Goal: Task Accomplishment & Management: Manage account settings

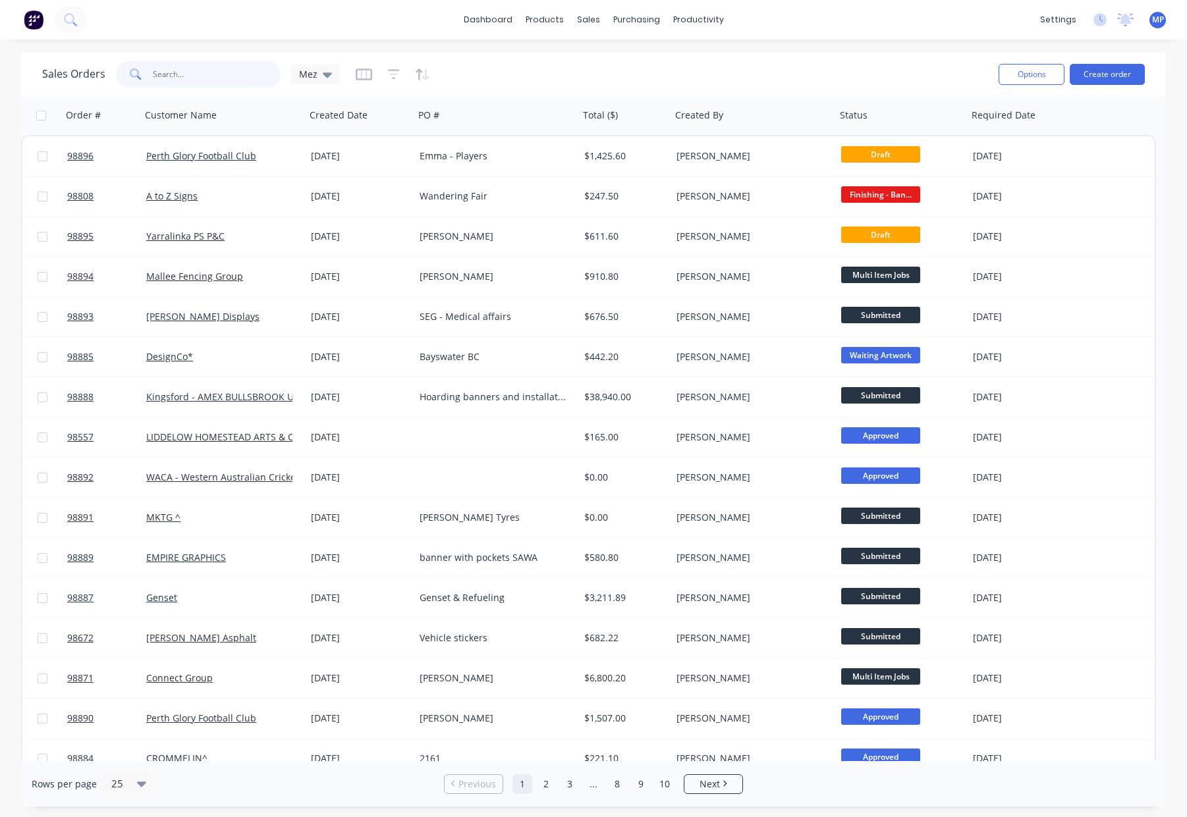
click at [172, 74] on input "text" at bounding box center [217, 74] width 128 height 26
type input ";"
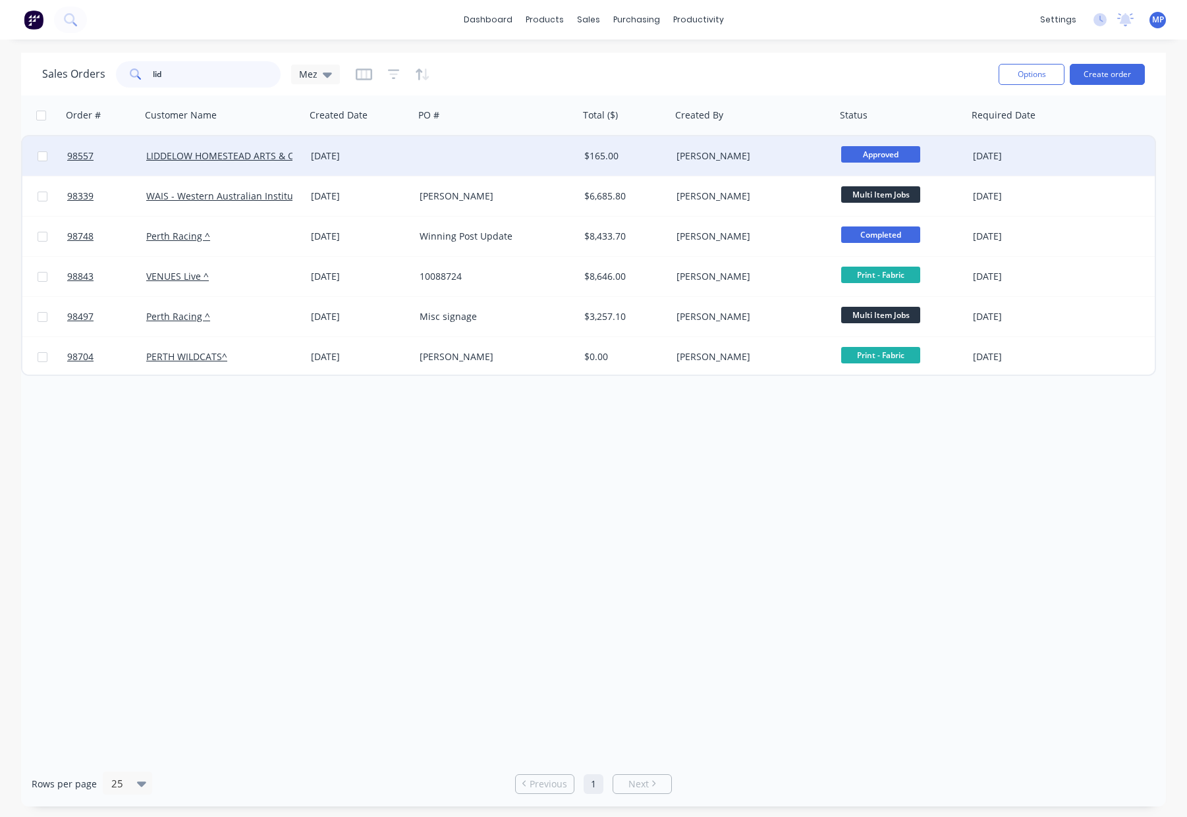
type input "lid"
click at [422, 160] on div at bounding box center [496, 156] width 165 height 40
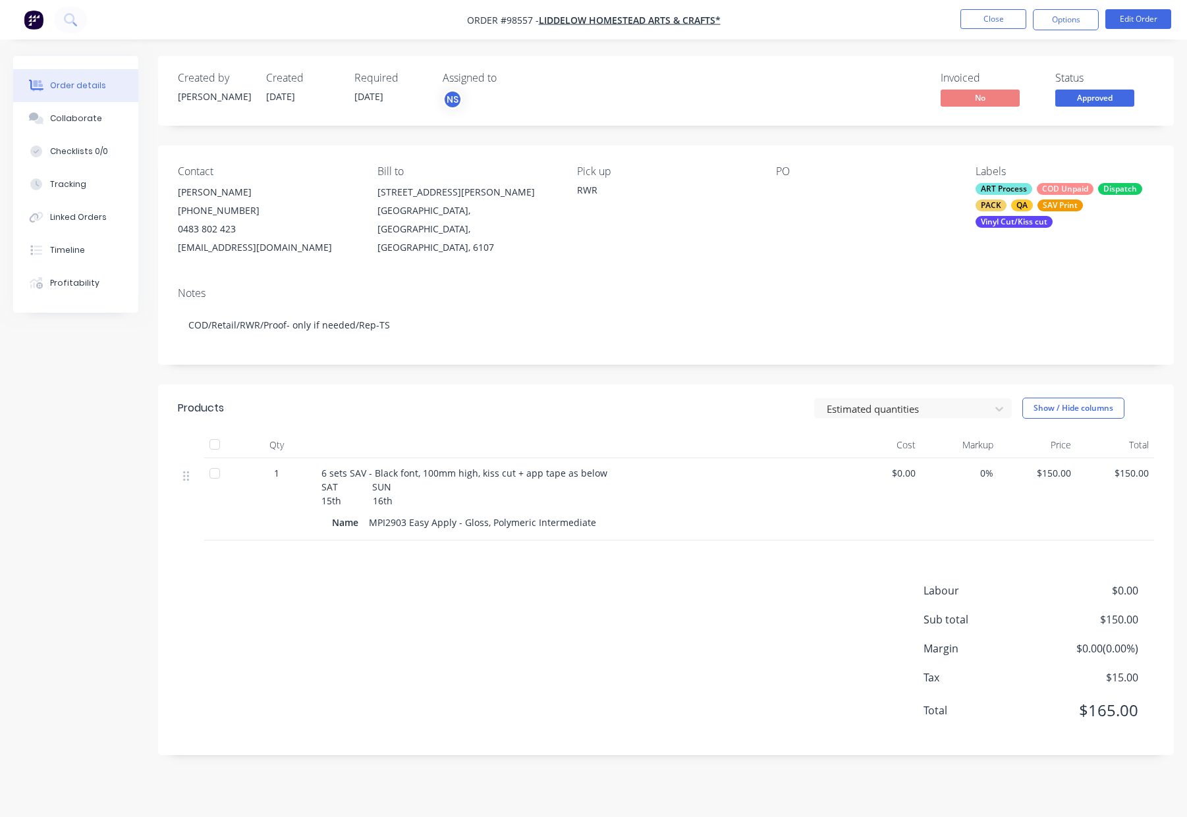
click at [1084, 93] on span "Approved" at bounding box center [1094, 98] width 79 height 16
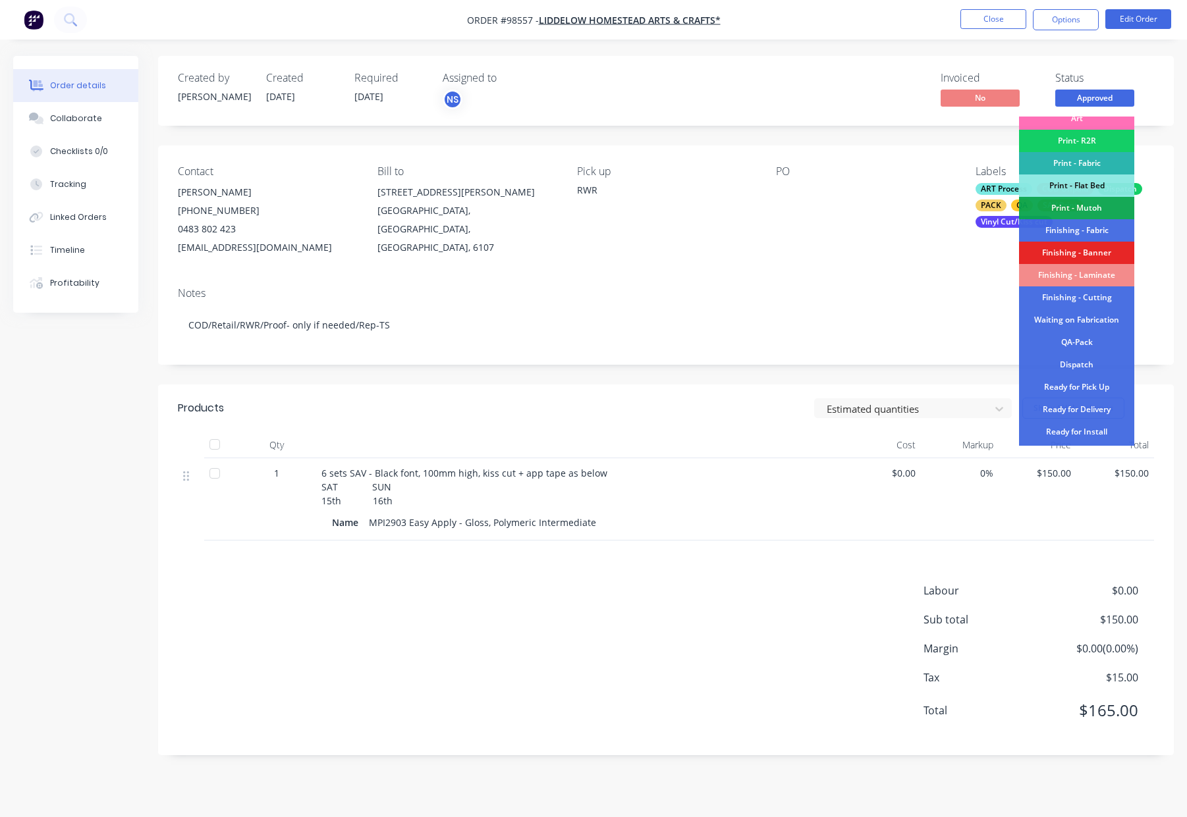
scroll to position [158, 0]
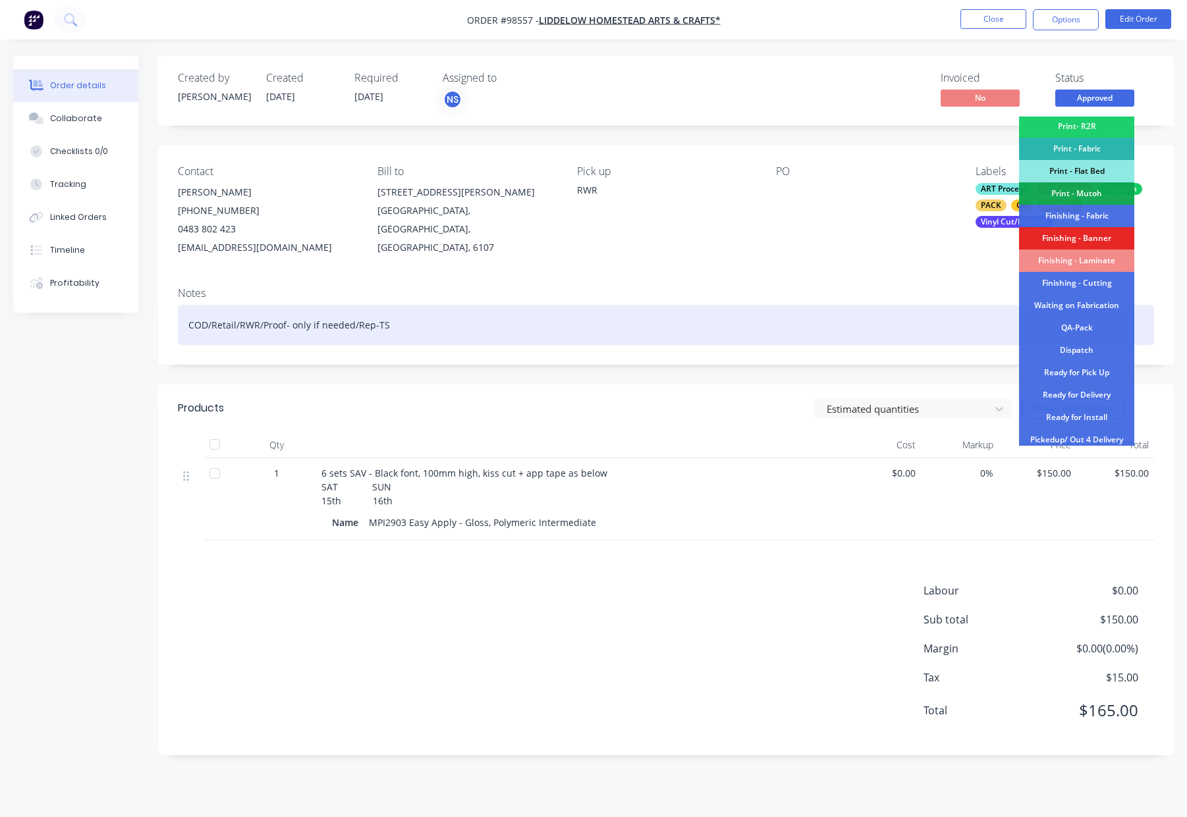
click at [1077, 328] on div "QA-Pack" at bounding box center [1076, 328] width 115 height 22
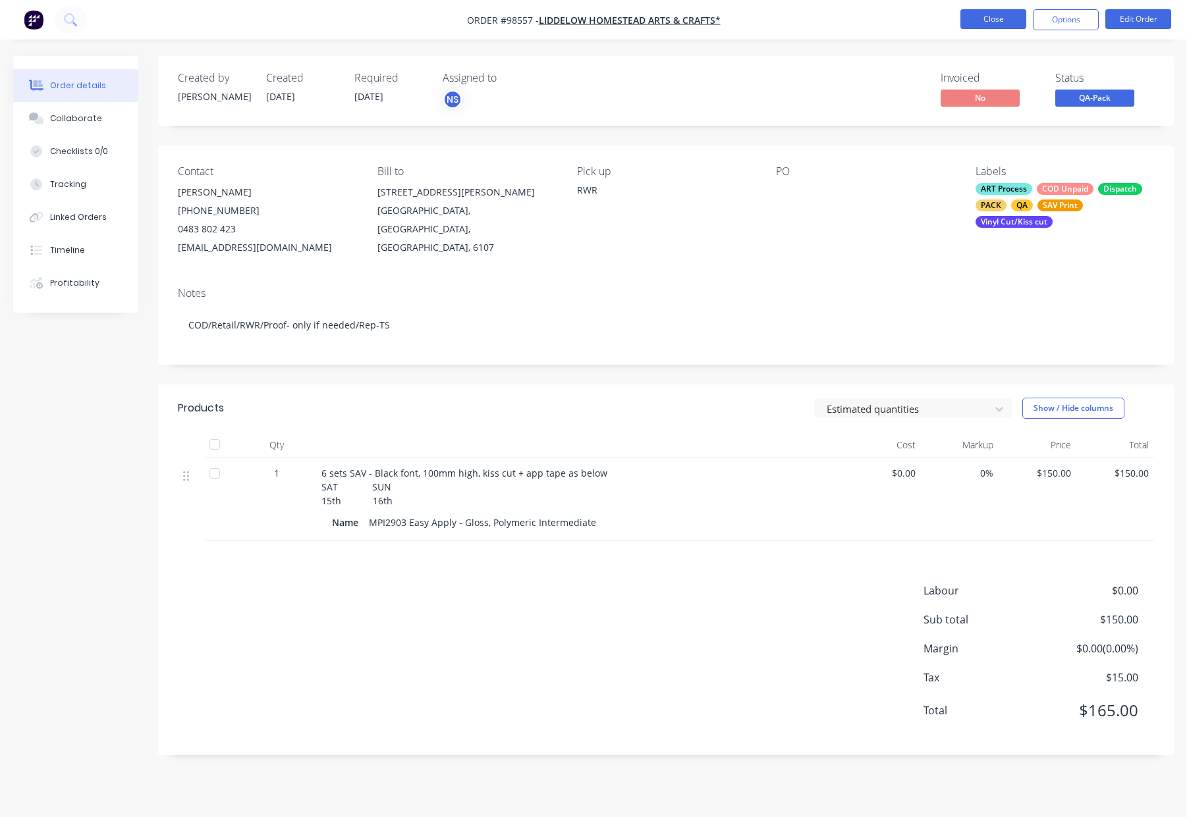
click at [975, 19] on button "Close" at bounding box center [993, 19] width 66 height 20
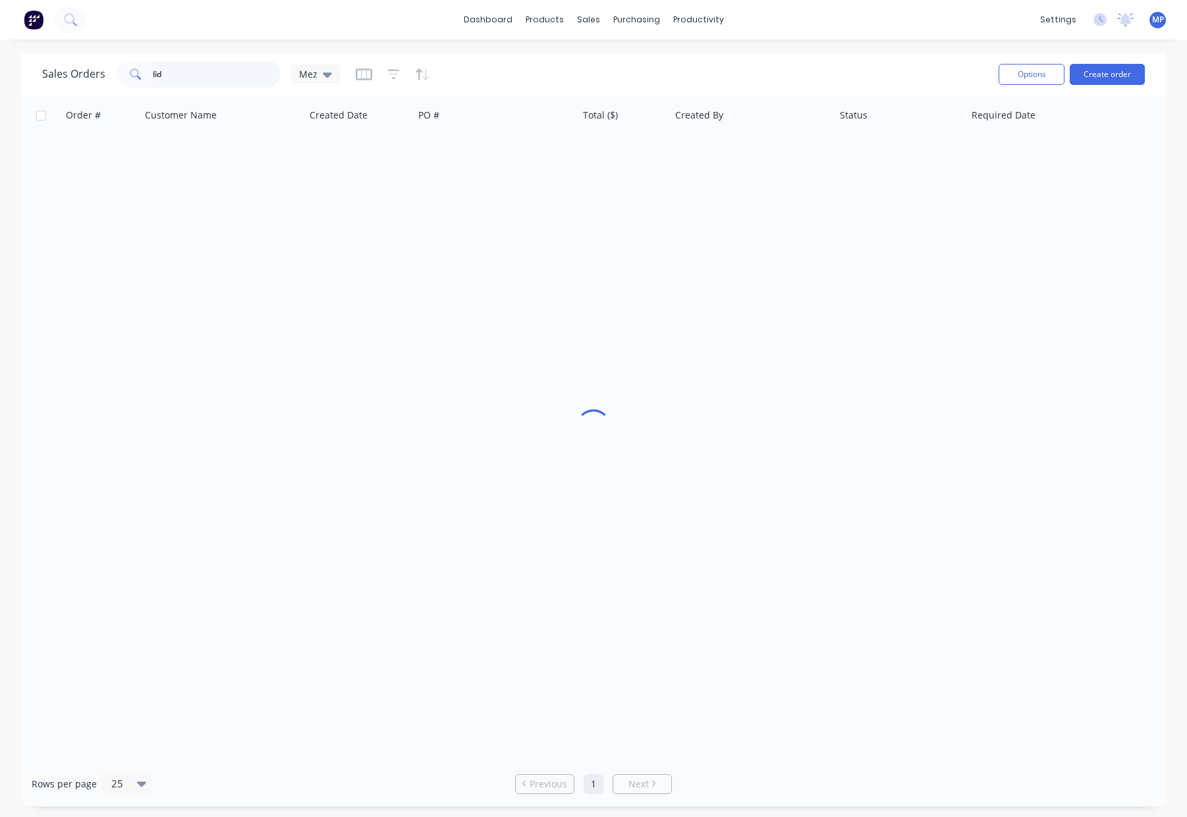
click at [179, 81] on input "lid" at bounding box center [217, 74] width 128 height 26
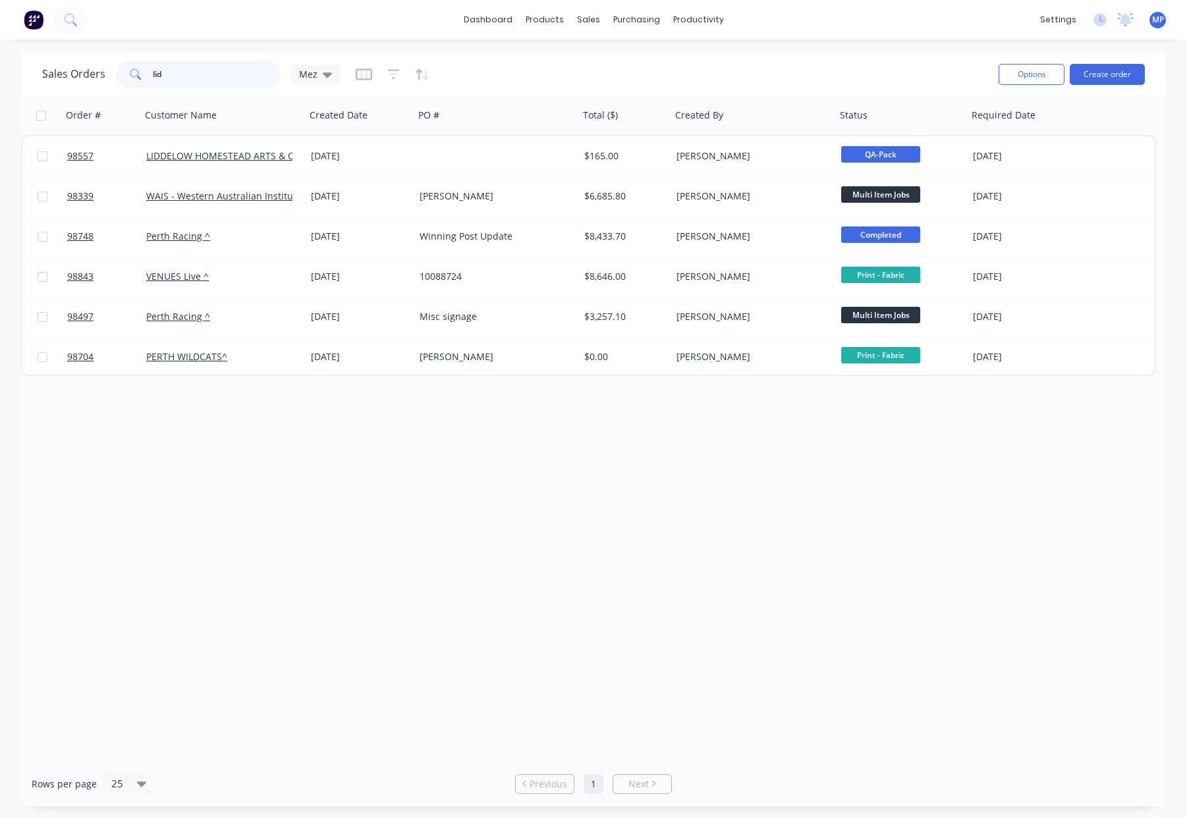
drag, startPoint x: 180, startPoint y: 68, endPoint x: 31, endPoint y: 65, distance: 148.9
click at [29, 65] on div "Sales Orders lid Mez Options Create order" at bounding box center [593, 74] width 1145 height 43
drag, startPoint x: 176, startPoint y: 73, endPoint x: 95, endPoint y: 74, distance: 81.0
click at [95, 75] on div "Sales Orders lid Mez" at bounding box center [191, 74] width 298 height 26
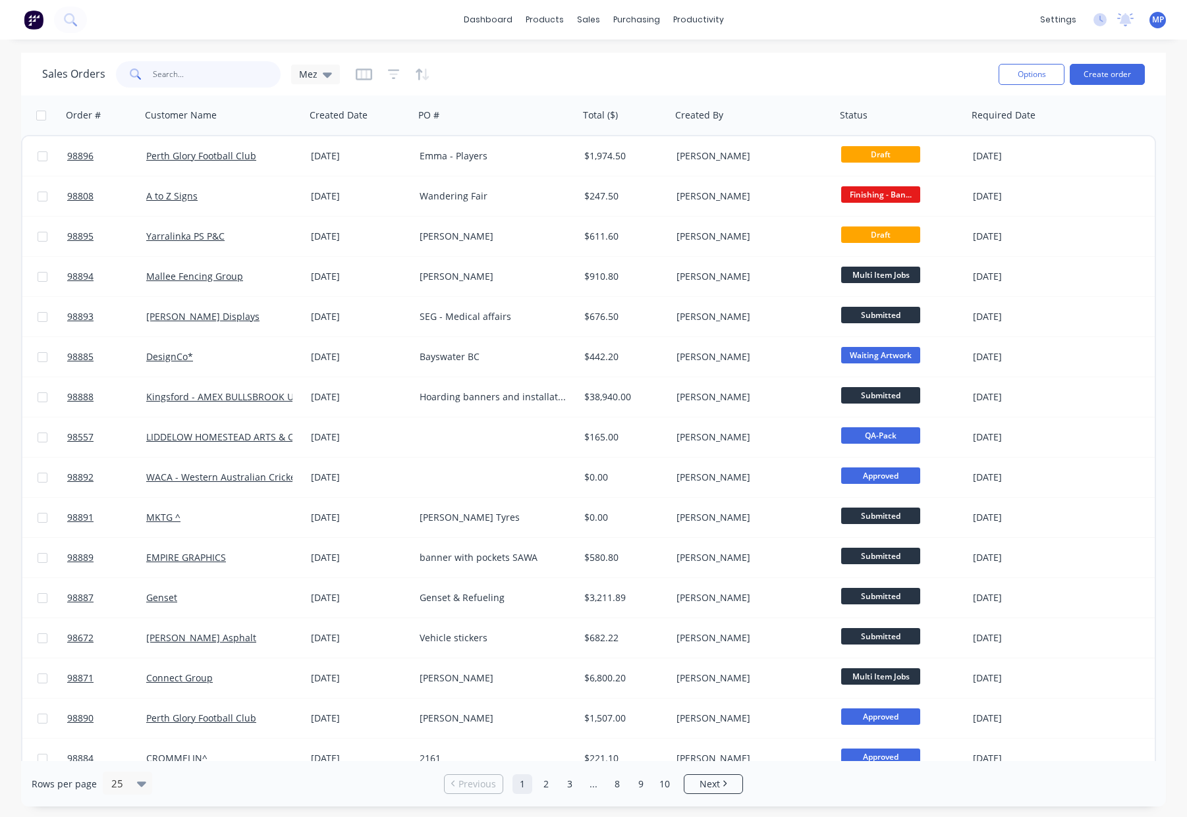
click at [167, 78] on input "text" at bounding box center [217, 74] width 128 height 26
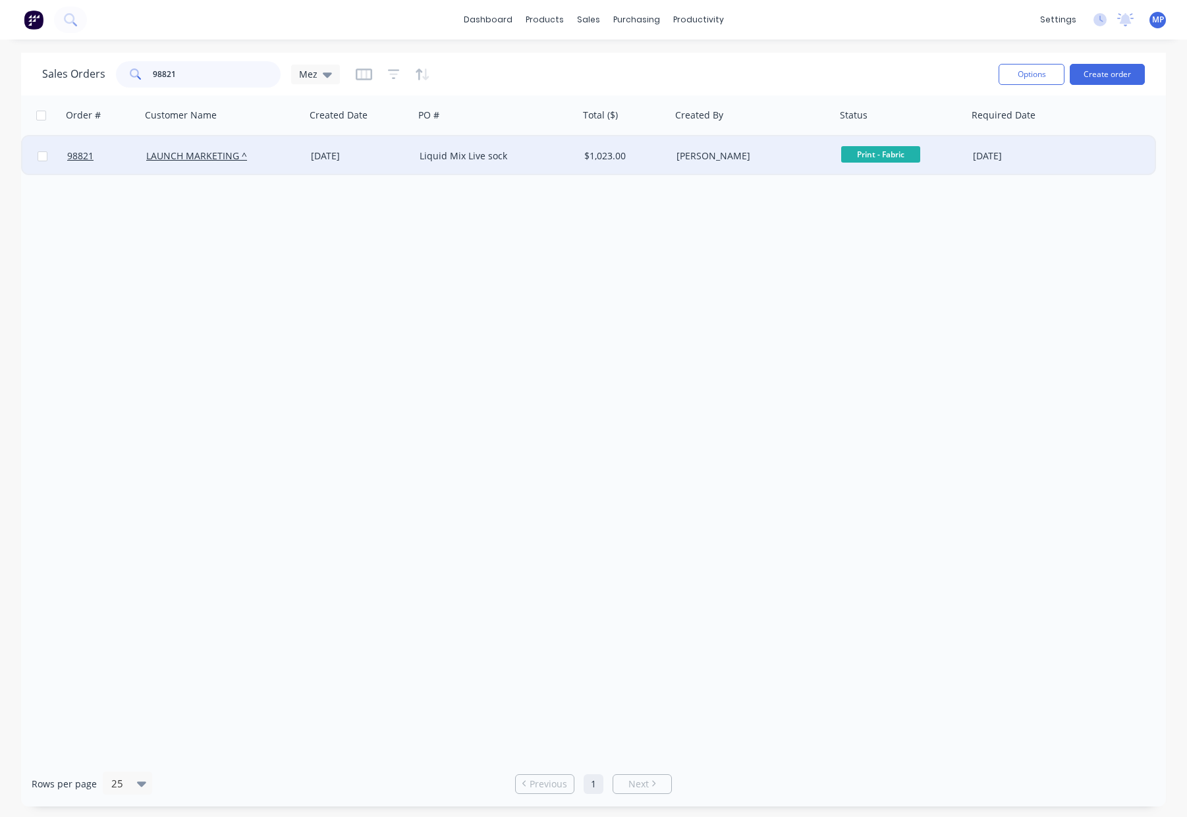
type input "98821"
click at [382, 155] on div "[DATE]" at bounding box center [360, 155] width 98 height 13
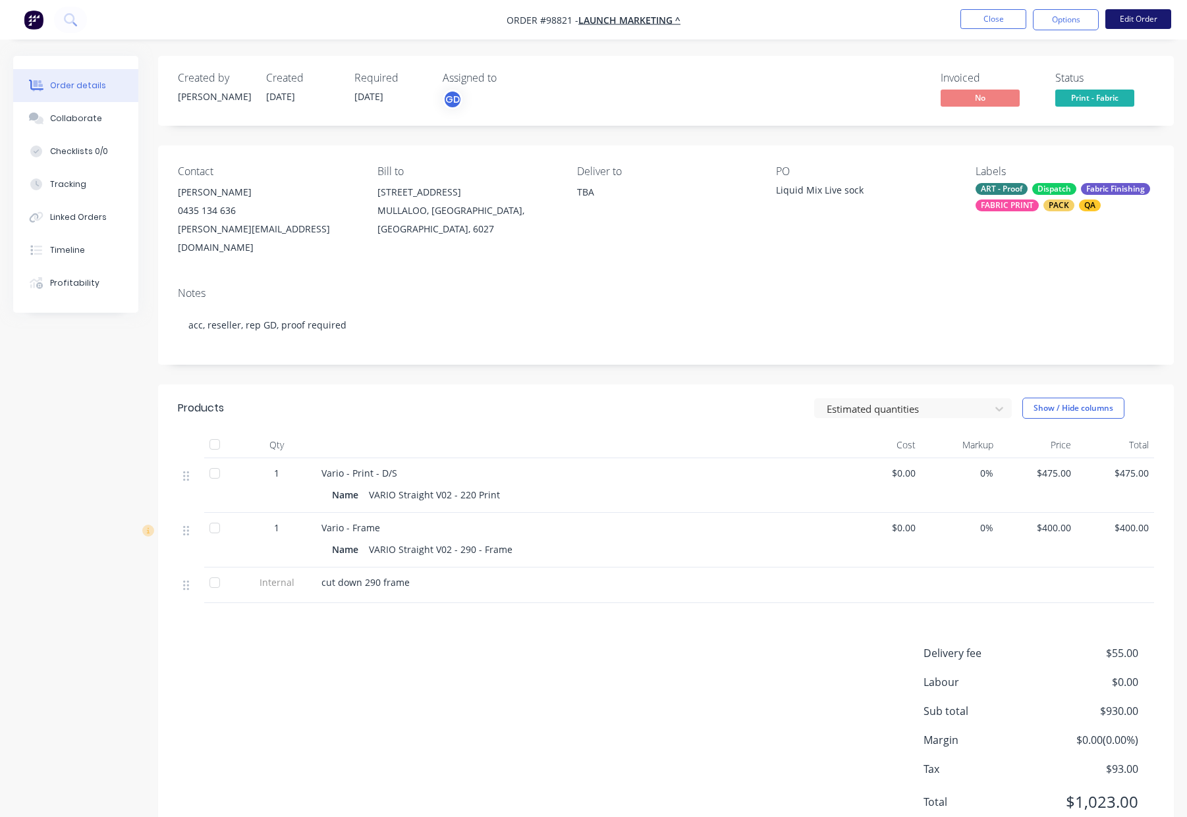
click at [1153, 15] on button "Edit Order" at bounding box center [1138, 19] width 66 height 20
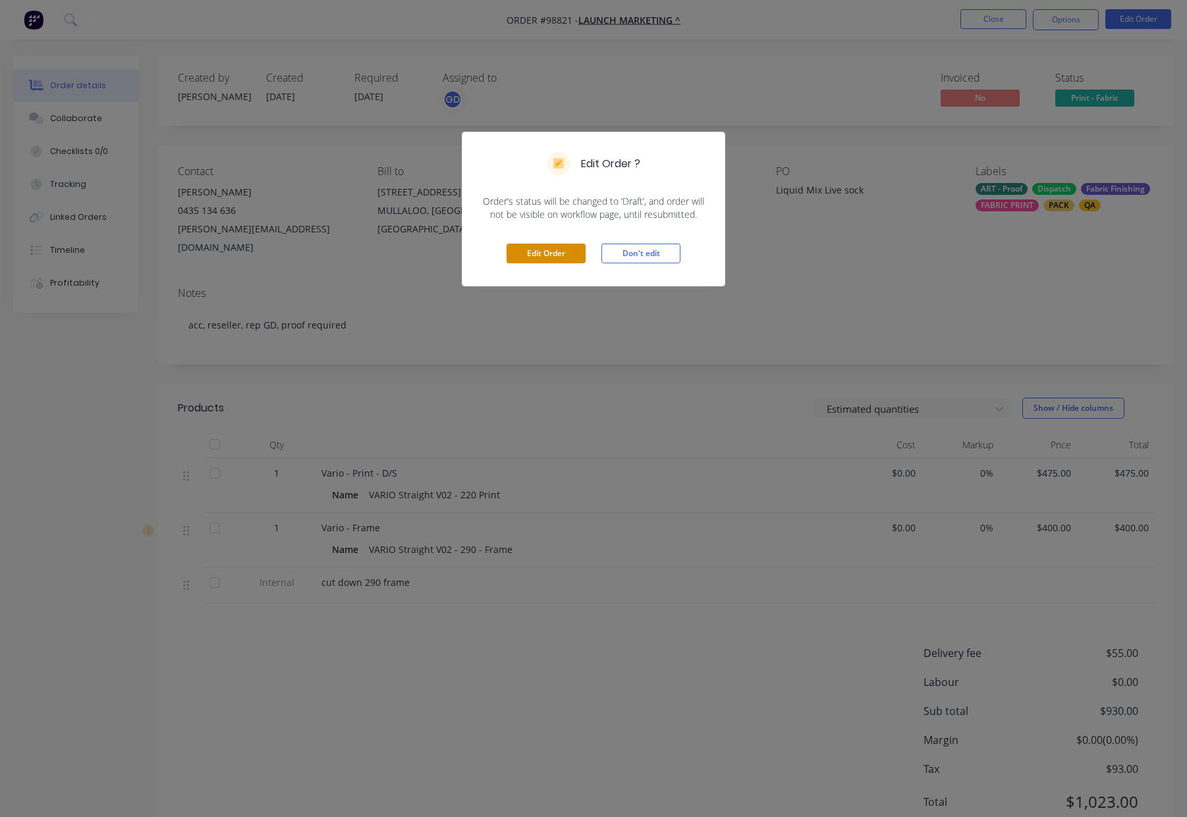
click at [549, 248] on button "Edit Order" at bounding box center [545, 254] width 79 height 20
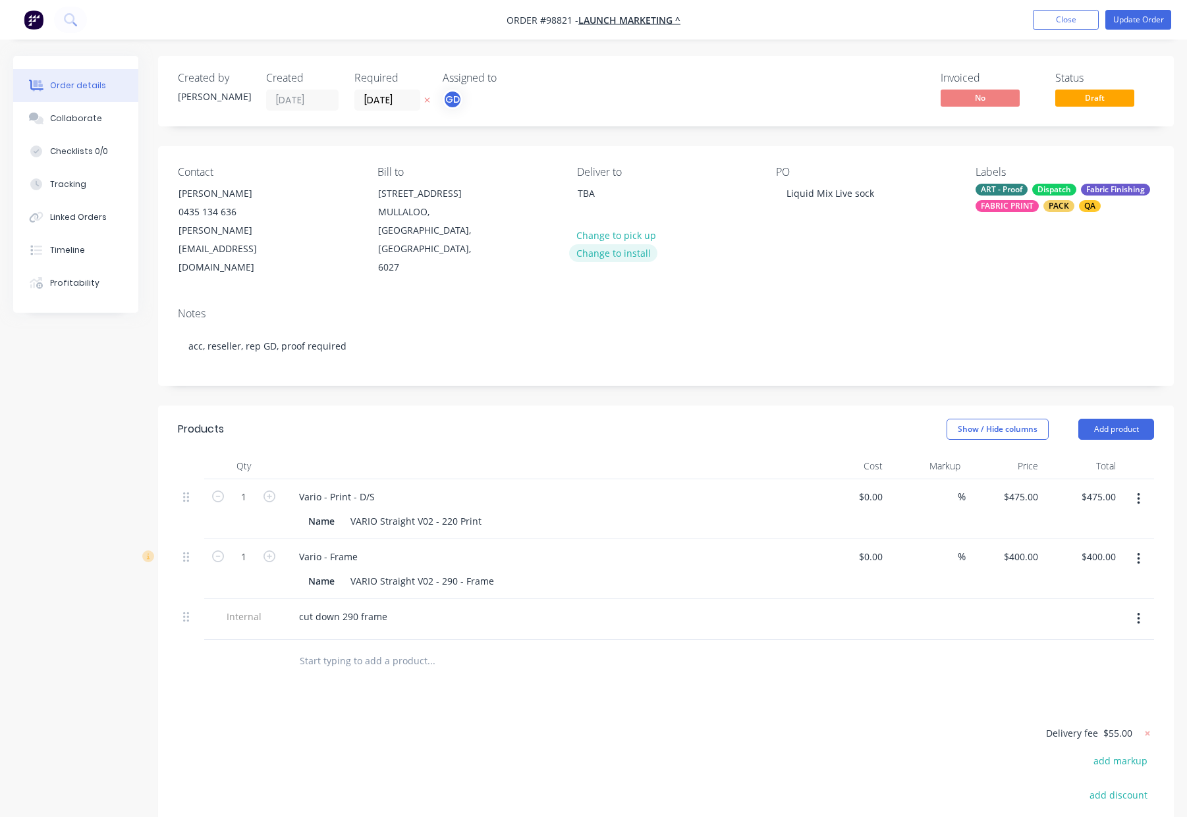
click at [641, 252] on button "Change to install" at bounding box center [613, 253] width 88 height 18
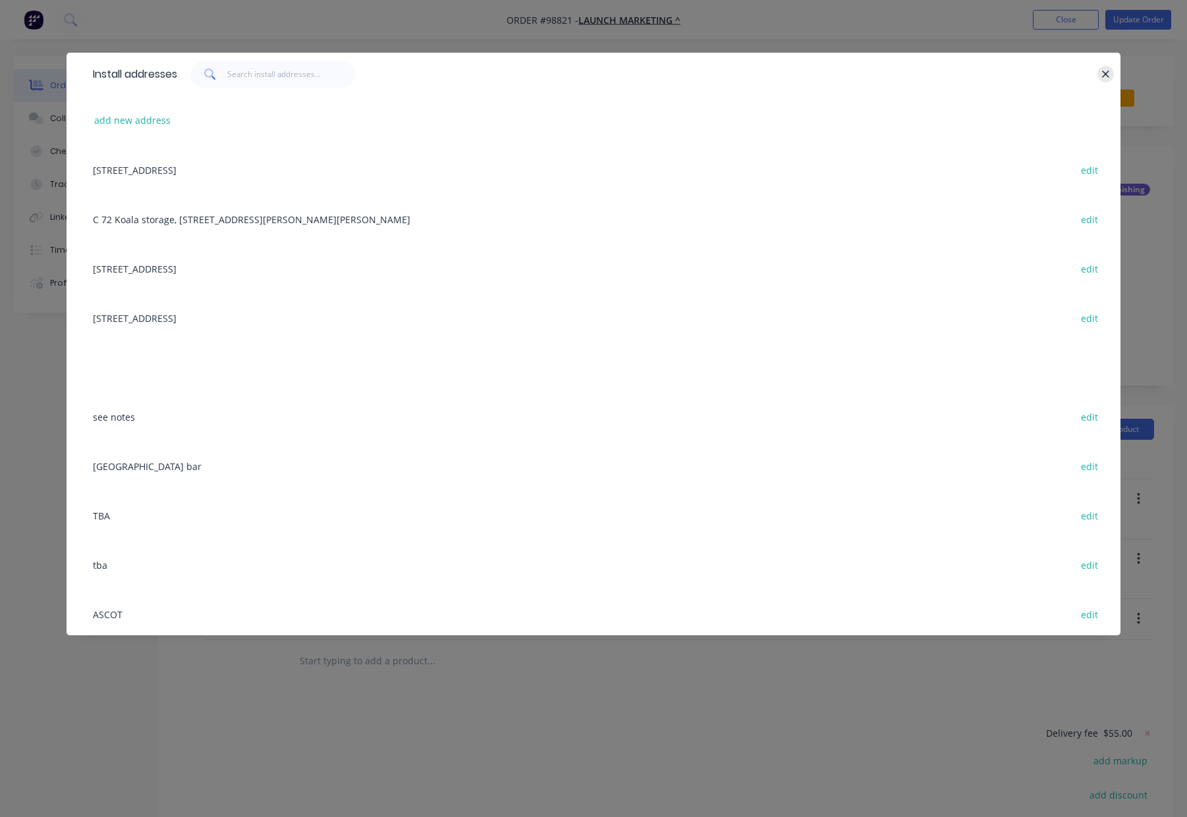
click at [1105, 70] on icon "button" at bounding box center [1105, 74] width 9 height 12
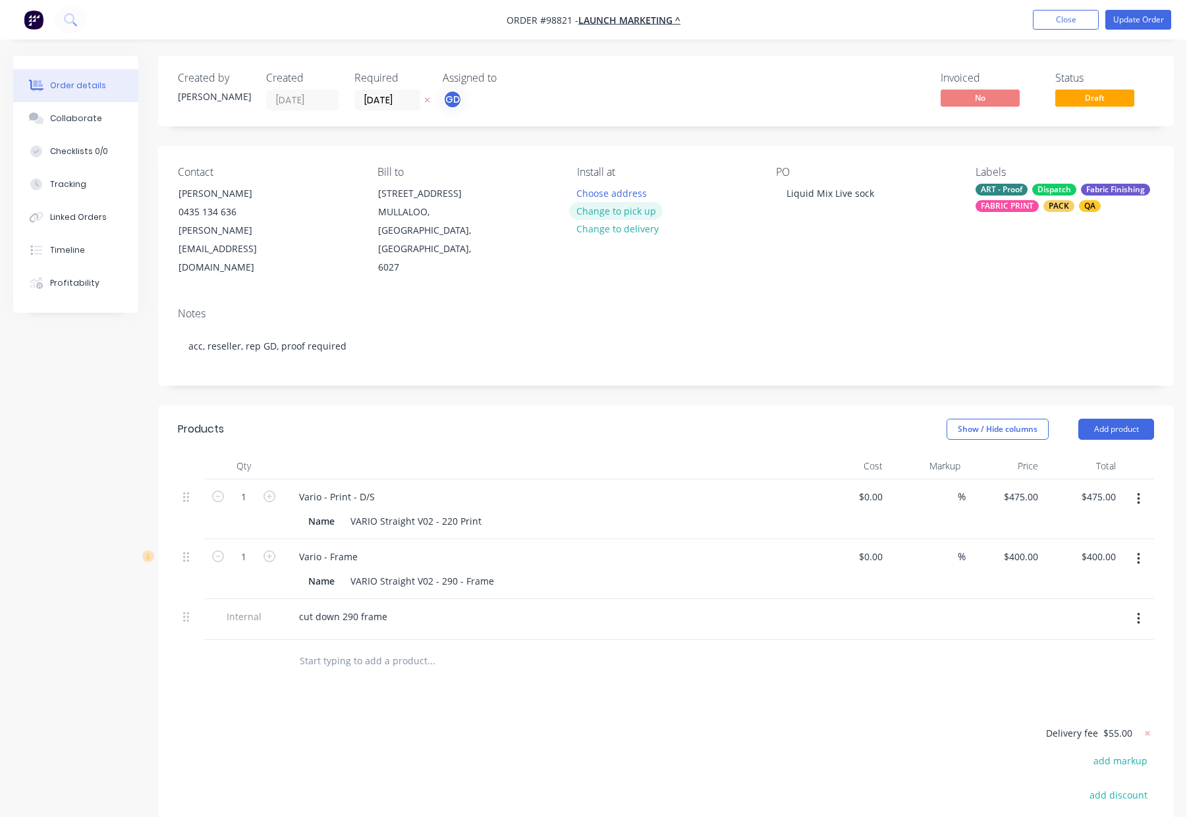
click at [640, 213] on button "Change to pick up" at bounding box center [616, 211] width 94 height 18
click at [600, 192] on div "Pick up Change to delivery Change to install" at bounding box center [666, 221] width 178 height 111
click at [585, 192] on div at bounding box center [587, 193] width 21 height 19
click at [672, 406] on header "Products Show / Hide columns Add product" at bounding box center [665, 429] width 1015 height 47
click at [1136, 18] on button "Update Order" at bounding box center [1138, 20] width 66 height 20
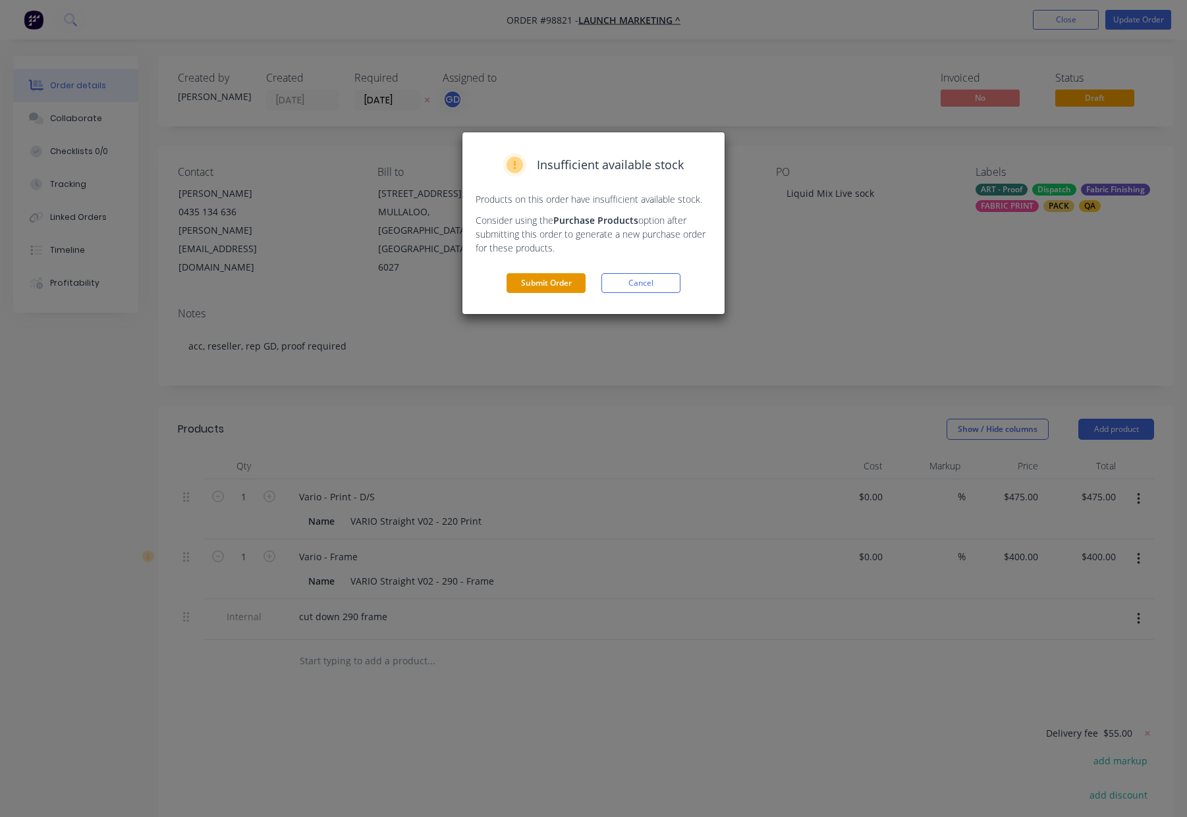
click at [548, 284] on button "Submit Order" at bounding box center [545, 283] width 79 height 20
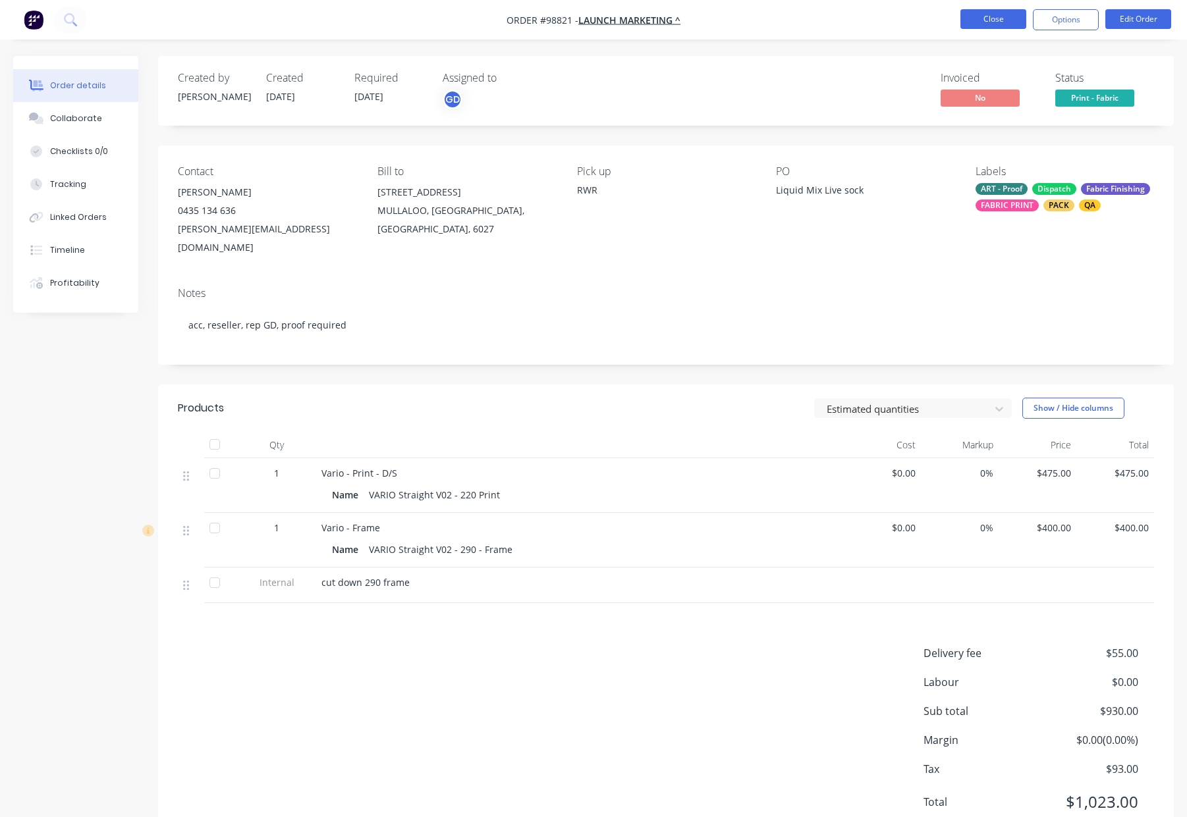
click at [1015, 20] on button "Close" at bounding box center [993, 19] width 66 height 20
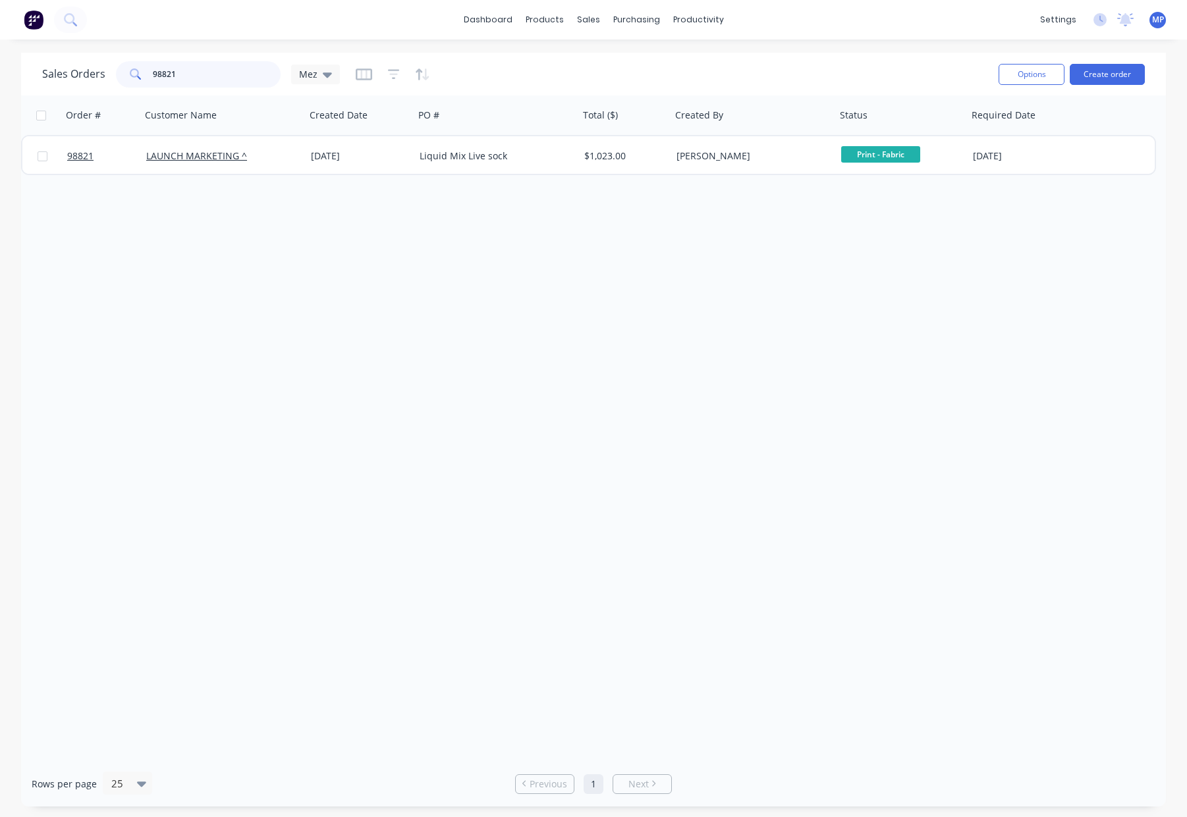
drag, startPoint x: 137, startPoint y: 77, endPoint x: 98, endPoint y: 81, distance: 39.1
click at [81, 84] on div "Sales Orders 98821 Mez" at bounding box center [191, 74] width 298 height 26
click at [218, 72] on input "98821" at bounding box center [217, 74] width 128 height 26
type input "9"
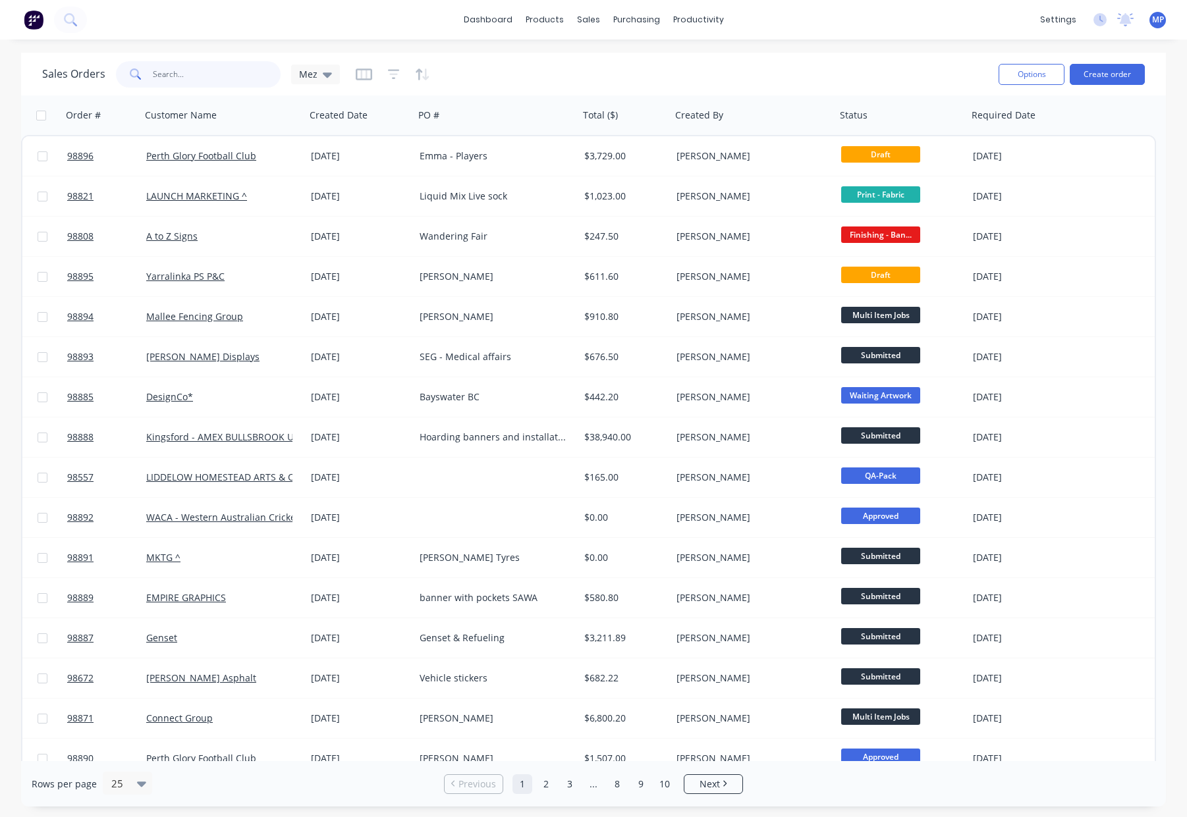
click at [215, 72] on input "text" at bounding box center [217, 74] width 128 height 26
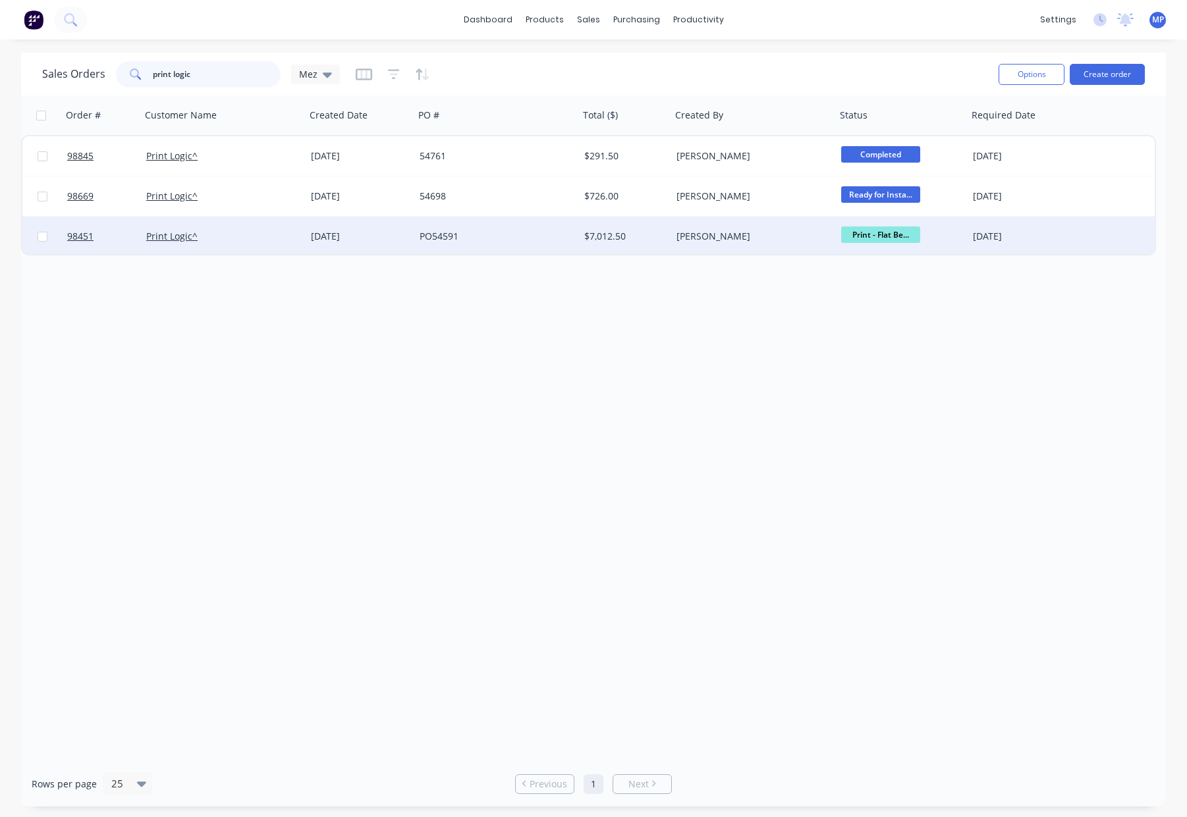
type input "print logic"
click at [276, 230] on div "Print Logic^" at bounding box center [219, 236] width 146 height 13
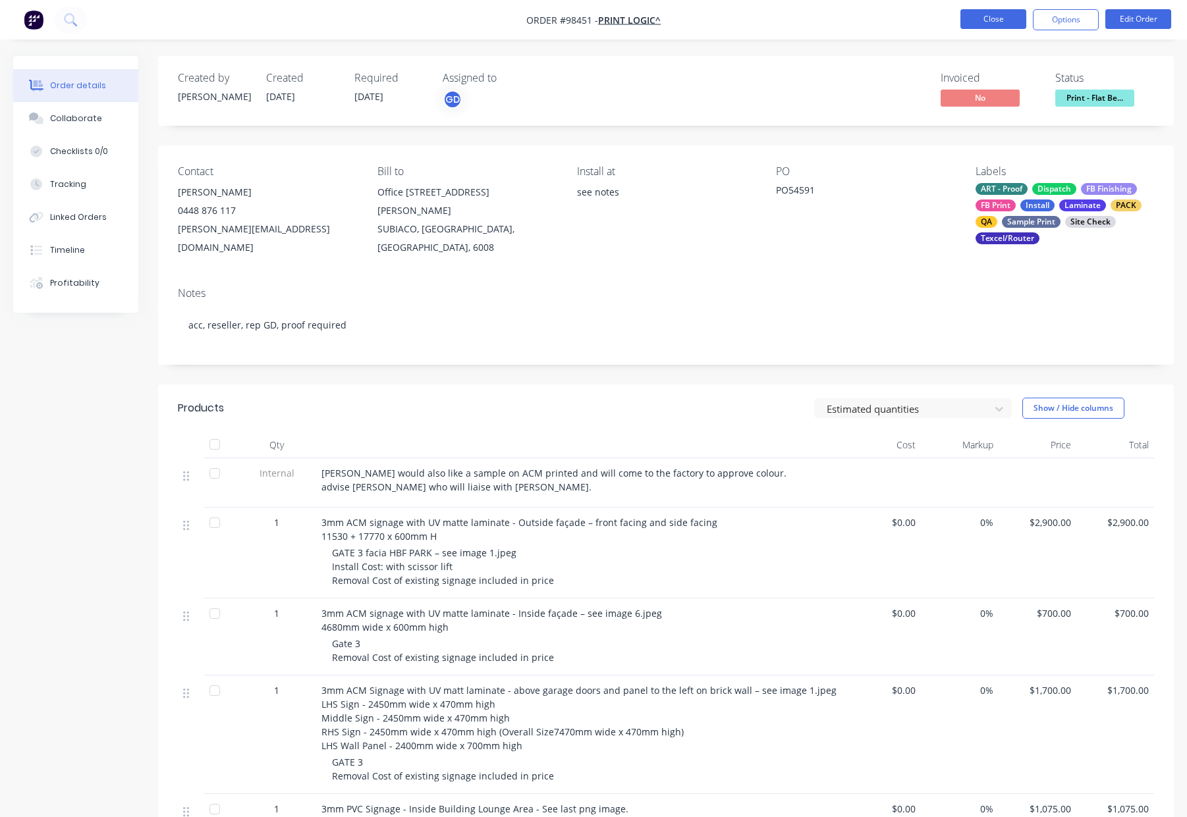
click at [975, 21] on button "Close" at bounding box center [993, 19] width 66 height 20
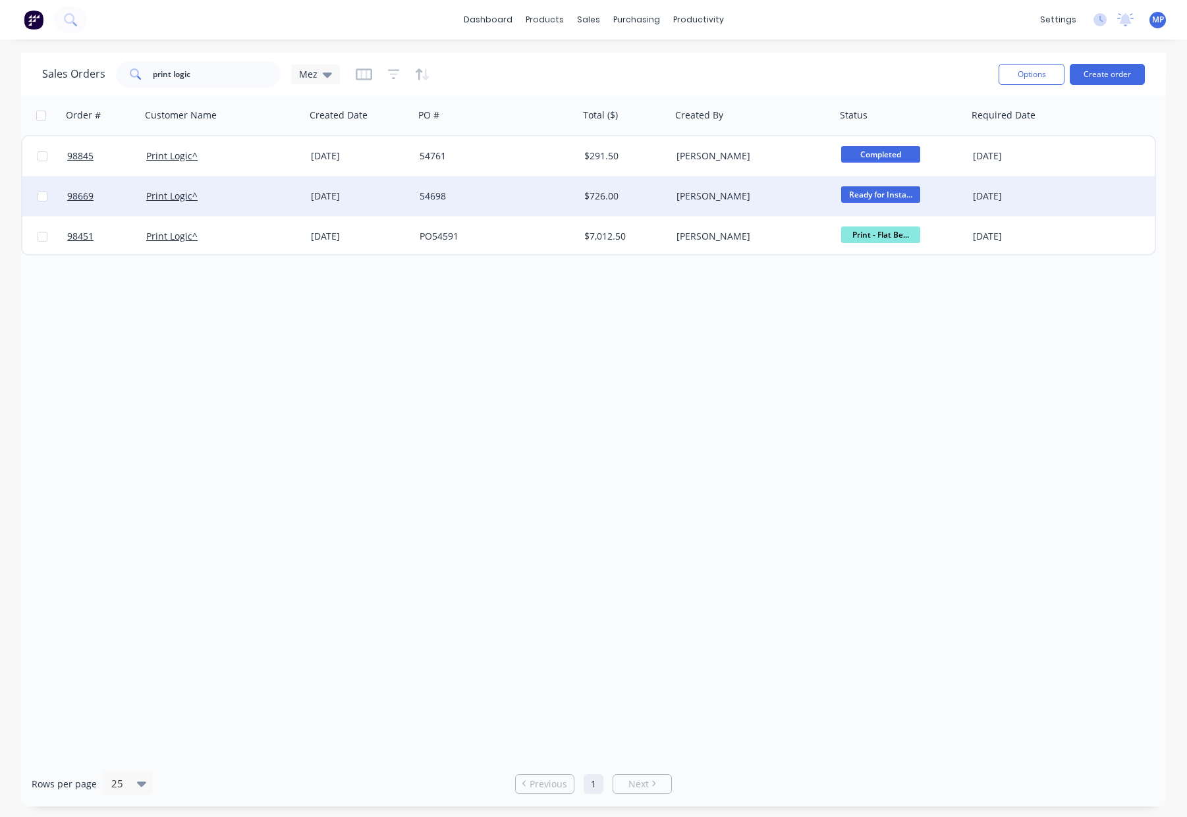
click at [587, 202] on div "$726.00" at bounding box center [623, 196] width 78 height 13
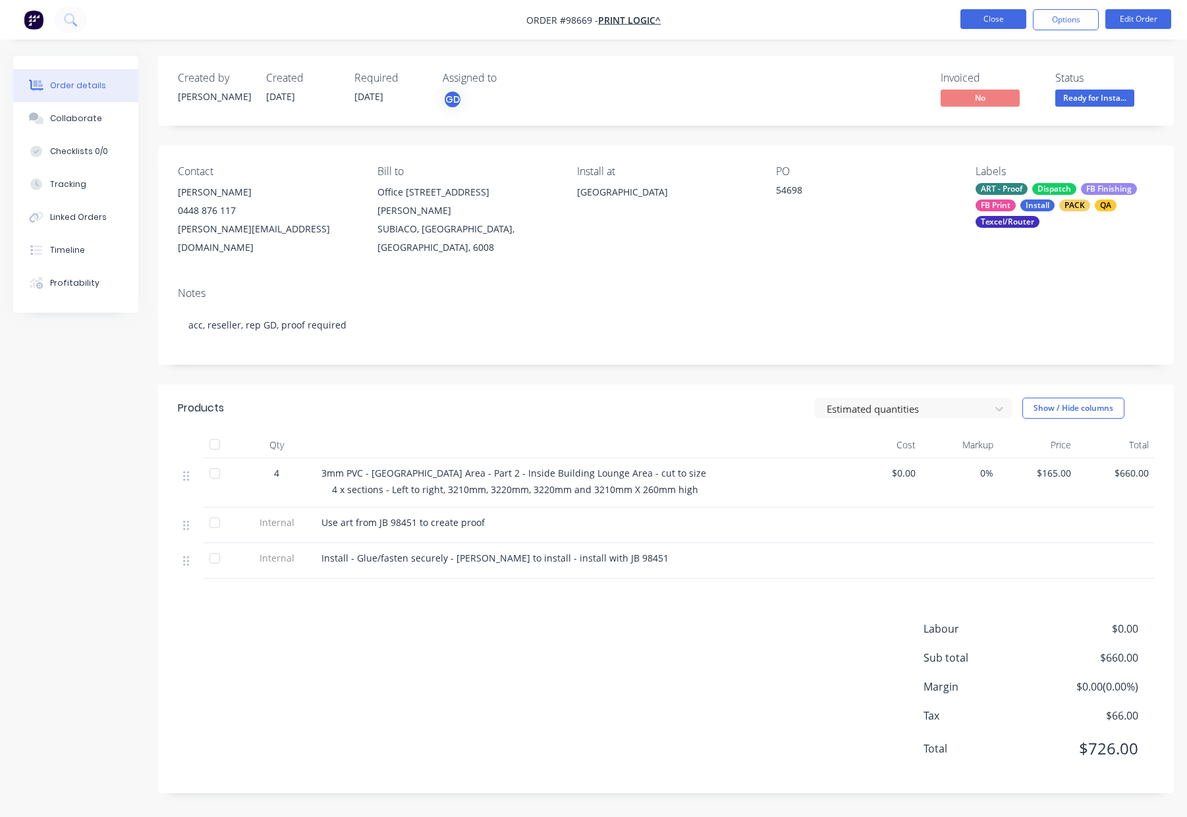
click at [991, 14] on button "Close" at bounding box center [993, 19] width 66 height 20
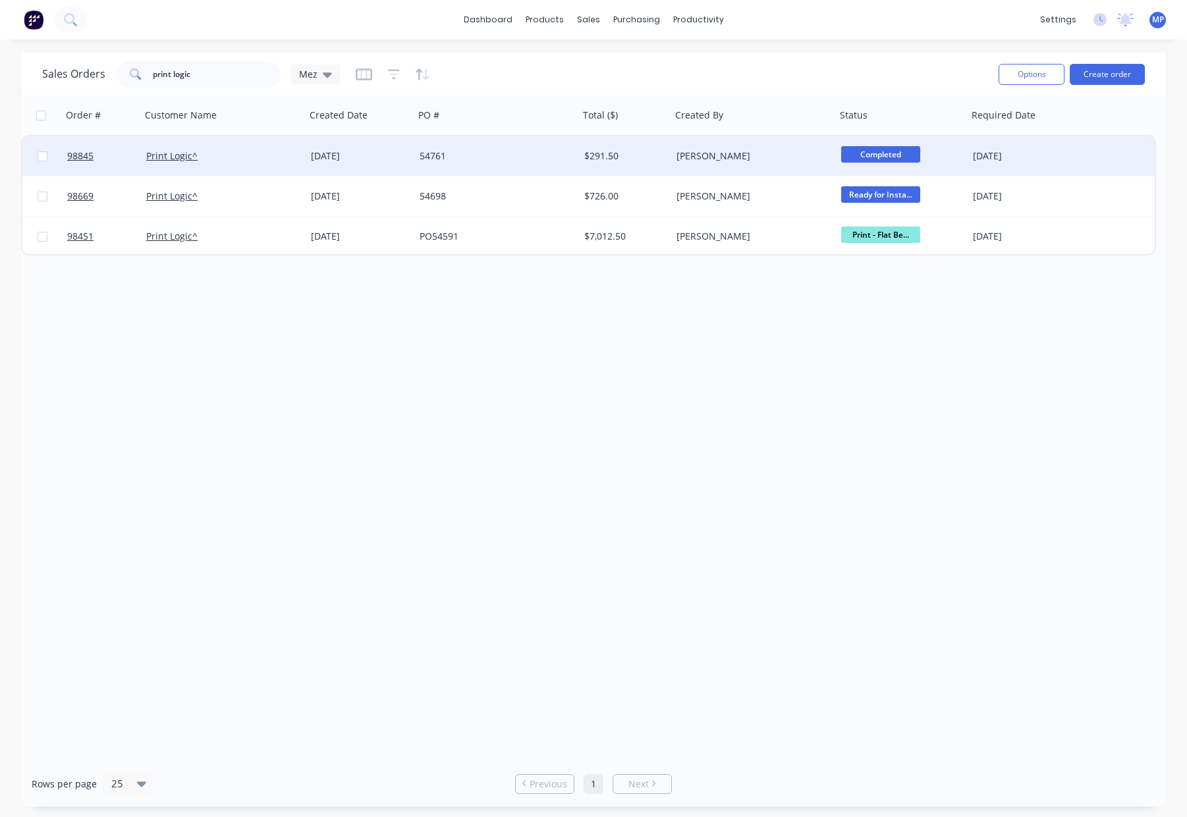
click at [491, 161] on div "54761" at bounding box center [492, 155] width 146 height 13
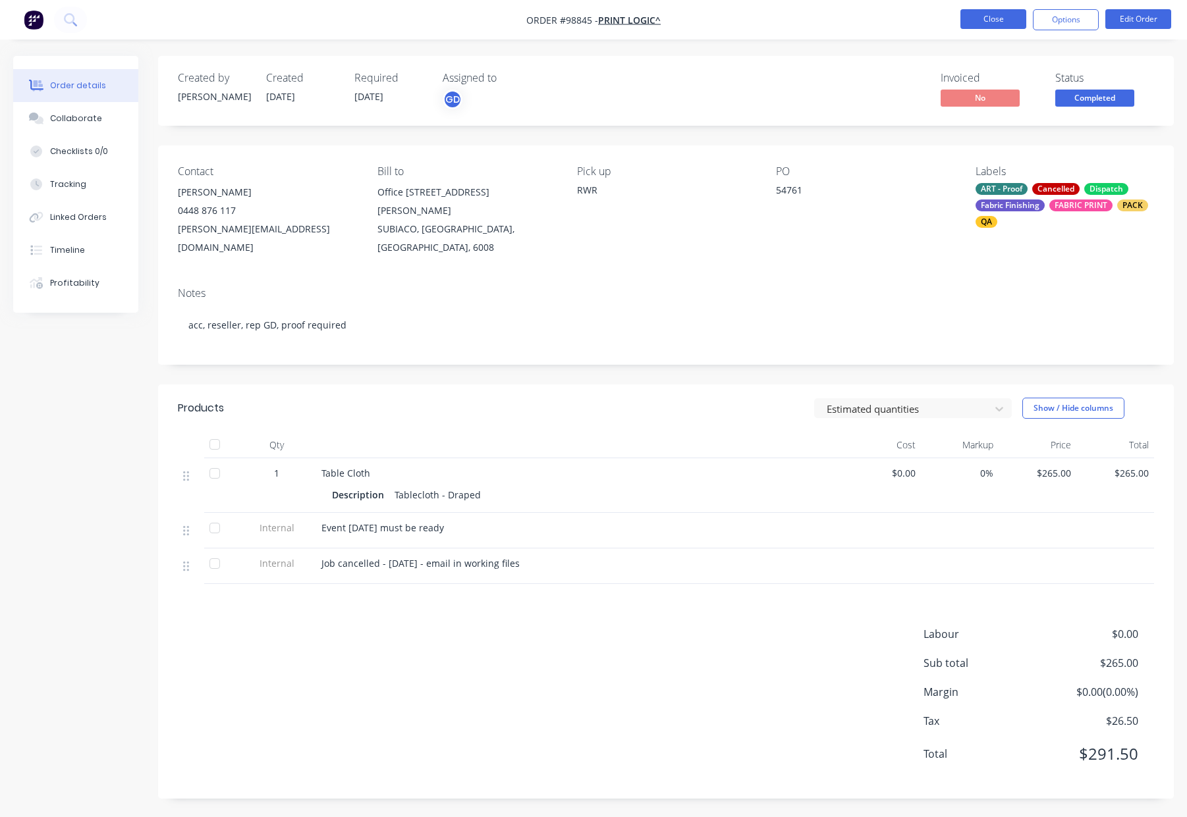
click at [978, 24] on button "Close" at bounding box center [993, 19] width 66 height 20
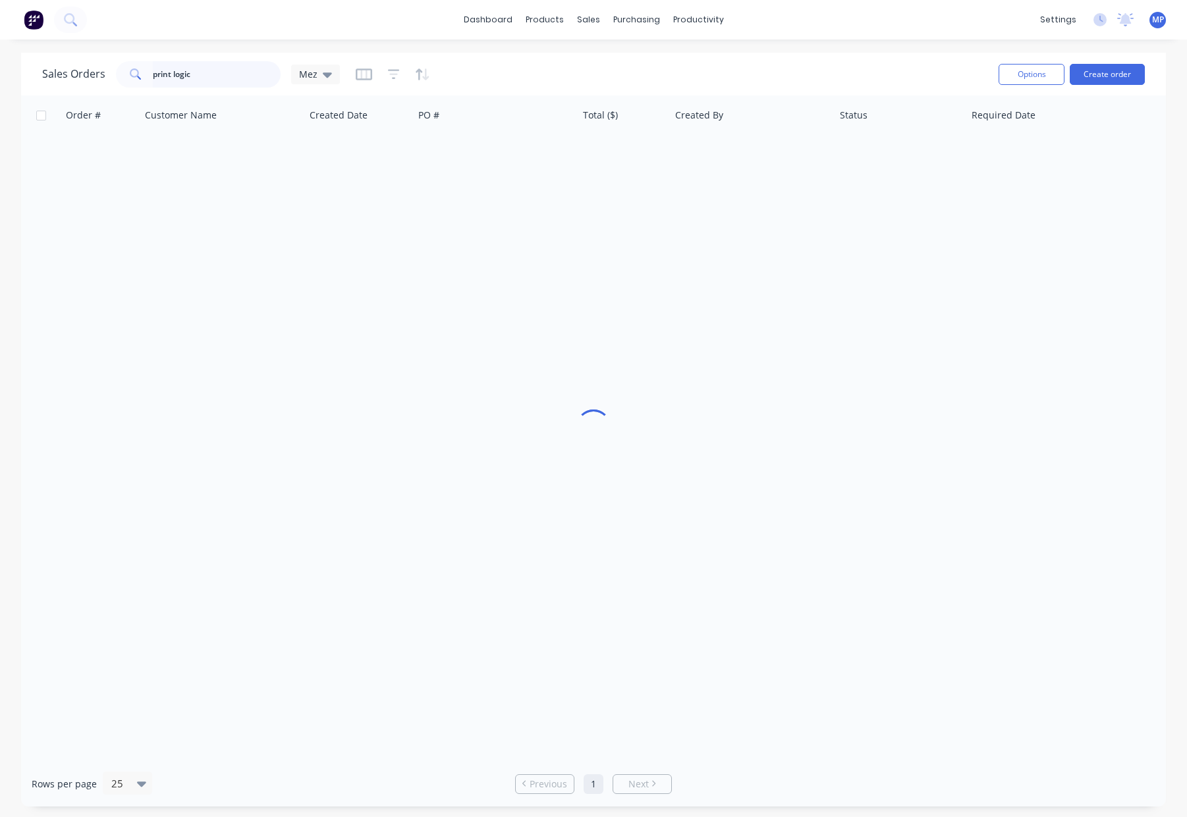
click at [90, 77] on div "Sales Orders print logic Mez" at bounding box center [191, 74] width 298 height 26
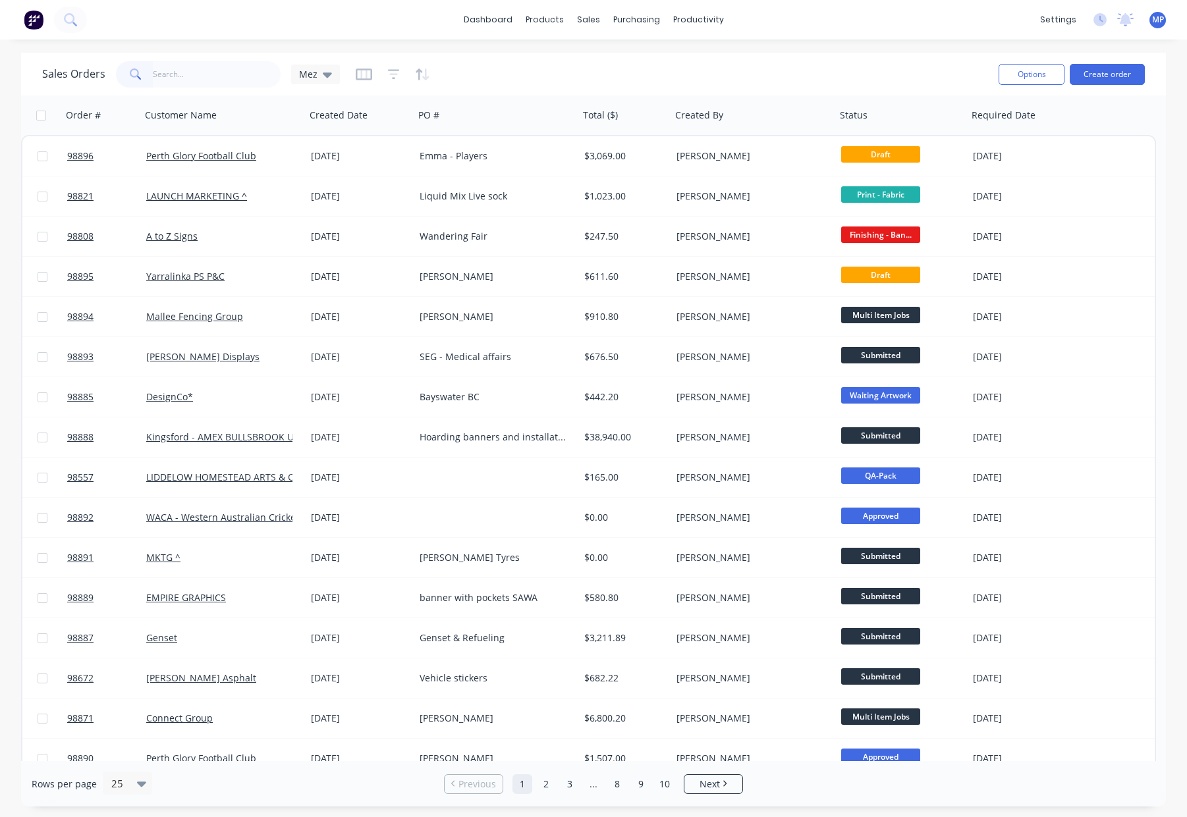
click at [616, 70] on div "Sales Orders Mez" at bounding box center [515, 74] width 946 height 32
click at [217, 76] on input "text" at bounding box center [217, 74] width 128 height 26
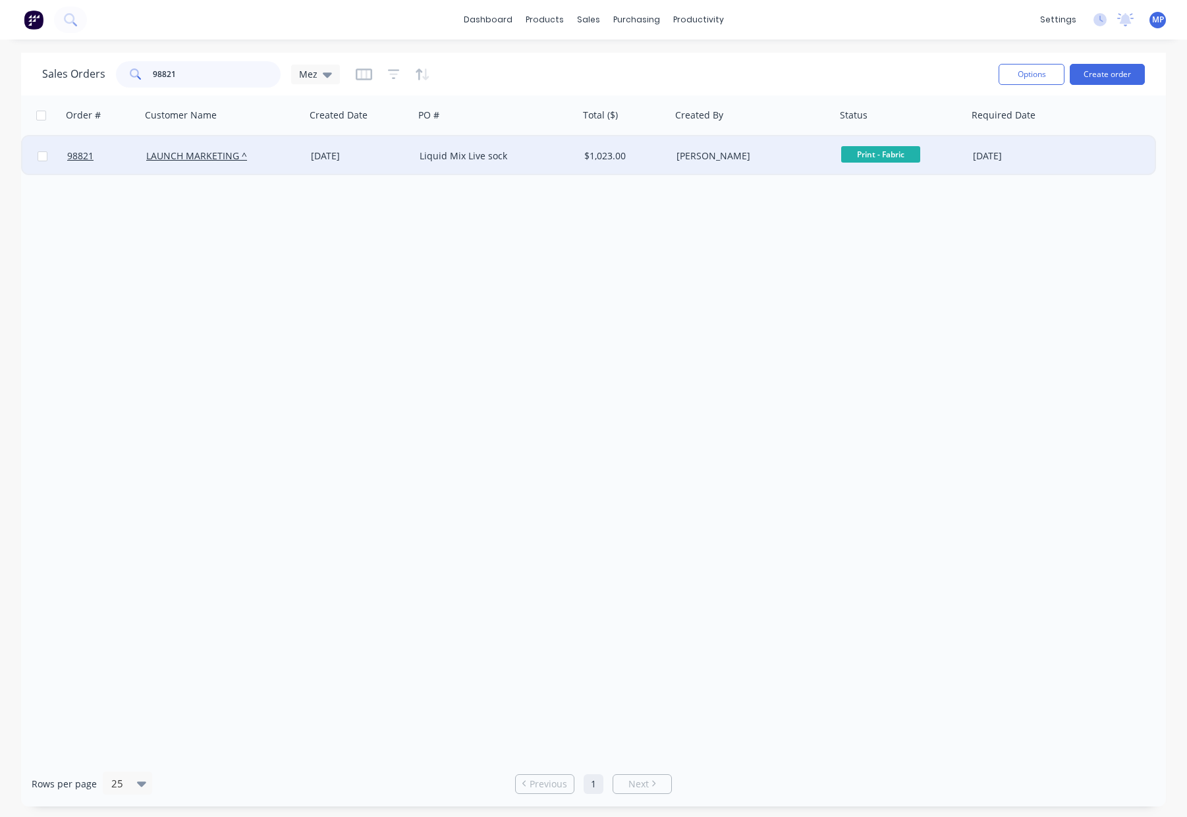
type input "98821"
click at [541, 155] on div "Liquid Mix Live sock" at bounding box center [492, 155] width 146 height 13
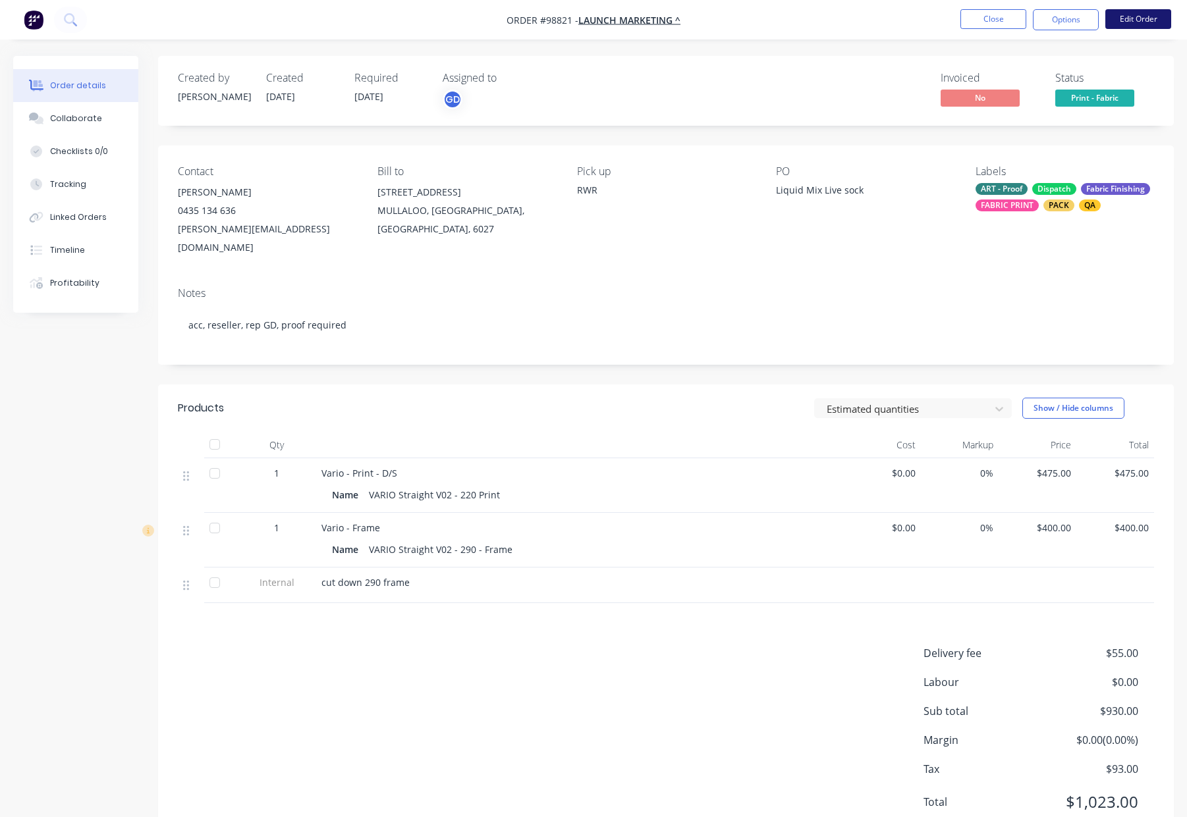
click at [1137, 18] on button "Edit Order" at bounding box center [1138, 19] width 66 height 20
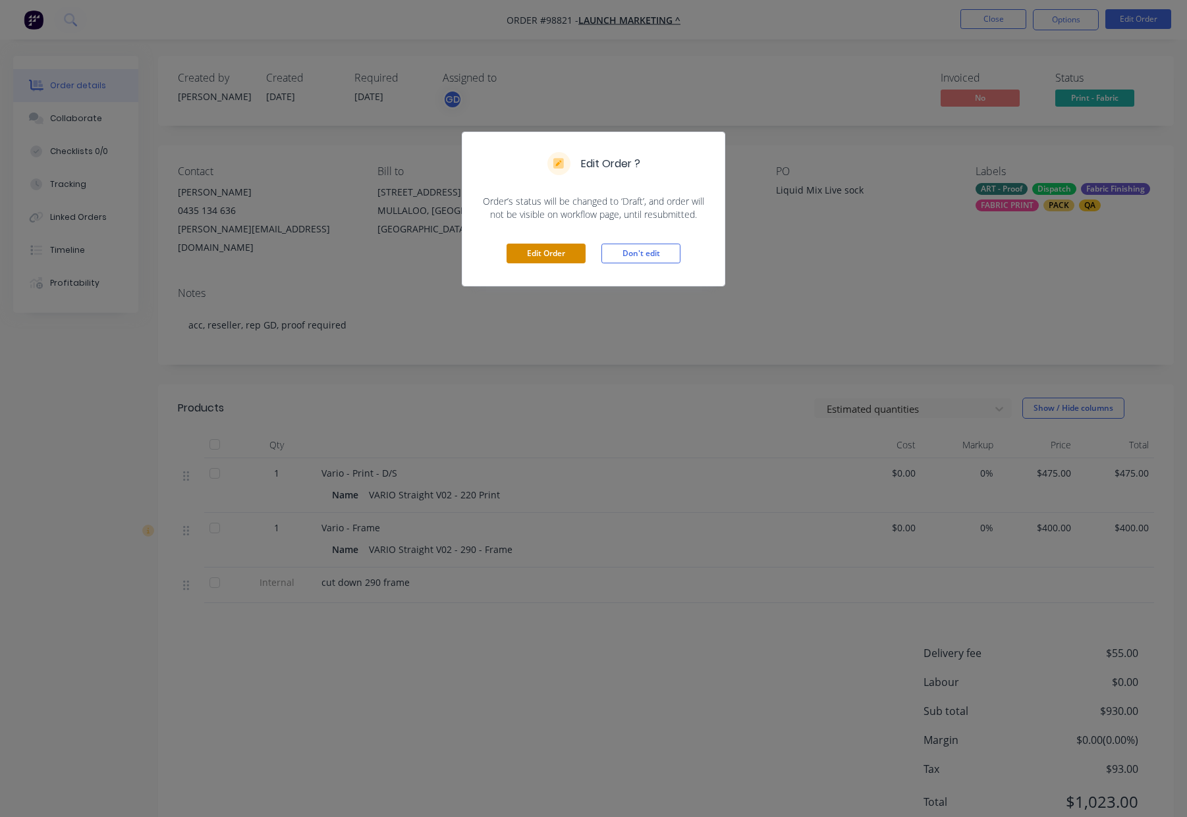
drag, startPoint x: 559, startPoint y: 248, endPoint x: 572, endPoint y: 253, distance: 14.2
click at [560, 248] on button "Edit Order" at bounding box center [545, 254] width 79 height 20
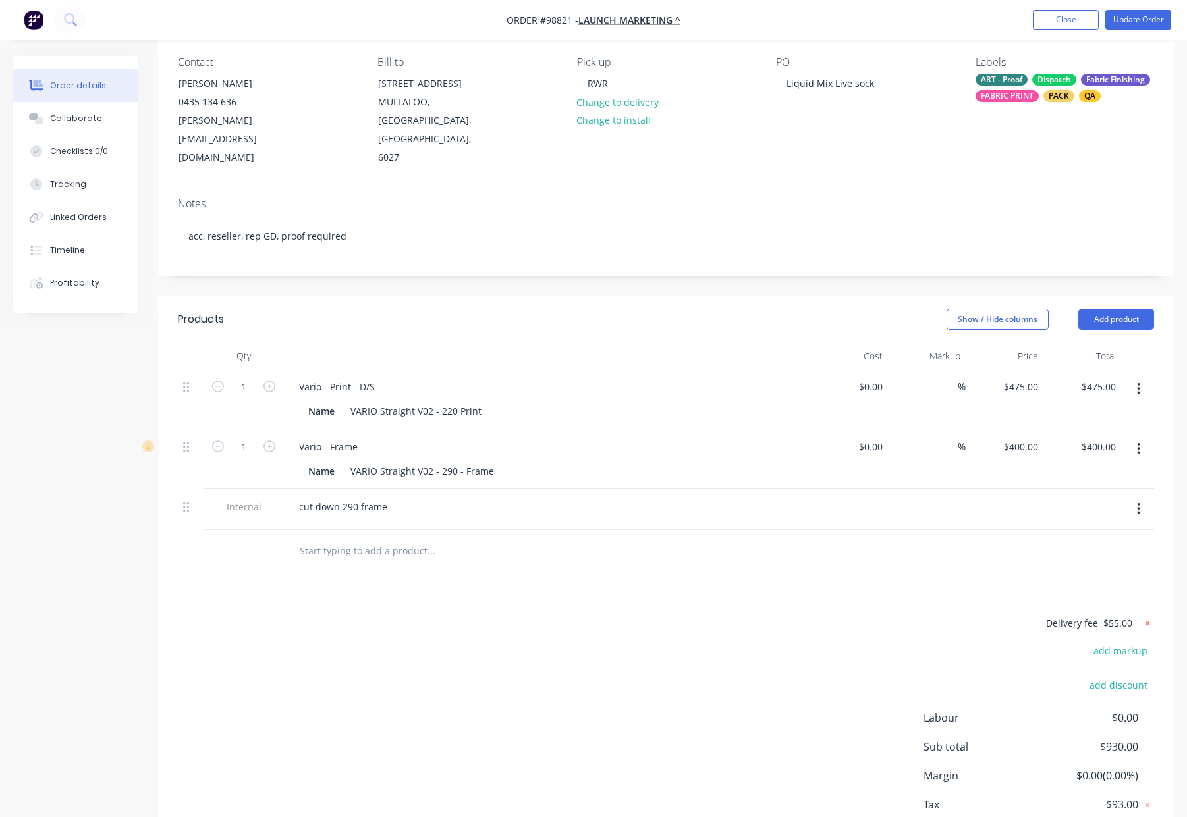
scroll to position [111, 0]
click at [1145, 616] on icon at bounding box center [1147, 622] width 13 height 13
click at [716, 614] on div "add delivery fee add markup add discount Labour $0.00 Sub total $875.00 Margin …" at bounding box center [666, 741] width 976 height 254
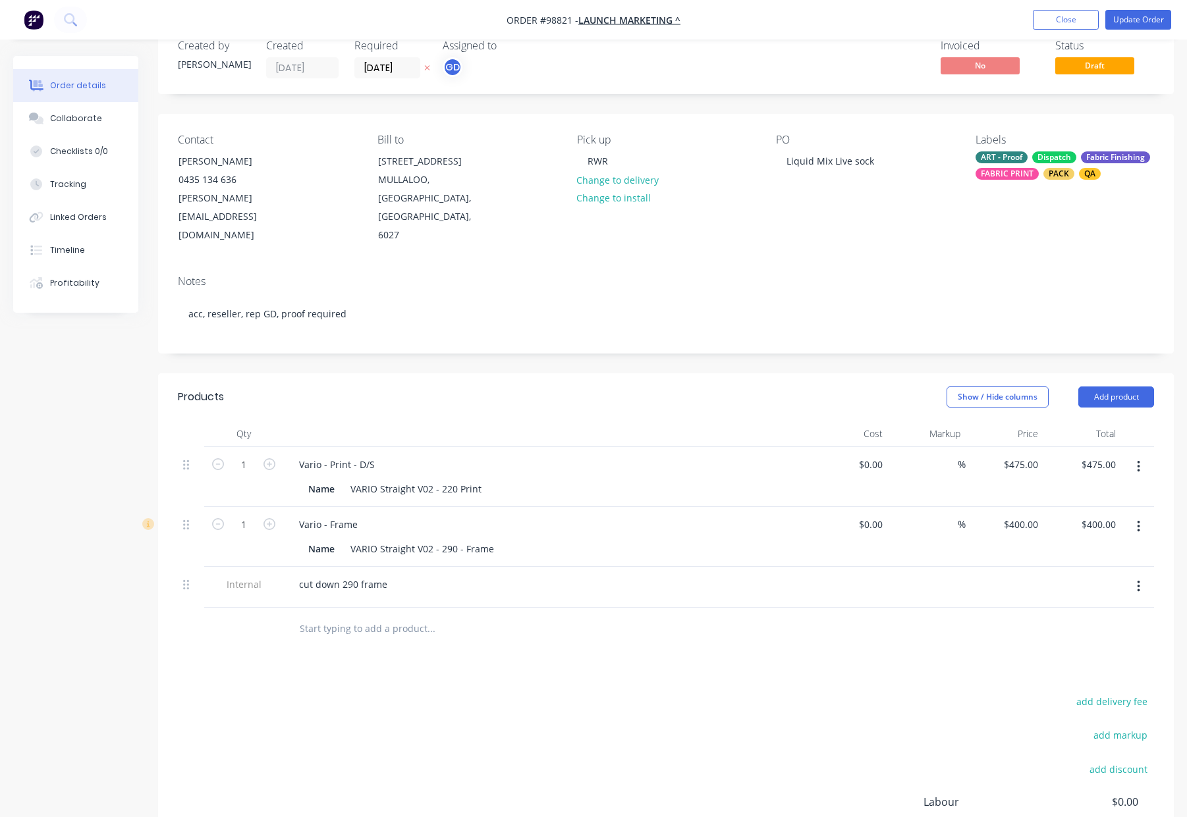
scroll to position [0, 0]
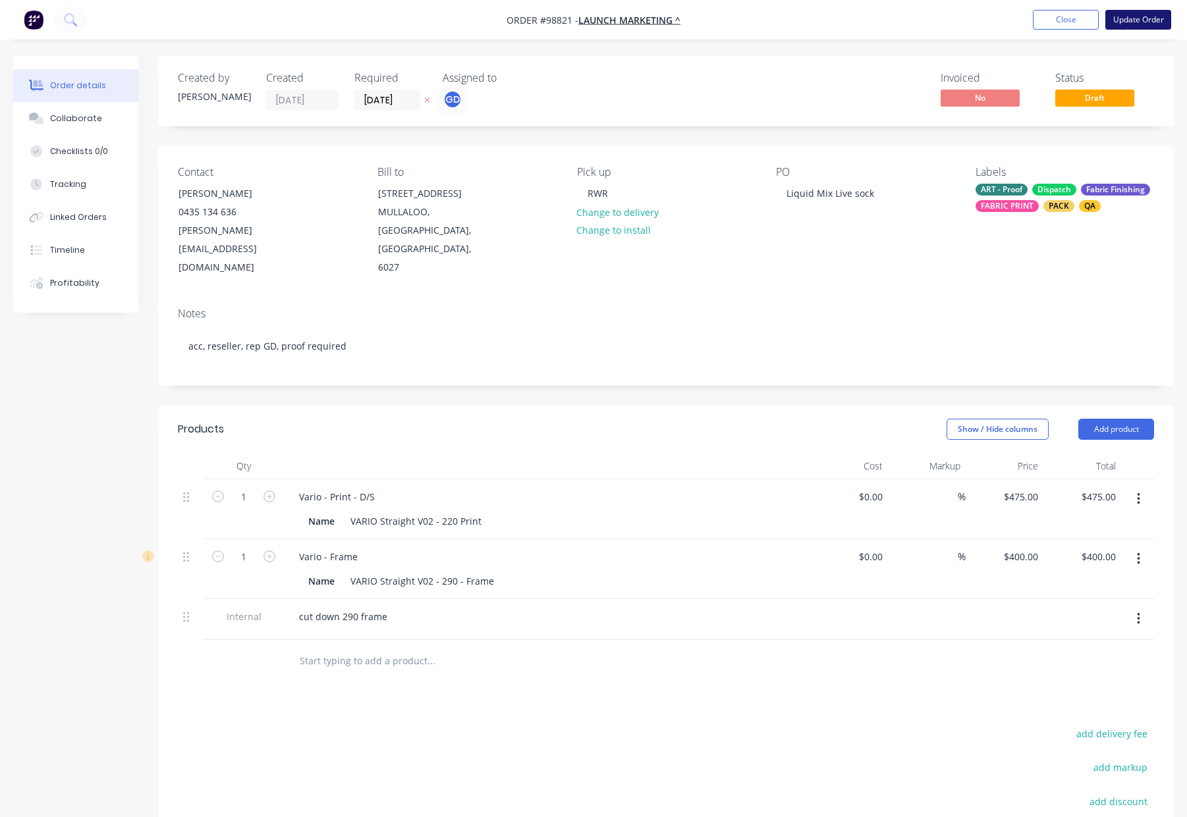
click at [1129, 14] on button "Update Order" at bounding box center [1138, 20] width 66 height 20
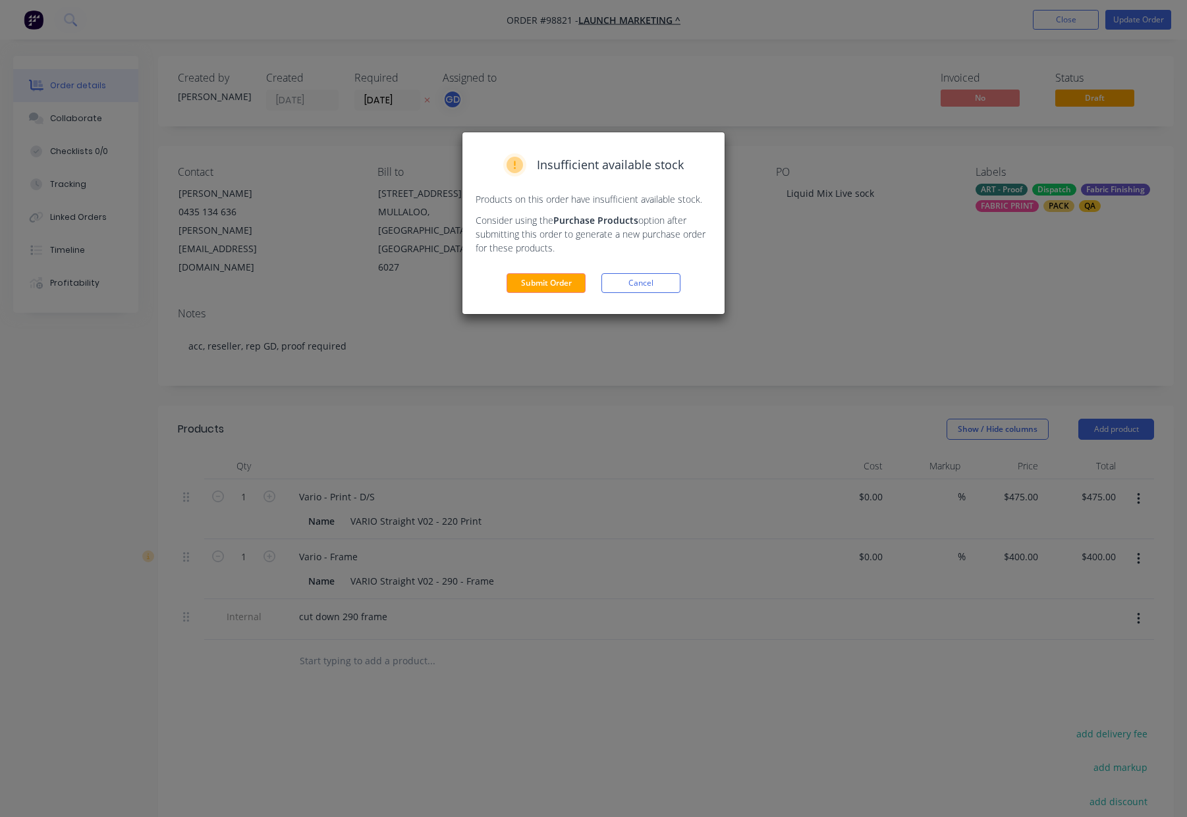
drag, startPoint x: 537, startPoint y: 290, endPoint x: 634, endPoint y: 261, distance: 101.7
click at [537, 290] on button "Submit Order" at bounding box center [545, 283] width 79 height 20
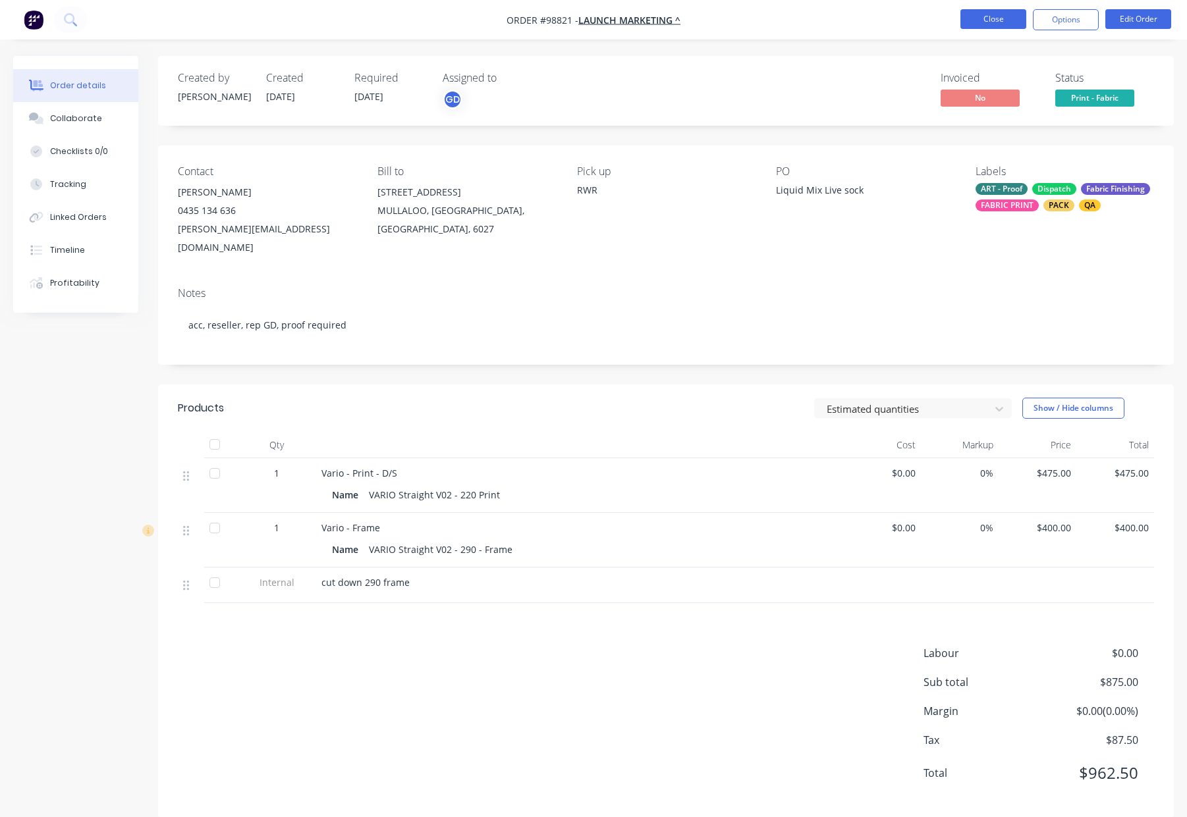
click at [976, 18] on button "Close" at bounding box center [993, 19] width 66 height 20
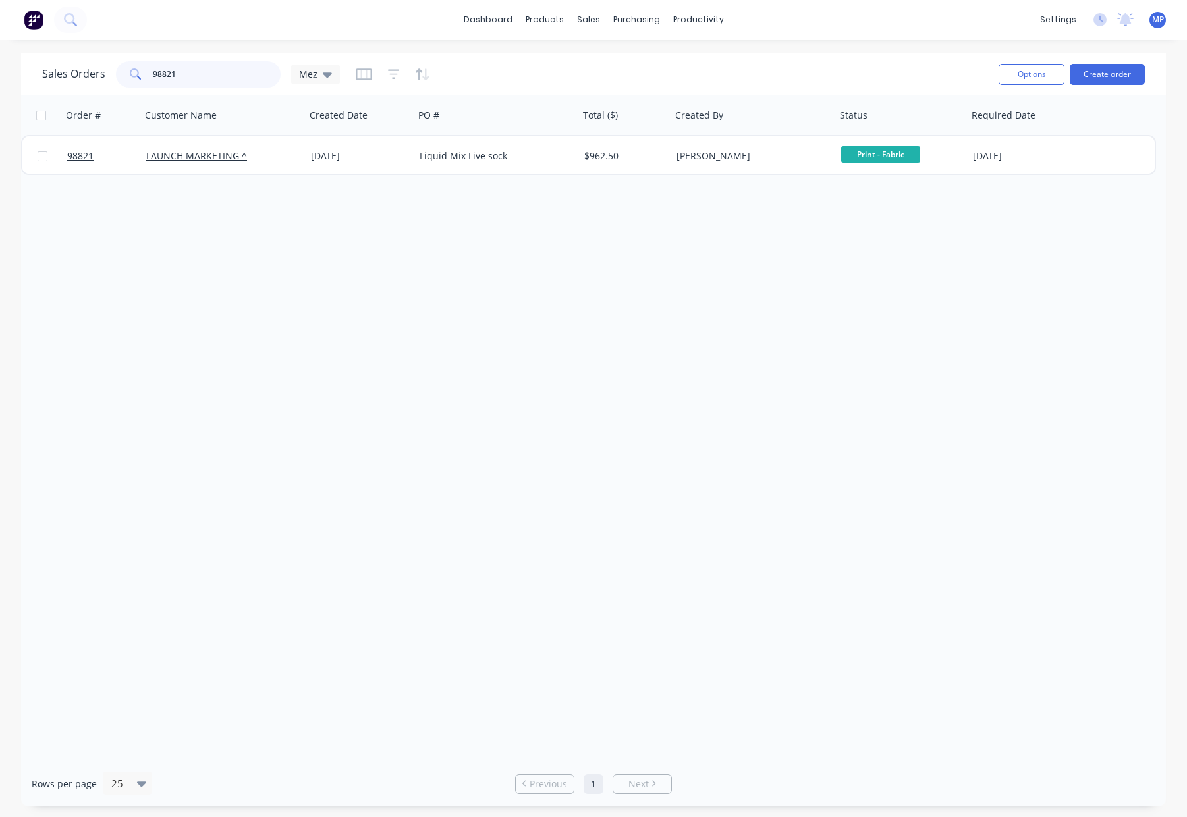
drag, startPoint x: 213, startPoint y: 69, endPoint x: 239, endPoint y: 80, distance: 28.6
click at [212, 70] on input "98821" at bounding box center [217, 74] width 128 height 26
drag, startPoint x: 238, startPoint y: 80, endPoint x: 101, endPoint y: 77, distance: 137.0
click at [100, 77] on div "Sales Orders 98821 Mez" at bounding box center [191, 74] width 298 height 26
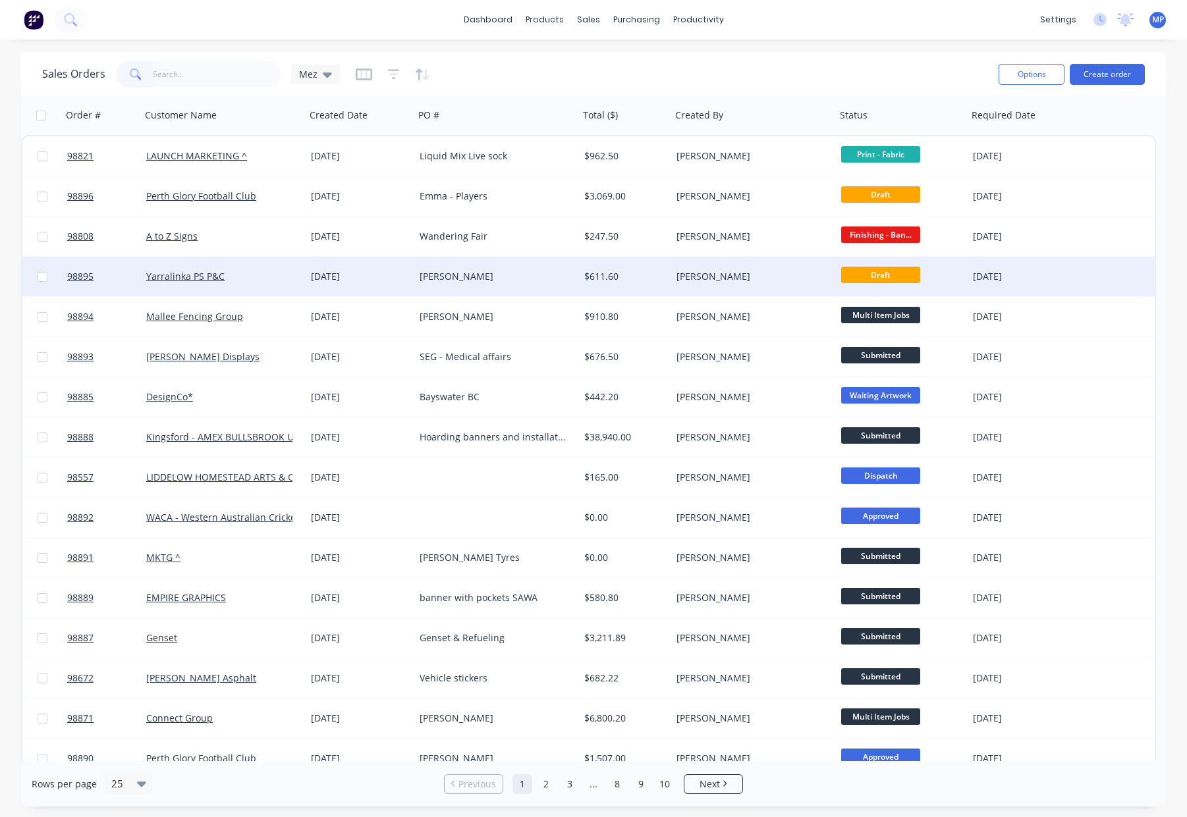
click at [623, 285] on div "$611.60" at bounding box center [625, 277] width 92 height 40
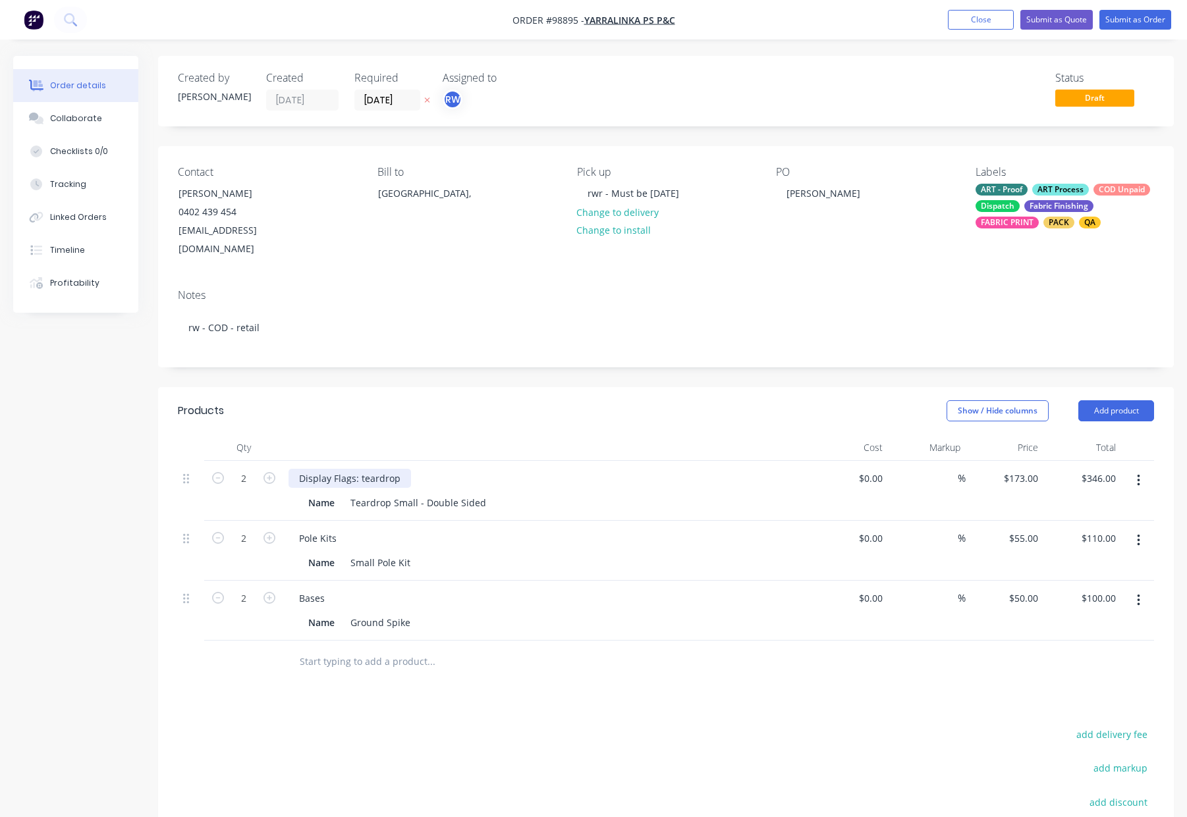
click at [358, 469] on div "Display Flags: teardrop" at bounding box center [349, 478] width 122 height 19
click at [361, 469] on div "Display Flags: teardrop" at bounding box center [349, 478] width 122 height 19
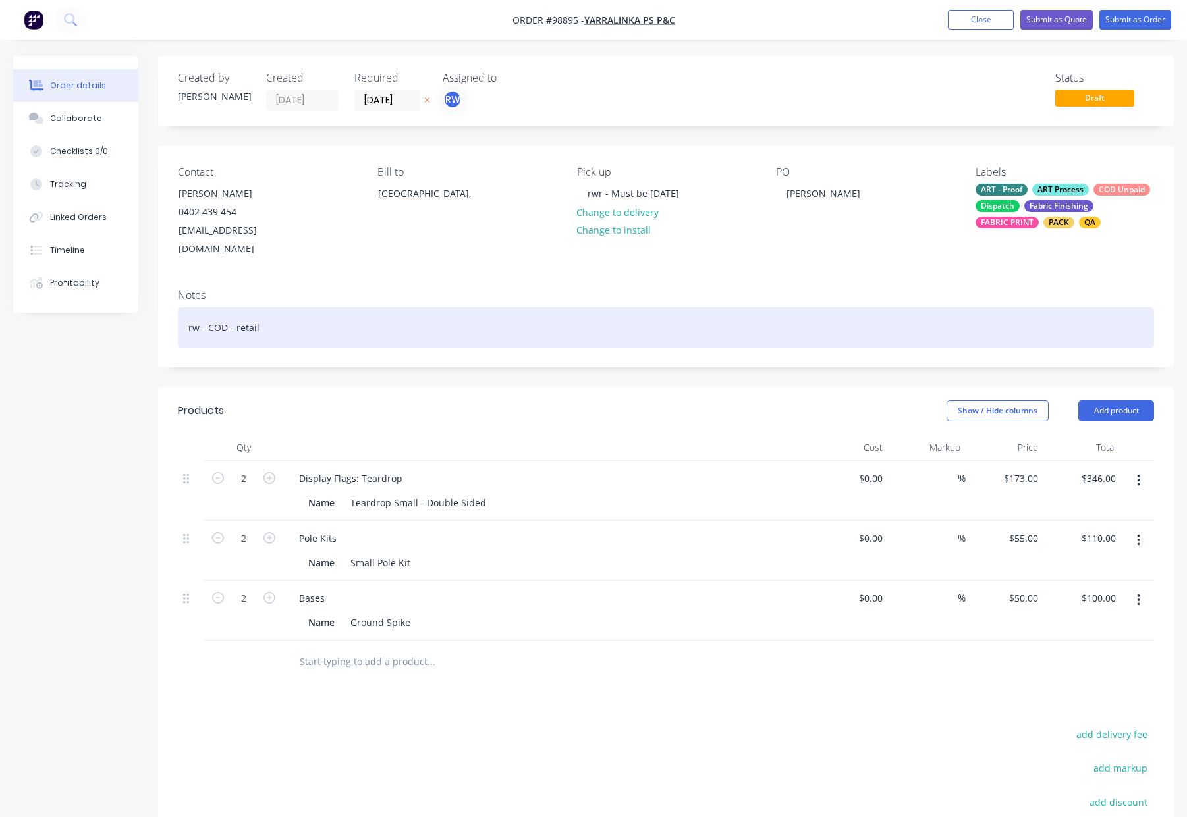
click at [271, 308] on div "rw - COD - retail" at bounding box center [666, 328] width 976 height 40
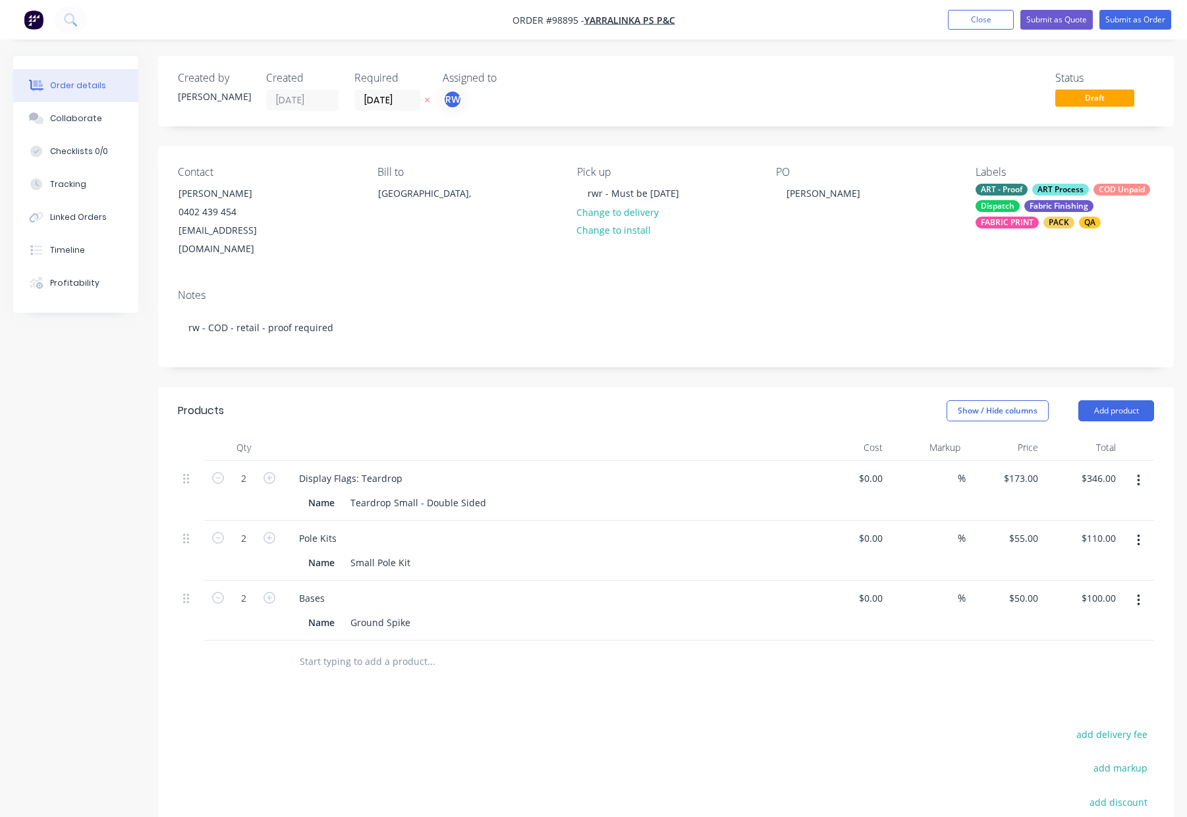
click at [416, 400] on div "Show / Hide columns Add product" at bounding box center [769, 410] width 769 height 21
click at [1058, 207] on div "Fabric Finishing" at bounding box center [1058, 206] width 69 height 12
click at [879, 286] on div "Notes rw - COD - retail - proof required" at bounding box center [665, 323] width 1015 height 88
click at [1099, 17] on button "Submit as Order" at bounding box center [1135, 20] width 72 height 20
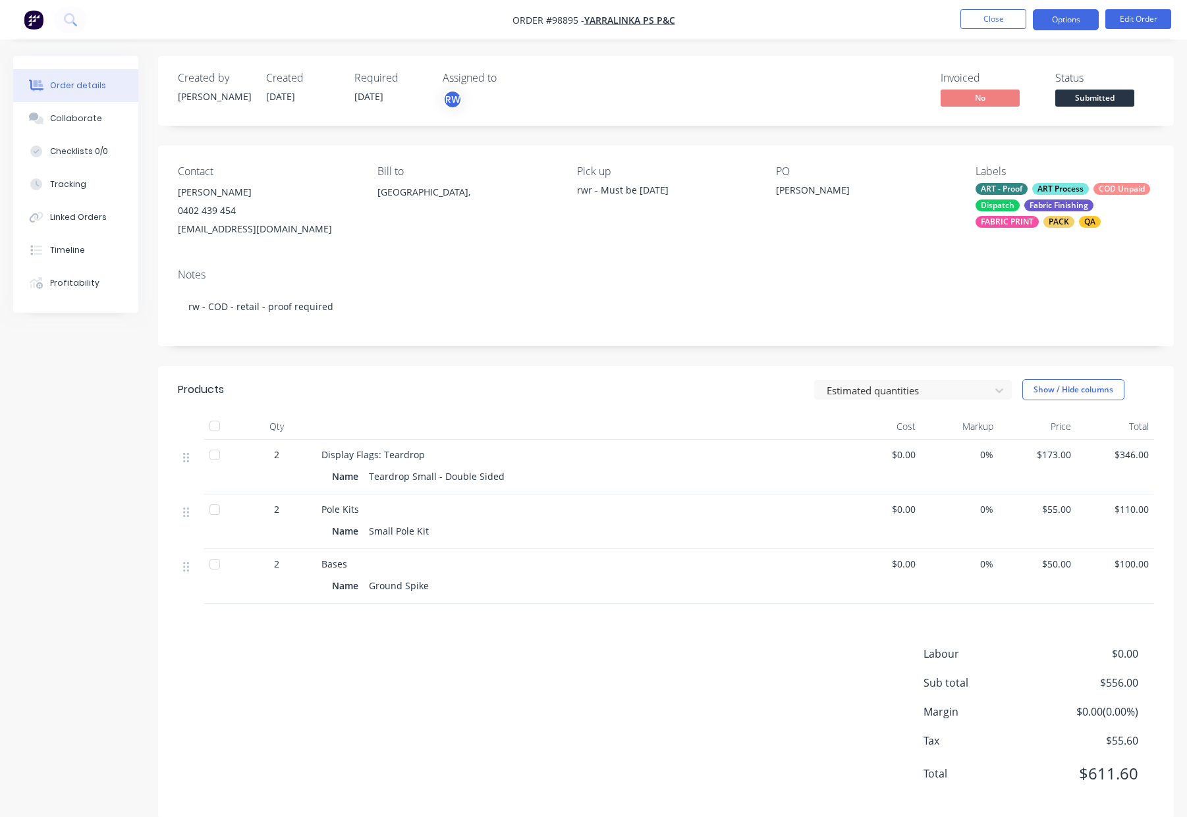
click at [1065, 18] on button "Options" at bounding box center [1066, 19] width 66 height 21
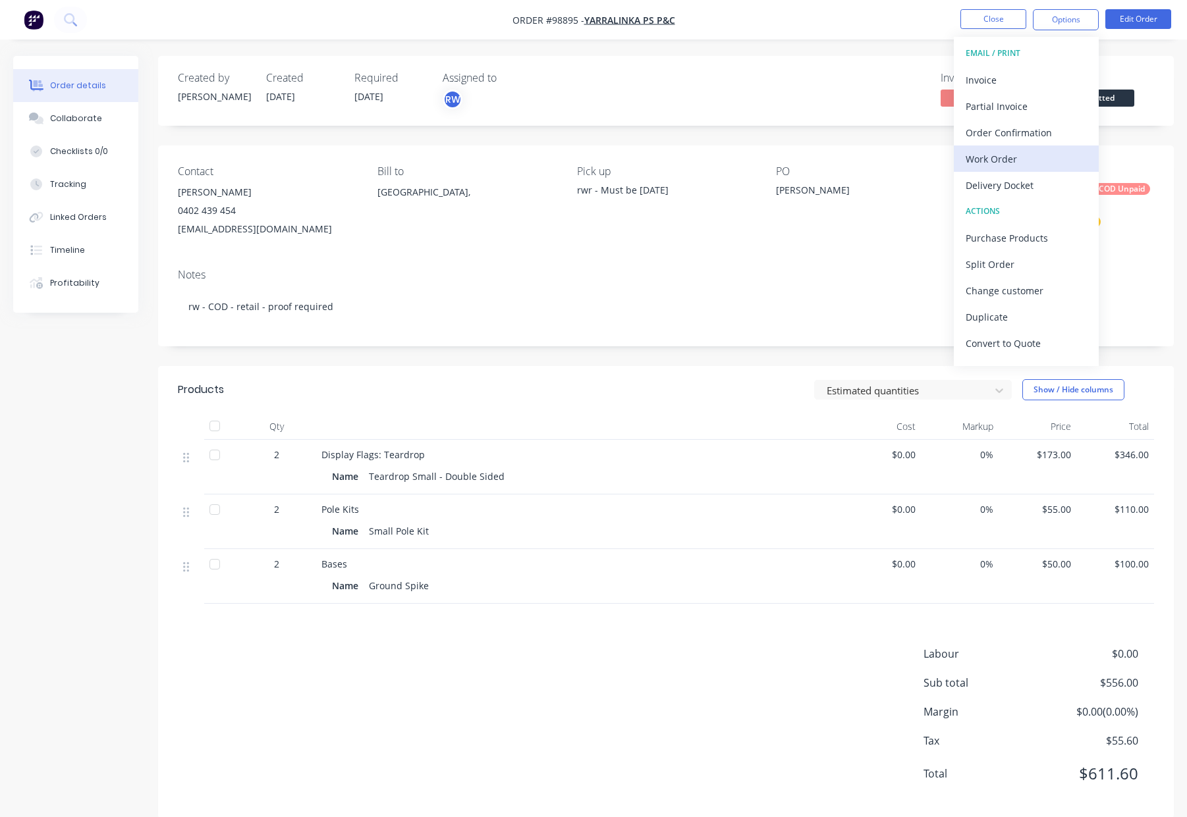
click at [998, 159] on div "Work Order" at bounding box center [1025, 158] width 121 height 19
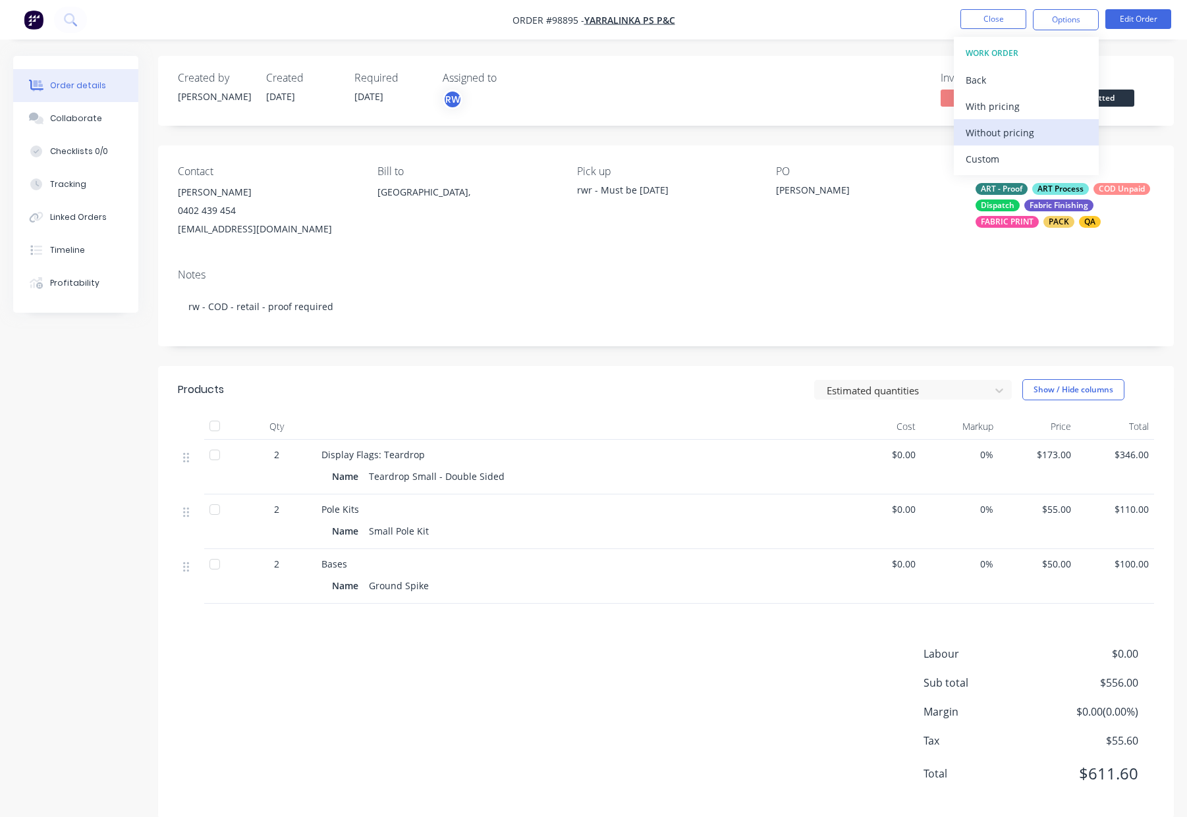
click at [1021, 132] on div "Without pricing" at bounding box center [1025, 132] width 121 height 19
click at [980, 18] on button "Close" at bounding box center [993, 19] width 66 height 20
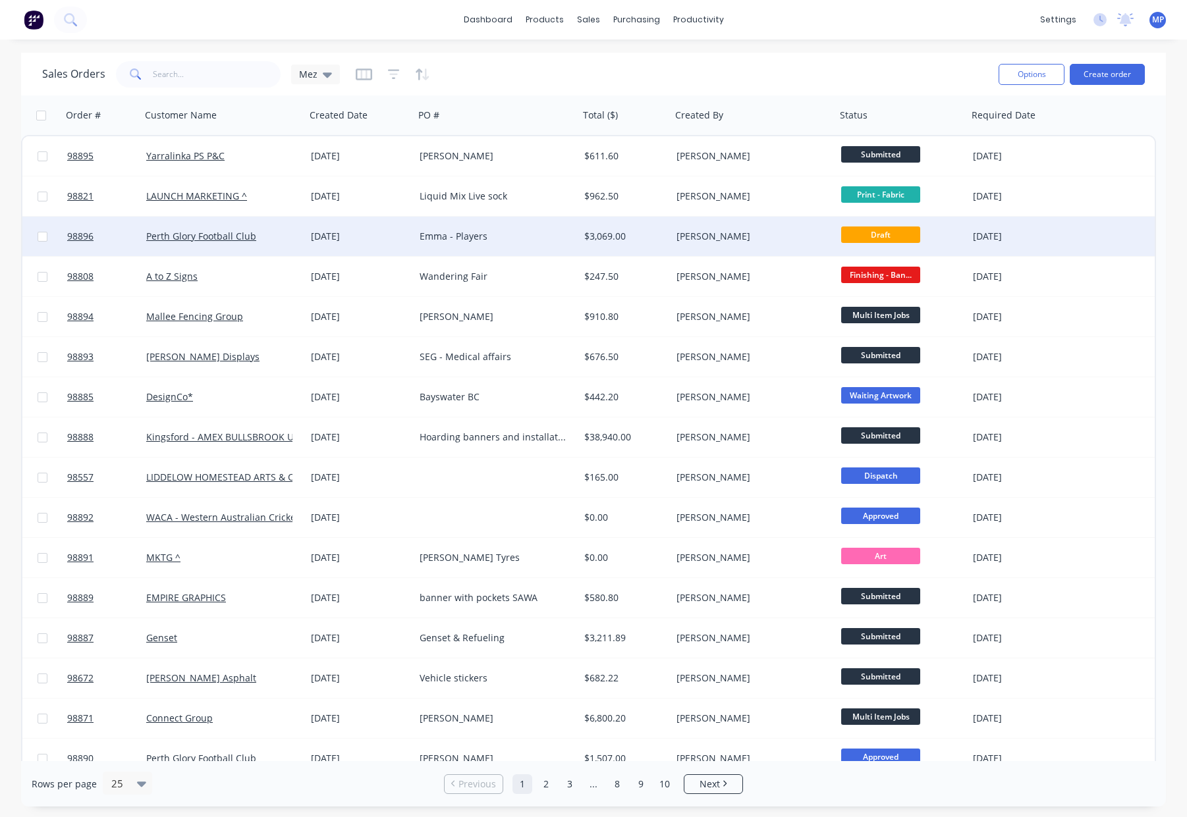
click at [780, 227] on div "[PERSON_NAME]" at bounding box center [753, 237] width 165 height 40
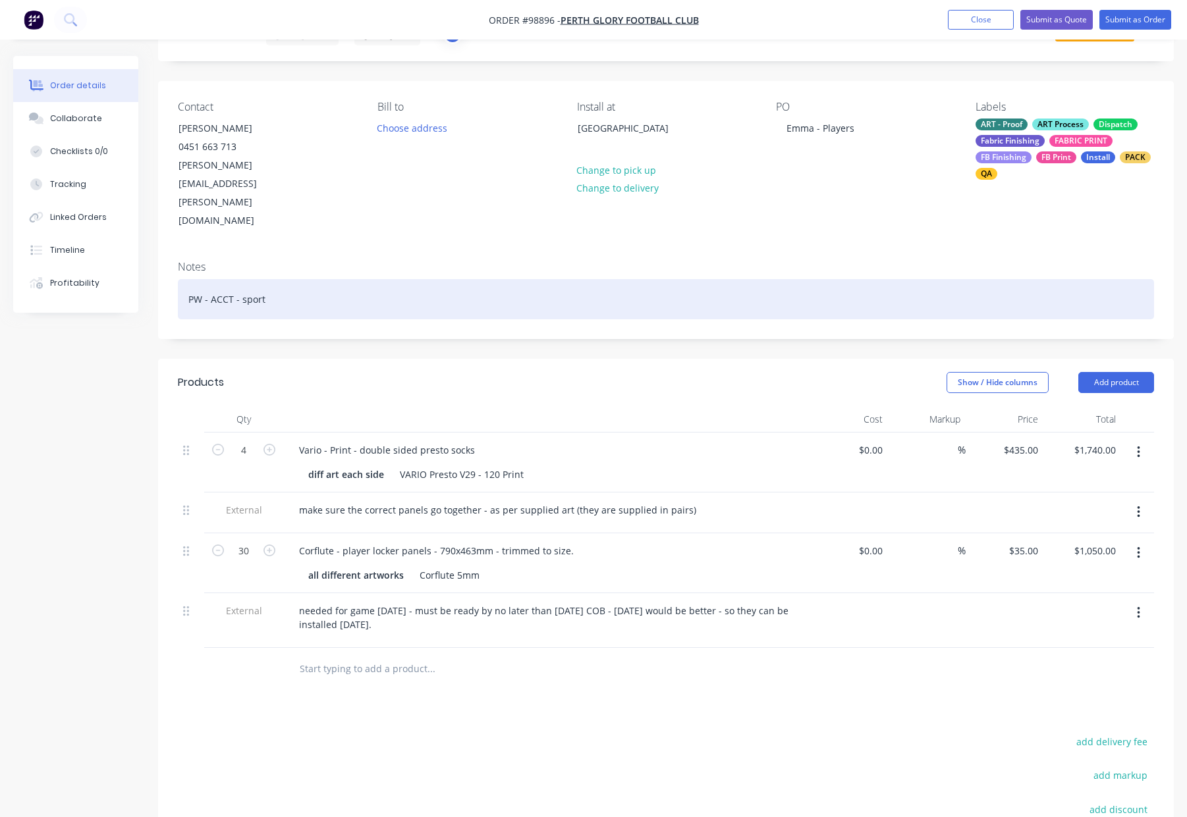
scroll to position [67, 0]
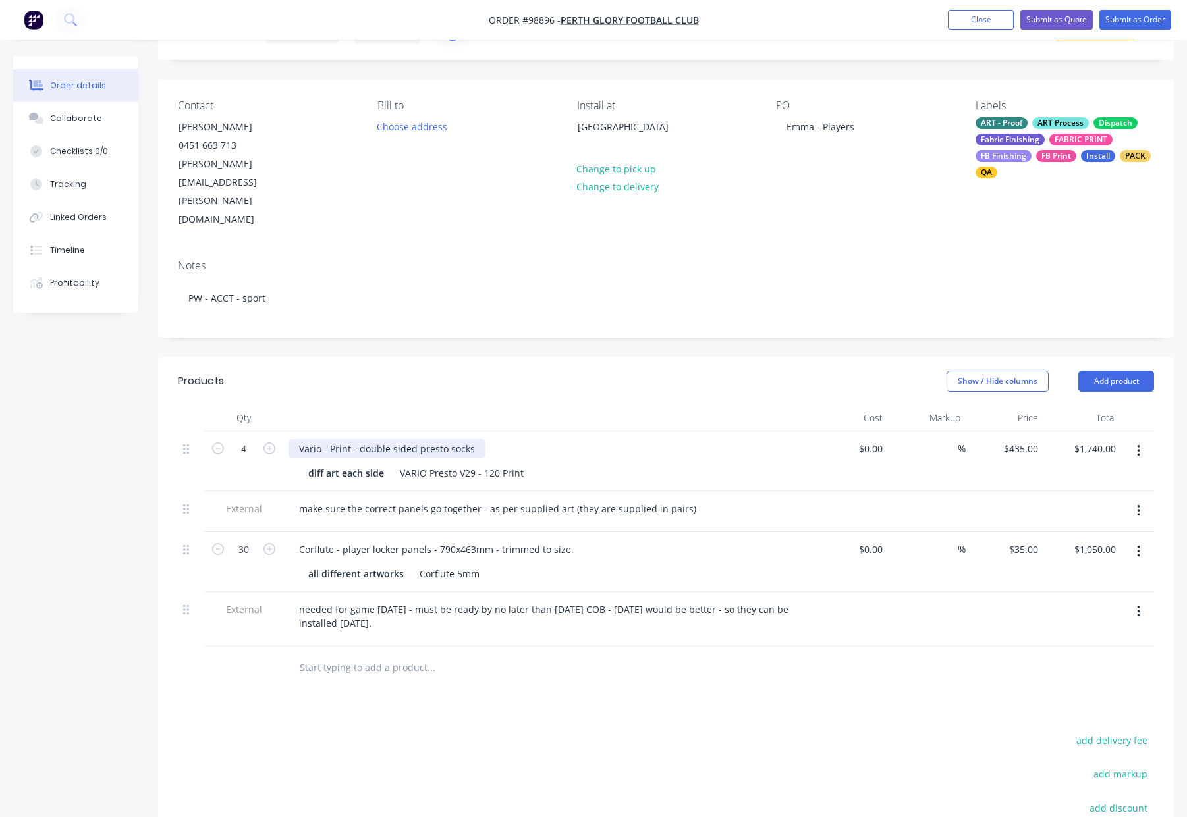
drag, startPoint x: 470, startPoint y: 398, endPoint x: 487, endPoint y: 406, distance: 18.3
click at [472, 439] on div "Vario - Print - double sided presto socks" at bounding box center [386, 448] width 197 height 19
click at [531, 293] on div "Created by Rhonda Created 13/10/25 Required 17/10/25 Assigned to pW Status Draf…" at bounding box center [665, 497] width 1015 height 1016
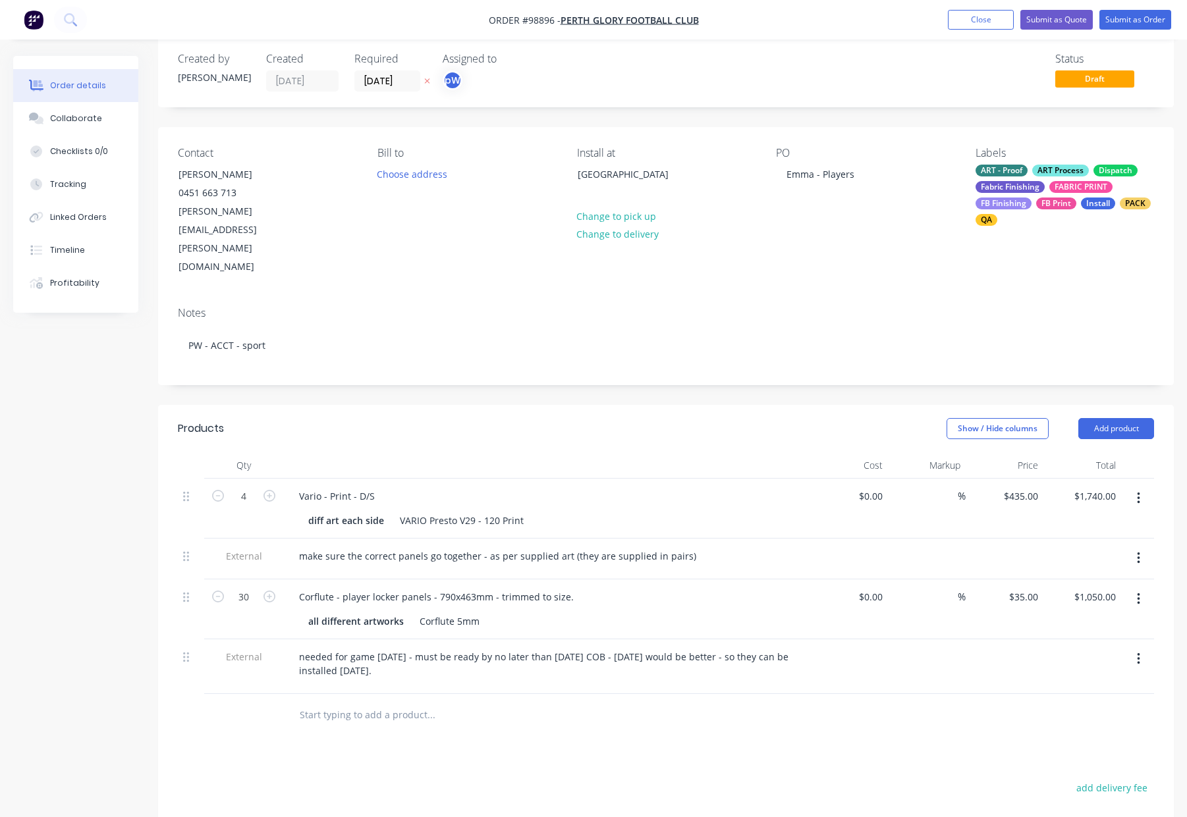
scroll to position [0, 0]
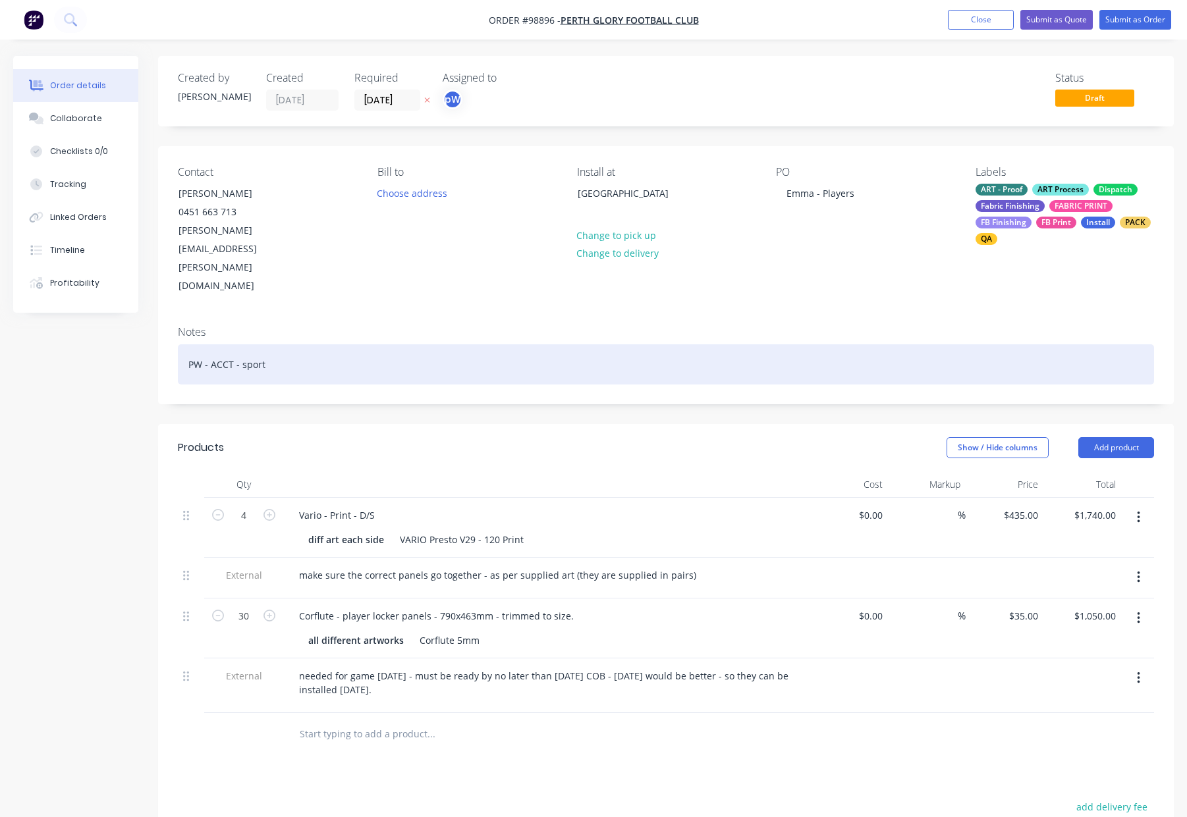
click at [456, 344] on div "PW - ACCT - sport" at bounding box center [666, 364] width 976 height 40
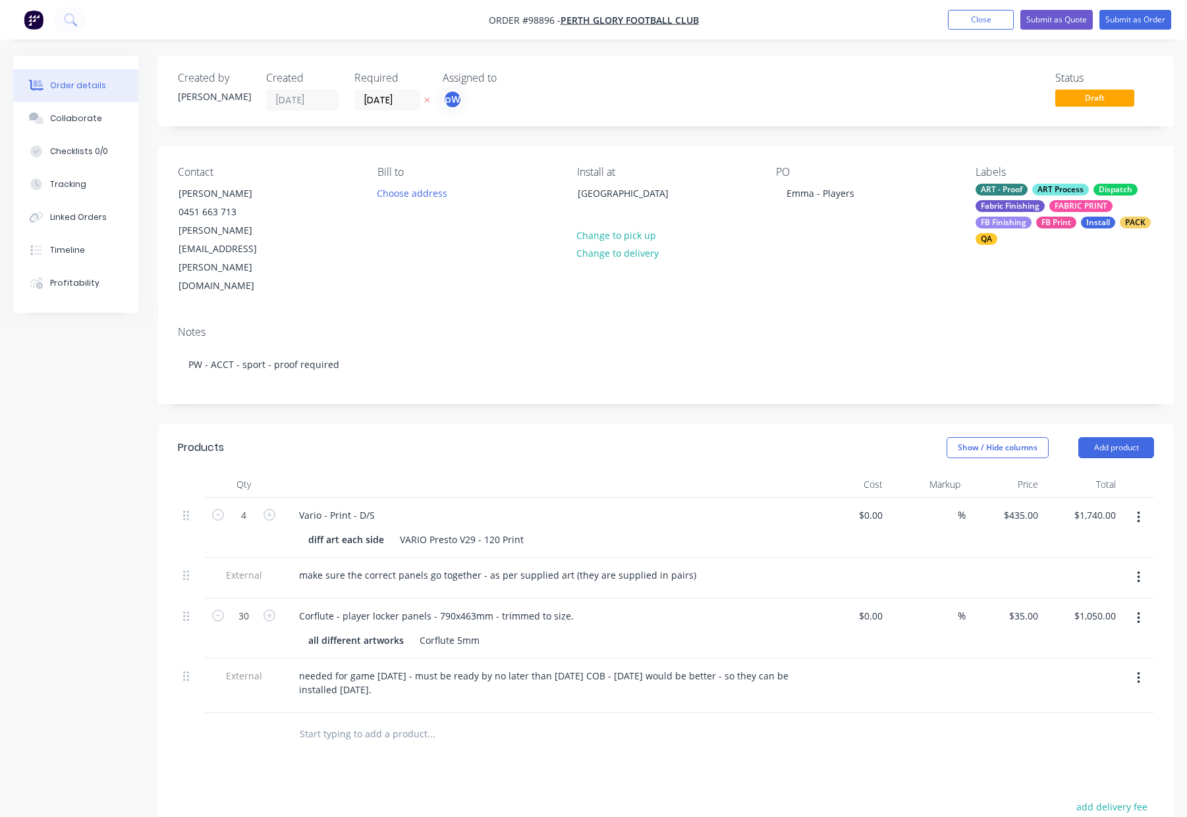
click at [606, 365] on div "Created by Rhonda Created 13/10/25 Required 17/10/25 Assigned to pW Status Draf…" at bounding box center [665, 564] width 1015 height 1016
click at [1124, 16] on button "Submit as Order" at bounding box center [1135, 20] width 72 height 20
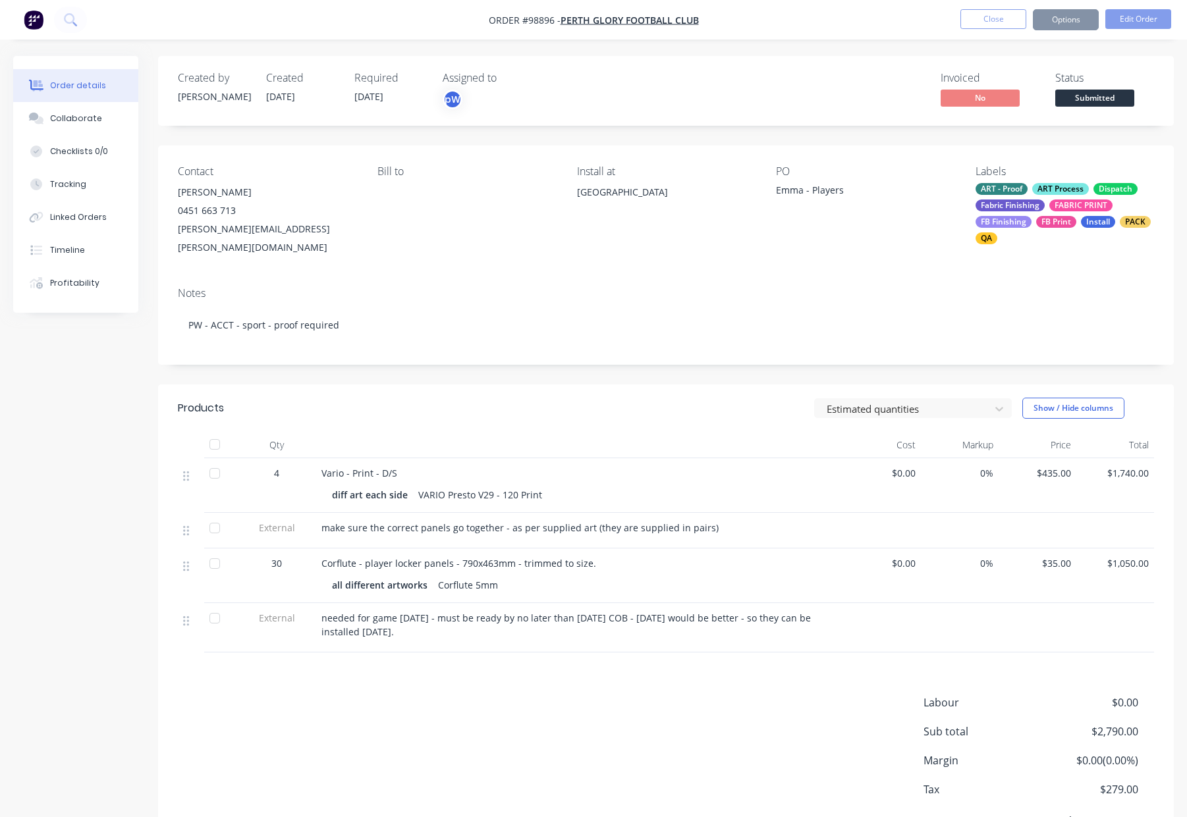
click at [1055, 18] on button "Options" at bounding box center [1066, 19] width 66 height 21
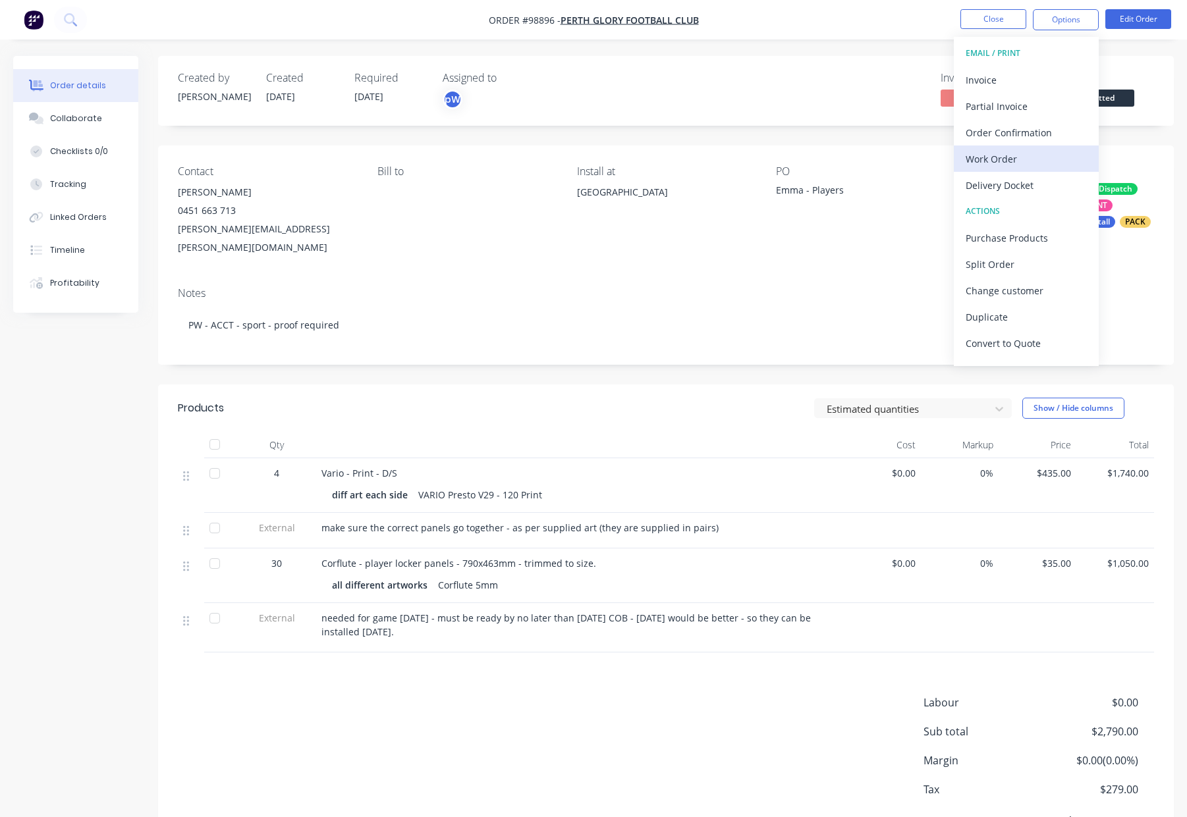
click at [1025, 161] on div "Work Order" at bounding box center [1025, 158] width 121 height 19
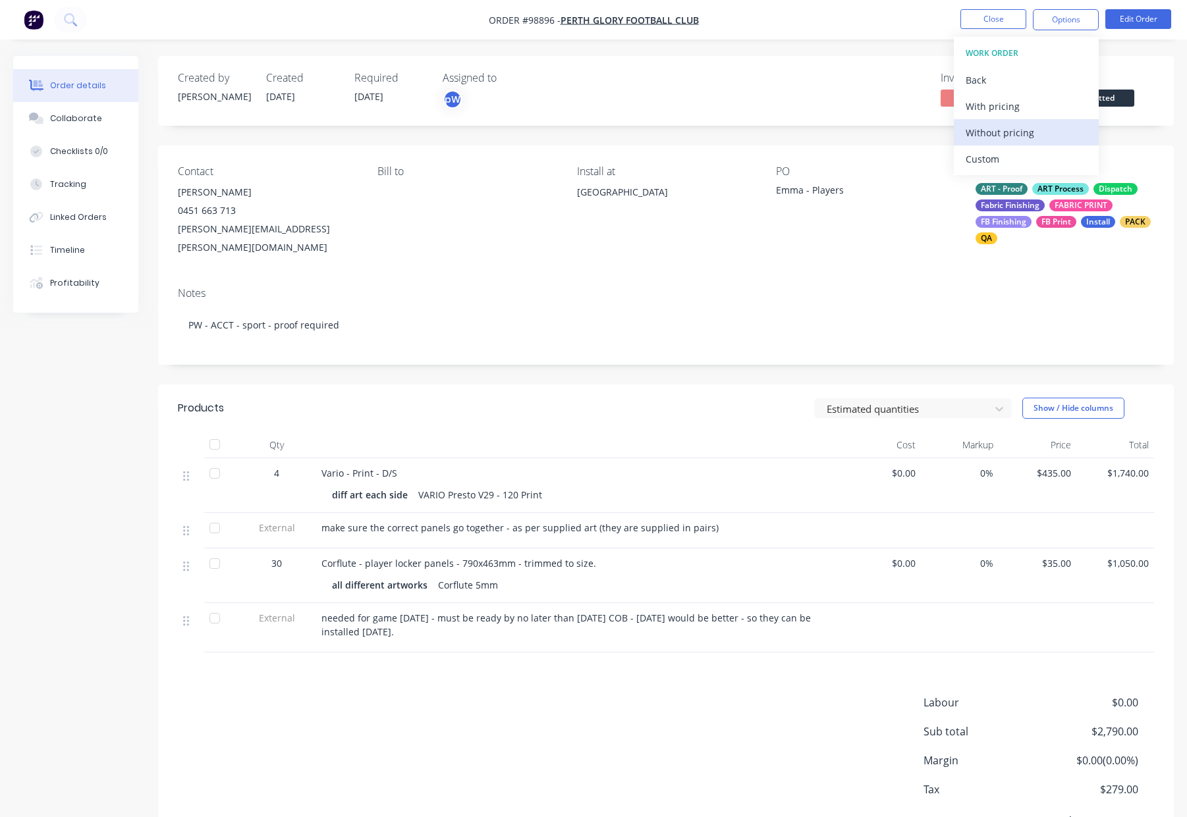
click at [1025, 137] on div "Without pricing" at bounding box center [1025, 132] width 121 height 19
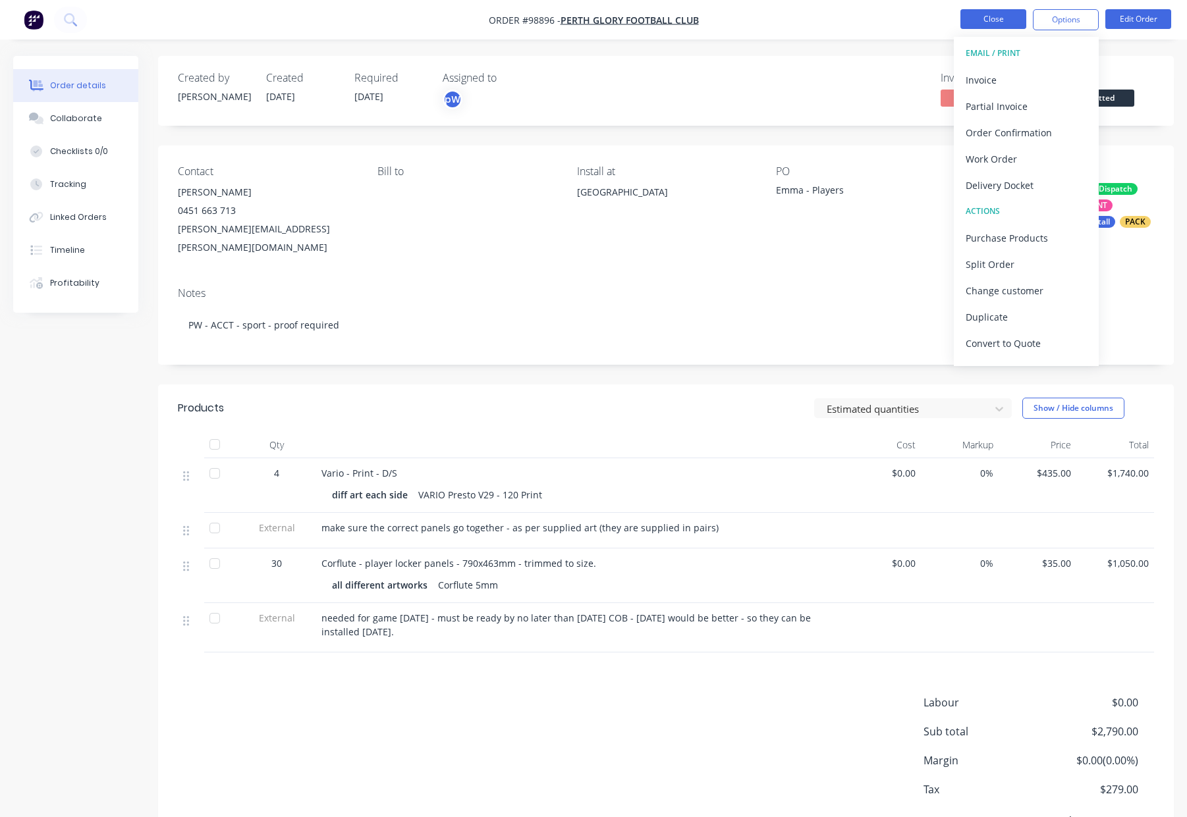
click at [992, 23] on button "Close" at bounding box center [993, 19] width 66 height 20
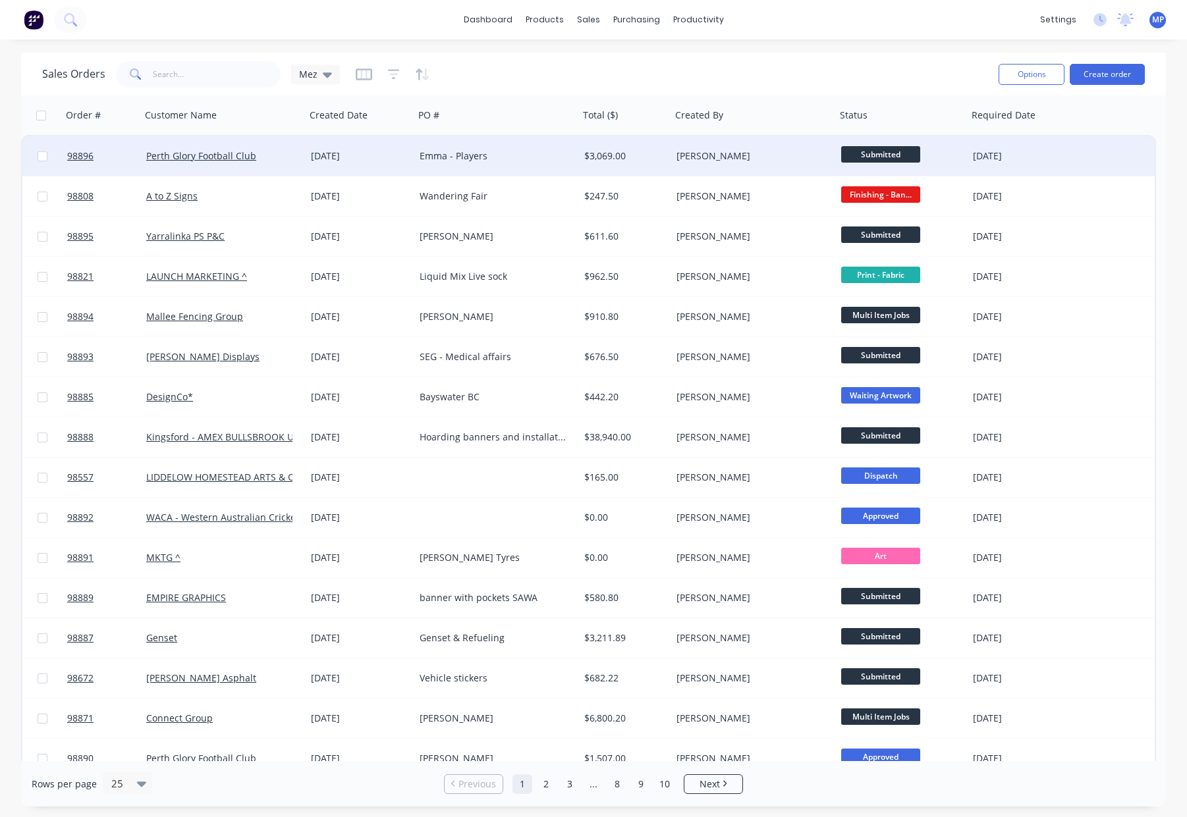
click at [807, 157] on div "[PERSON_NAME]" at bounding box center [749, 155] width 146 height 13
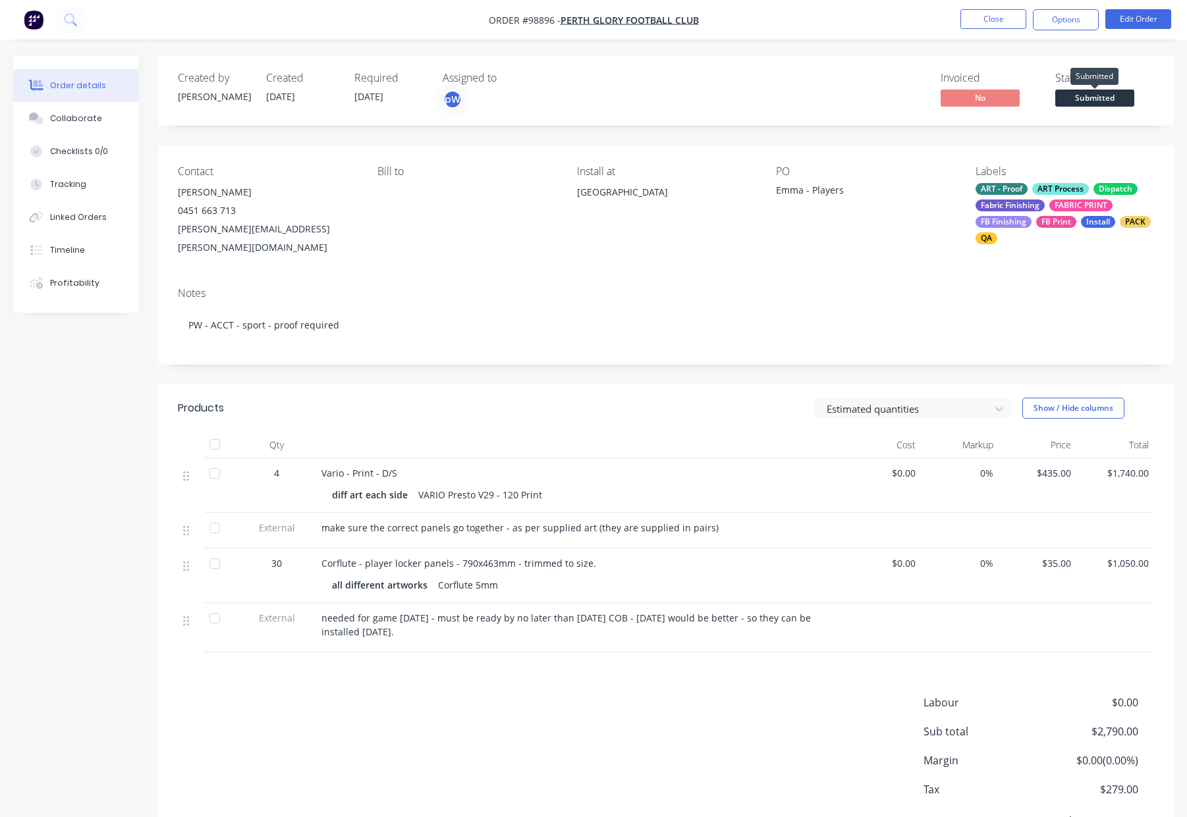
click at [1081, 96] on span "Submitted" at bounding box center [1094, 98] width 79 height 16
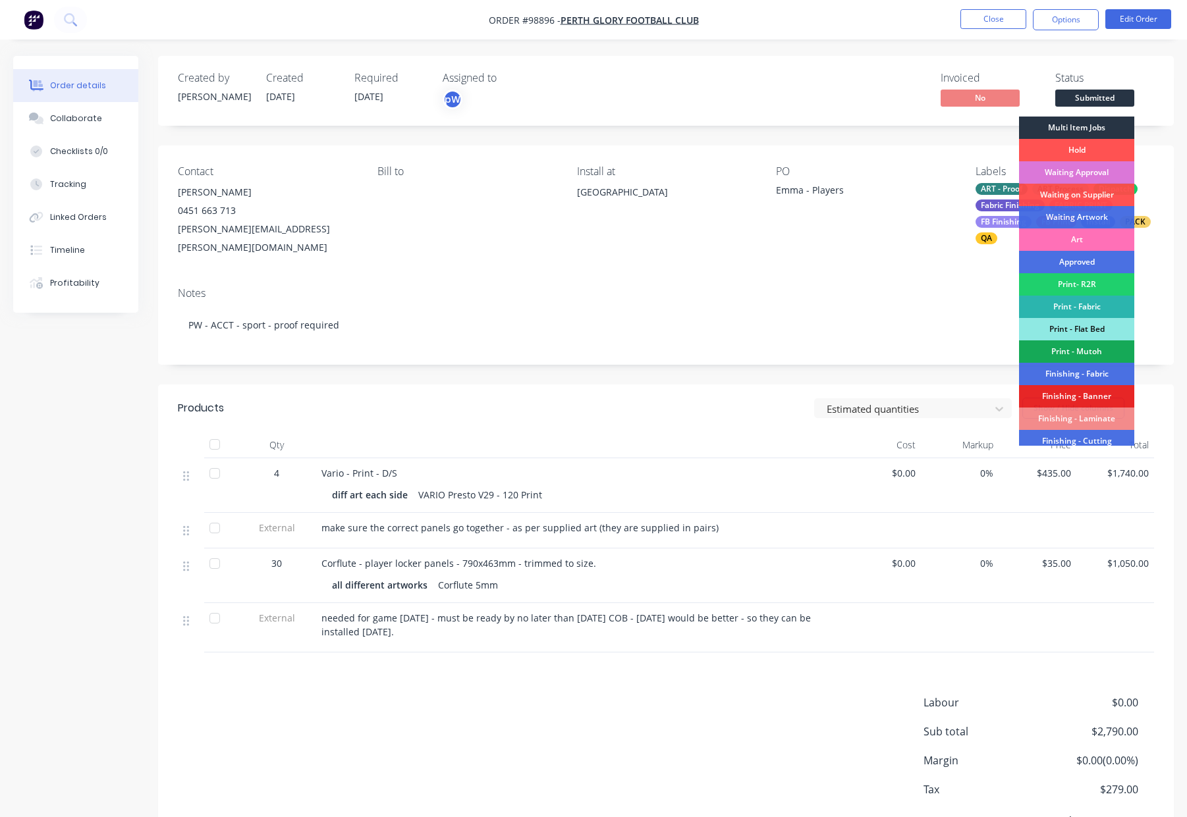
click at [1085, 122] on div "Multi Item Jobs" at bounding box center [1076, 128] width 115 height 22
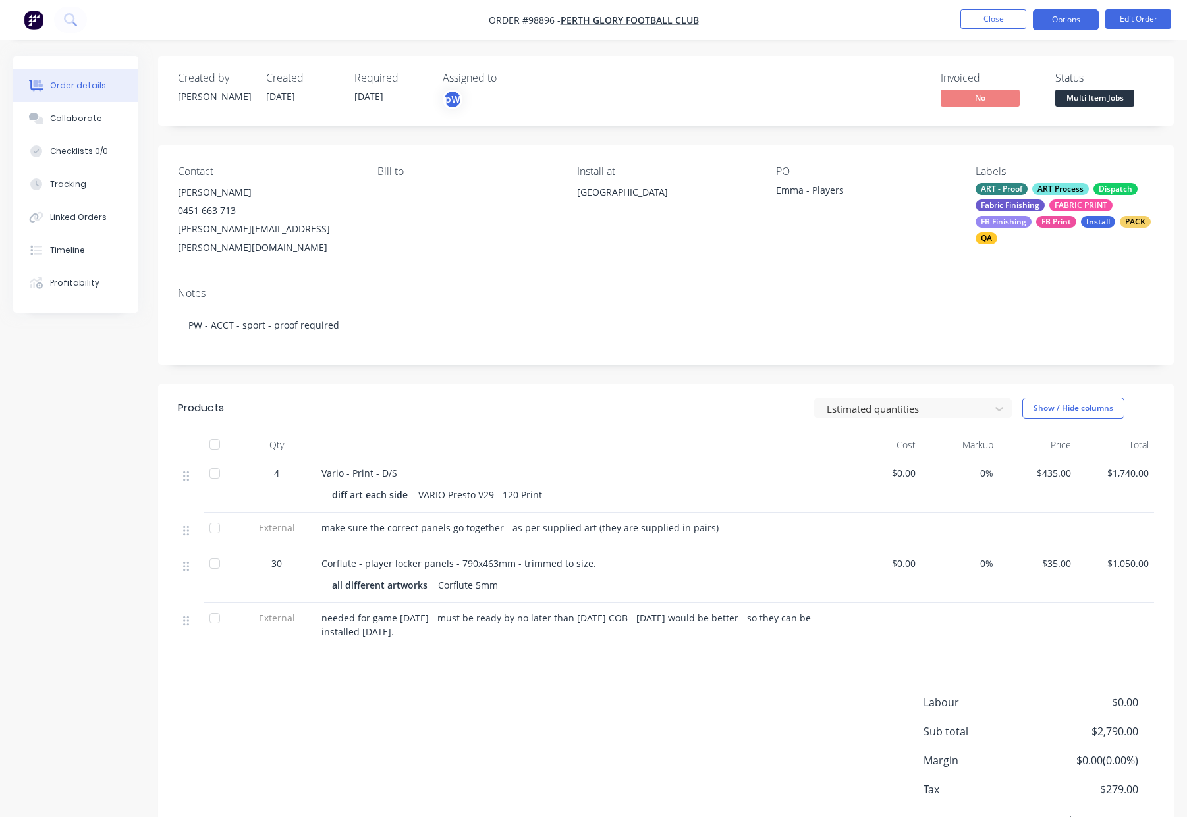
click at [1056, 24] on button "Options" at bounding box center [1066, 19] width 66 height 21
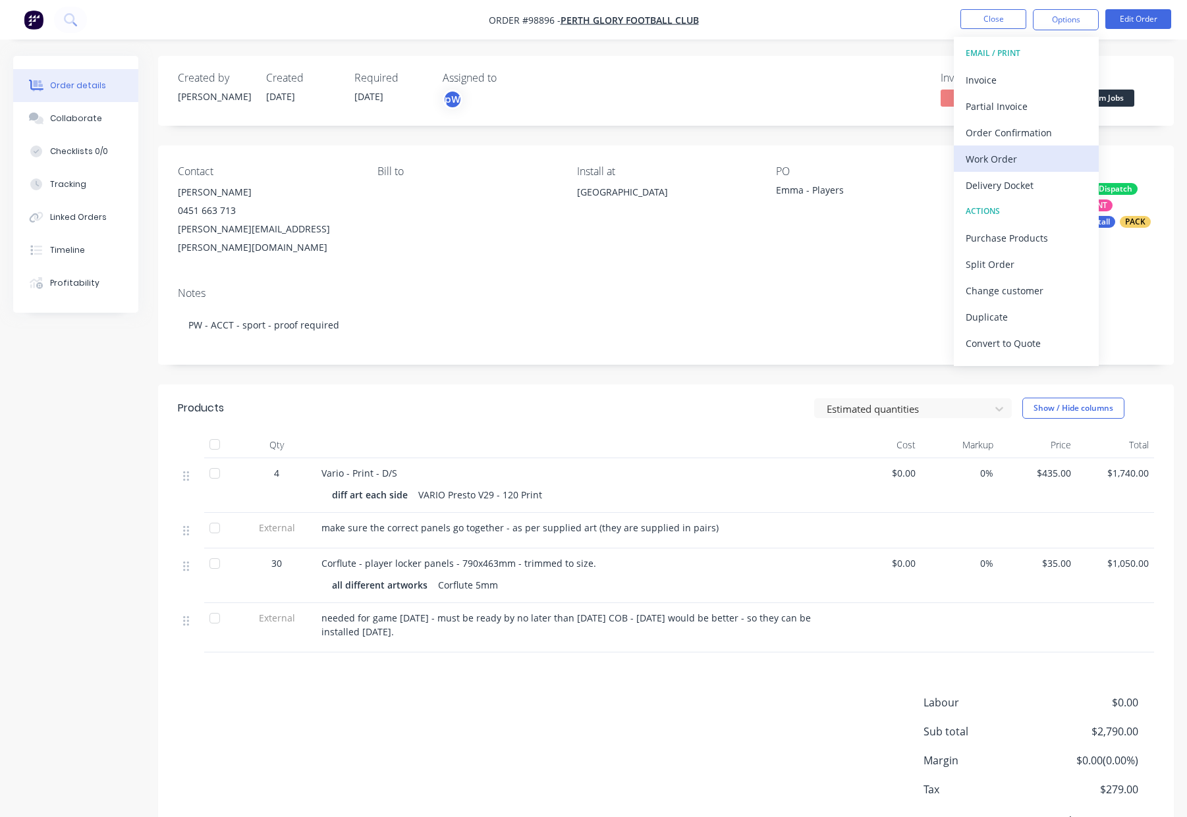
click at [1036, 157] on div "Work Order" at bounding box center [1025, 158] width 121 height 19
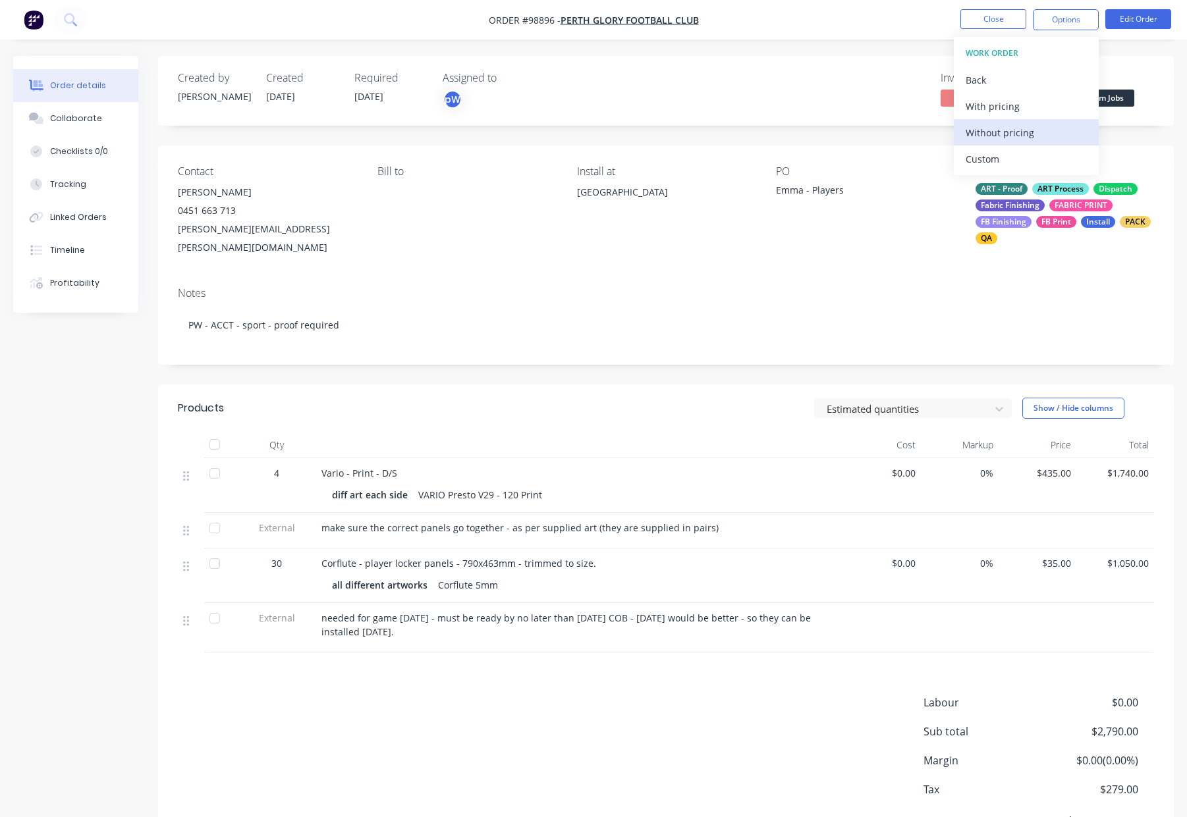
click at [1023, 156] on div "Custom" at bounding box center [1025, 158] width 121 height 19
click at [1031, 127] on div "Without pricing" at bounding box center [1025, 132] width 121 height 19
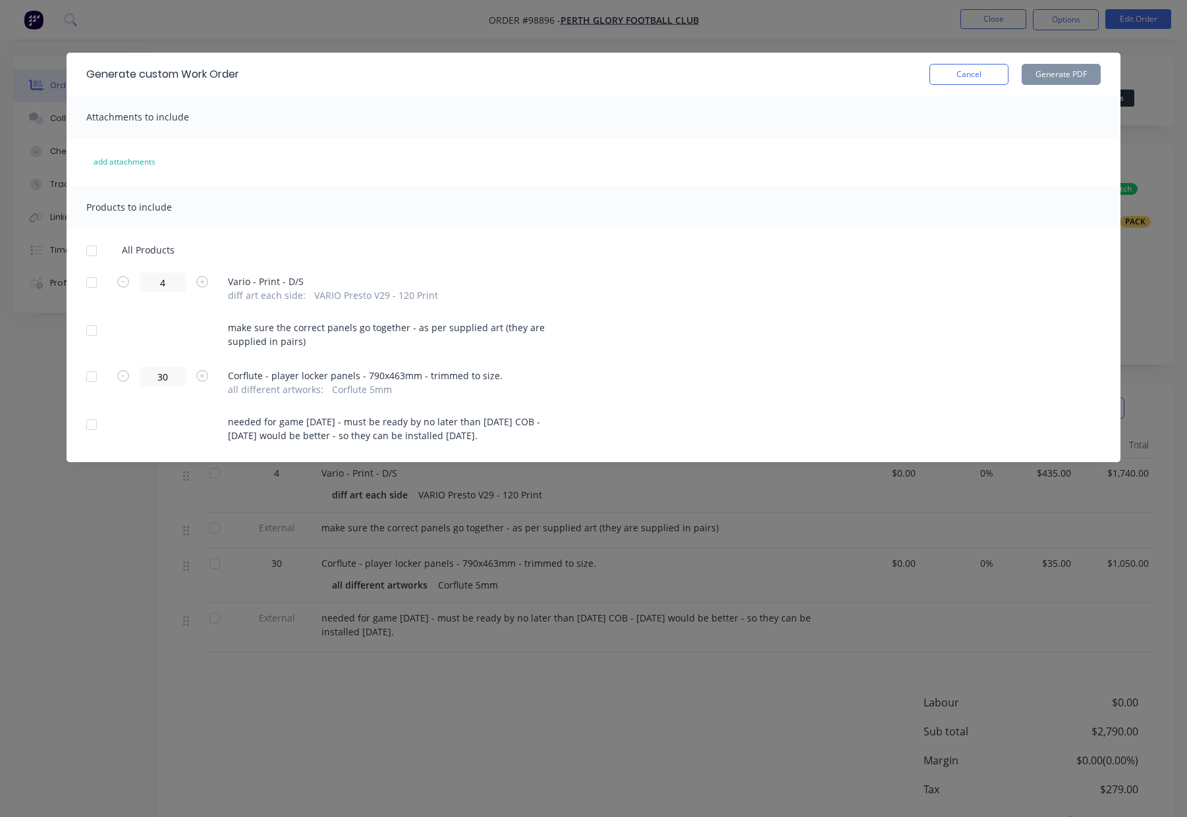
click at [91, 277] on div at bounding box center [91, 282] width 26 height 26
click at [88, 326] on div at bounding box center [91, 330] width 26 height 26
drag, startPoint x: 91, startPoint y: 425, endPoint x: 172, endPoint y: 412, distance: 82.1
click at [91, 425] on div at bounding box center [91, 425] width 26 height 26
click at [89, 333] on div at bounding box center [91, 330] width 26 height 26
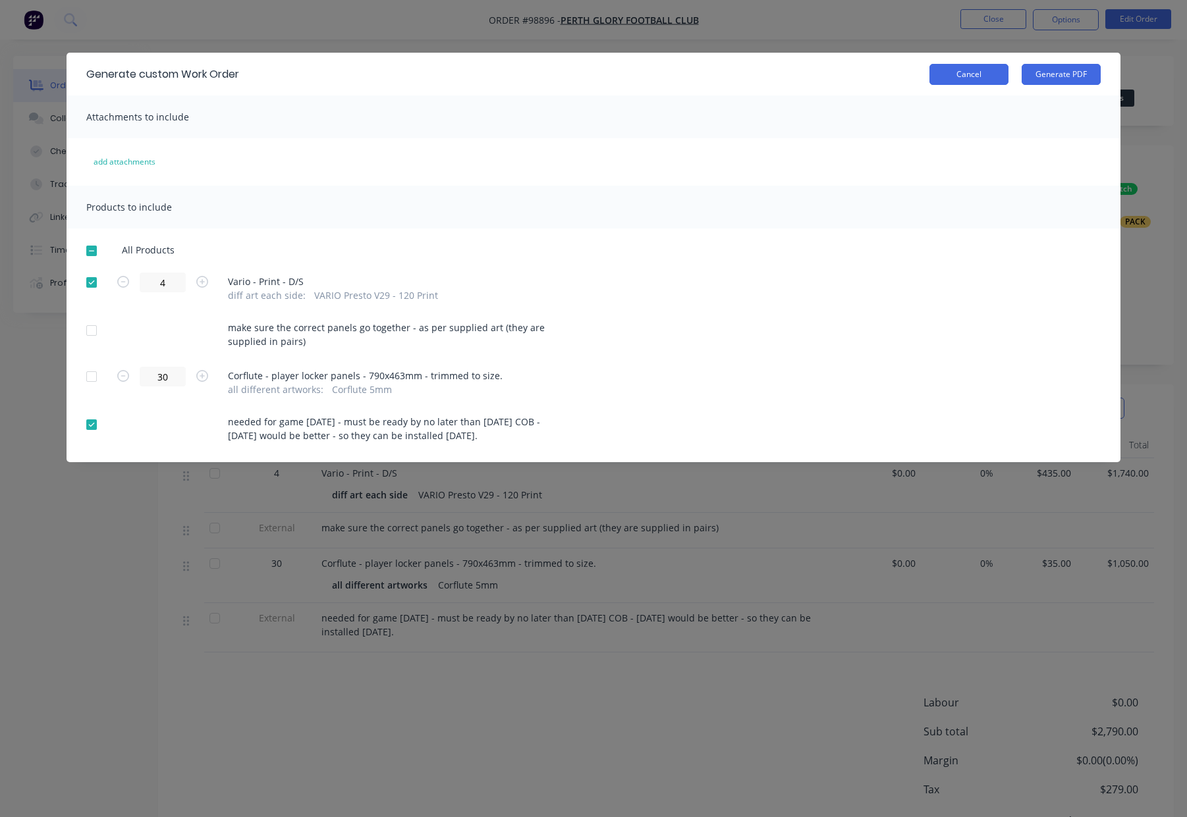
click at [971, 73] on button "Cancel" at bounding box center [968, 74] width 79 height 21
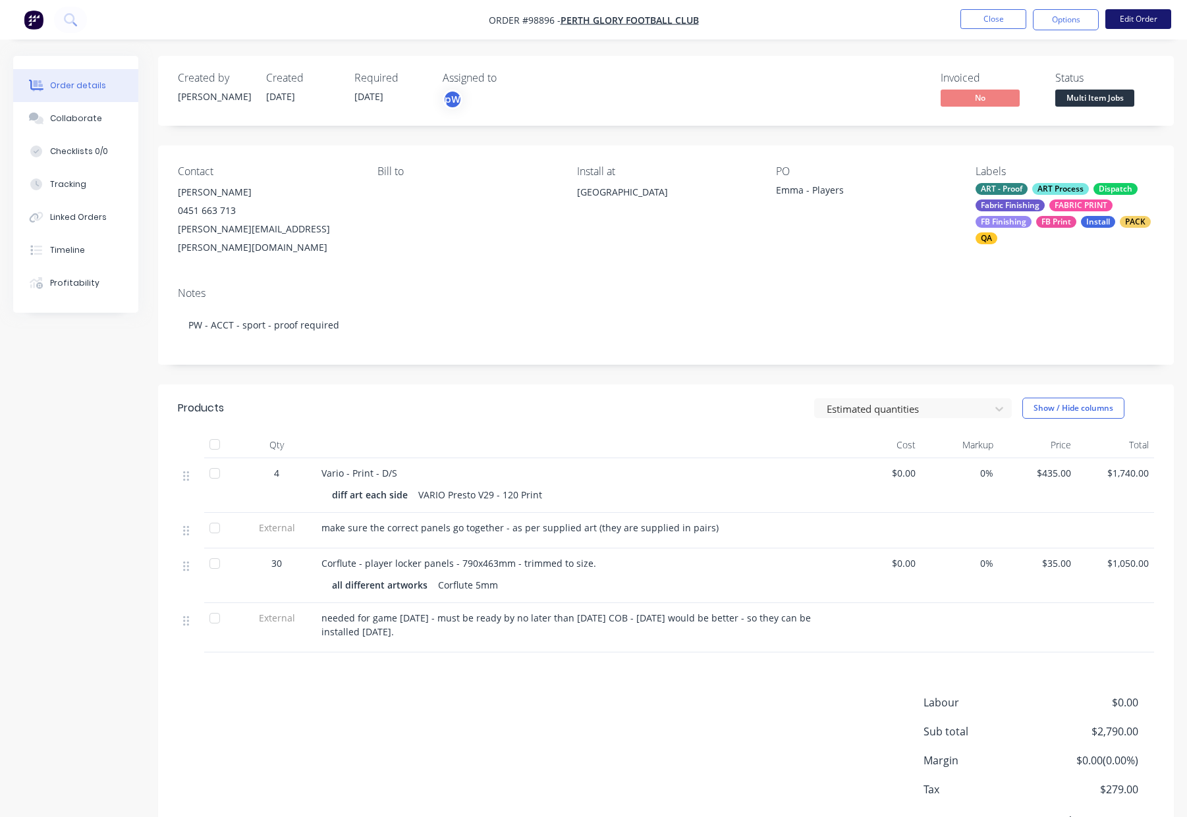
click at [1125, 24] on button "Edit Order" at bounding box center [1138, 19] width 66 height 20
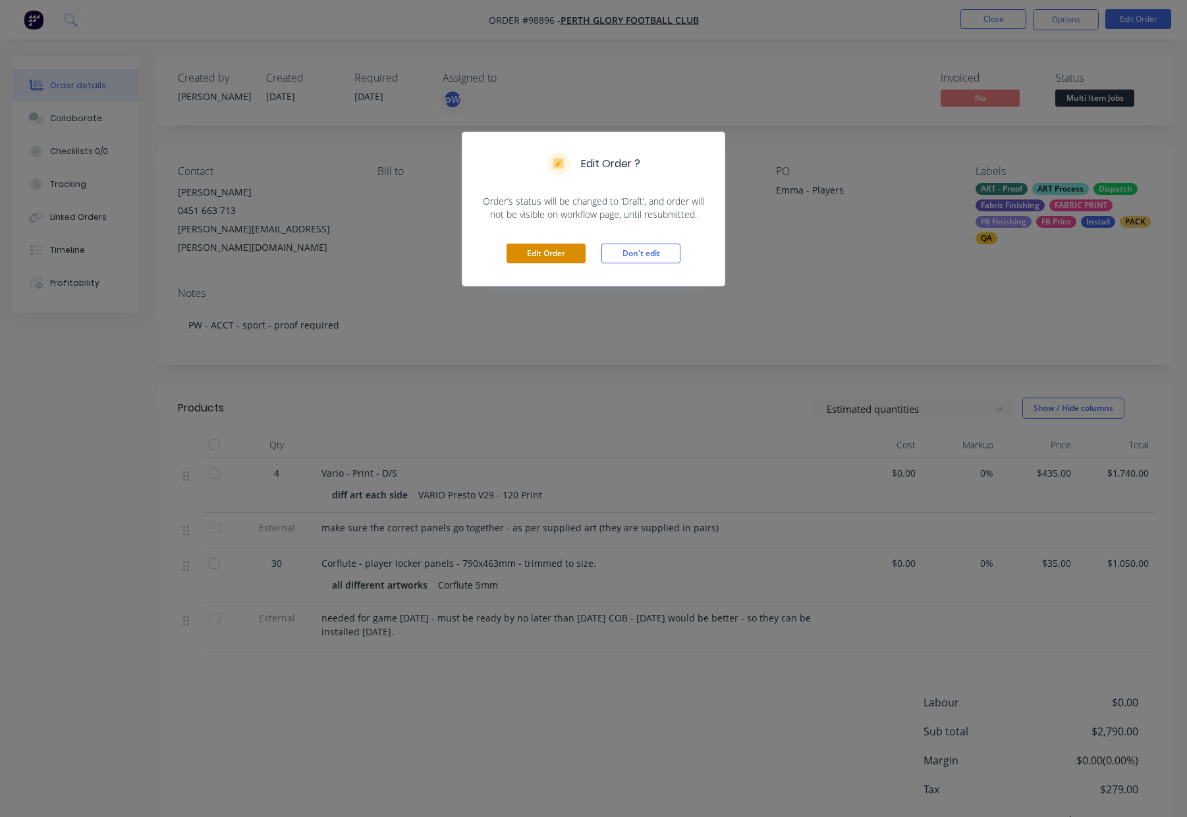
click at [536, 255] on button "Edit Order" at bounding box center [545, 254] width 79 height 20
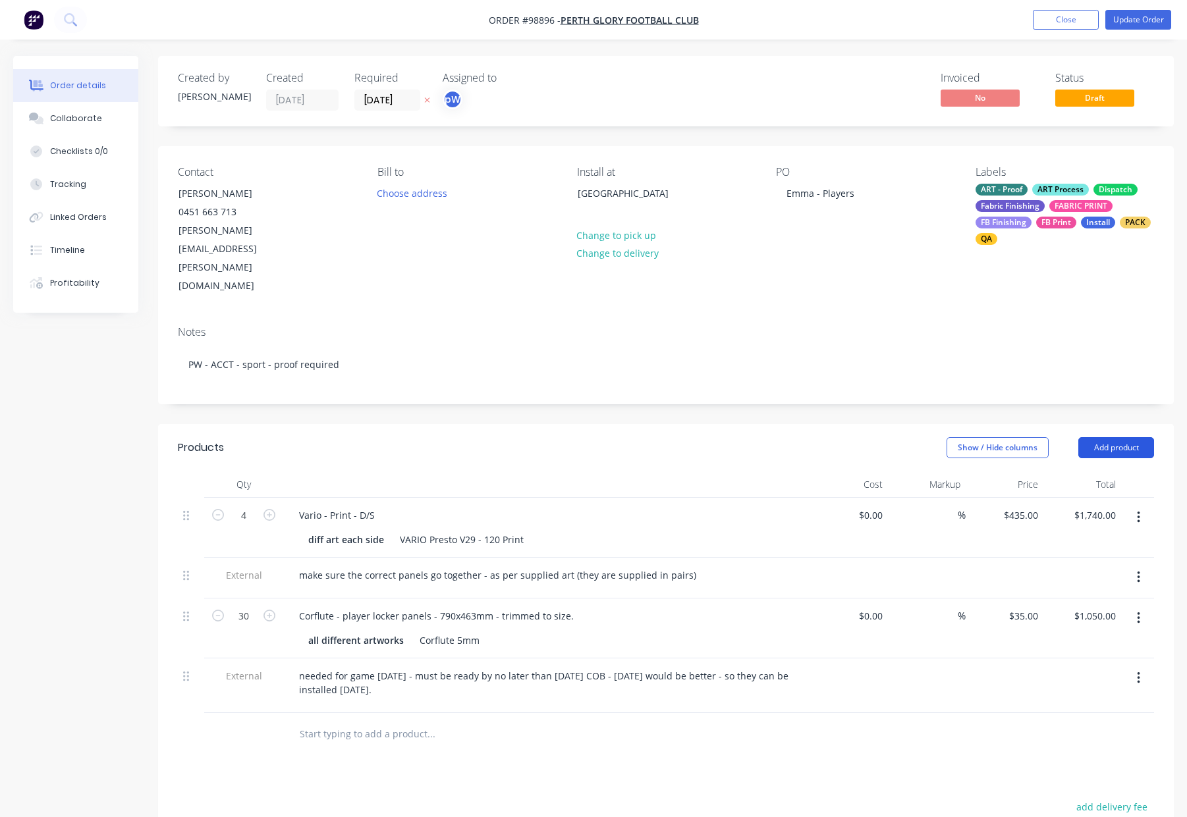
click at [1114, 437] on button "Add product" at bounding box center [1116, 447] width 76 height 21
click at [1114, 630] on div "Notes (Internal)" at bounding box center [1090, 639] width 101 height 19
click at [1112, 437] on button "Add product" at bounding box center [1116, 447] width 76 height 21
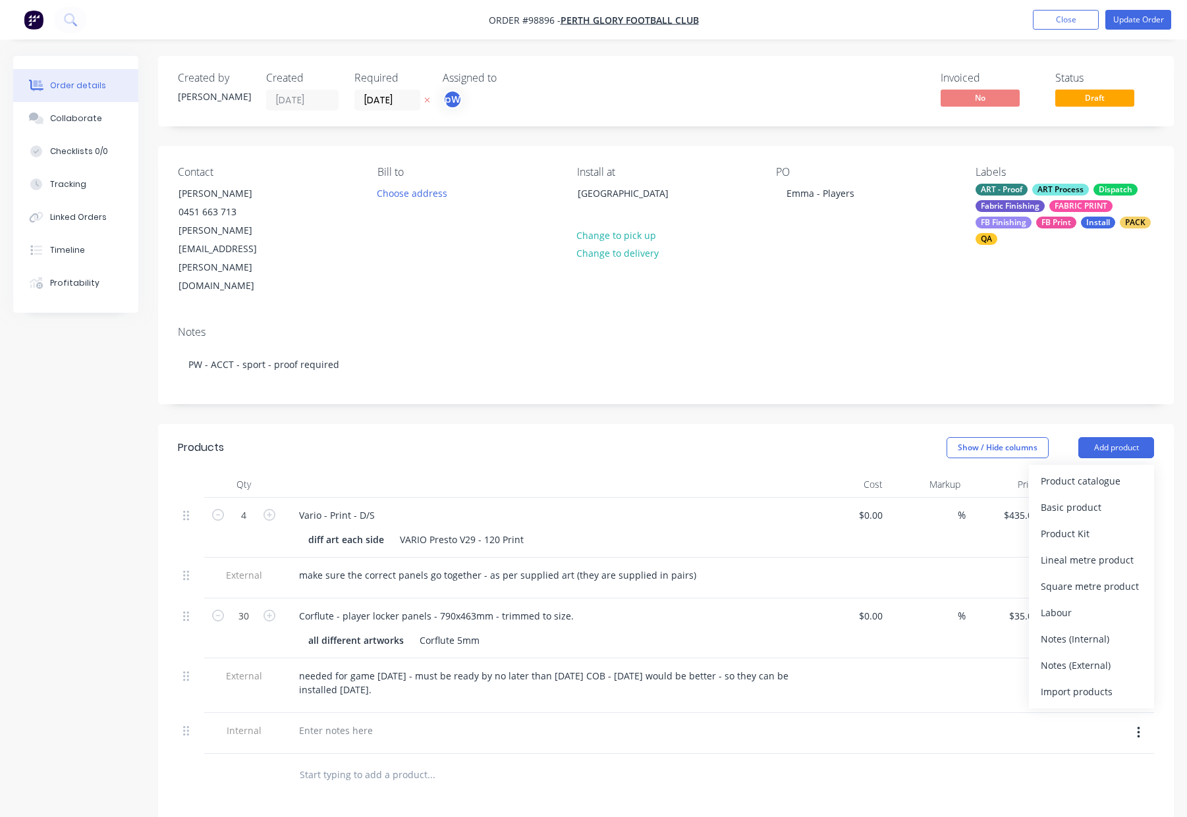
drag, startPoint x: 1112, startPoint y: 591, endPoint x: 1110, endPoint y: 584, distance: 7.5
click at [1112, 630] on div "Notes (Internal)" at bounding box center [1090, 639] width 101 height 19
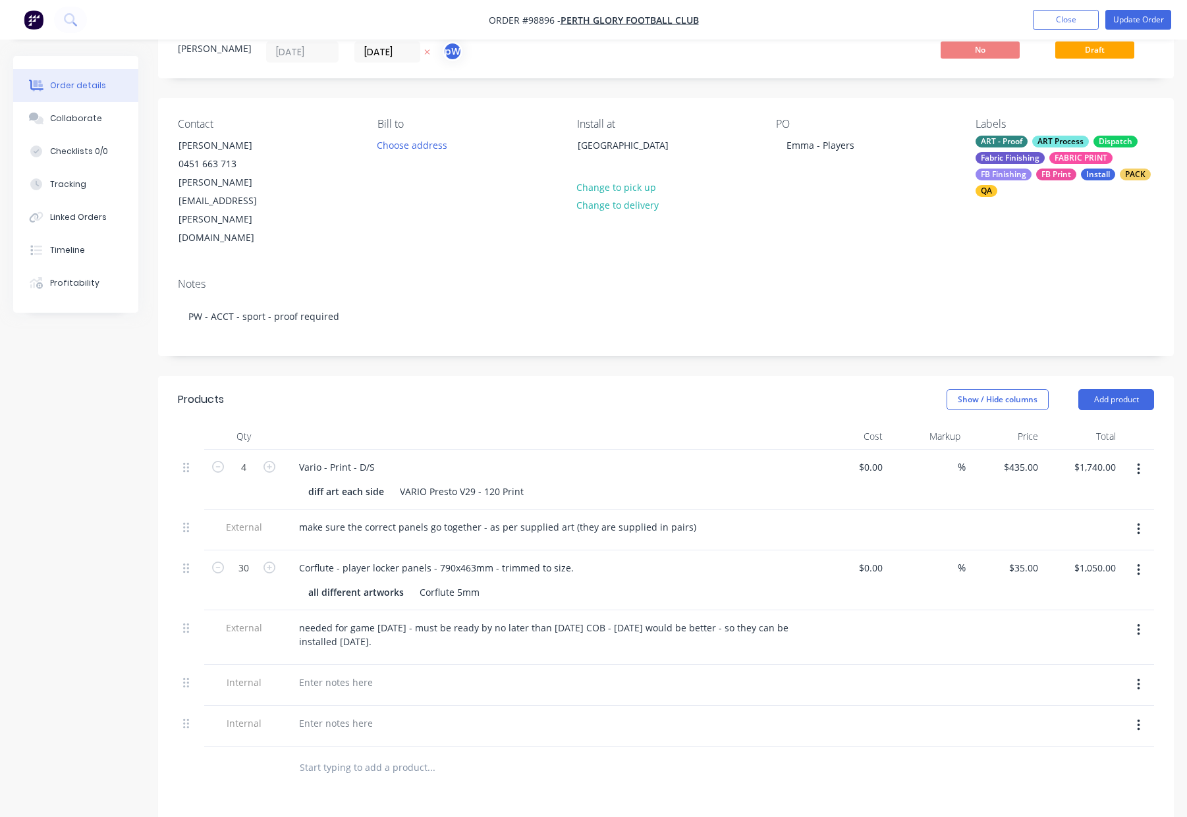
scroll to position [52, 0]
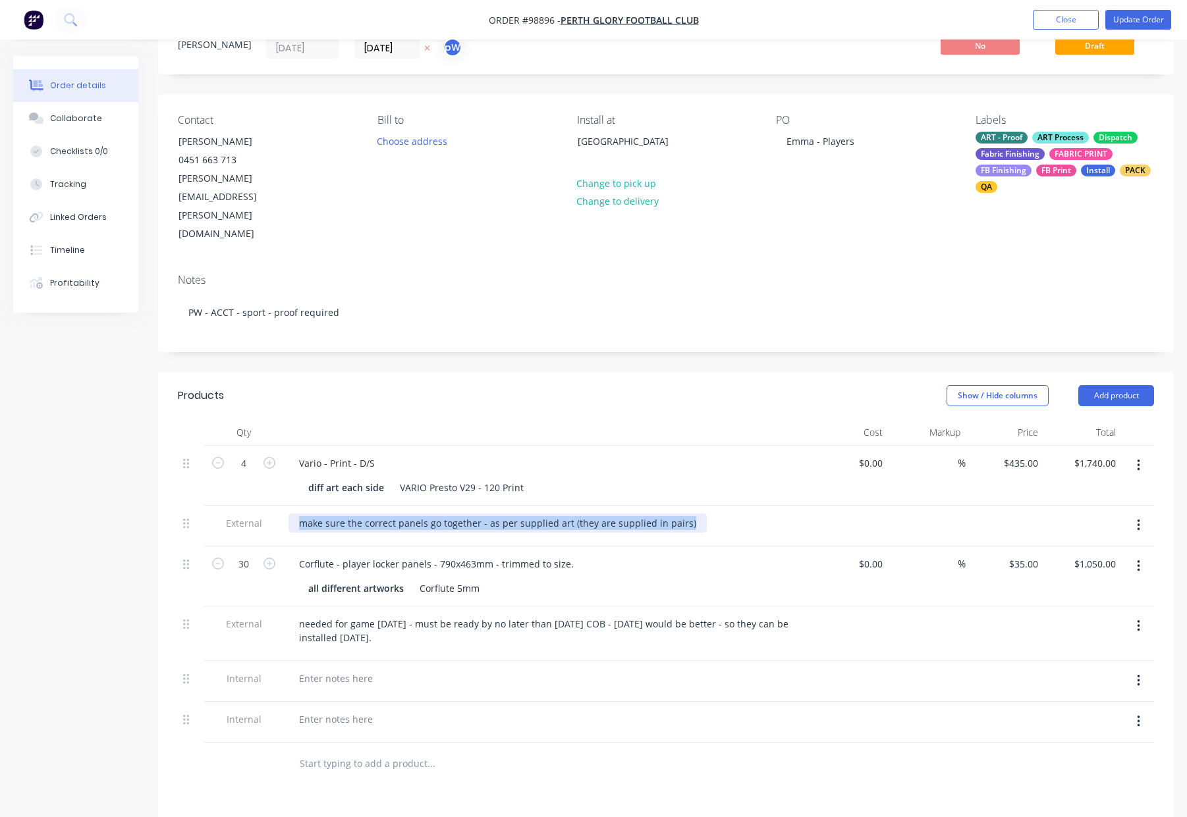
drag, startPoint x: 298, startPoint y: 468, endPoint x: 708, endPoint y: 467, distance: 410.3
click at [708, 514] on div "make sure the correct panels go together - as per supplied art (they are suppli…" at bounding box center [546, 523] width 516 height 19
copy div "make sure the correct panels go together - as per supplied art (they are suppli…"
click at [321, 669] on div at bounding box center [335, 678] width 95 height 19
paste div
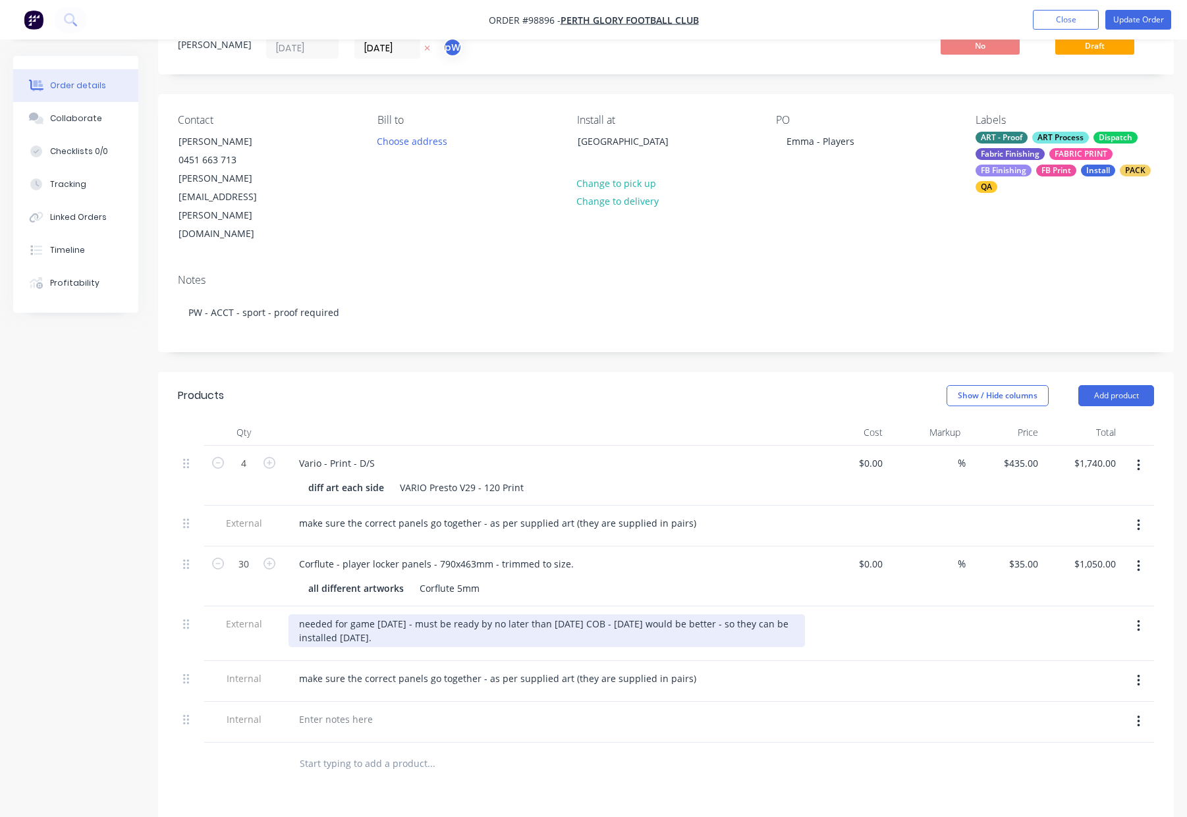
drag, startPoint x: 337, startPoint y: 571, endPoint x: 412, endPoint y: 587, distance: 77.4
click at [412, 614] on div "needed for game on Saturday - must be ready by no later than Friday COB - Thurs…" at bounding box center [546, 630] width 516 height 33
copy div "needed for game on Saturday - must be ready by no later than Friday COB - Thurs…"
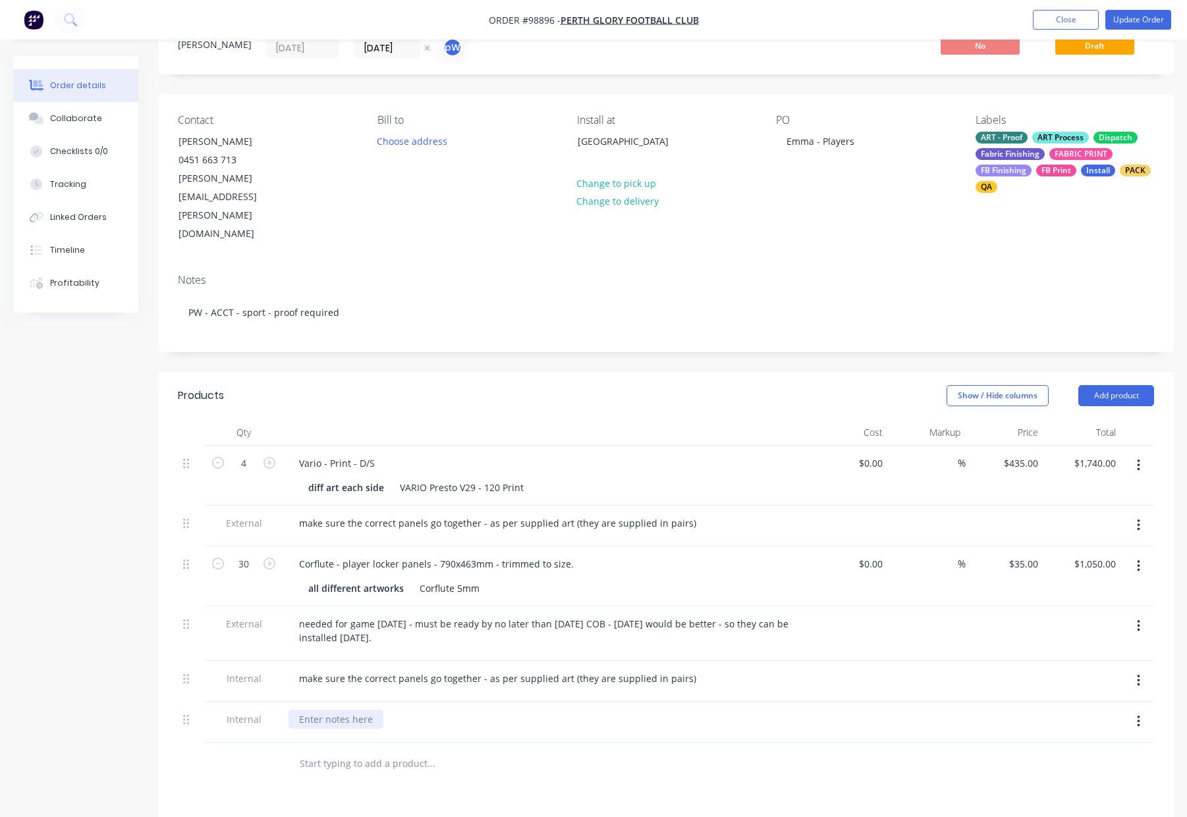
click at [337, 710] on div at bounding box center [335, 719] width 95 height 19
click at [328, 710] on div at bounding box center [335, 719] width 95 height 19
paste div
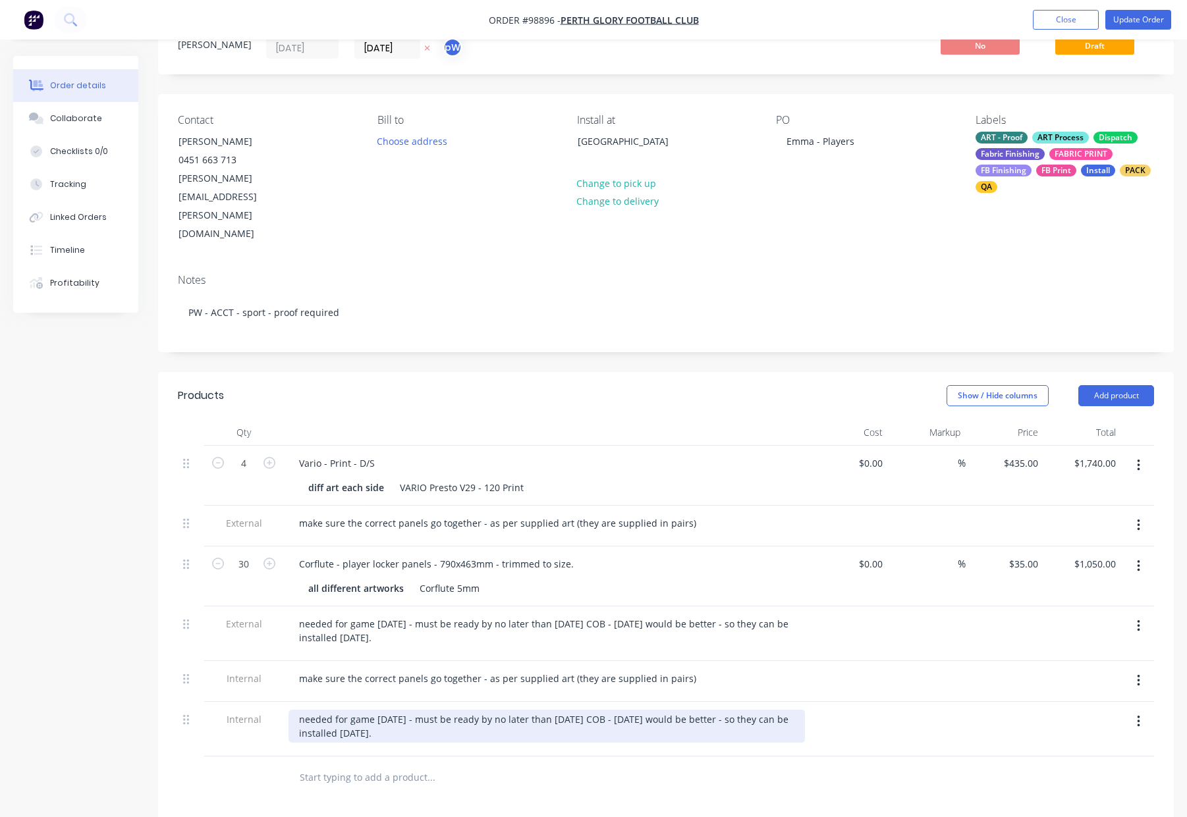
click at [190, 514] on div at bounding box center [191, 523] width 16 height 18
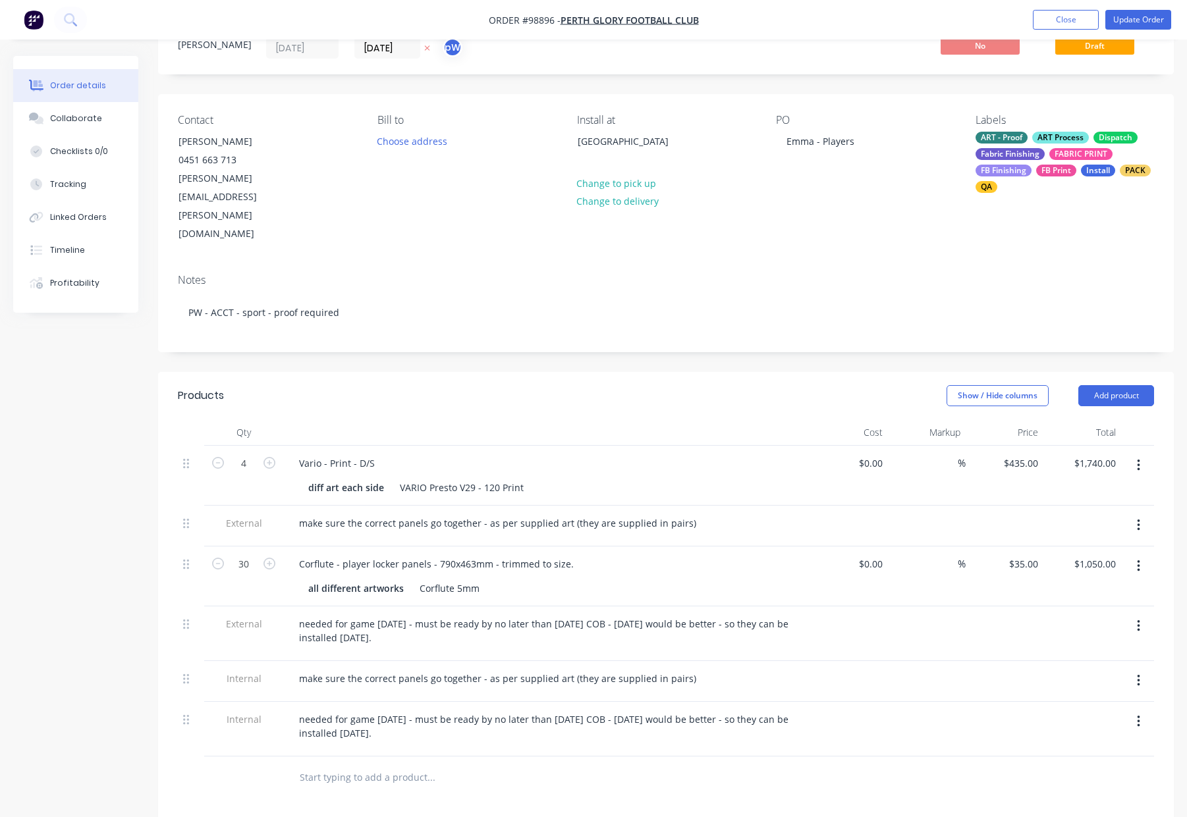
click at [1129, 514] on button "button" at bounding box center [1138, 526] width 31 height 24
click at [1110, 577] on div "Delete" at bounding box center [1090, 586] width 101 height 19
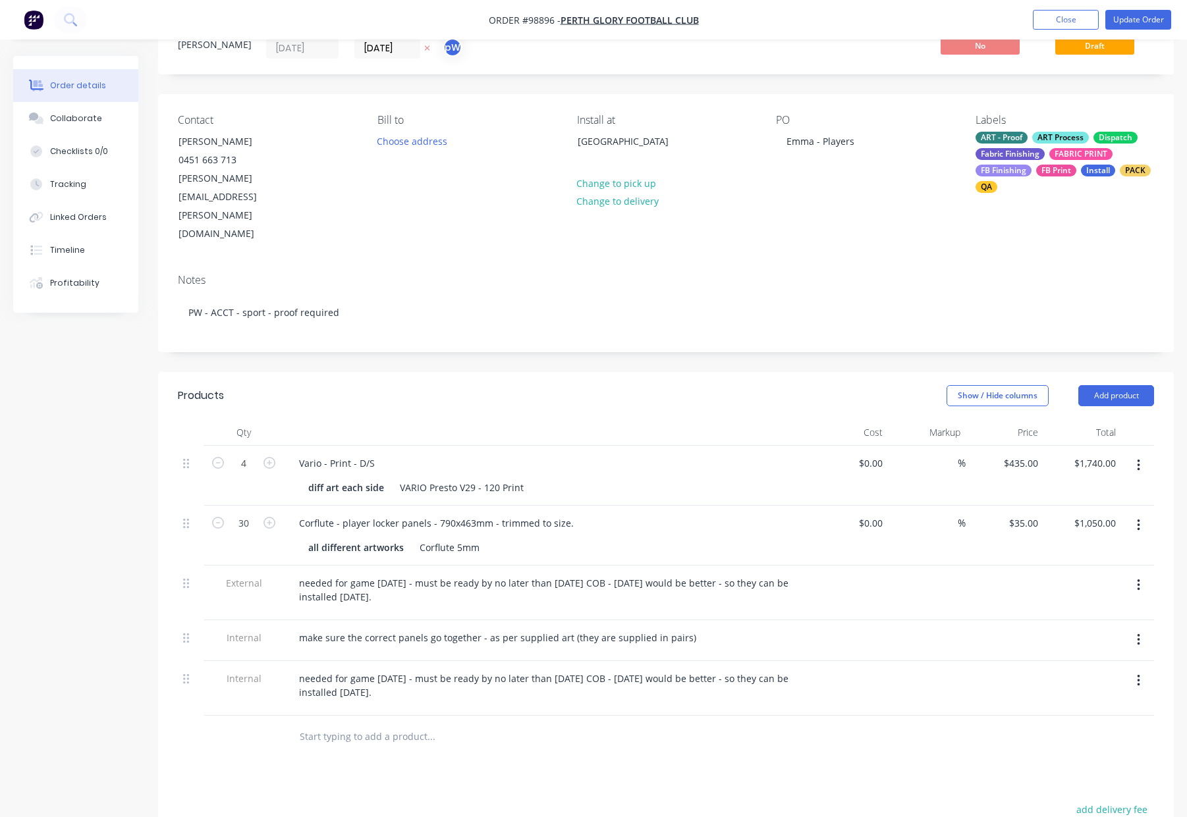
click at [1131, 574] on button "button" at bounding box center [1138, 586] width 31 height 24
click at [1099, 637] on div "Delete" at bounding box center [1090, 646] width 101 height 19
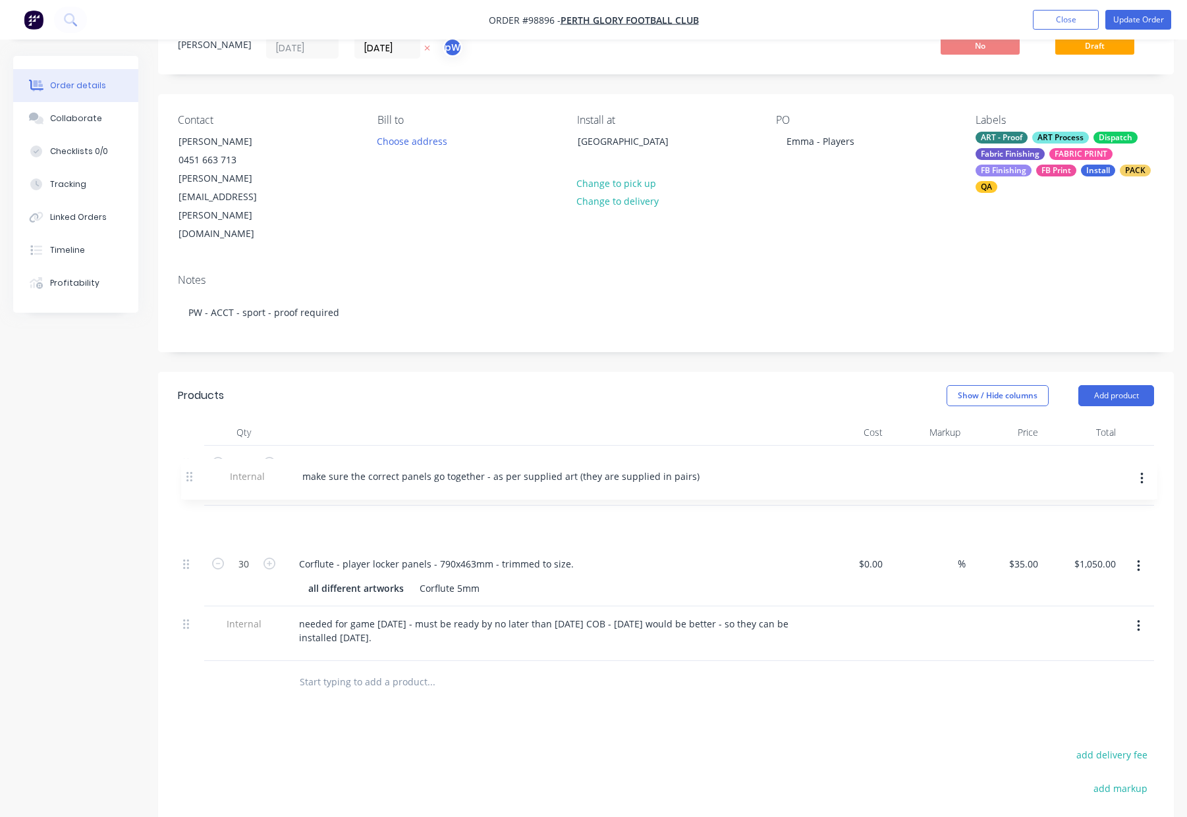
drag, startPoint x: 186, startPoint y: 537, endPoint x: 190, endPoint y: 473, distance: 63.3
click at [190, 473] on div "4 Vario - Print - D/S diff art each side VARIO Presto V29 - 120 Print $0.00 $0.…" at bounding box center [666, 553] width 976 height 215
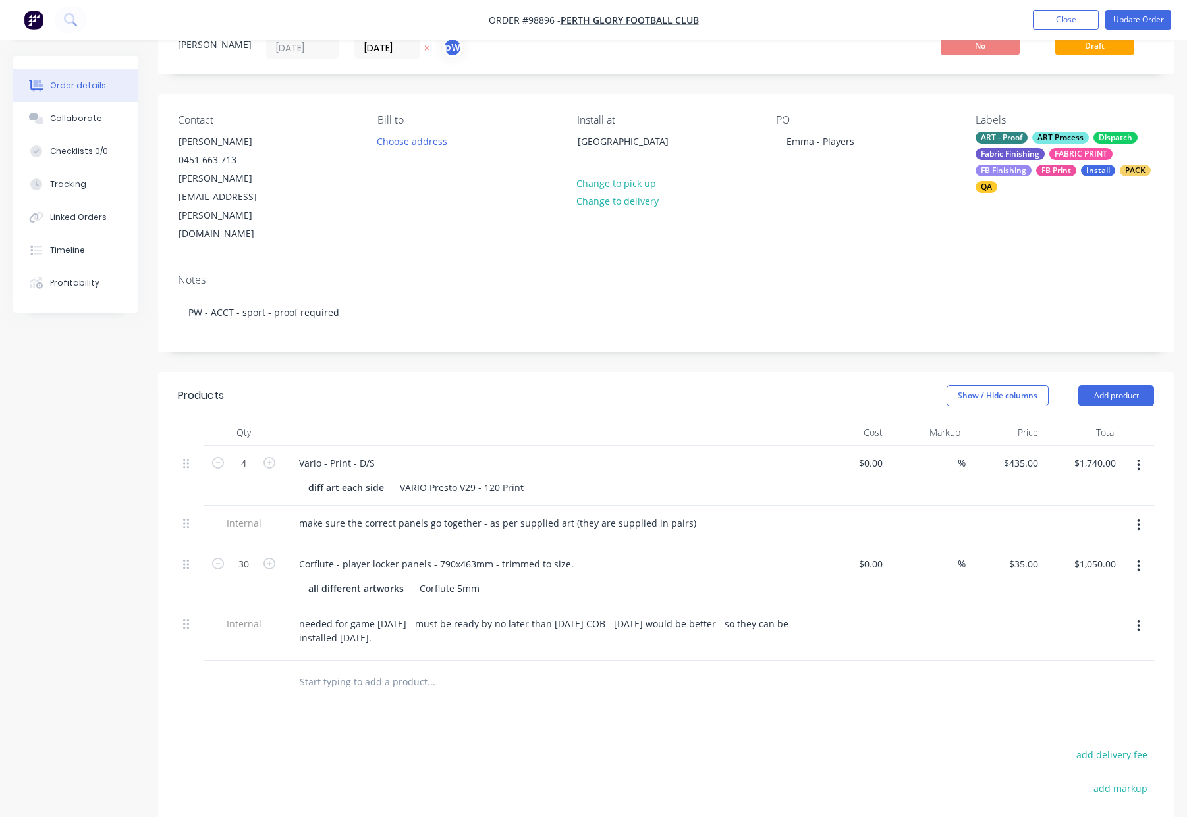
drag, startPoint x: 605, startPoint y: 322, endPoint x: 596, endPoint y: 323, distance: 8.6
click at [603, 372] on header "Products Show / Hide columns Add product" at bounding box center [665, 395] width 1015 height 47
drag, startPoint x: 423, startPoint y: 472, endPoint x: 396, endPoint y: 472, distance: 27.0
click at [396, 514] on div "make sure the correct panels go together - as per supplied art (they are suppli…" at bounding box center [497, 523] width 418 height 19
click at [805, 450] on div "Vario - Print - D/S diff art each side VARIO Presto V29 - 120 Print" at bounding box center [546, 476] width 527 height 60
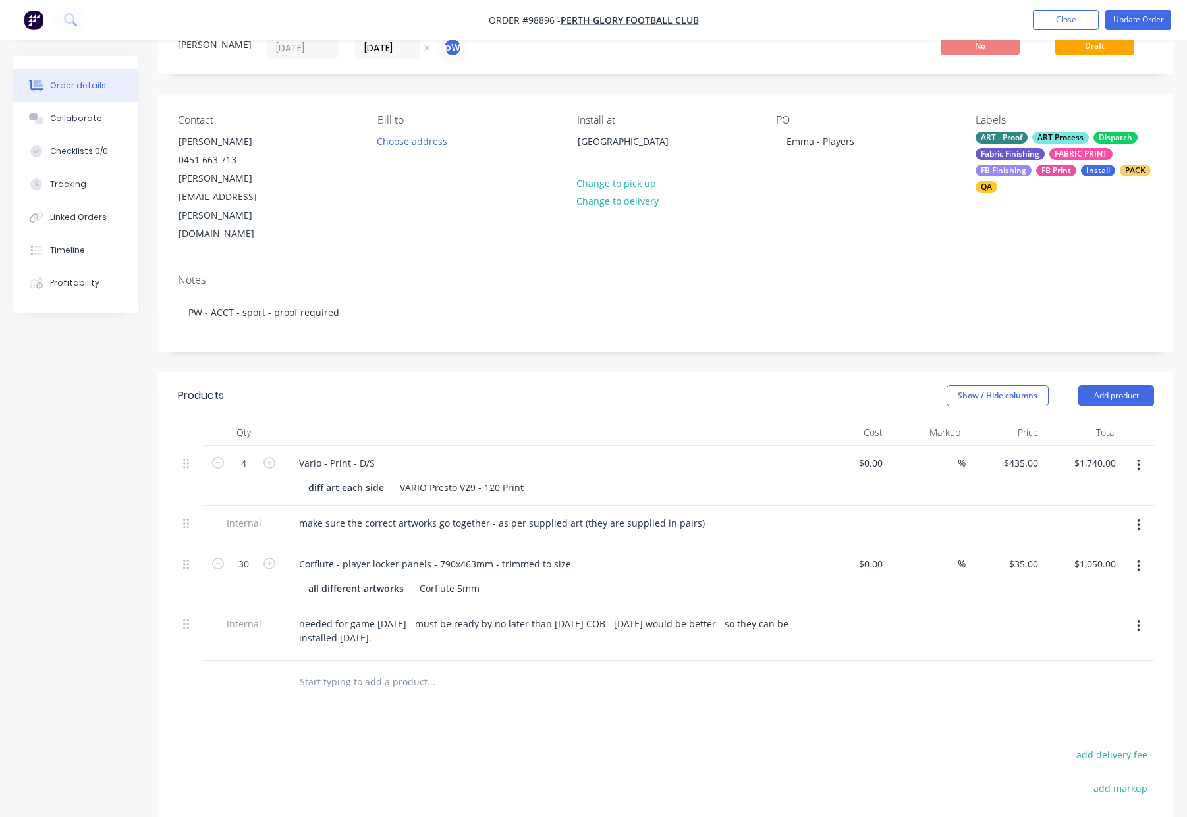
click at [796, 514] on div "make sure the correct artworks go together - as per supplied art (they are supp…" at bounding box center [546, 523] width 516 height 19
click at [1135, 11] on button "Update Order" at bounding box center [1138, 20] width 66 height 20
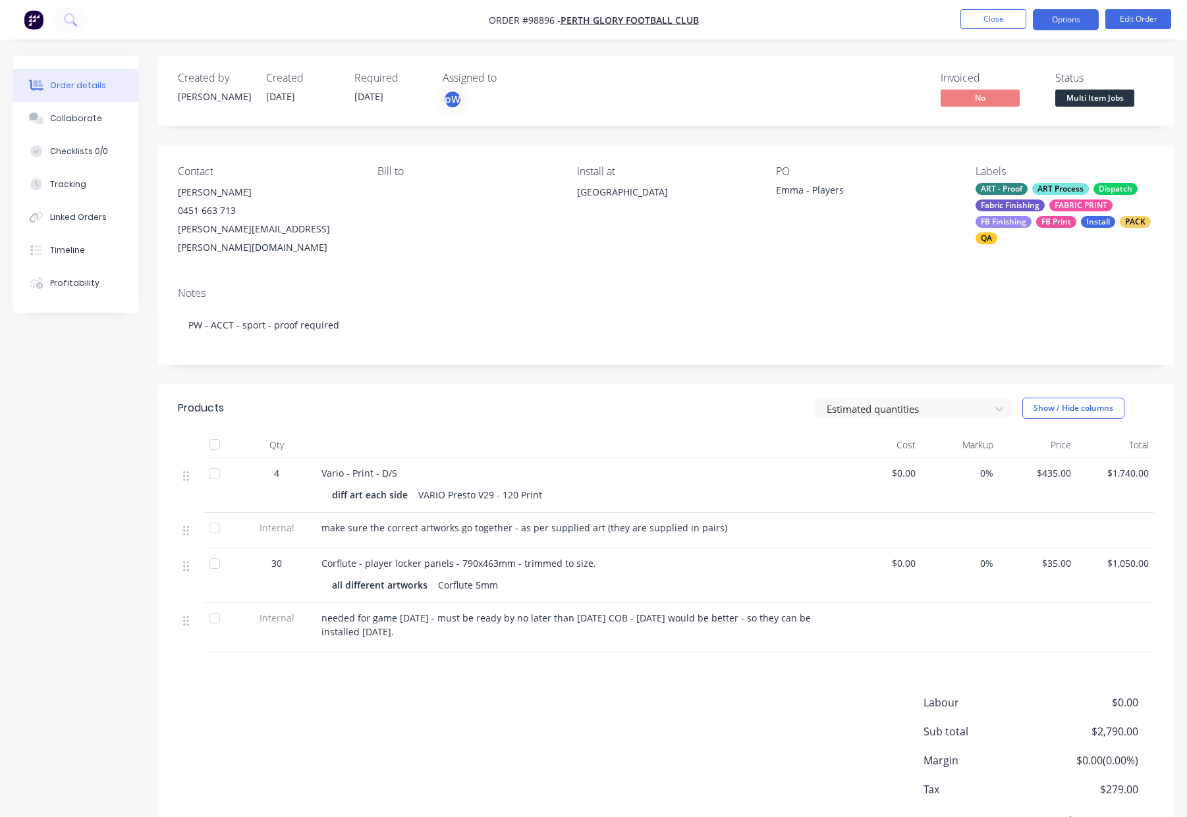
click at [1057, 18] on button "Options" at bounding box center [1066, 19] width 66 height 21
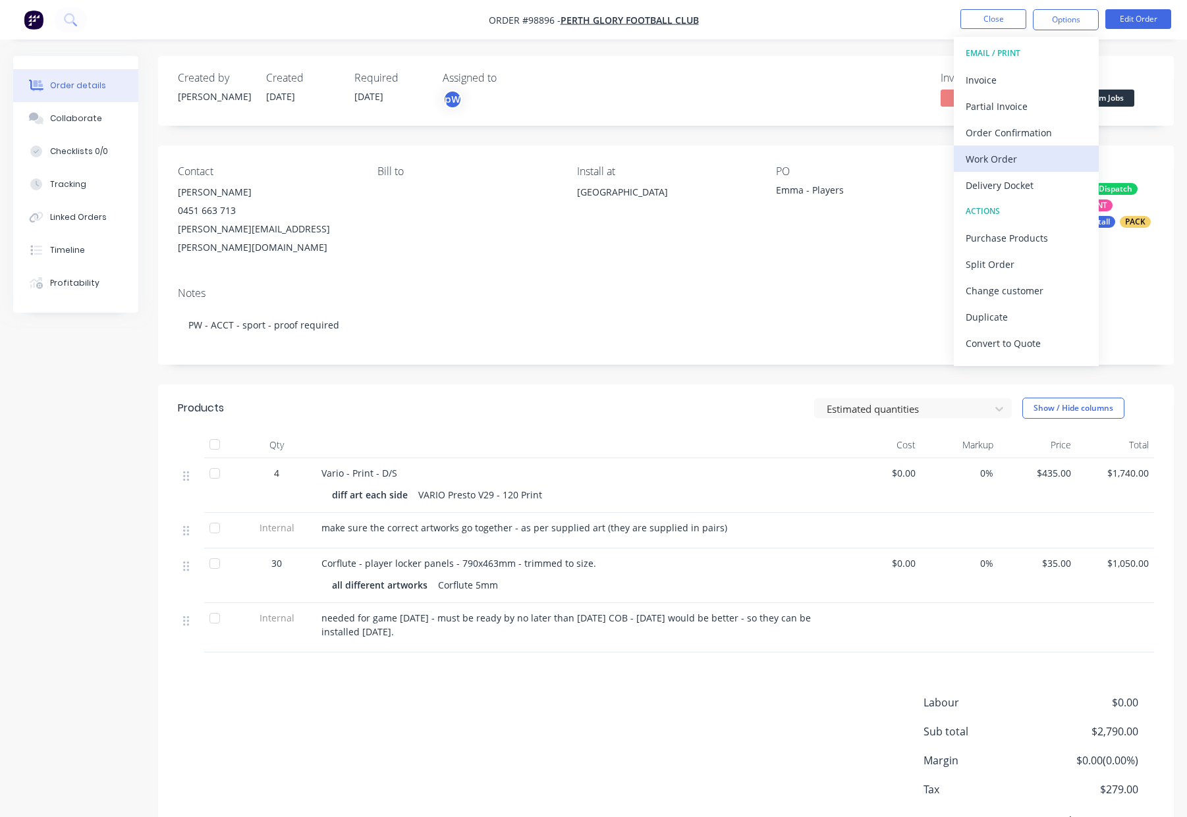
click at [1009, 153] on div "Work Order" at bounding box center [1025, 158] width 121 height 19
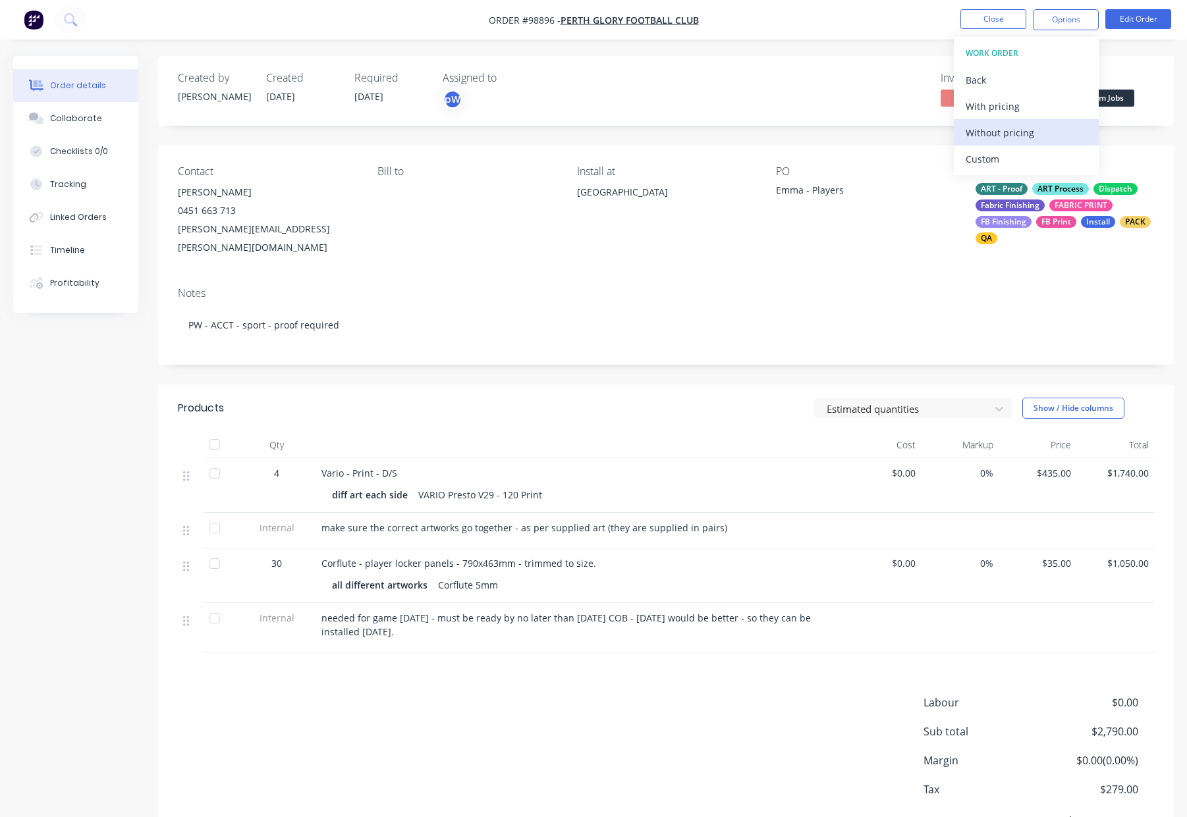
click at [1023, 127] on div "Without pricing" at bounding box center [1025, 132] width 121 height 19
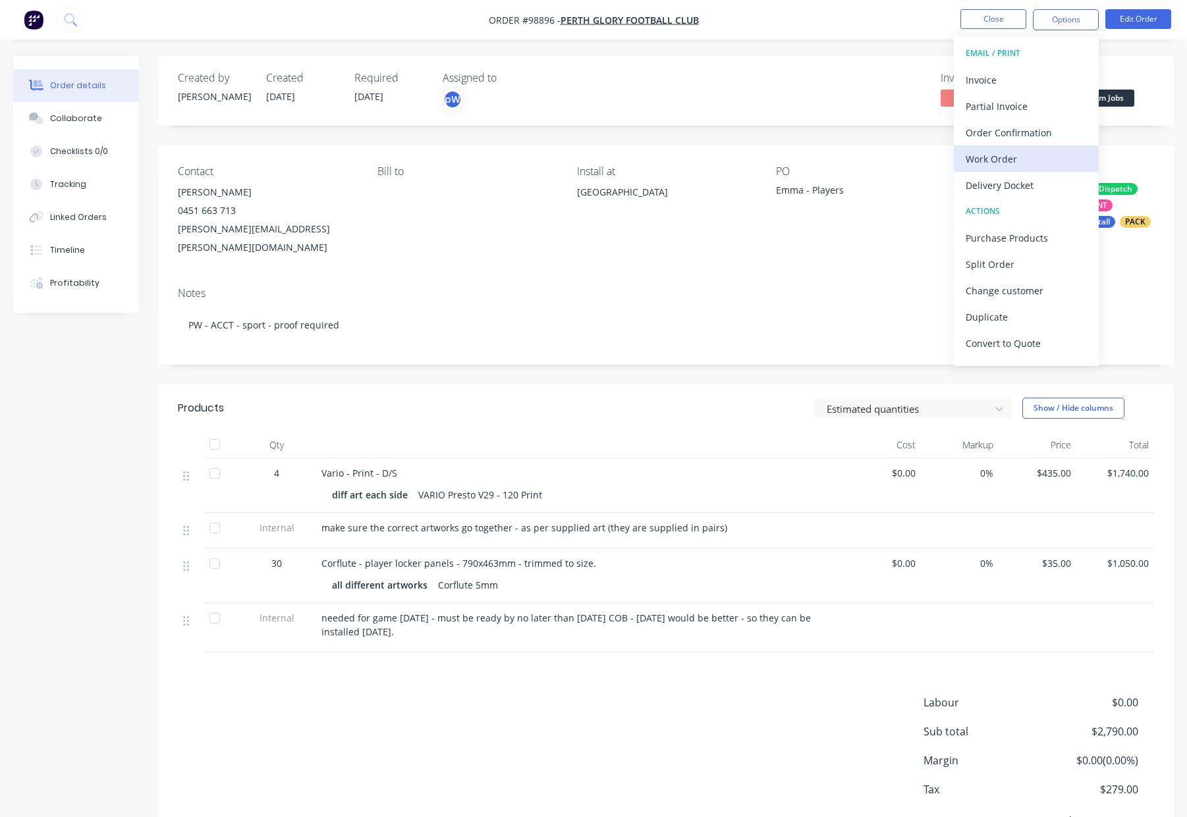
click at [1019, 147] on button "Work Order" at bounding box center [1026, 159] width 145 height 26
click at [1019, 147] on button "Custom" at bounding box center [1026, 159] width 145 height 26
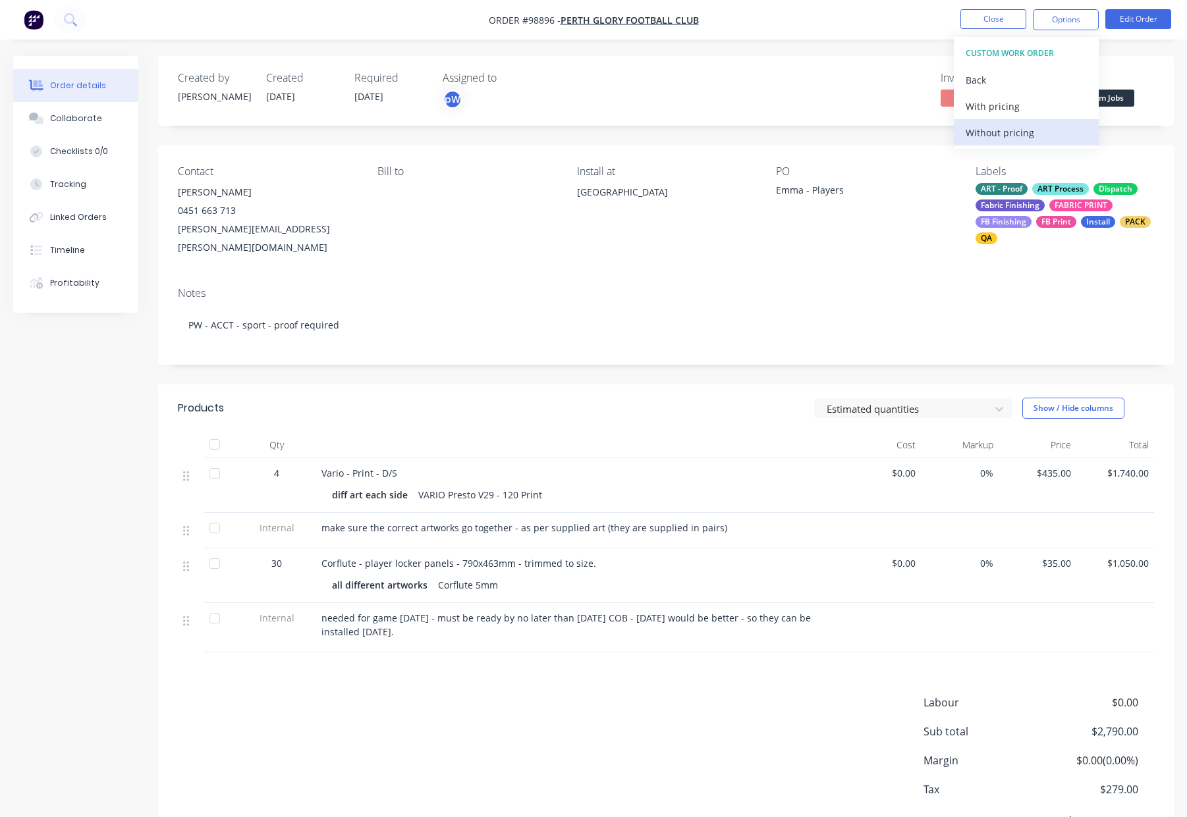
click at [1021, 134] on div "Without pricing" at bounding box center [1025, 132] width 121 height 19
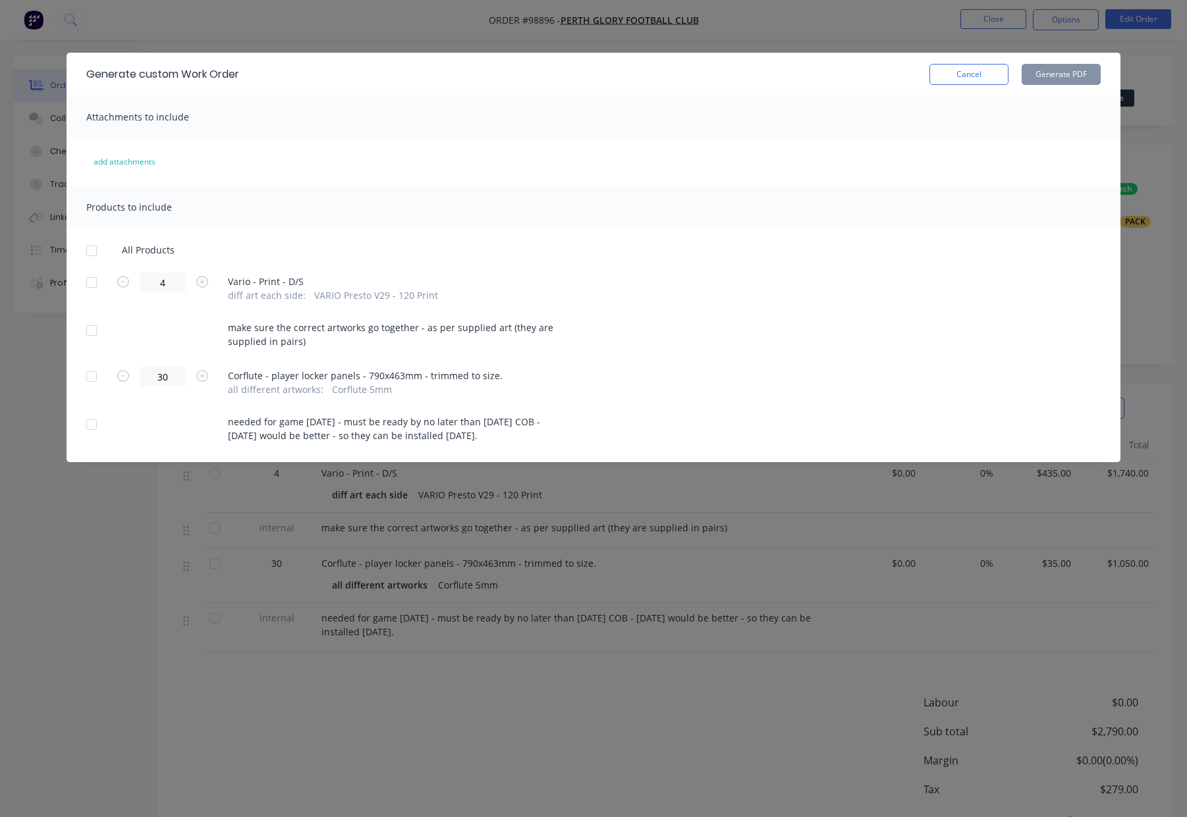
click at [93, 283] on div at bounding box center [91, 282] width 26 height 26
click at [90, 334] on div at bounding box center [91, 330] width 26 height 26
click at [89, 425] on div at bounding box center [91, 425] width 26 height 26
click at [1054, 75] on button "Generate PDF" at bounding box center [1060, 74] width 79 height 21
drag, startPoint x: 87, startPoint y: 377, endPoint x: 96, endPoint y: 414, distance: 38.7
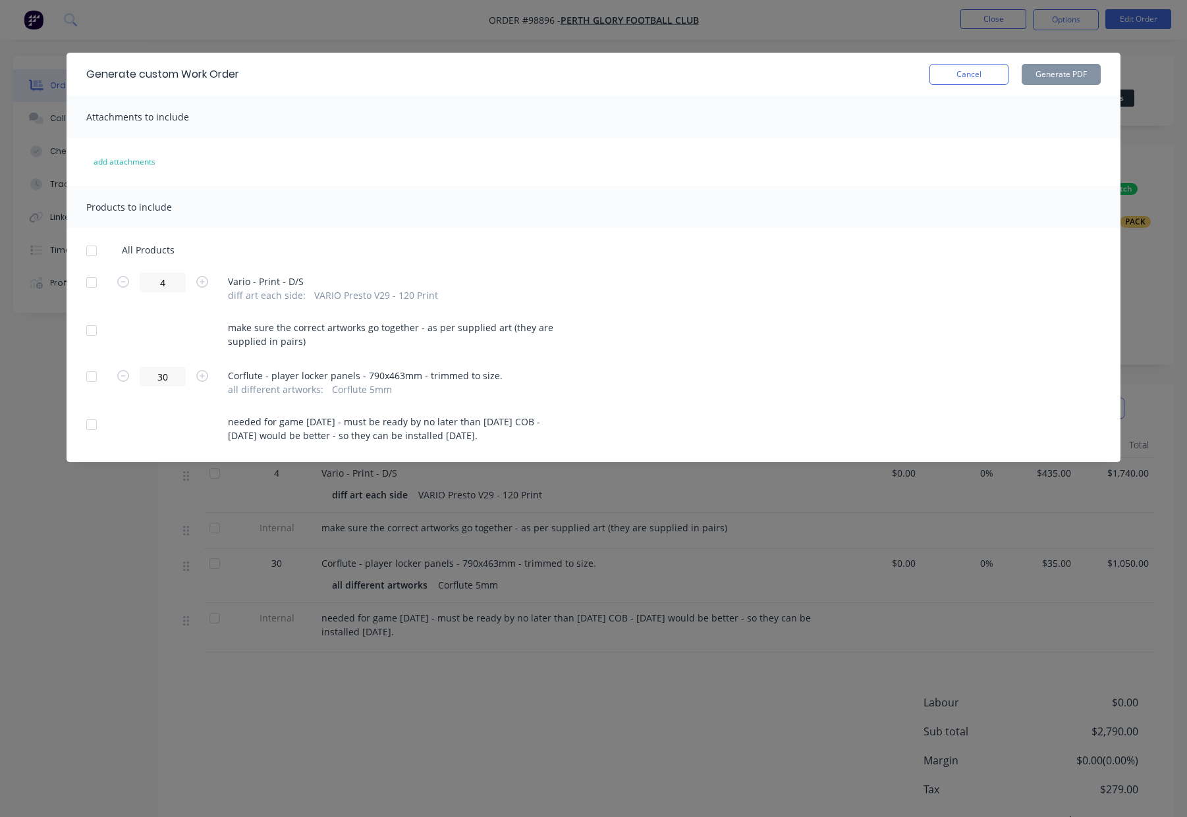
click at [86, 377] on div at bounding box center [91, 377] width 26 height 26
drag, startPoint x: 94, startPoint y: 427, endPoint x: 198, endPoint y: 387, distance: 110.7
click at [94, 427] on div at bounding box center [91, 425] width 26 height 26
click at [1057, 74] on button "Generate PDF" at bounding box center [1060, 74] width 79 height 21
click at [979, 68] on button "Cancel" at bounding box center [968, 74] width 79 height 21
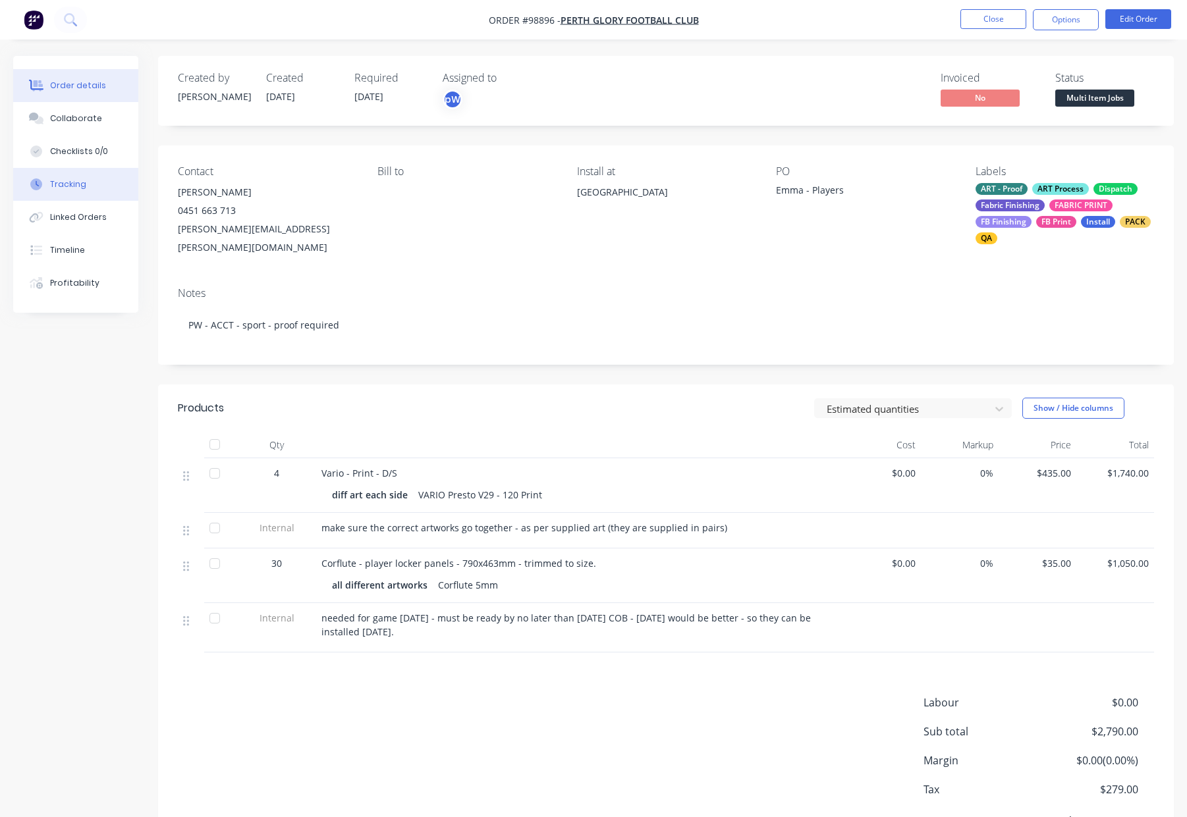
click at [80, 188] on div "Tracking" at bounding box center [68, 184] width 36 height 12
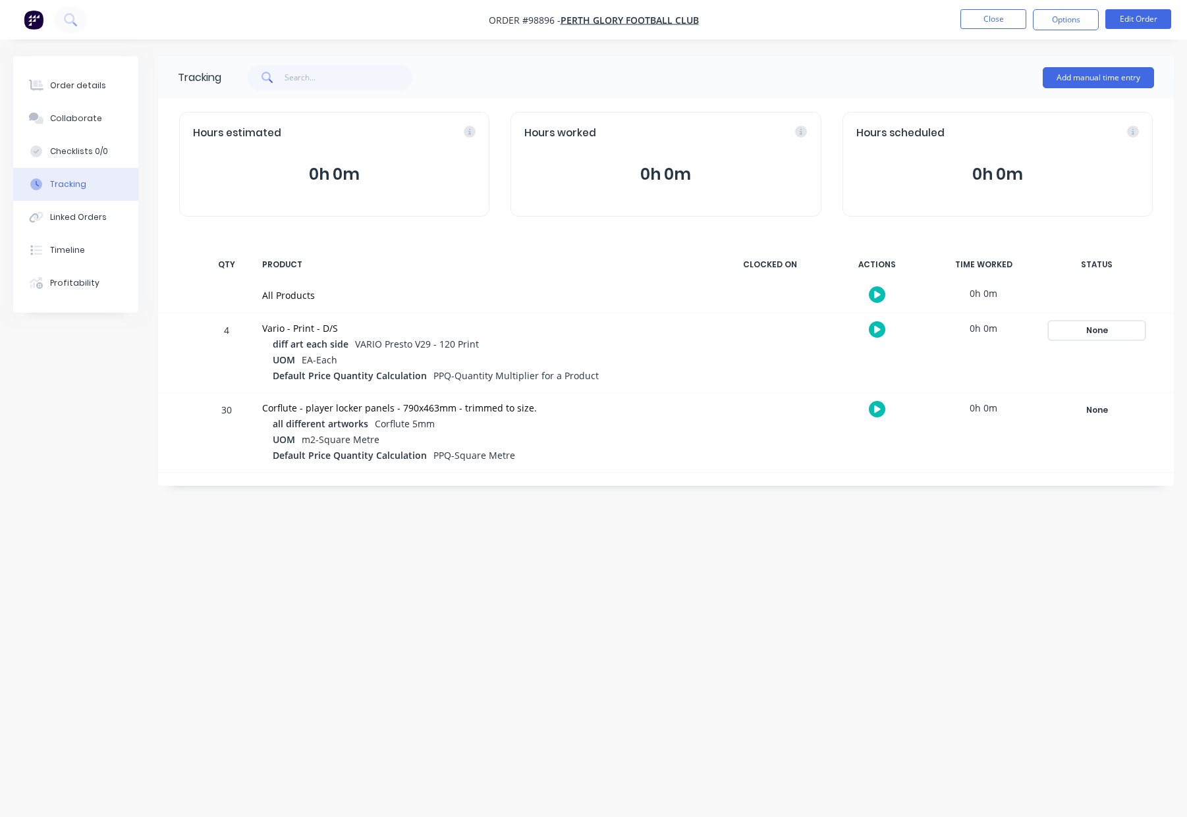
click at [1092, 325] on div "None" at bounding box center [1096, 330] width 95 height 17
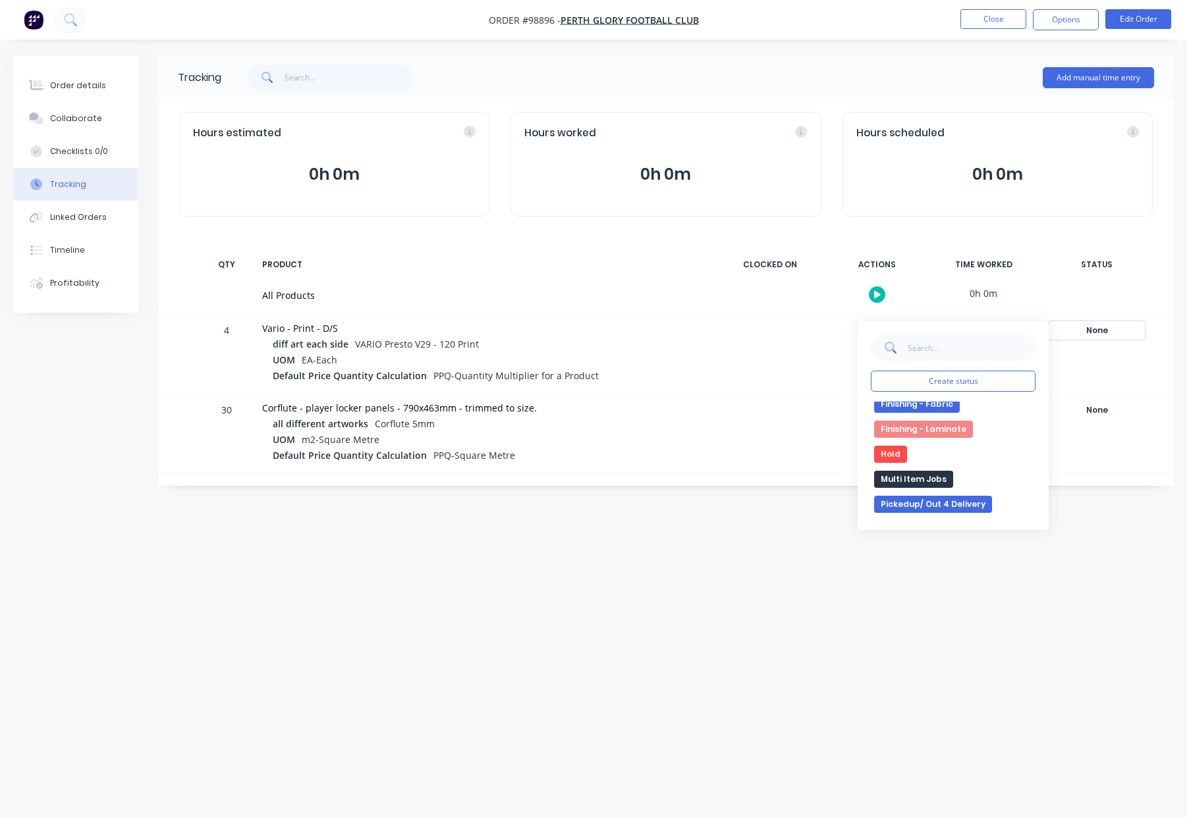
scroll to position [215, 0]
click at [927, 458] on div "None edit Approved Art Complete Completed Dispatch Finishing - Banner Finishing…" at bounding box center [953, 459] width 165 height 115
click at [929, 467] on button "Multi Item Jobs" at bounding box center [913, 470] width 79 height 17
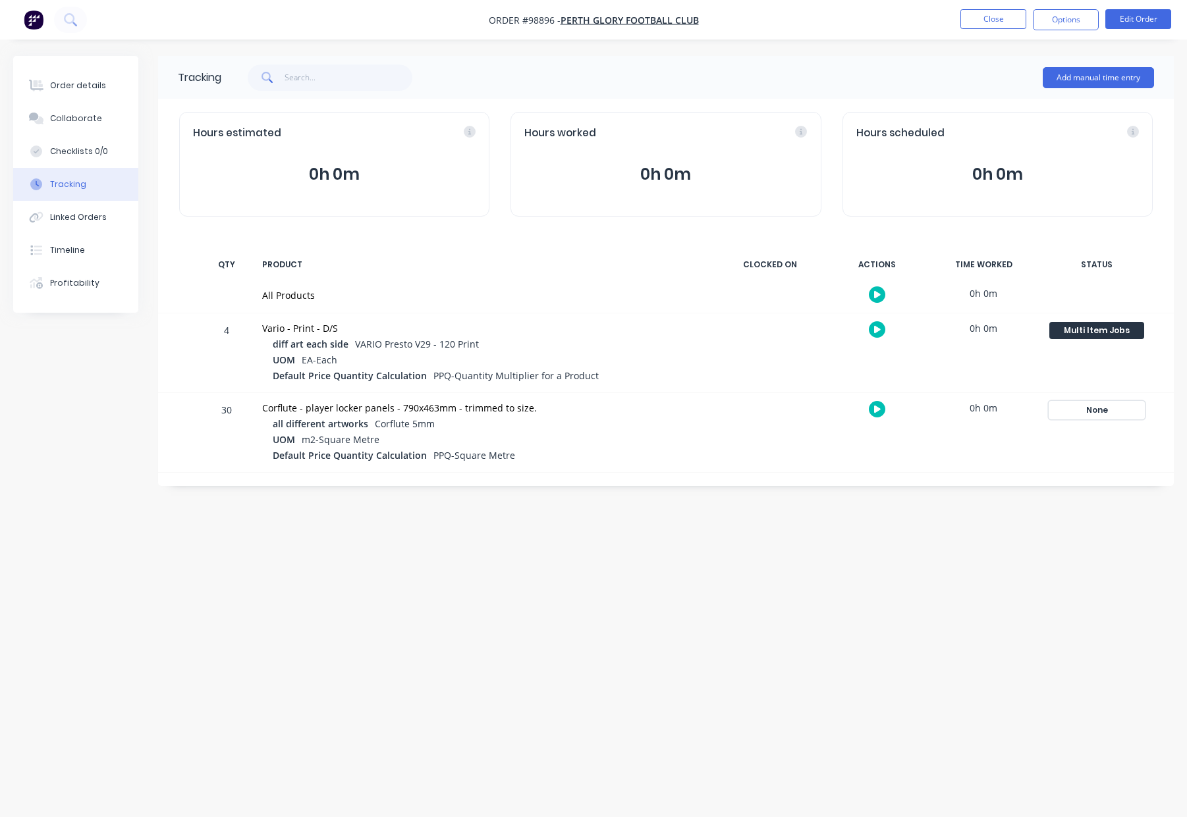
click at [1112, 404] on div "None" at bounding box center [1096, 410] width 95 height 17
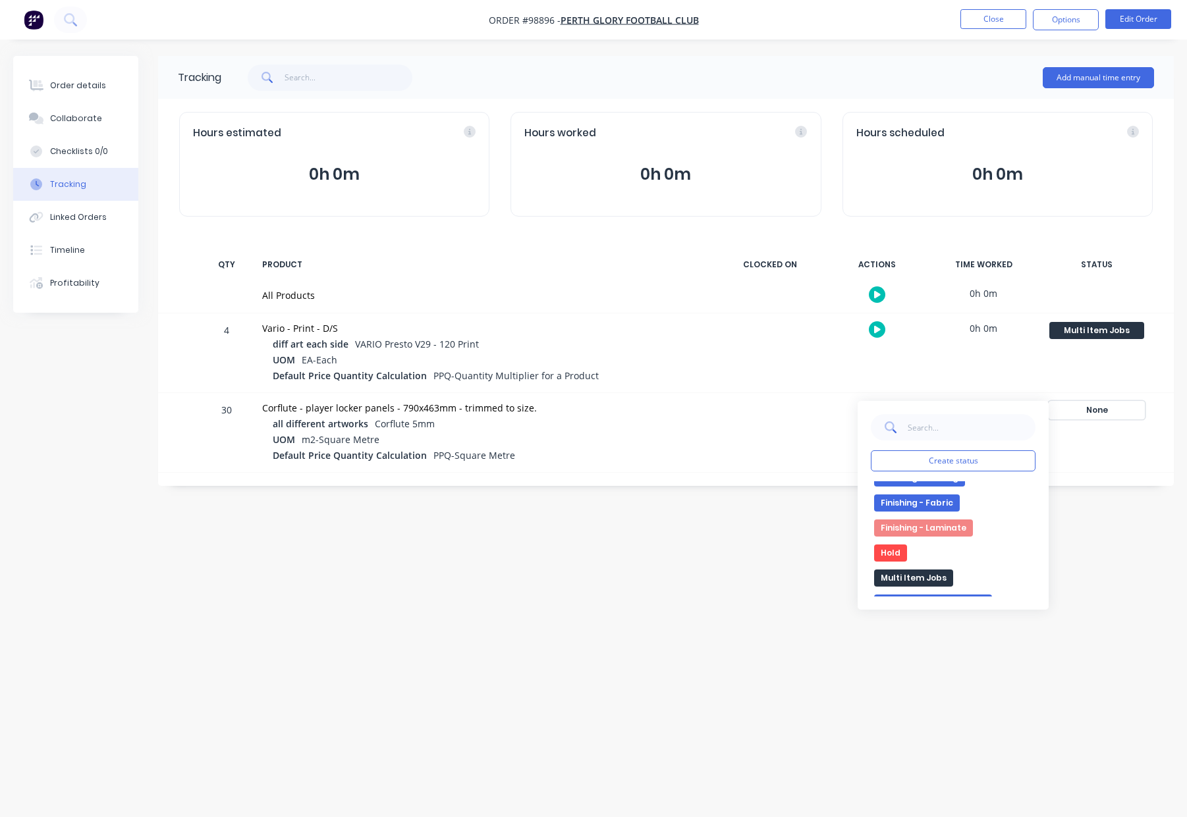
scroll to position [204, 0]
click at [914, 556] on button "Multi Item Jobs" at bounding box center [913, 561] width 79 height 17
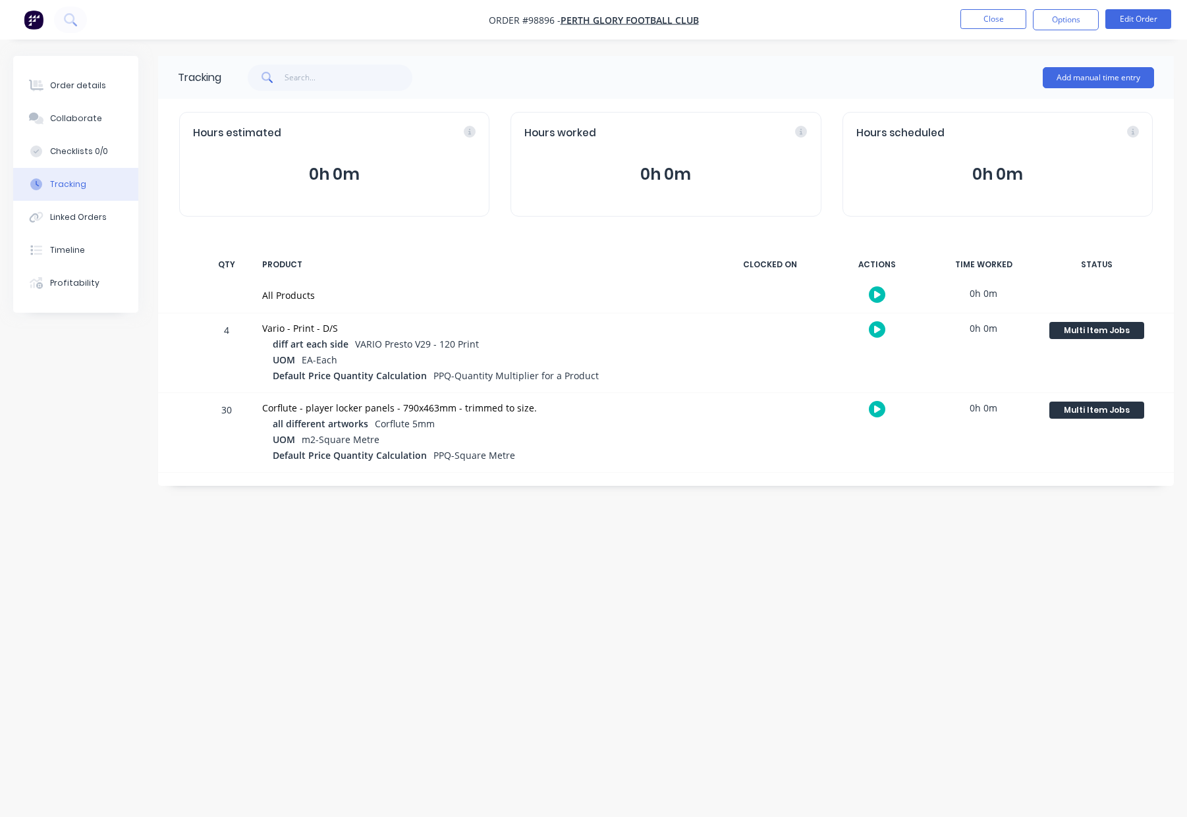
click at [1104, 505] on div "Tracking Add manual time entry Hours estimated 0h 0m Hours worked 0h 0m Hours s…" at bounding box center [593, 383] width 1160 height 655
click at [992, 15] on button "Close" at bounding box center [993, 19] width 66 height 20
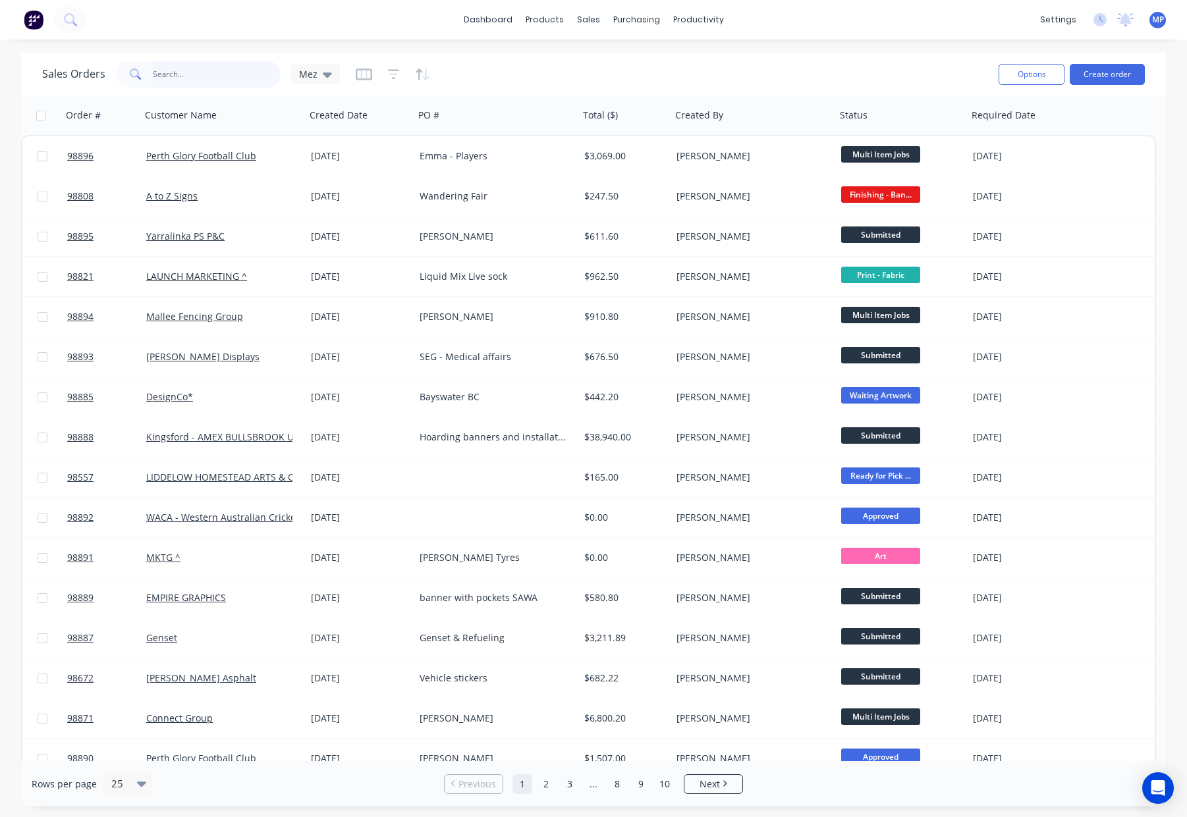
click at [184, 73] on input "text" at bounding box center [217, 74] width 128 height 26
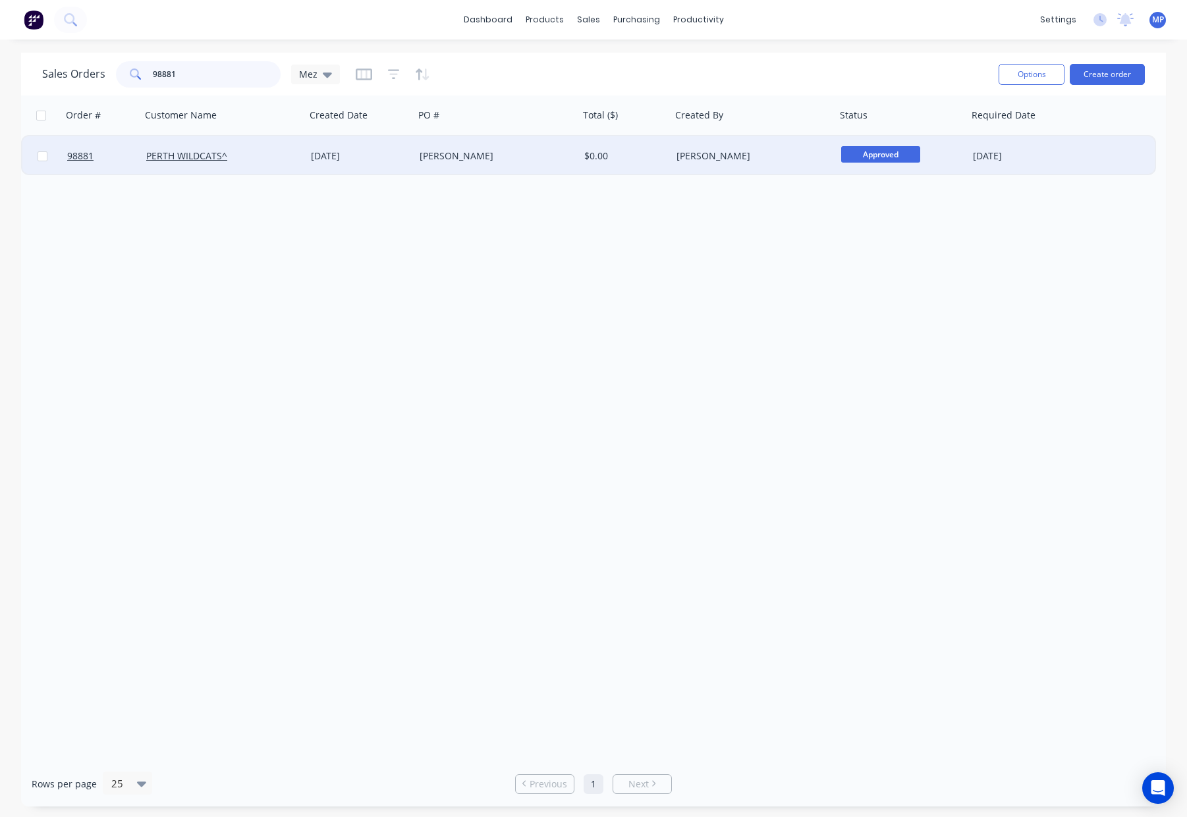
type input "98881"
click at [549, 167] on div "[PERSON_NAME]" at bounding box center [496, 156] width 165 height 40
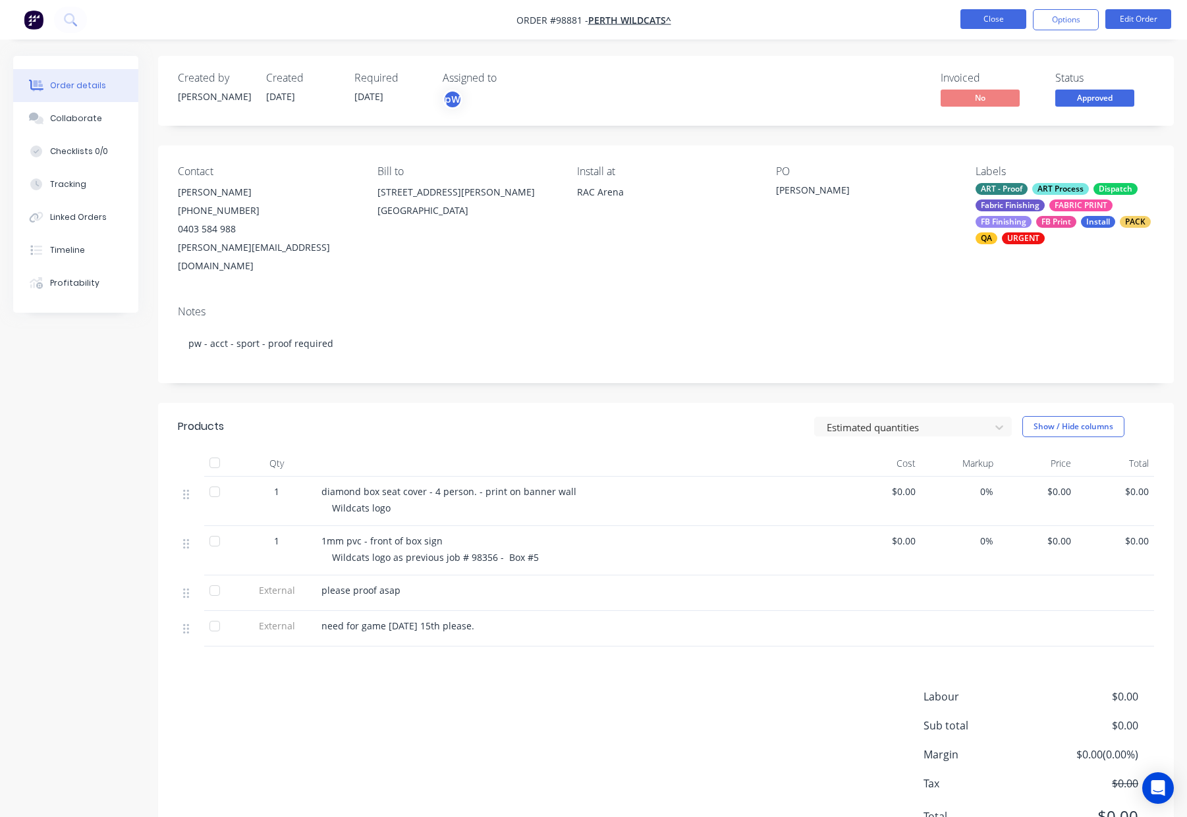
click at [999, 19] on button "Close" at bounding box center [993, 19] width 66 height 20
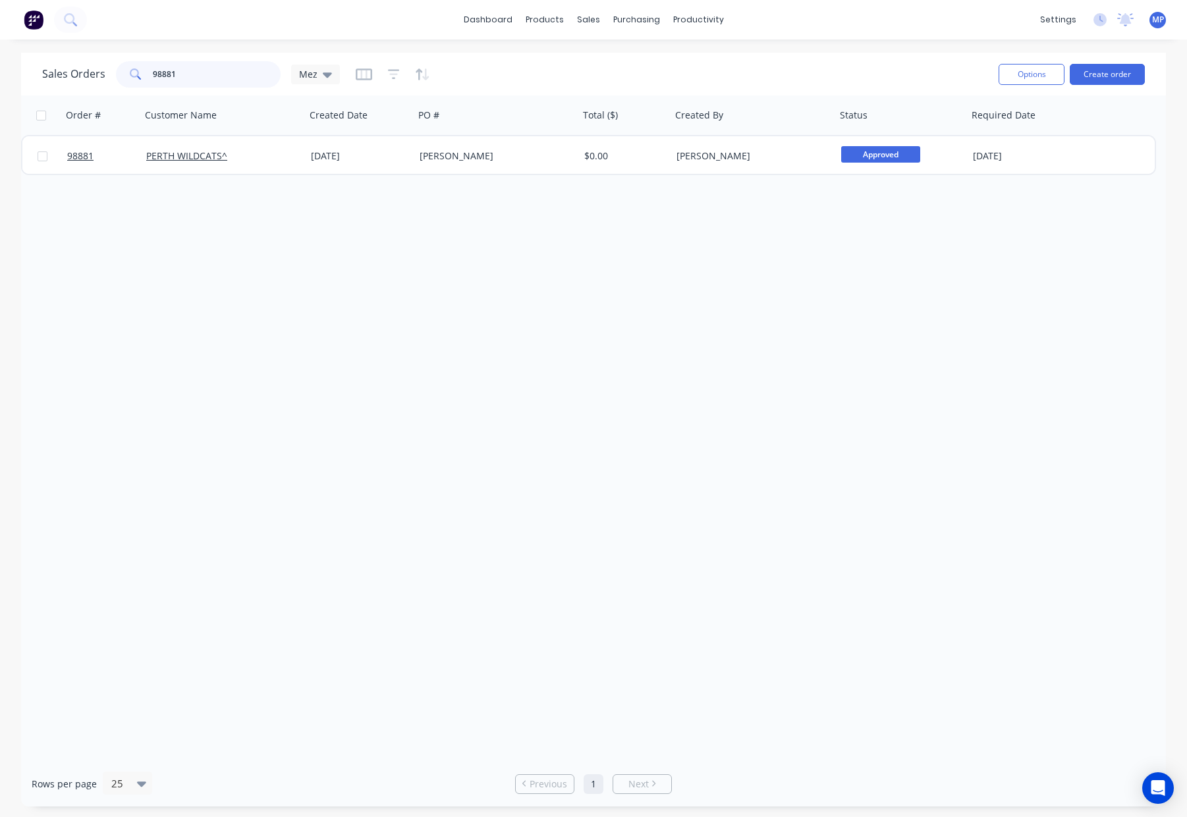
drag, startPoint x: 219, startPoint y: 75, endPoint x: 88, endPoint y: 69, distance: 131.2
click at [88, 69] on div "Sales Orders 98881 Mez" at bounding box center [191, 74] width 298 height 26
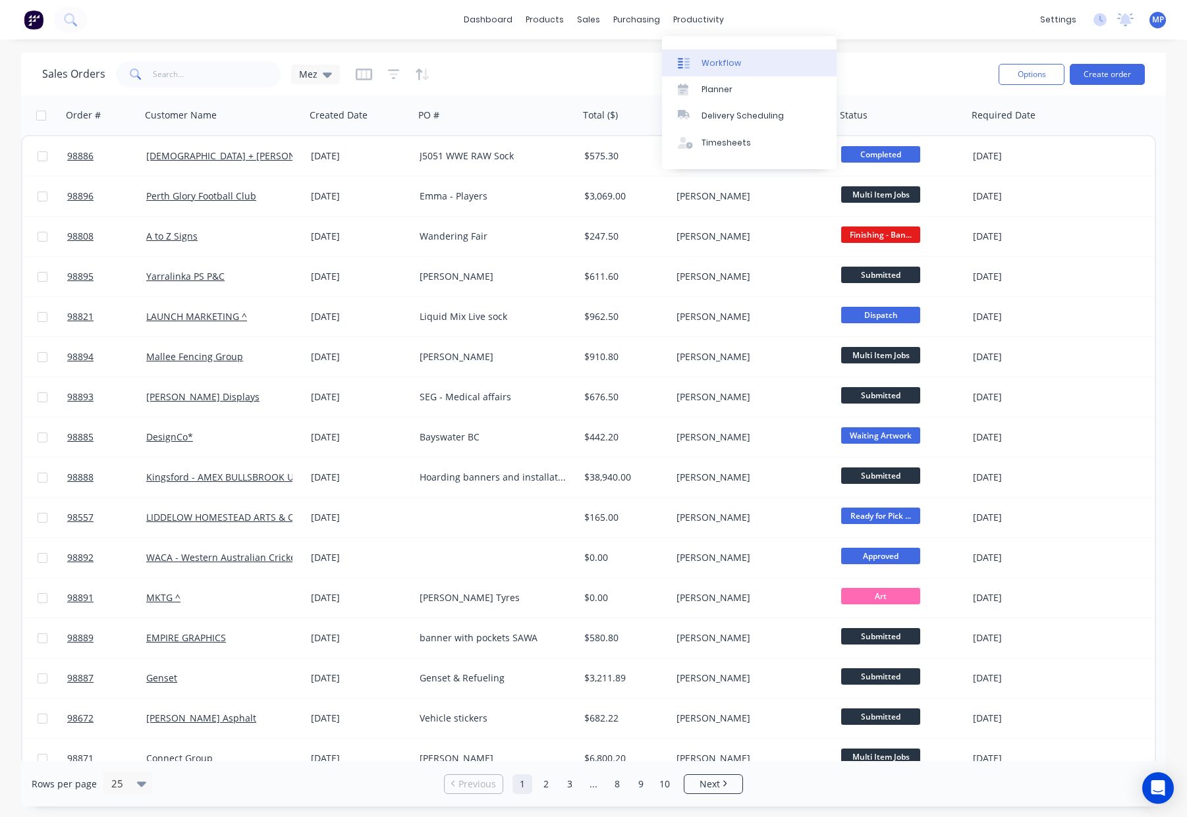
click at [713, 57] on div "Workflow" at bounding box center [721, 63] width 40 height 12
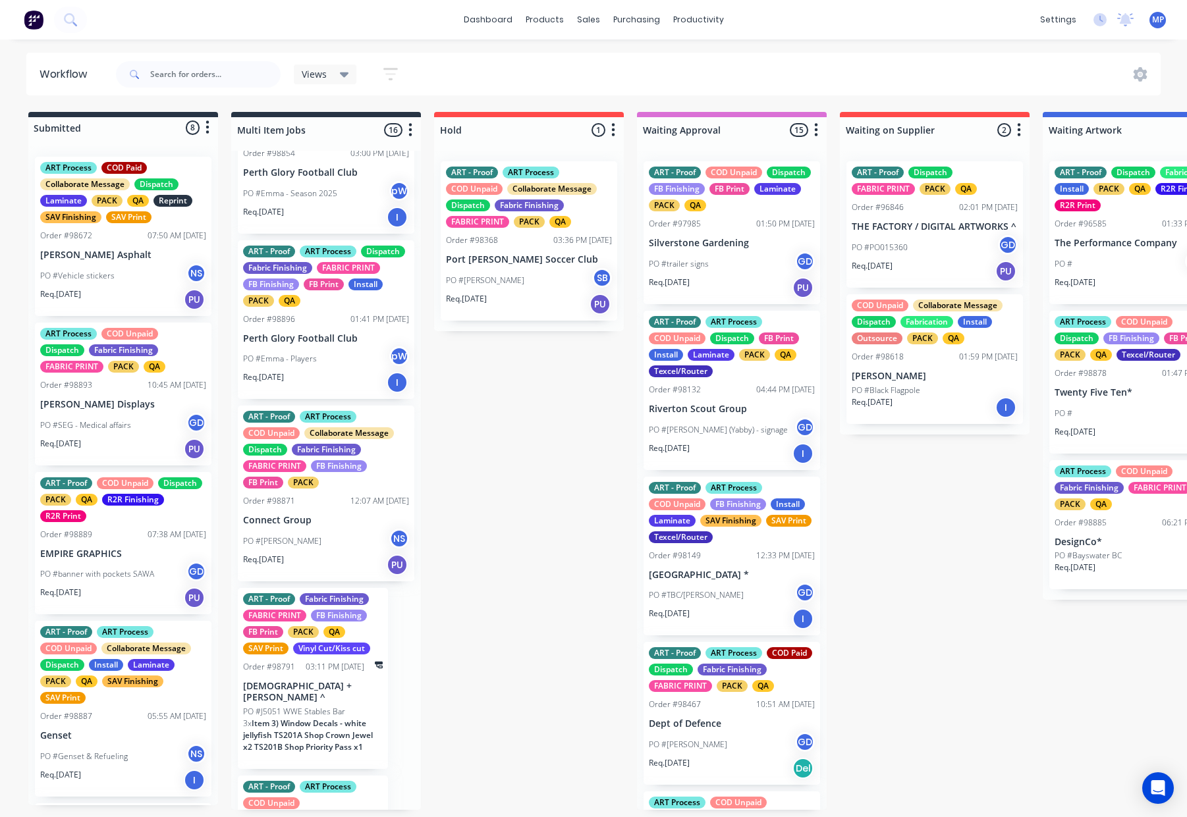
scroll to position [1362, 0]
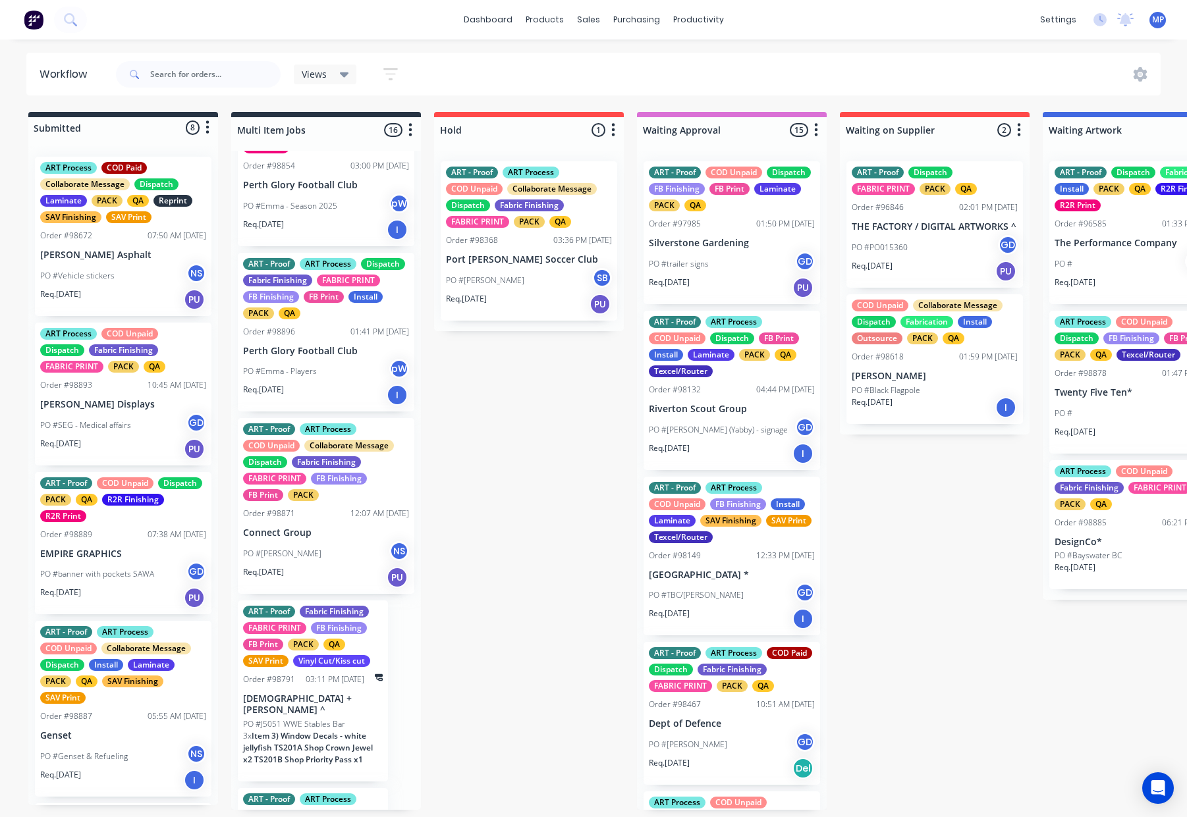
click at [293, 539] on p "Connect Group" at bounding box center [326, 532] width 166 height 11
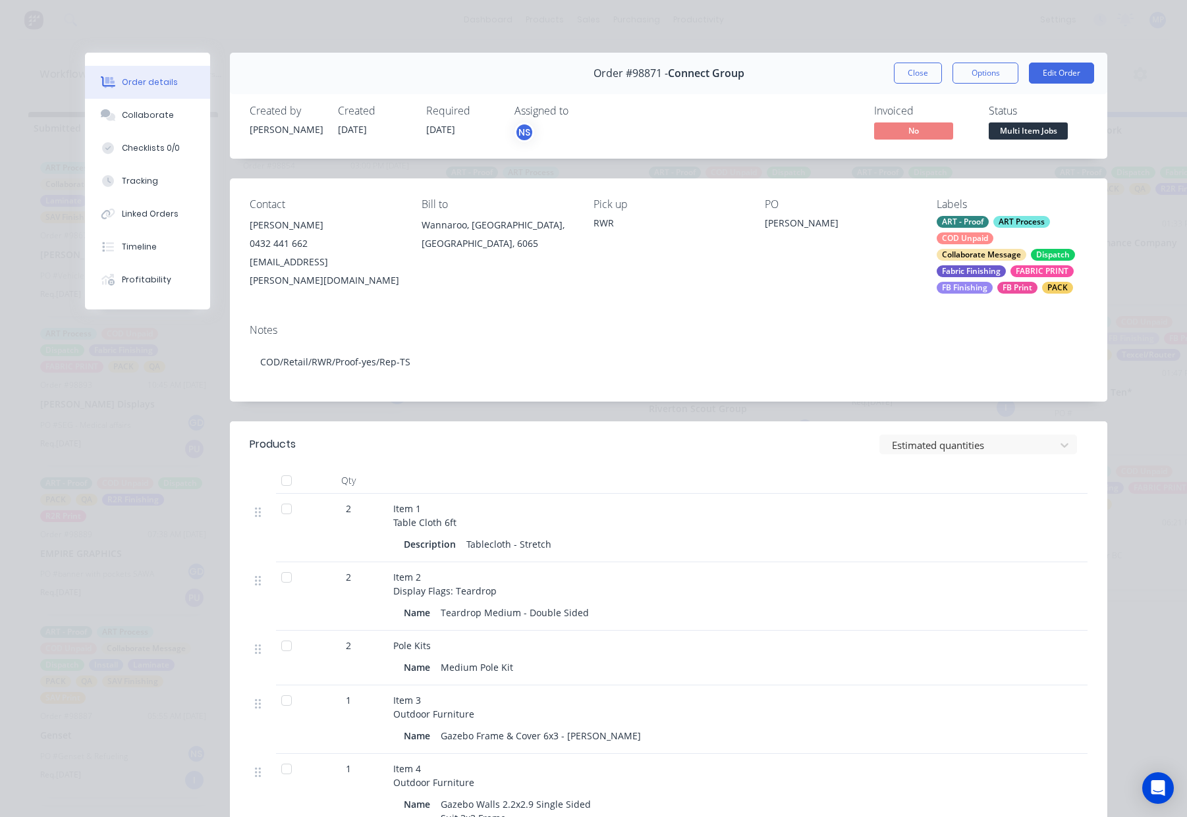
click at [896, 73] on button "Close" at bounding box center [918, 73] width 48 height 21
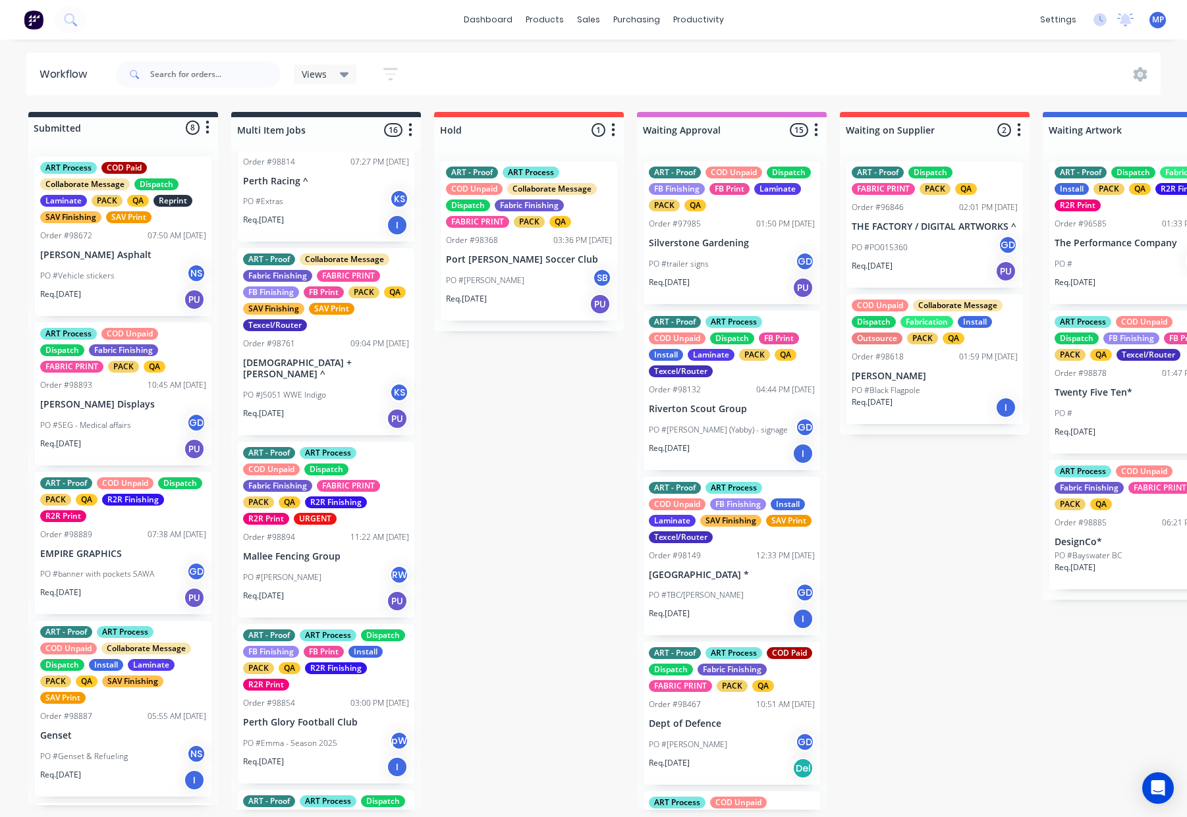
scroll to position [810, 0]
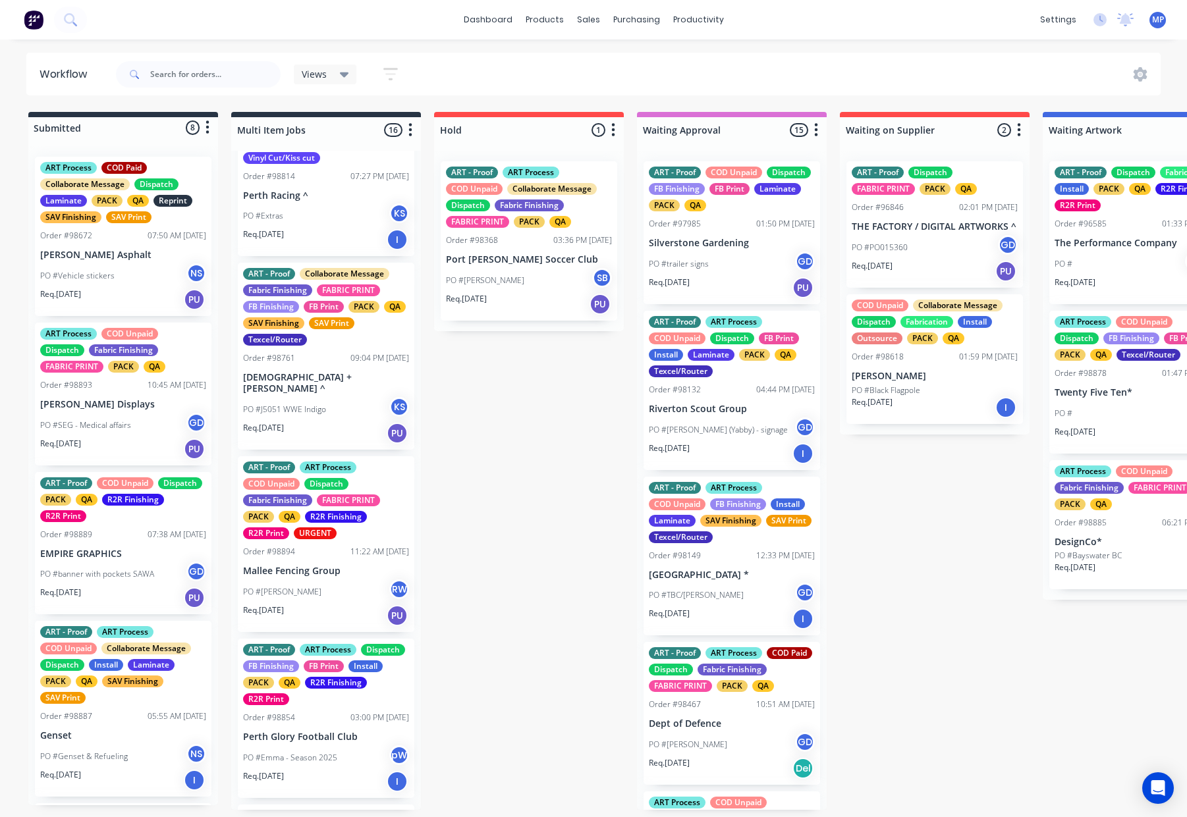
click at [340, 410] on div "PO #J5051 WWE Indigo KS" at bounding box center [326, 409] width 166 height 25
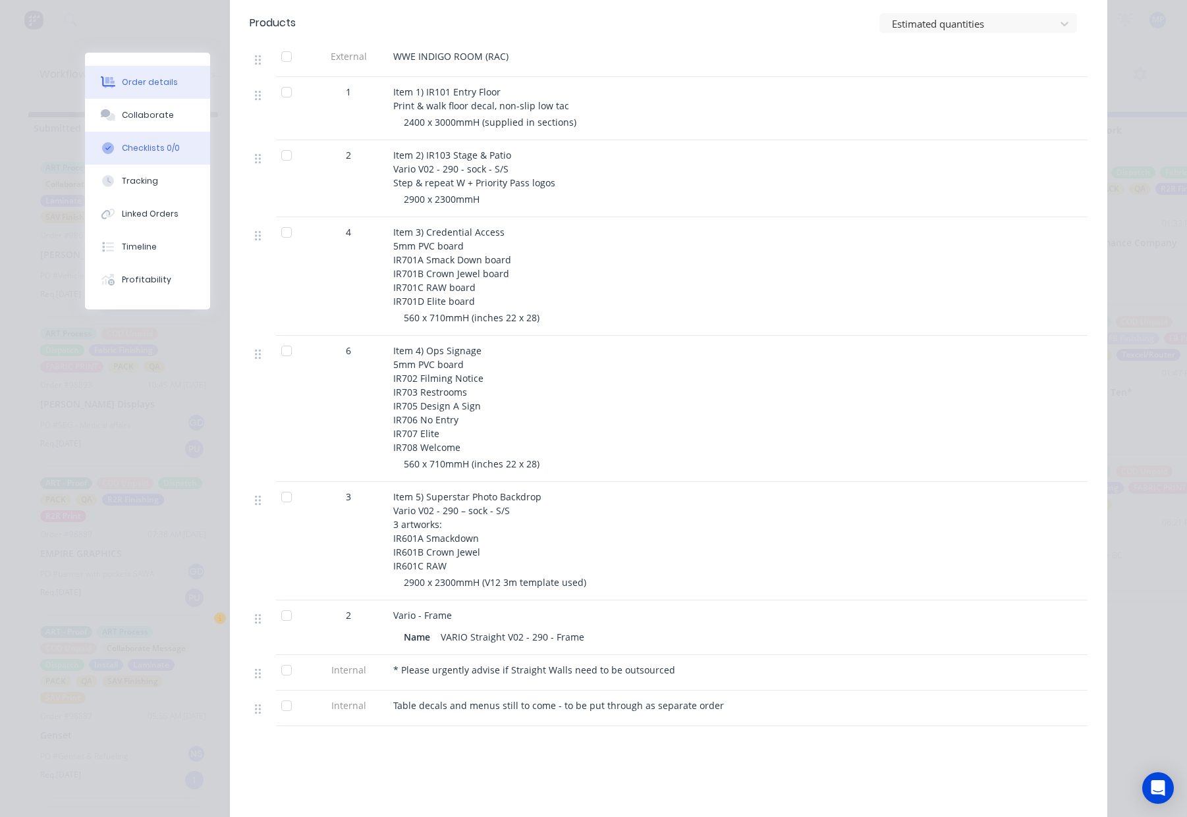
scroll to position [450, 0]
click at [155, 118] on div "Collaborate" at bounding box center [148, 115] width 52 height 12
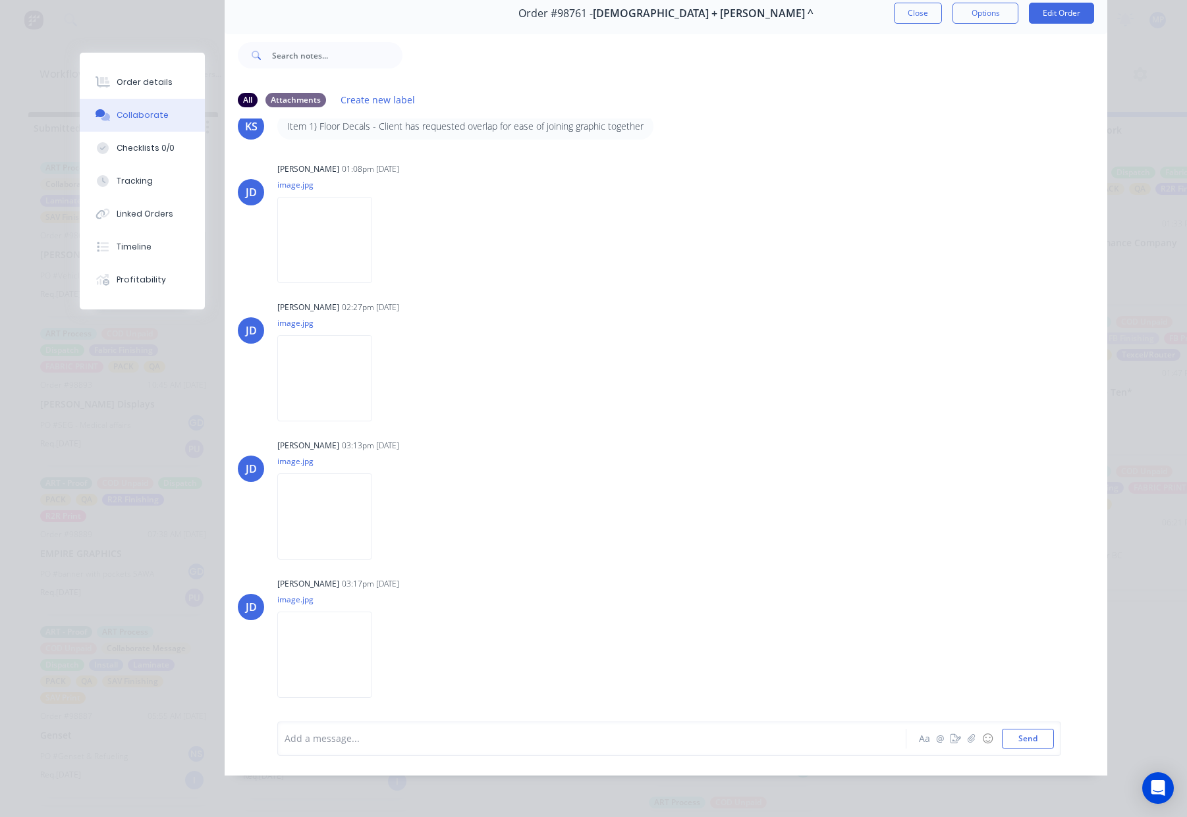
scroll to position [0, 0]
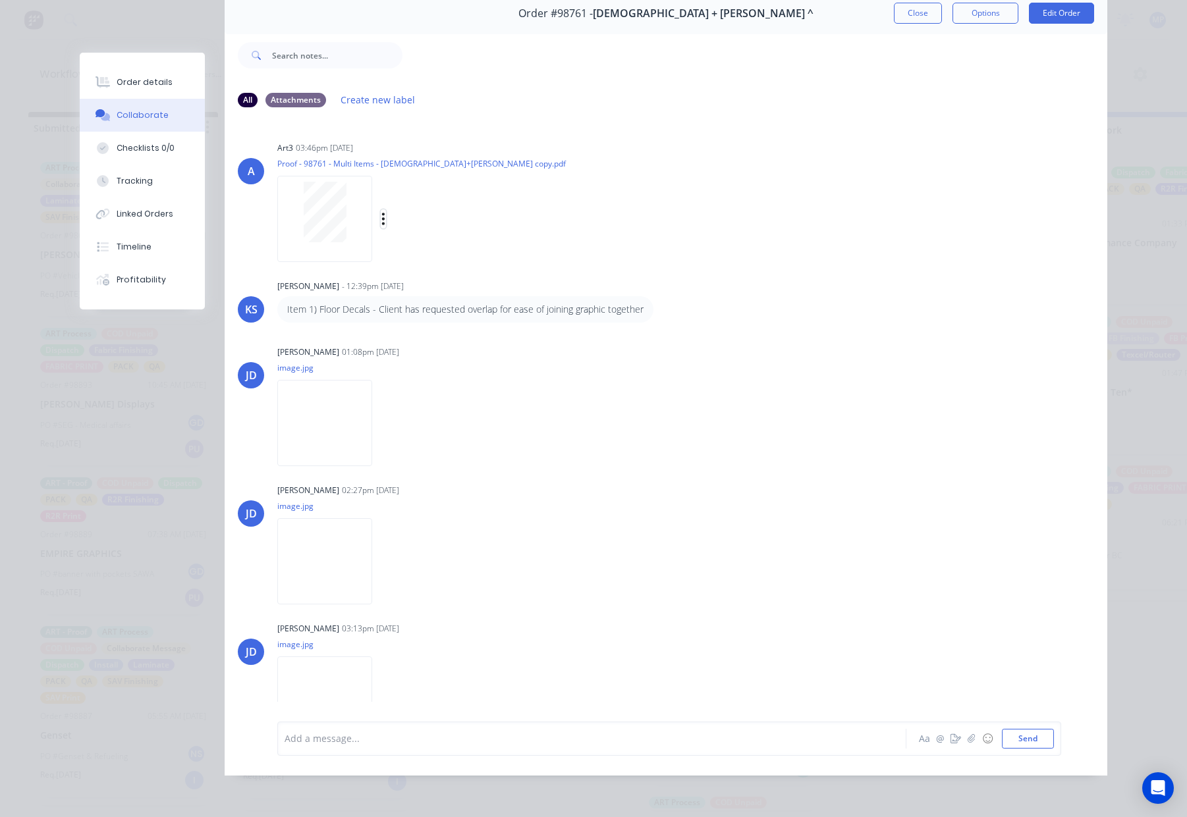
click at [382, 216] on icon "button" at bounding box center [383, 218] width 4 height 15
click at [622, 190] on div "art3 03:46pm 03/10/25 Proof - 98761 - Multi Items - Church+Osborne copy.pdf Lab…" at bounding box center [483, 197] width 412 height 119
click at [753, 249] on div "A art3 03:46pm 03/10/25 Proof - 98761 - Multi Items - Church+Osborne copy.pdf L…" at bounding box center [666, 197] width 882 height 119
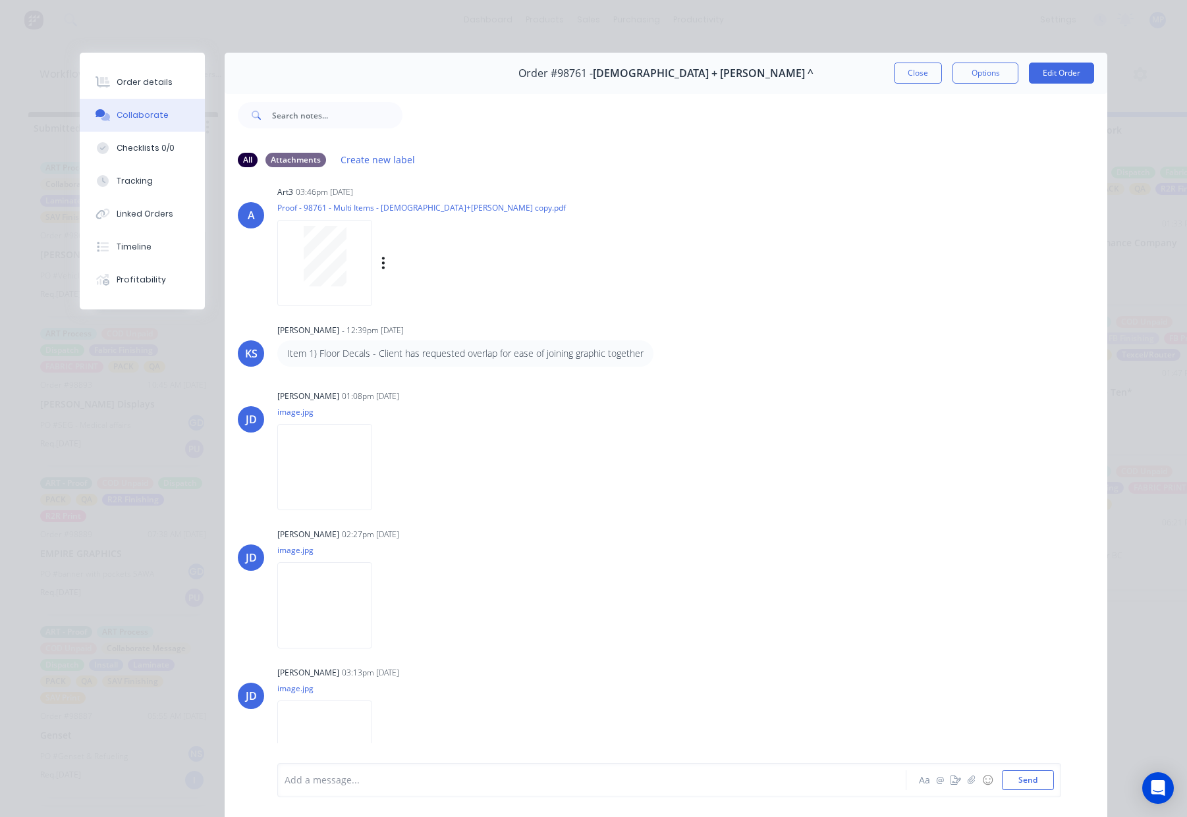
scroll to position [18, 0]
click at [140, 84] on div "Order details" at bounding box center [145, 82] width 56 height 12
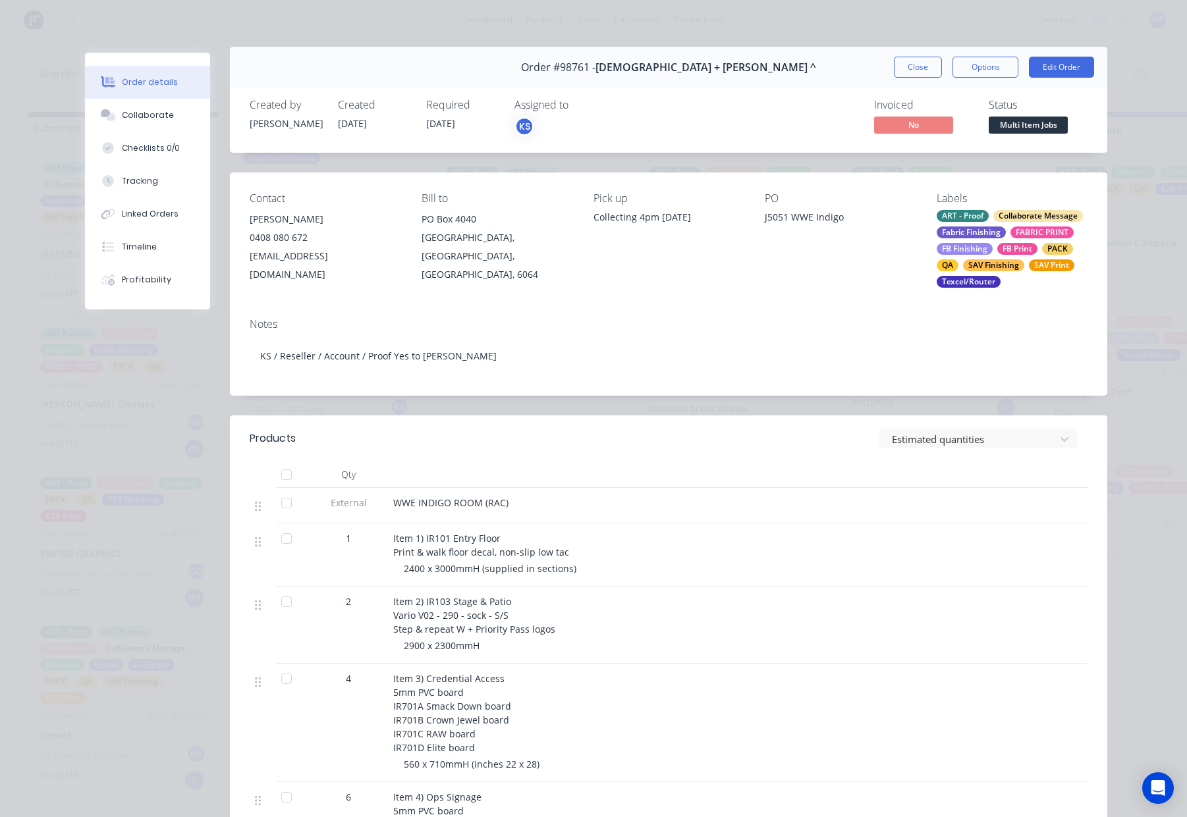
scroll to position [0, 0]
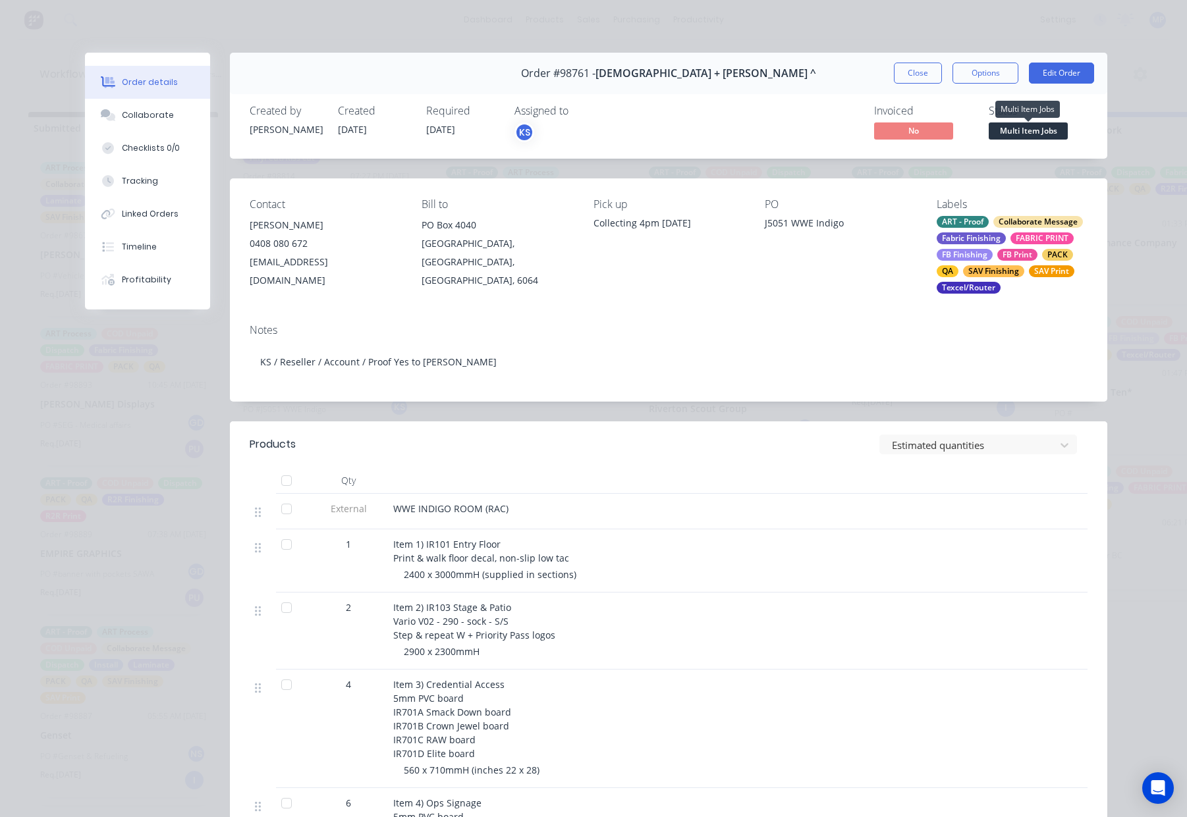
click at [1037, 132] on span "Multi Item Jobs" at bounding box center [1027, 130] width 79 height 16
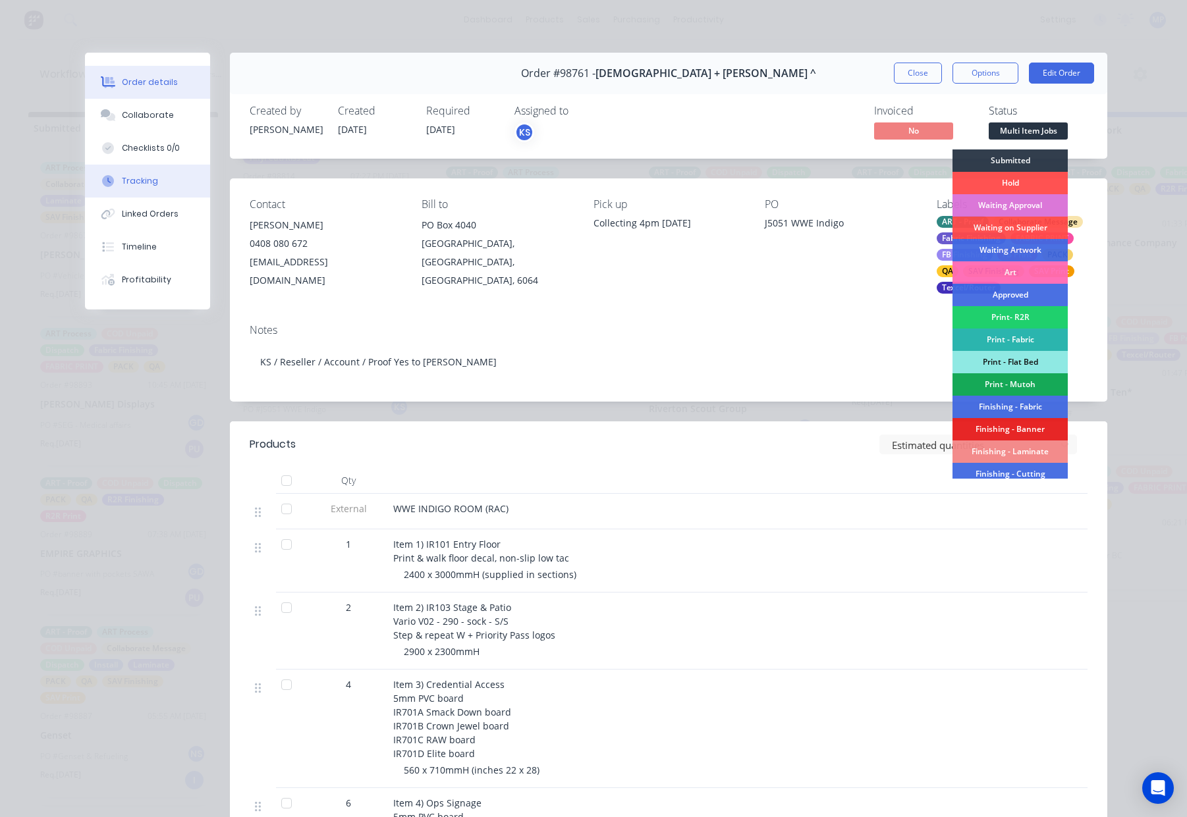
click at [161, 190] on button "Tracking" at bounding box center [147, 181] width 125 height 33
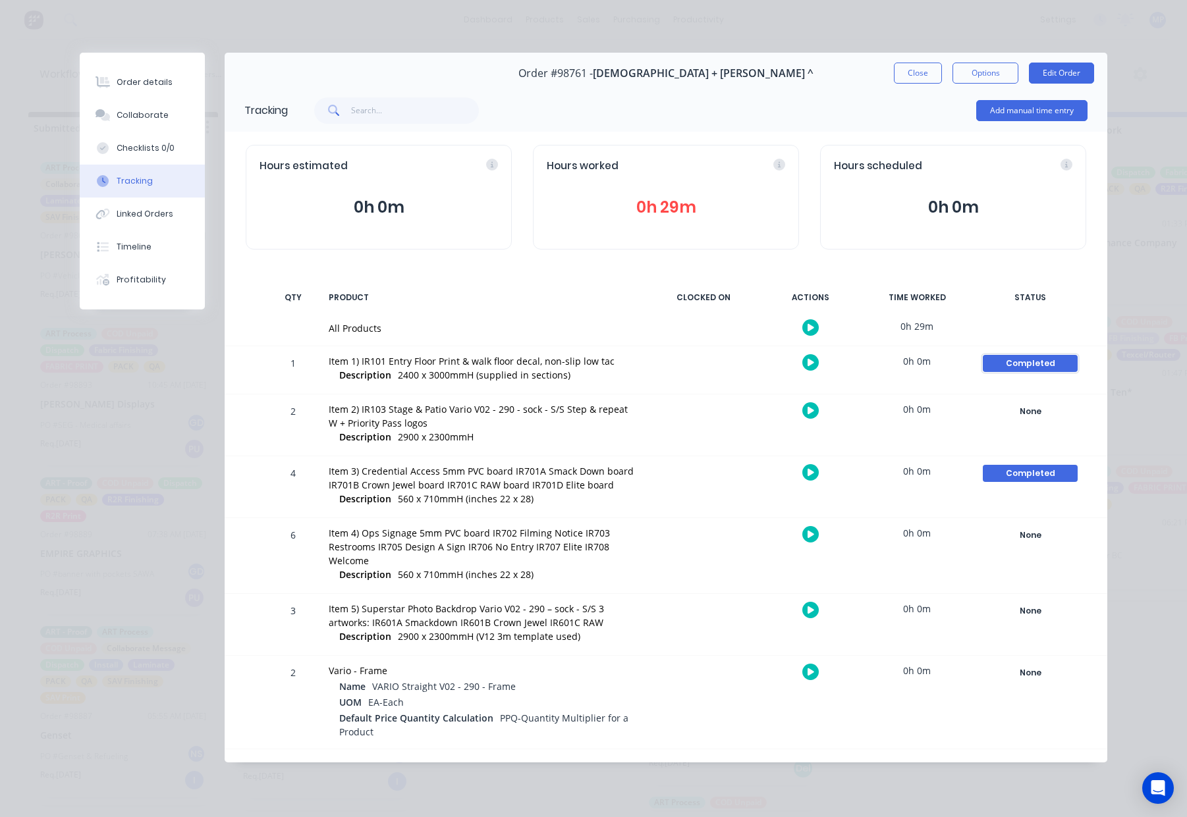
click at [1024, 364] on div "Completed" at bounding box center [1030, 363] width 95 height 17
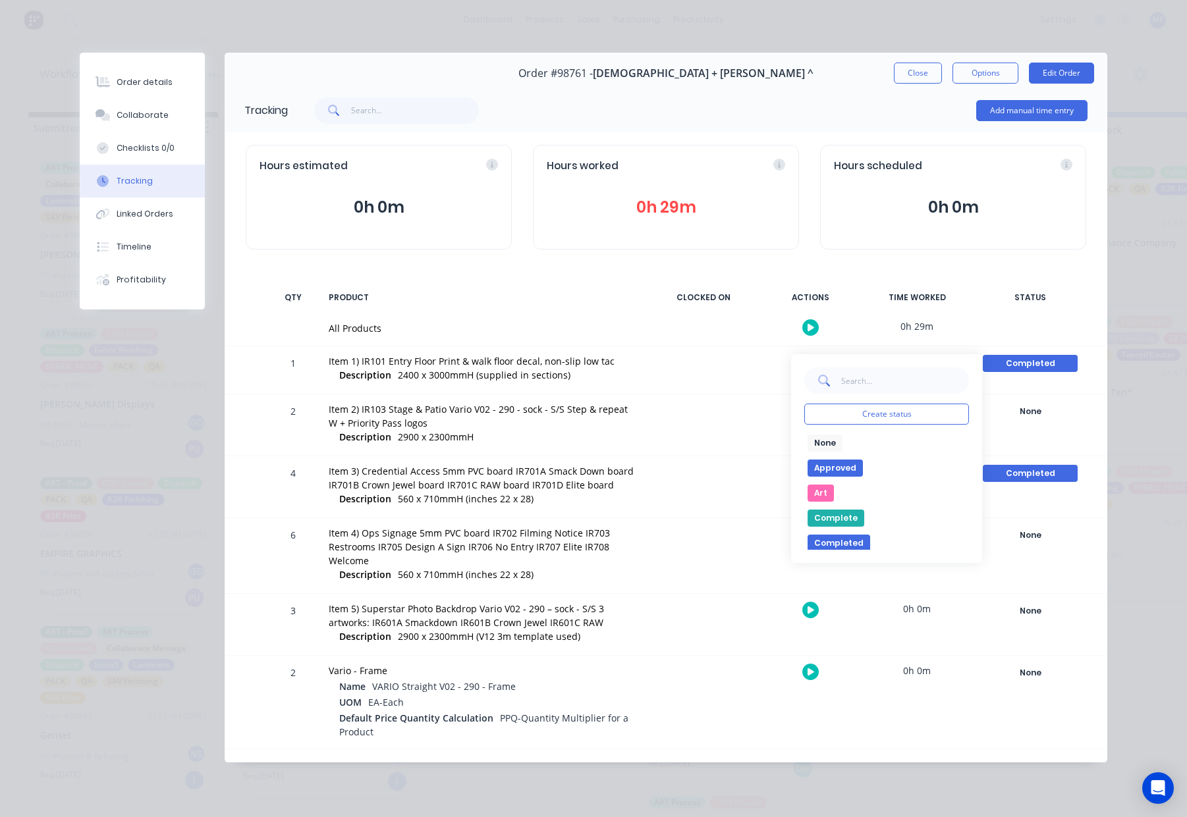
drag, startPoint x: 817, startPoint y: 444, endPoint x: 829, endPoint y: 444, distance: 11.9
click at [817, 444] on button "None" at bounding box center [824, 443] width 35 height 17
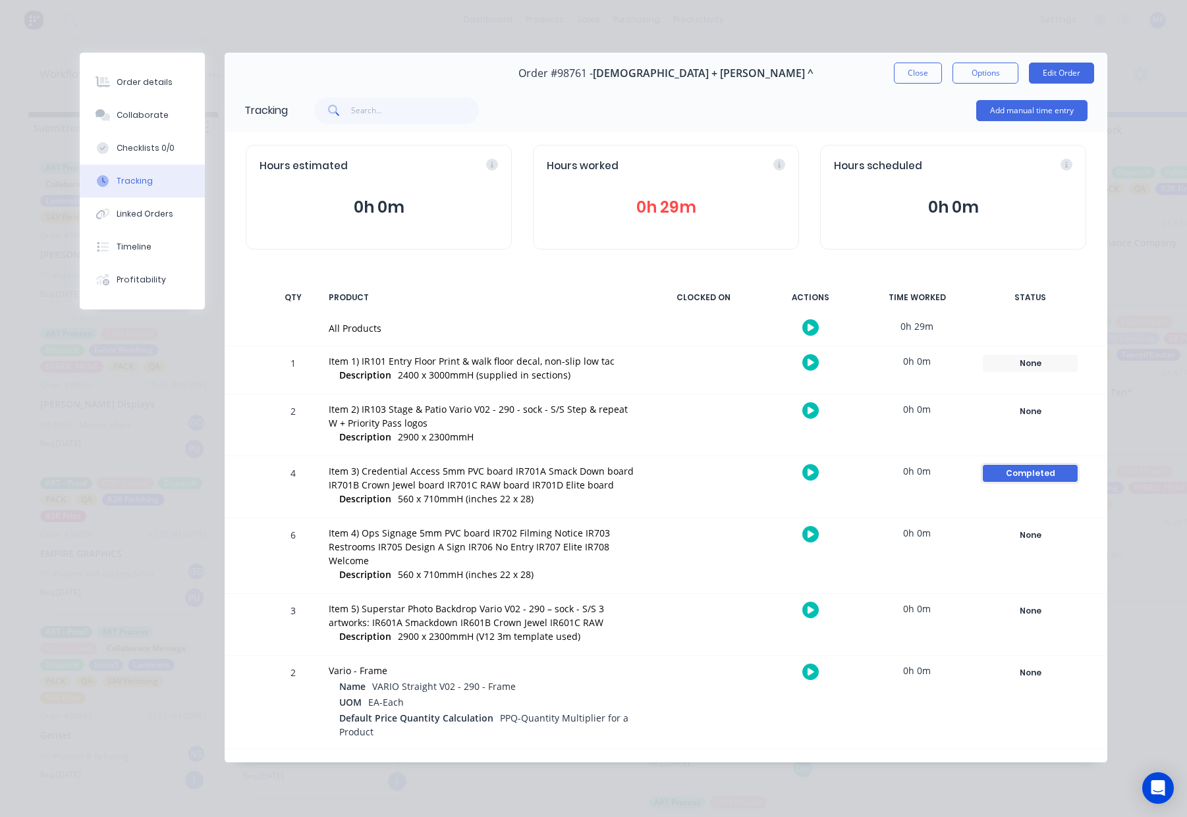
click at [1033, 472] on div "Completed" at bounding box center [1030, 473] width 95 height 17
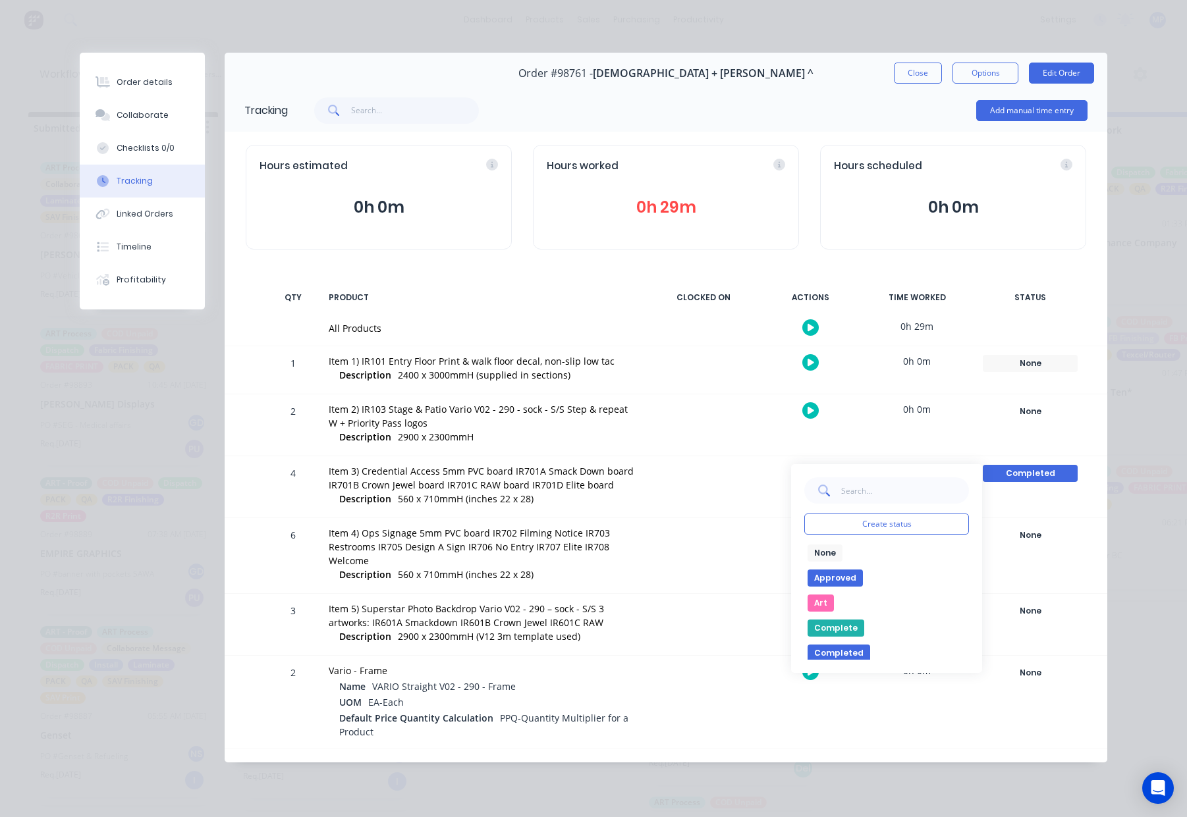
click at [836, 553] on button "None" at bounding box center [824, 553] width 35 height 17
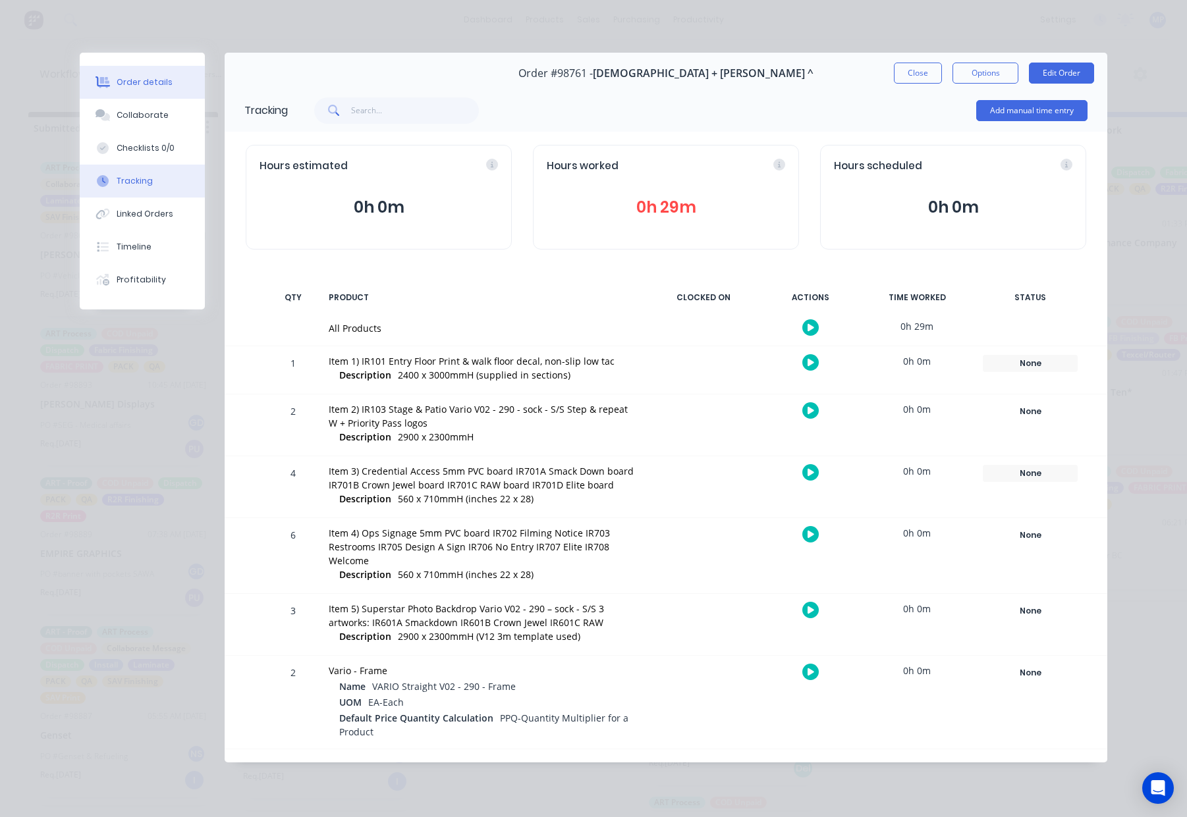
click at [156, 77] on div "Order details" at bounding box center [145, 82] width 56 height 12
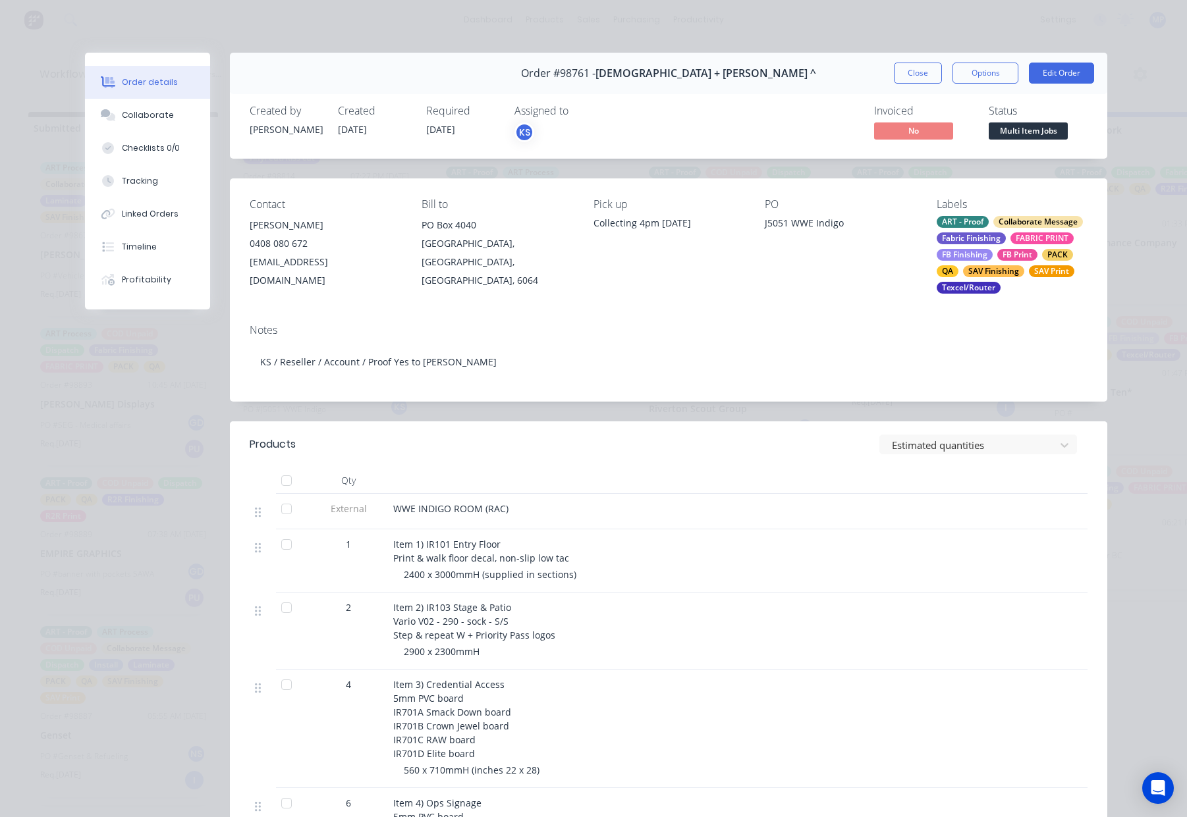
click at [1023, 128] on span "Multi Item Jobs" at bounding box center [1027, 130] width 79 height 16
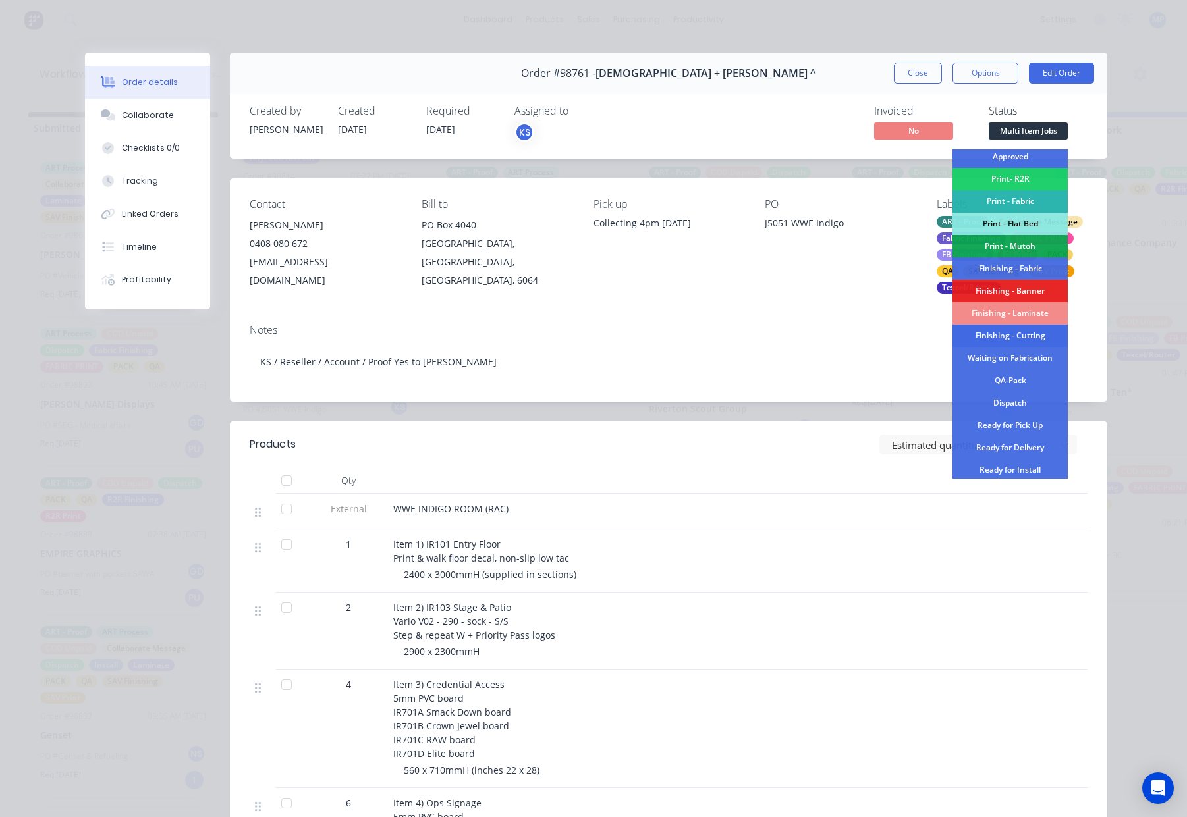
scroll to position [230, 0]
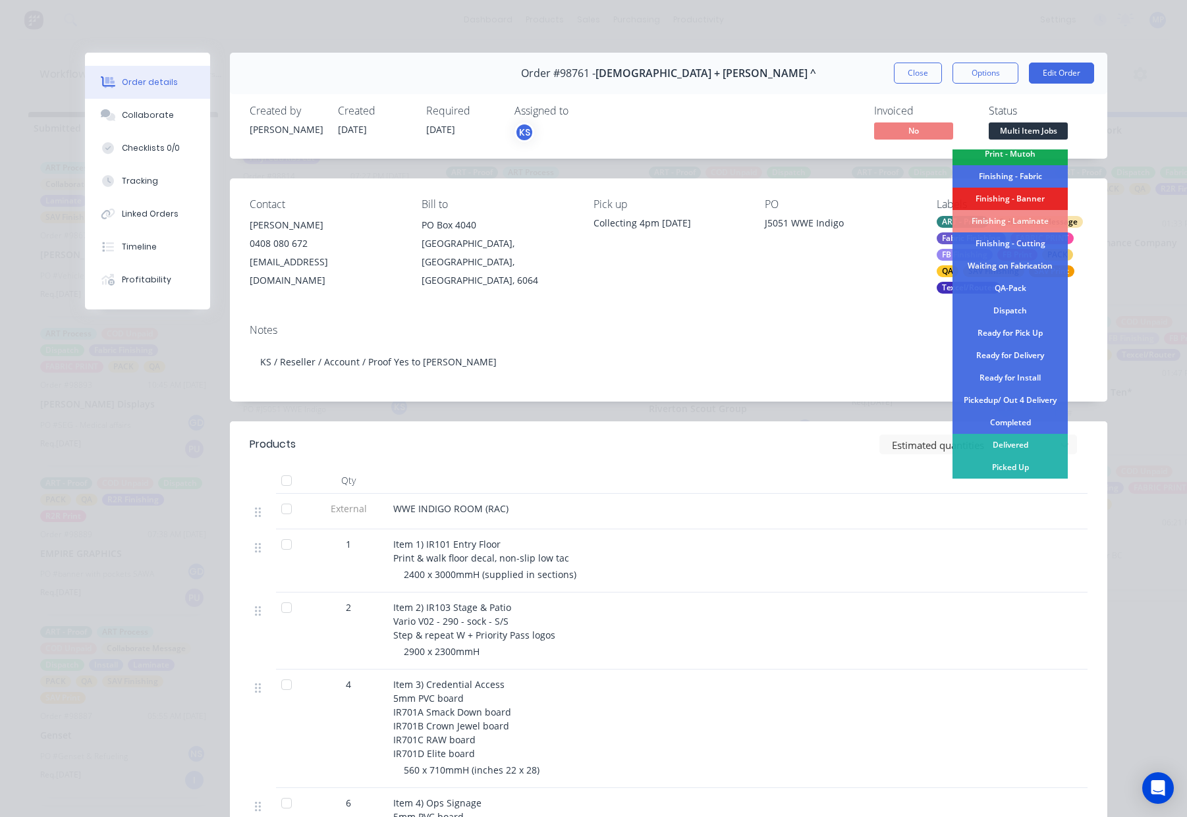
click at [1023, 418] on div "Completed" at bounding box center [1009, 423] width 115 height 22
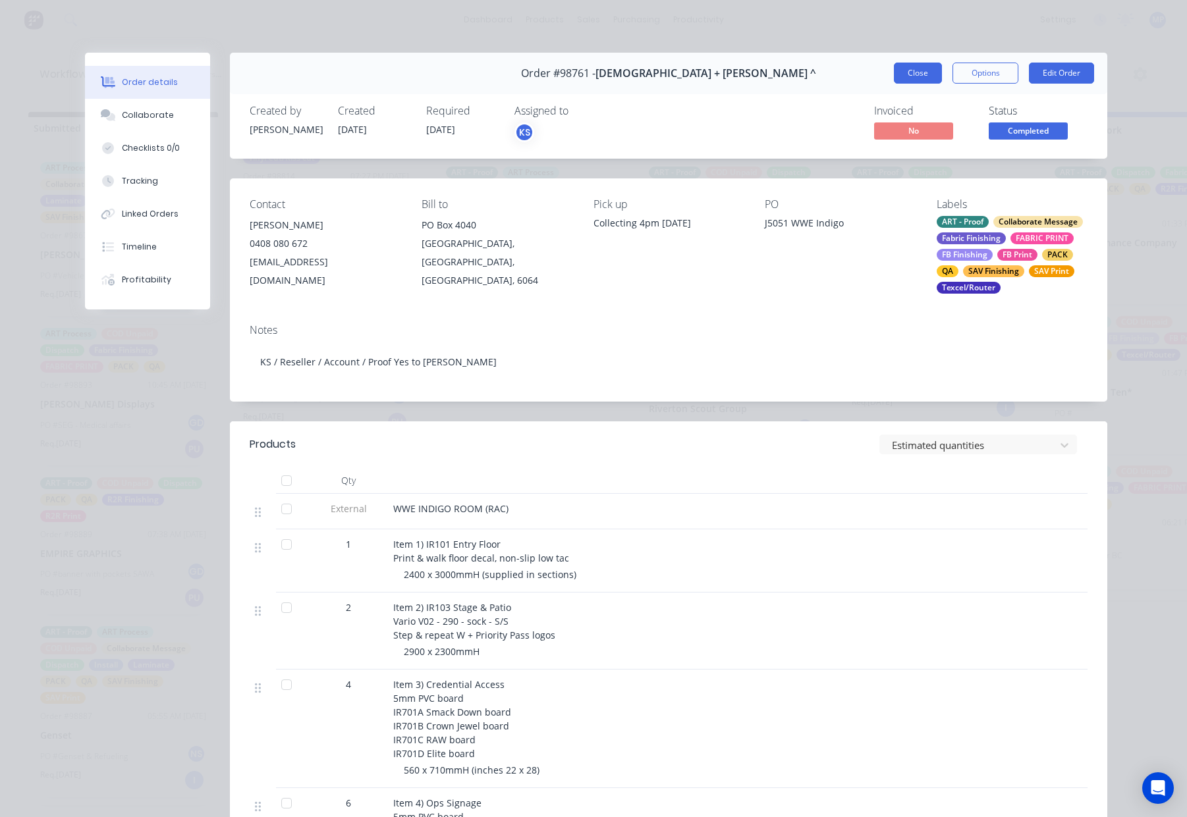
click at [913, 69] on button "Close" at bounding box center [918, 73] width 48 height 21
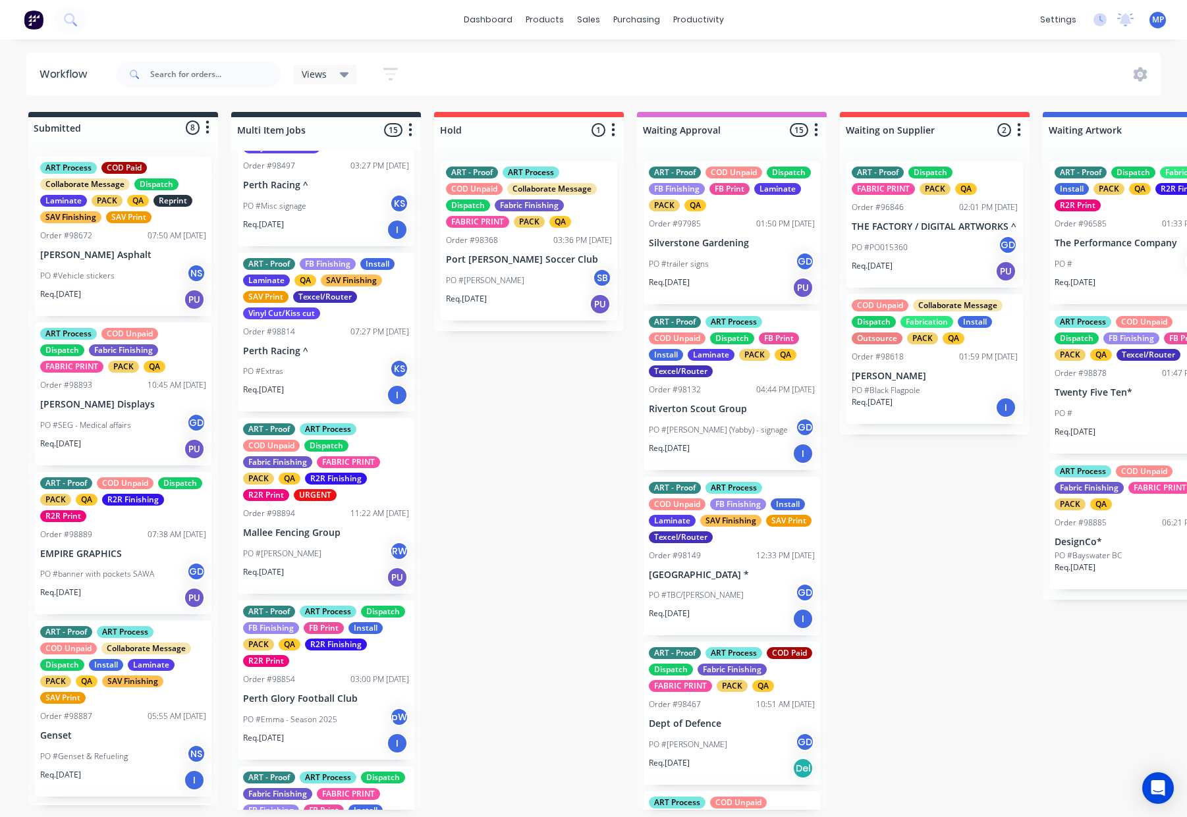
scroll to position [631, 0]
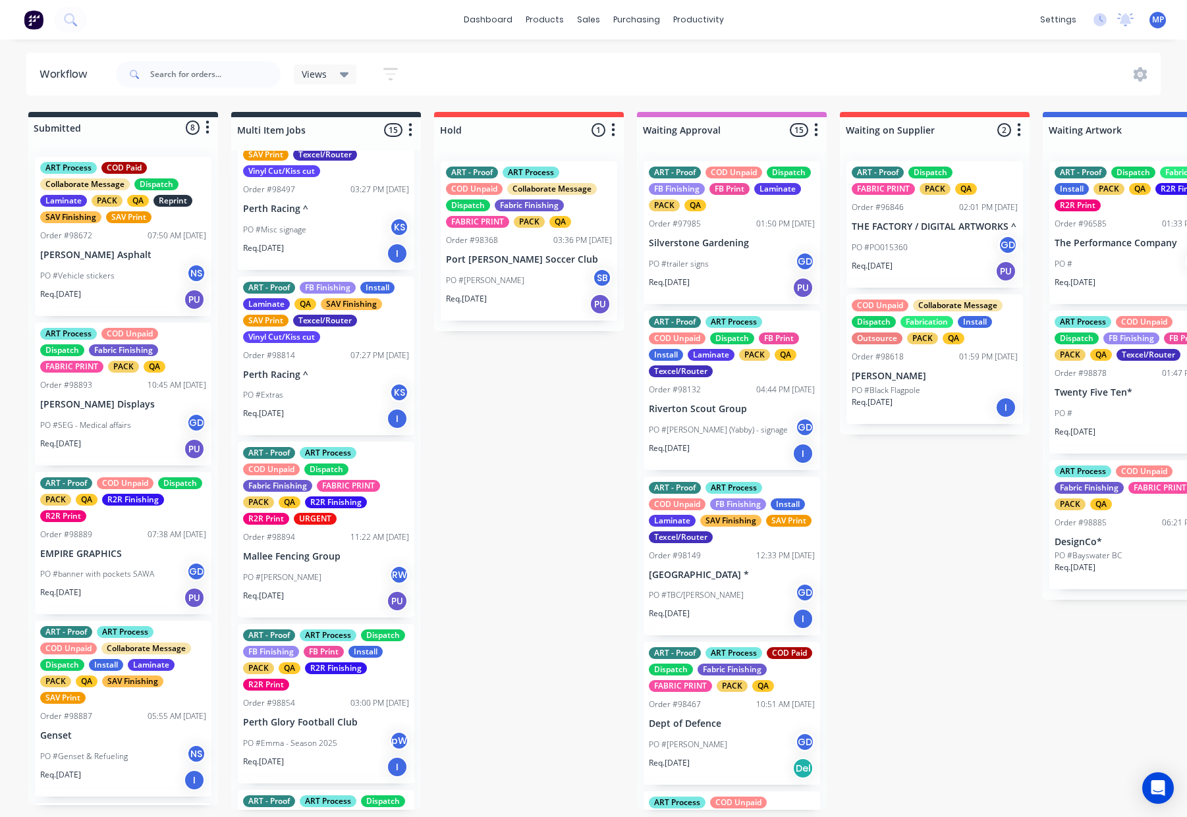
click at [345, 403] on div "PO #Extras KS" at bounding box center [326, 395] width 166 height 25
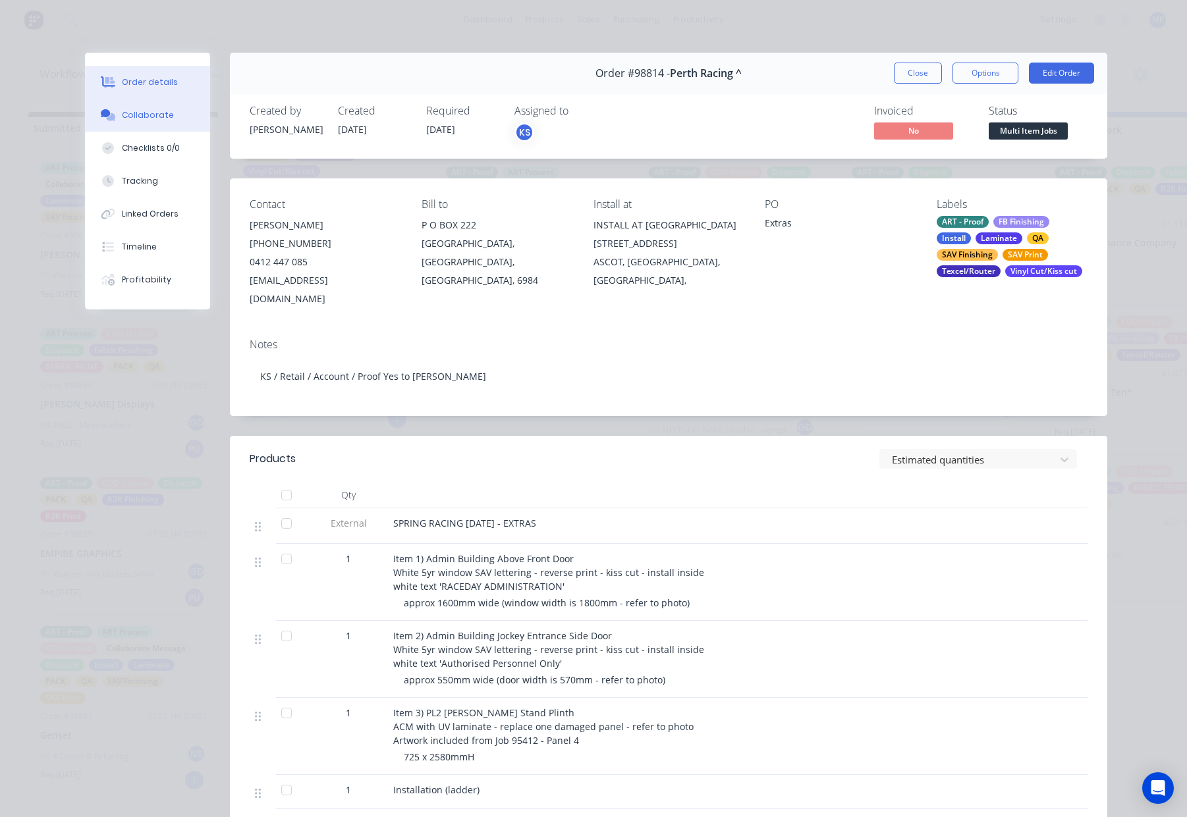
click at [159, 97] on button "Order details" at bounding box center [147, 82] width 125 height 33
click at [163, 110] on div "Collaborate" at bounding box center [148, 115] width 52 height 12
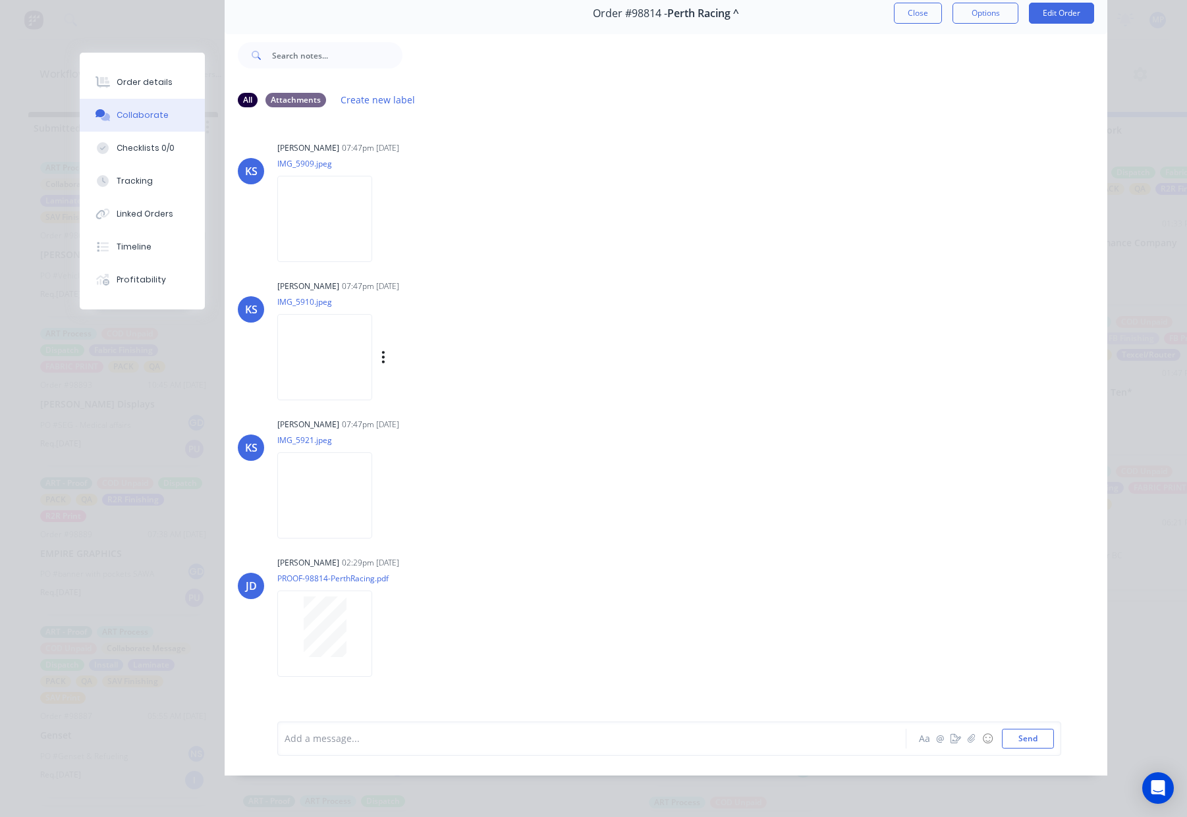
scroll to position [0, 0]
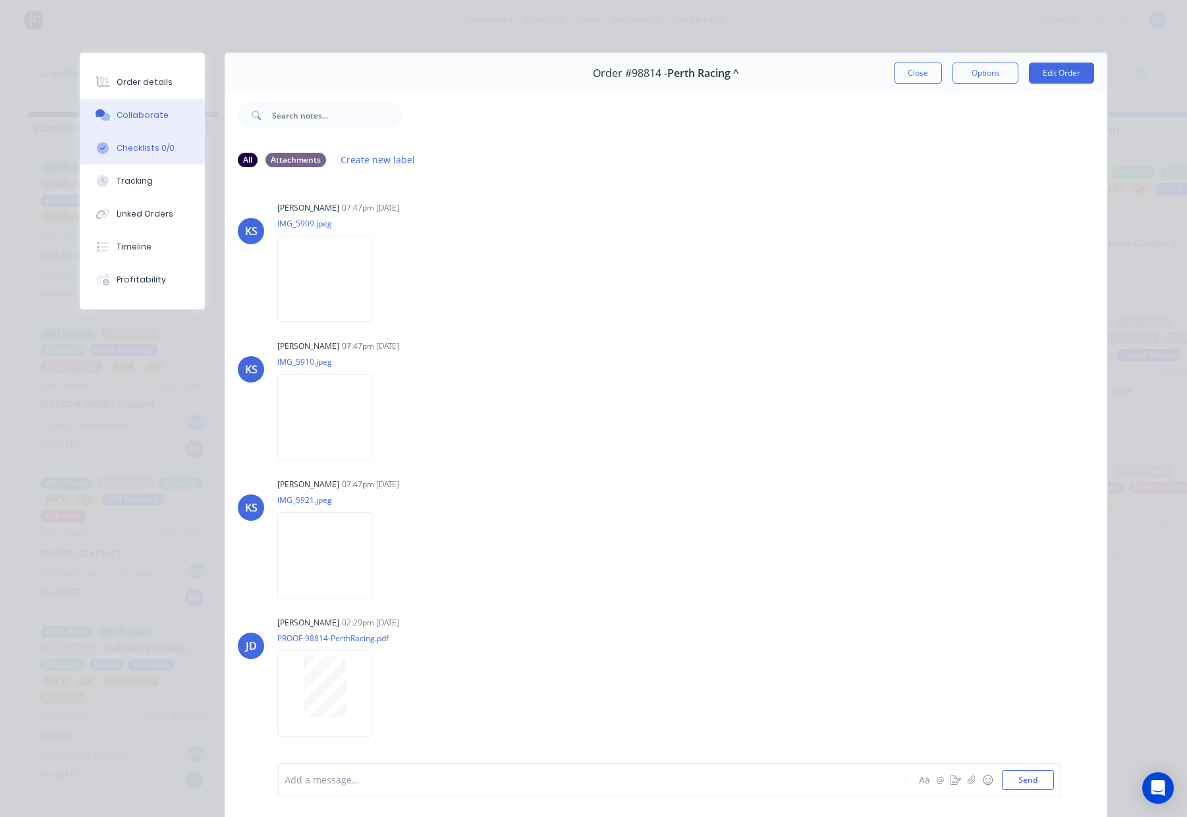
click at [152, 82] on div "Order details" at bounding box center [145, 82] width 56 height 12
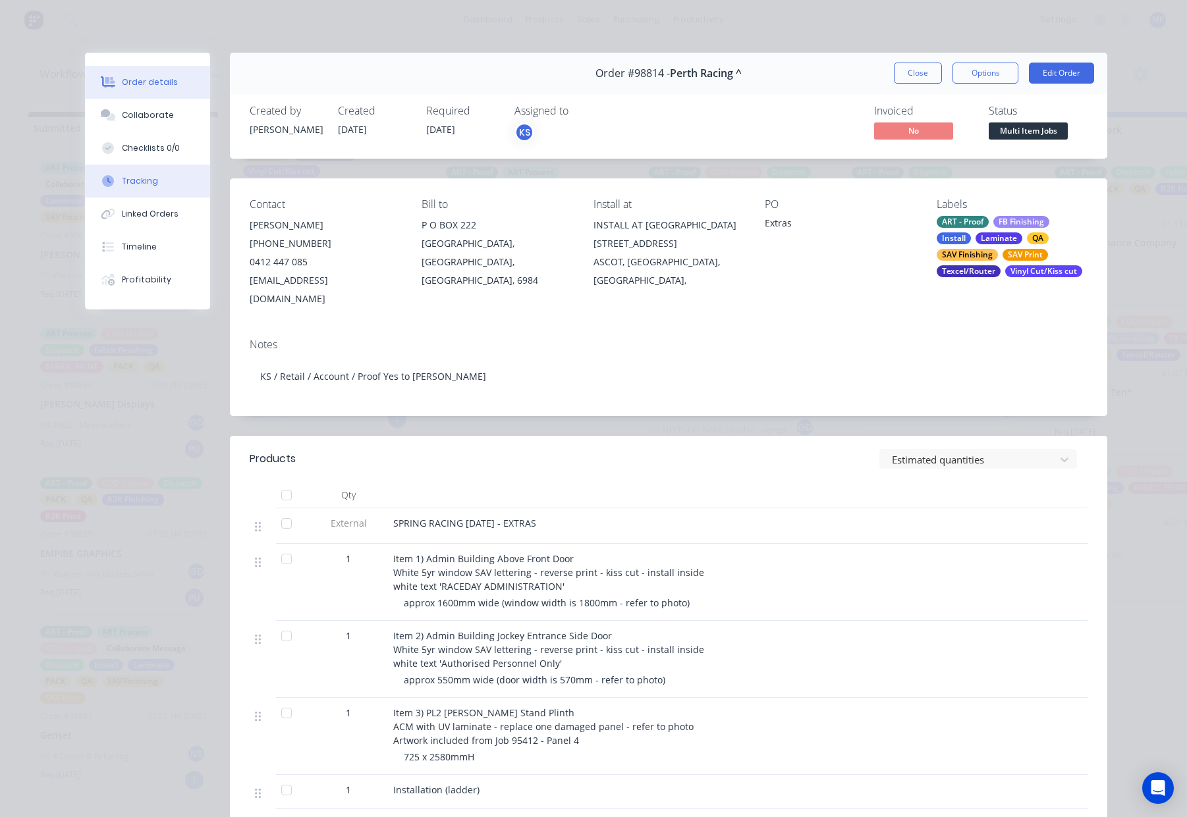
click at [151, 180] on div "Tracking" at bounding box center [140, 181] width 36 height 12
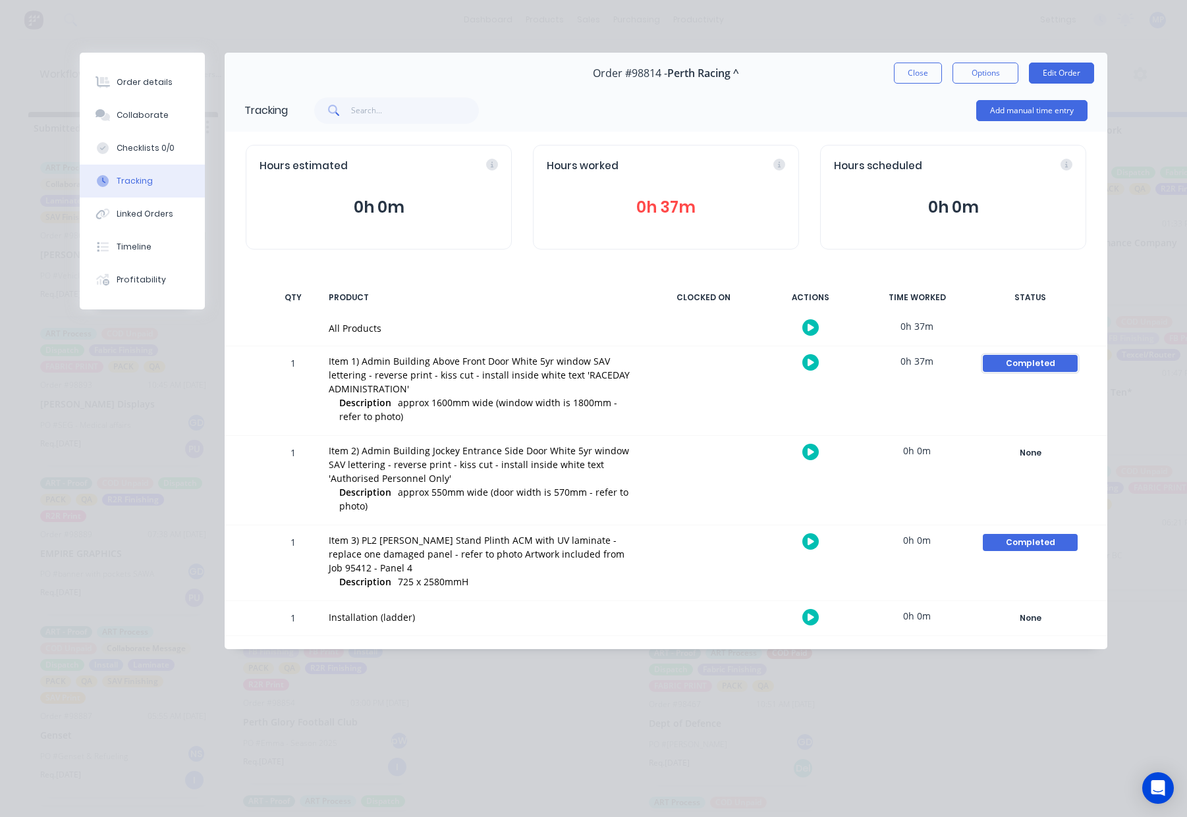
click at [1028, 359] on div "Completed" at bounding box center [1030, 363] width 95 height 17
drag, startPoint x: 817, startPoint y: 443, endPoint x: 890, endPoint y: 477, distance: 80.4
click at [817, 443] on button "None" at bounding box center [824, 443] width 35 height 17
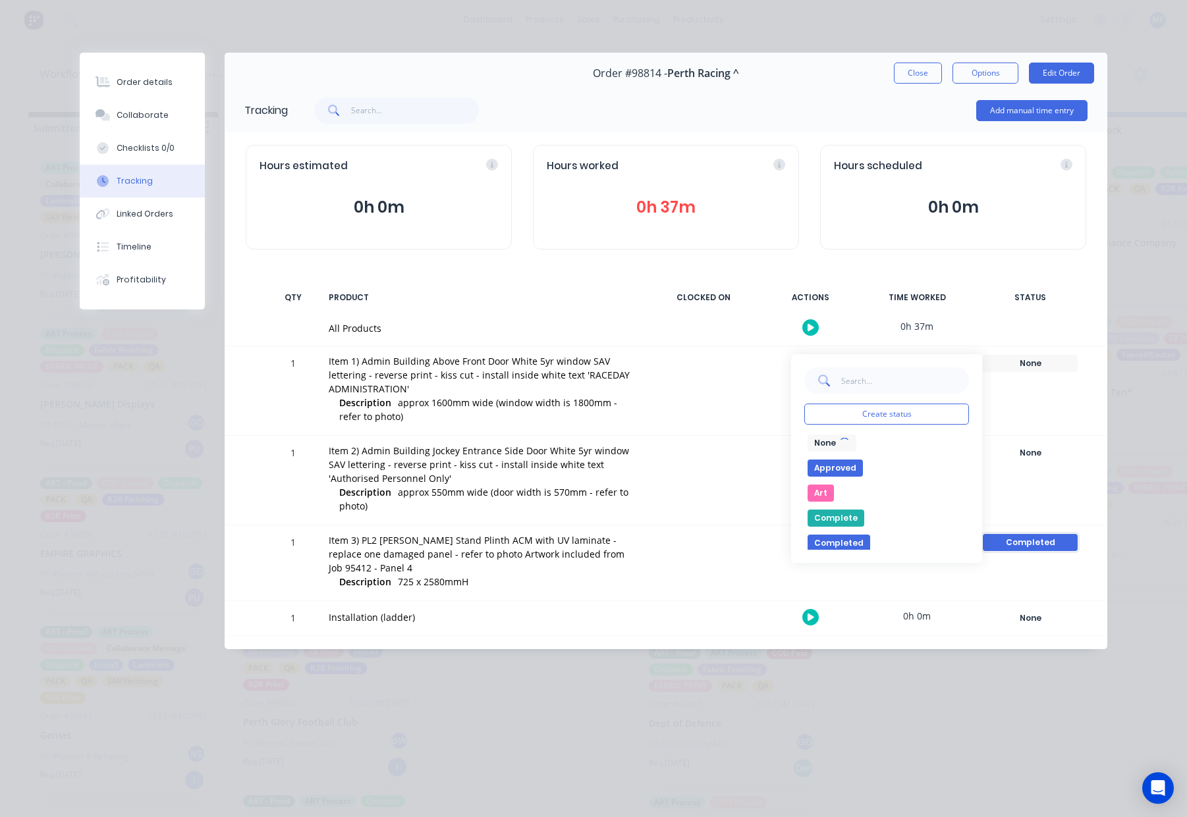
click at [1024, 539] on div "Completed" at bounding box center [1030, 542] width 95 height 17
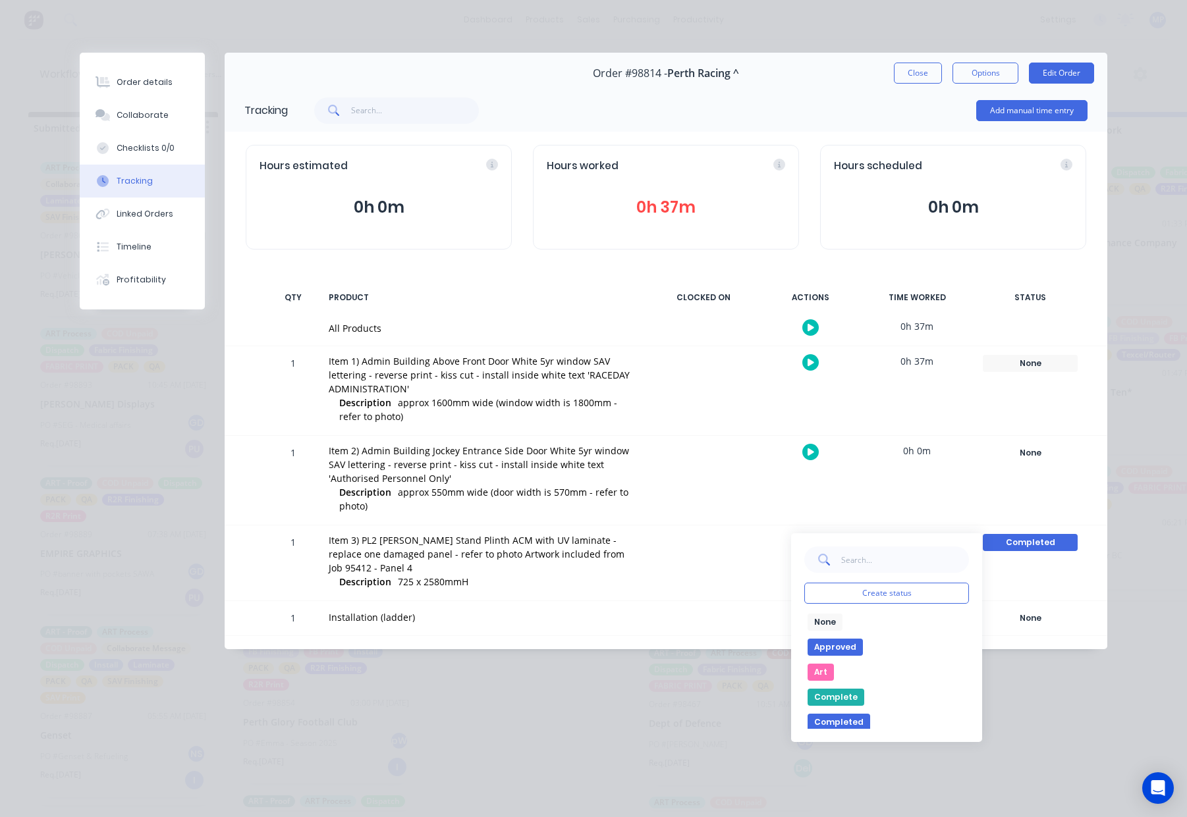
click at [821, 624] on button "None" at bounding box center [824, 622] width 35 height 17
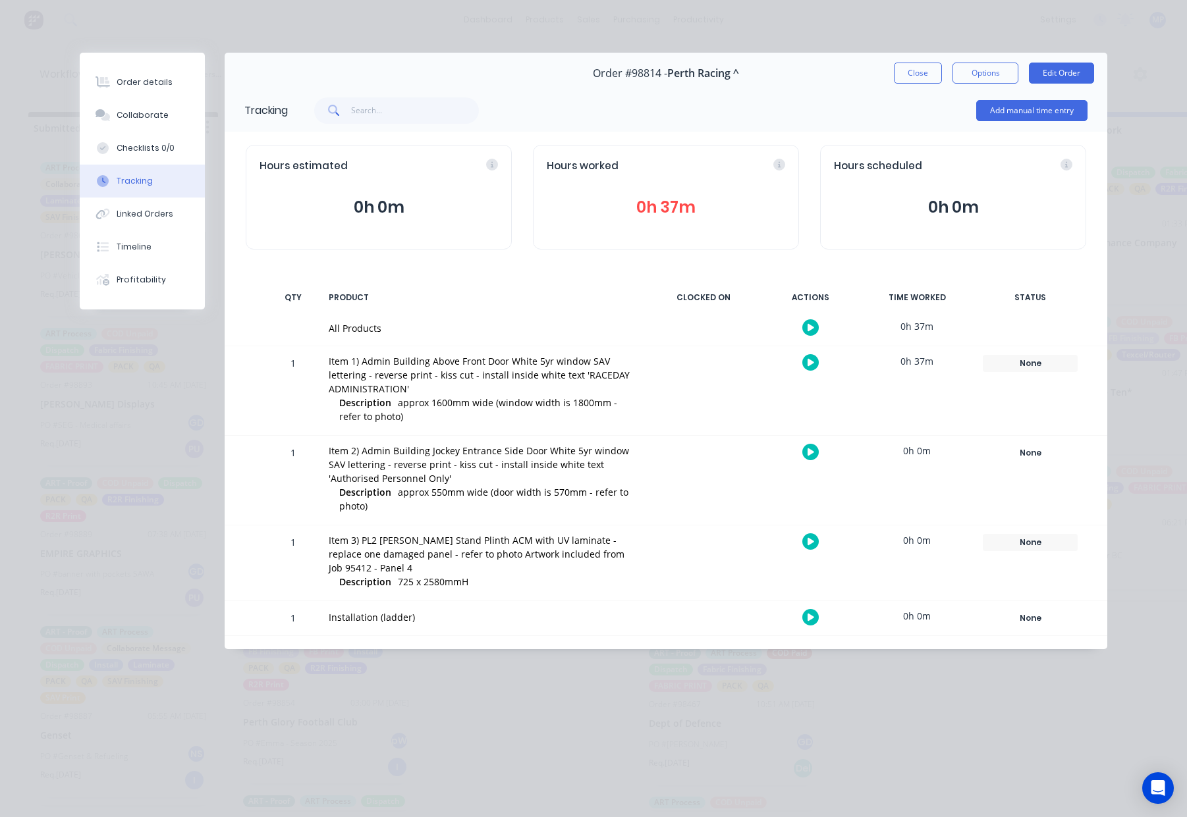
drag, startPoint x: 95, startPoint y: 75, endPoint x: 258, endPoint y: 68, distance: 163.5
click at [95, 75] on button "Order details" at bounding box center [142, 82] width 125 height 33
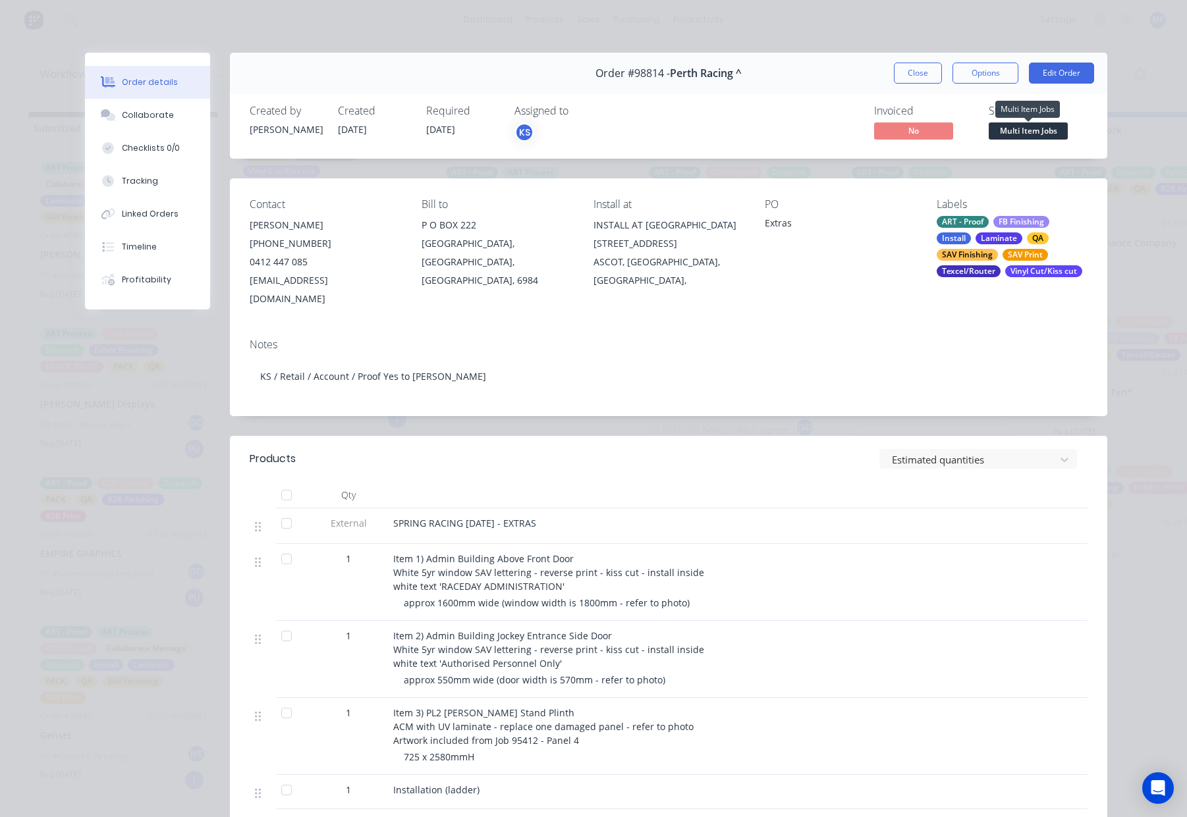
click at [1040, 128] on span "Multi Item Jobs" at bounding box center [1027, 130] width 79 height 16
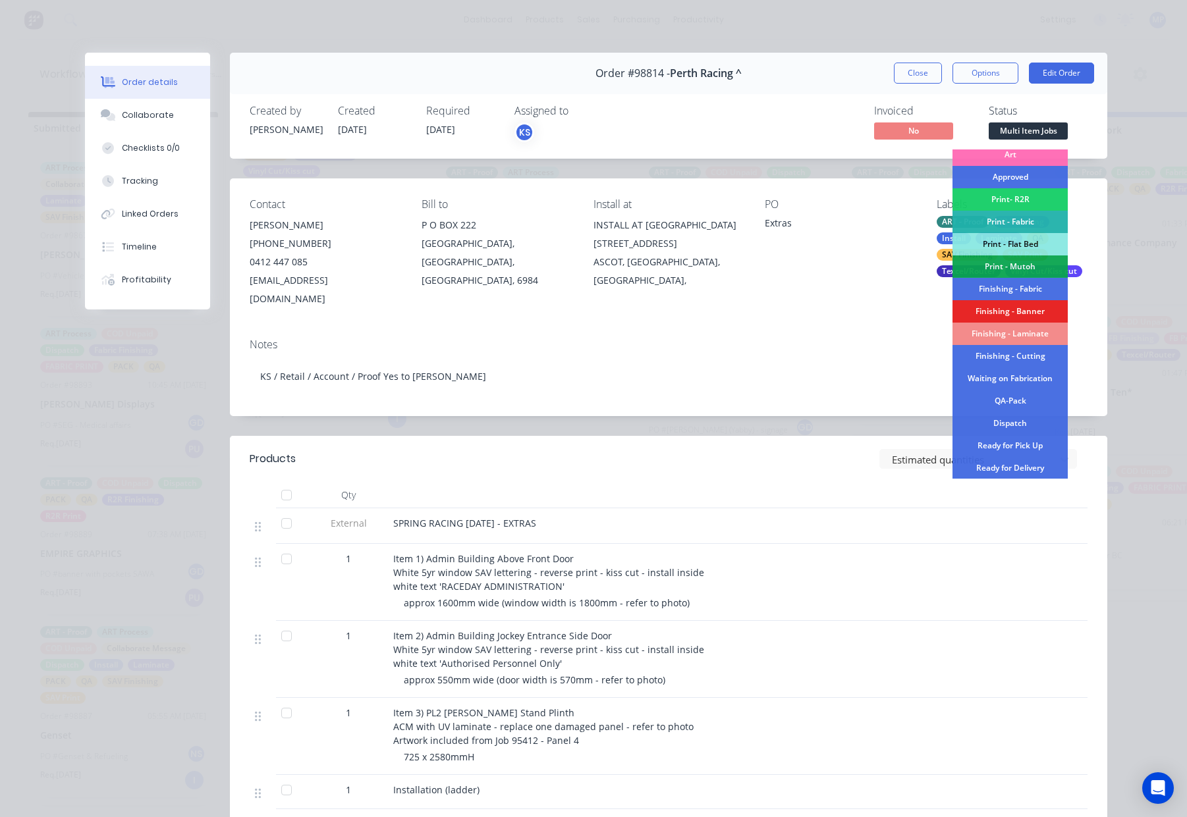
scroll to position [230, 0]
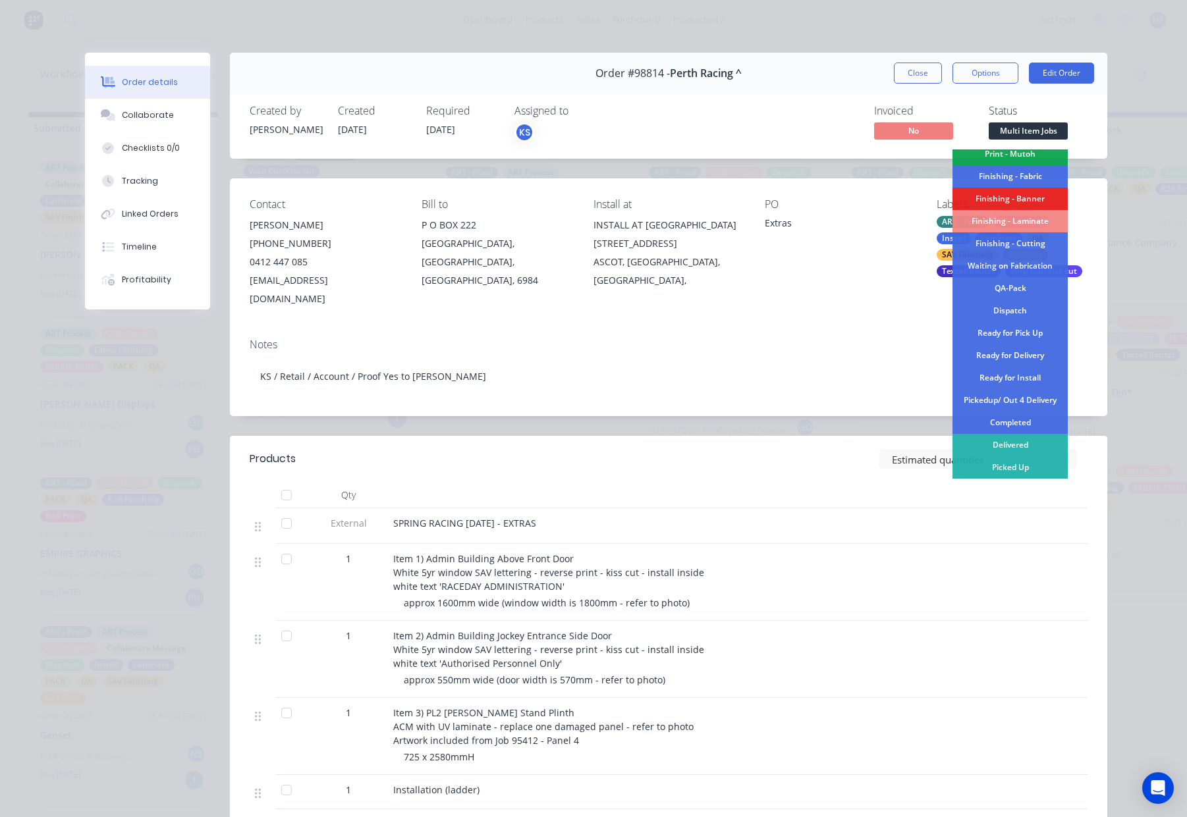
click at [1013, 419] on div "Completed" at bounding box center [1009, 423] width 115 height 22
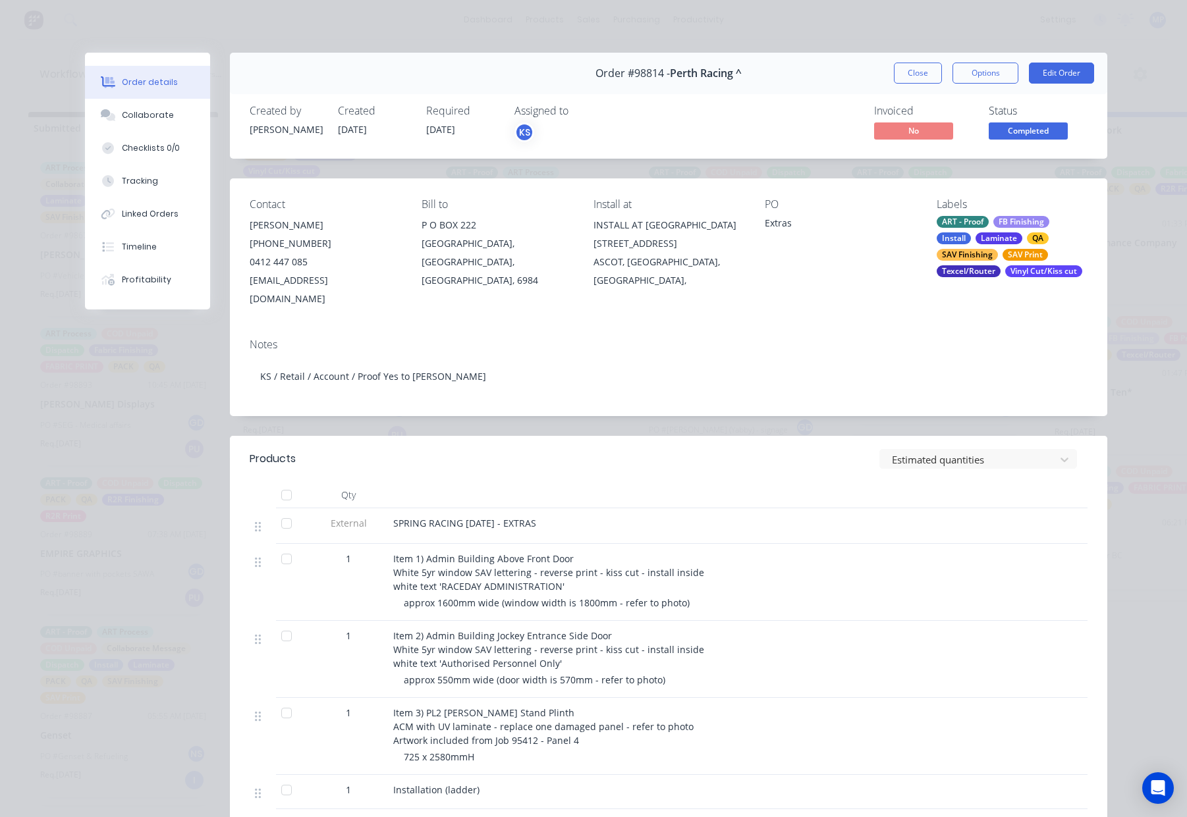
drag, startPoint x: 913, startPoint y: 69, endPoint x: 831, endPoint y: 121, distance: 96.5
click at [913, 69] on button "Close" at bounding box center [918, 73] width 48 height 21
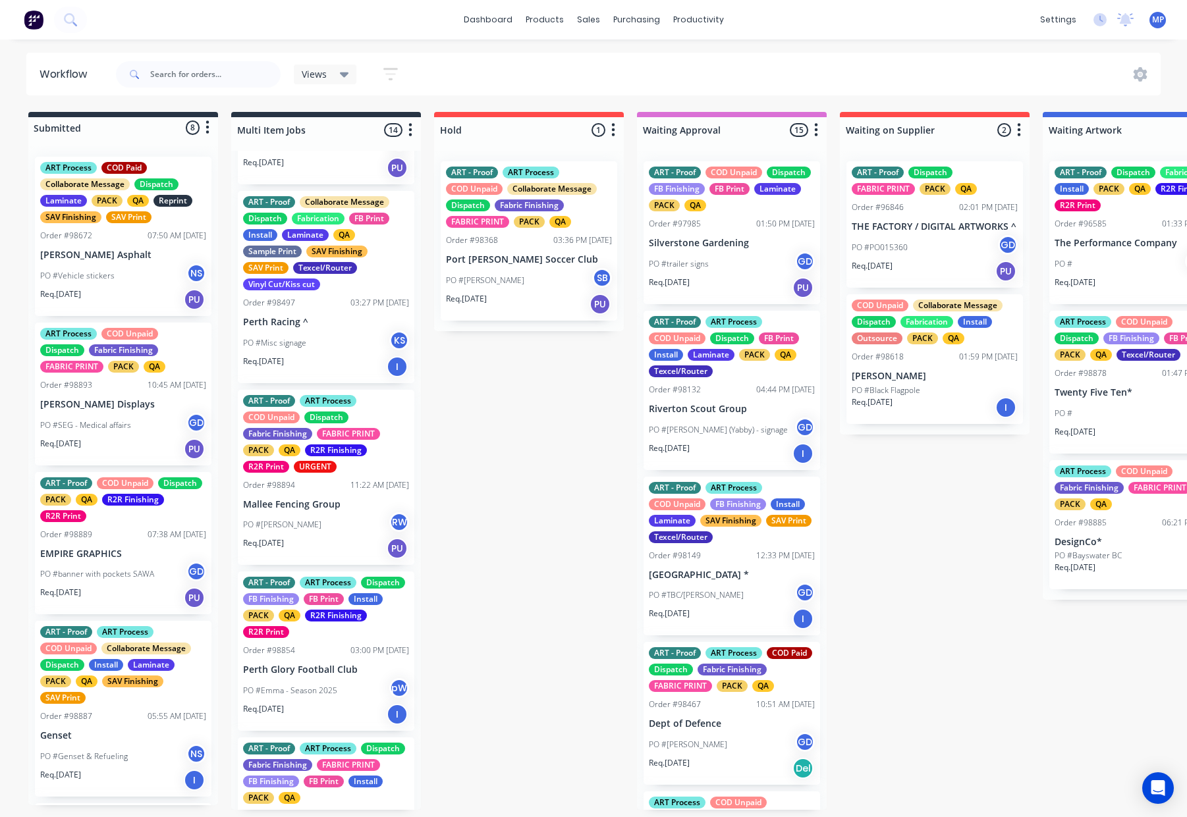
scroll to position [510, 0]
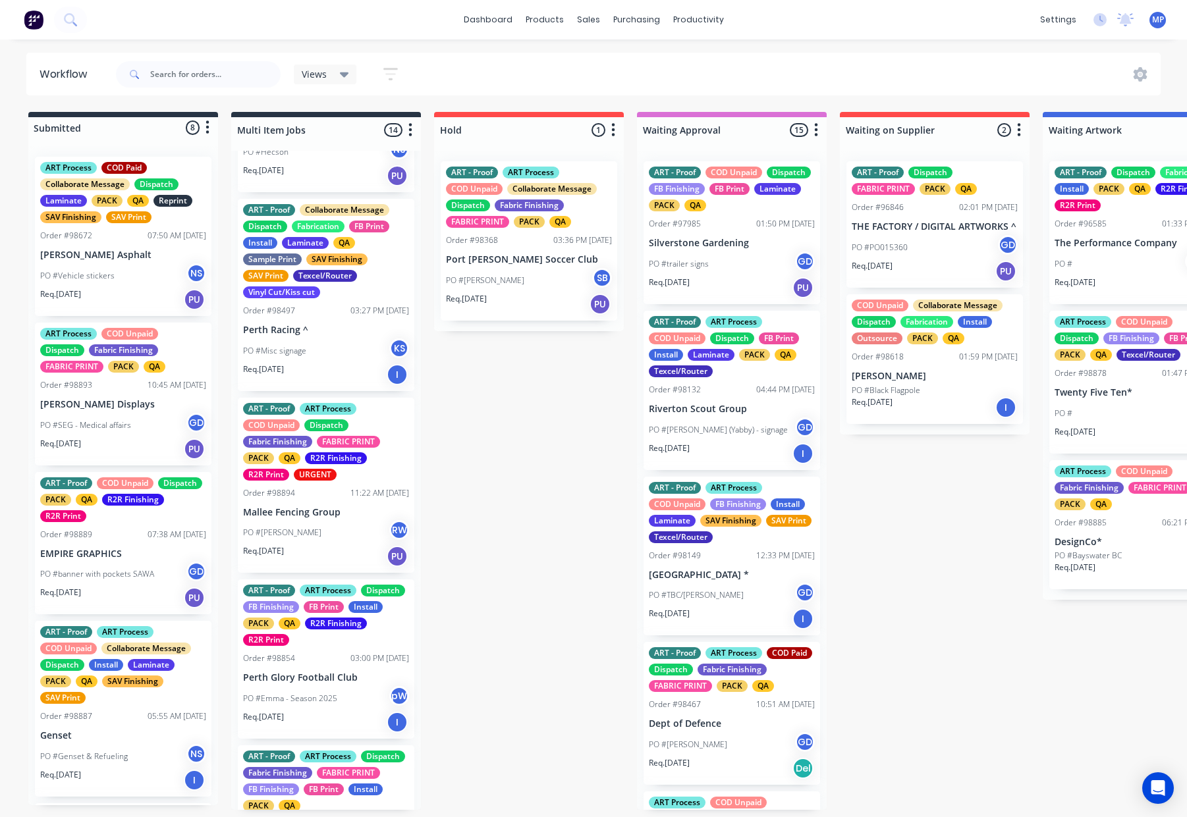
click at [331, 364] on div "PO #Misc signage KS" at bounding box center [326, 350] width 166 height 25
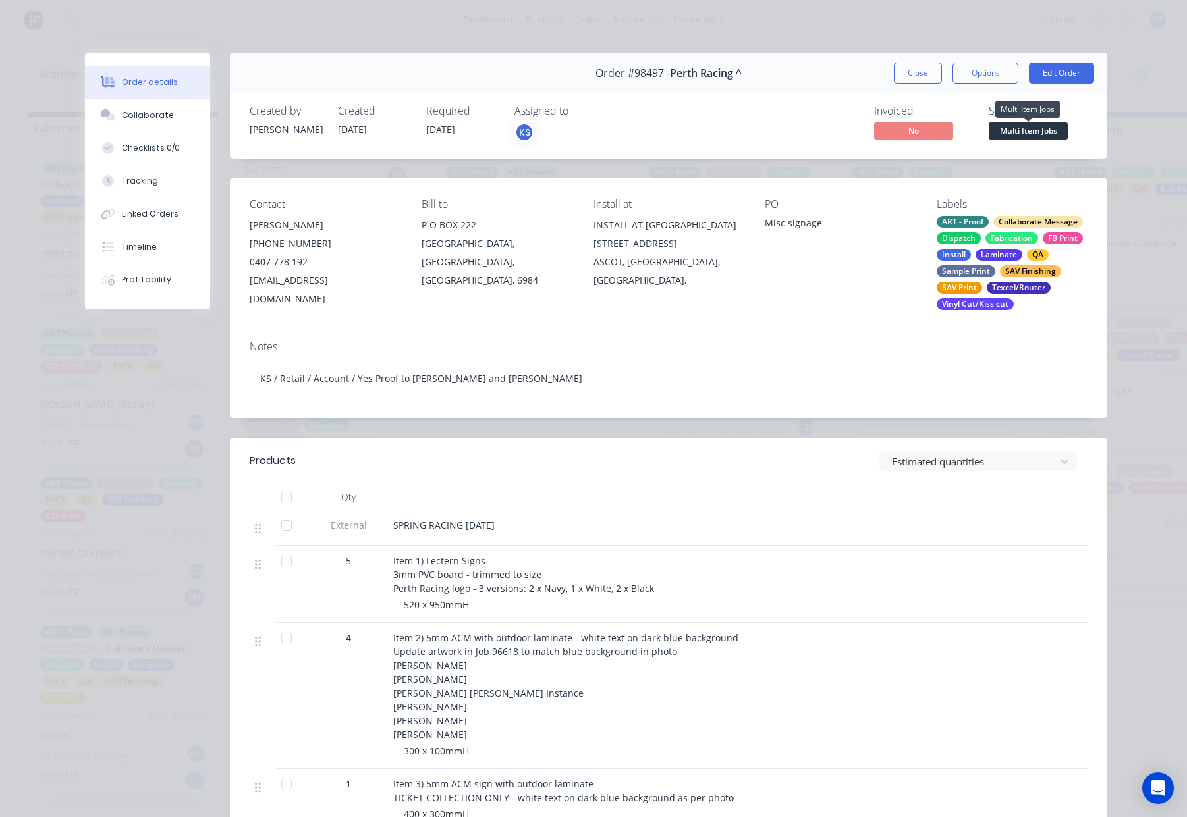
click at [1014, 127] on span "Multi Item Jobs" at bounding box center [1027, 130] width 79 height 16
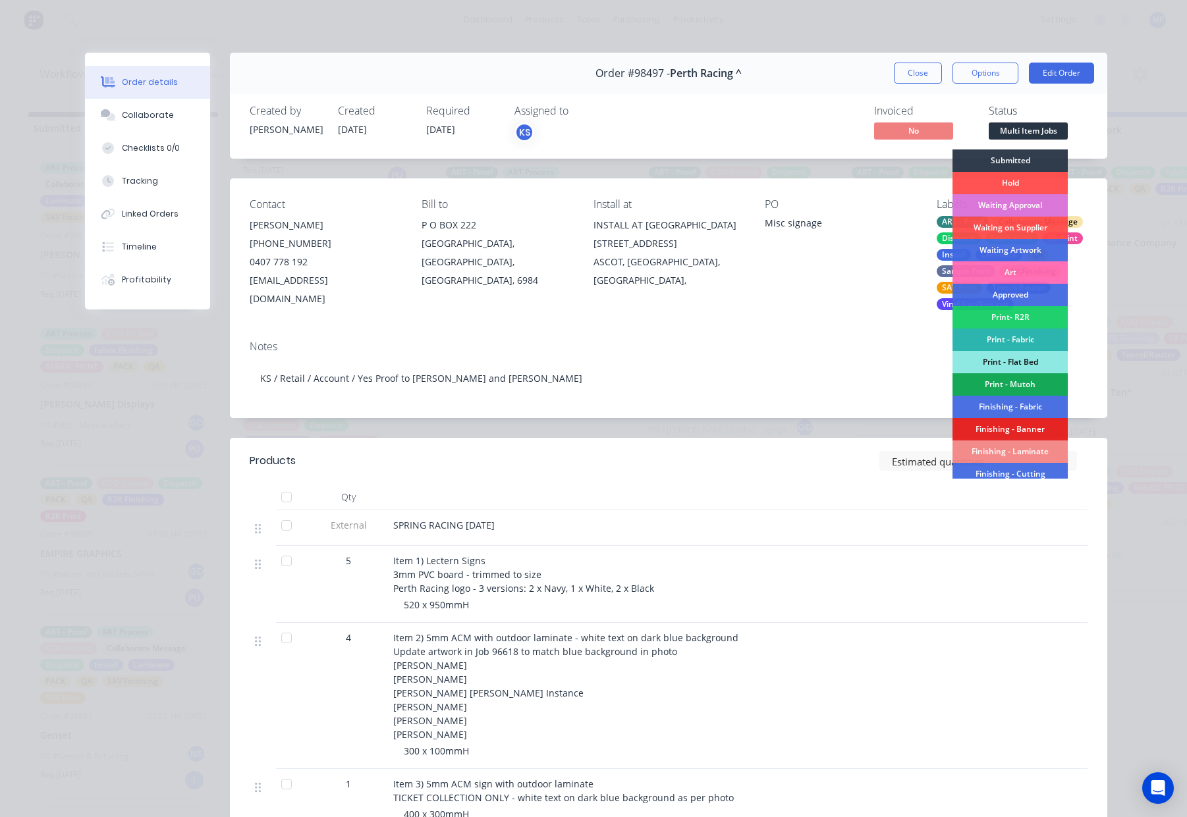
scroll to position [230, 0]
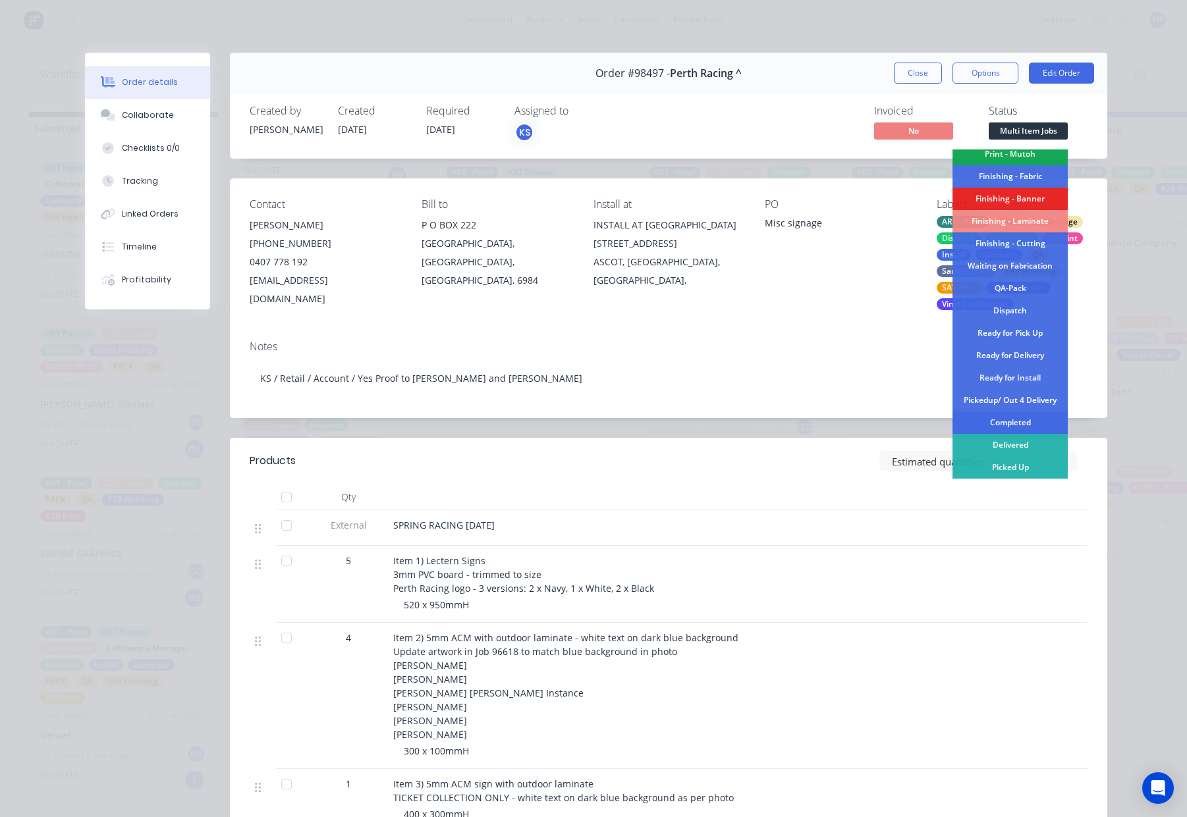
click at [1017, 422] on div "Completed" at bounding box center [1009, 423] width 115 height 22
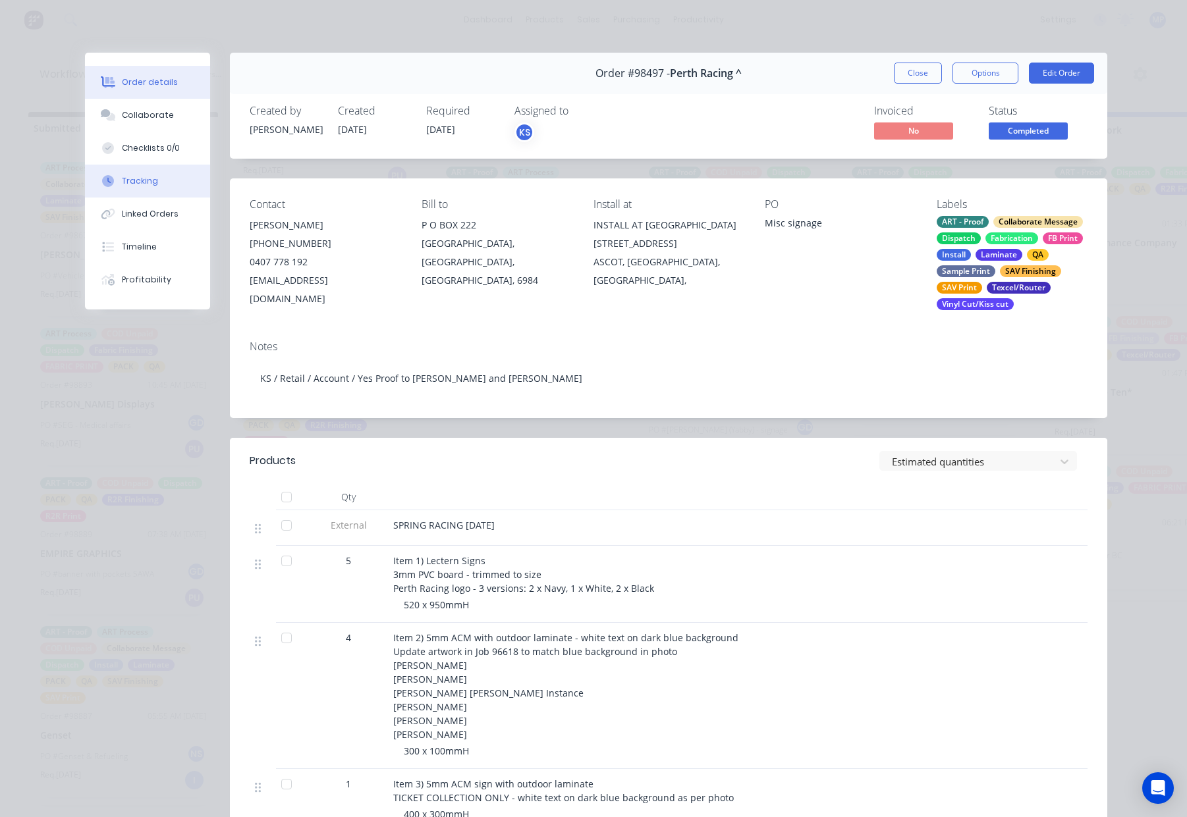
click at [147, 185] on div "Tracking" at bounding box center [140, 181] width 36 height 12
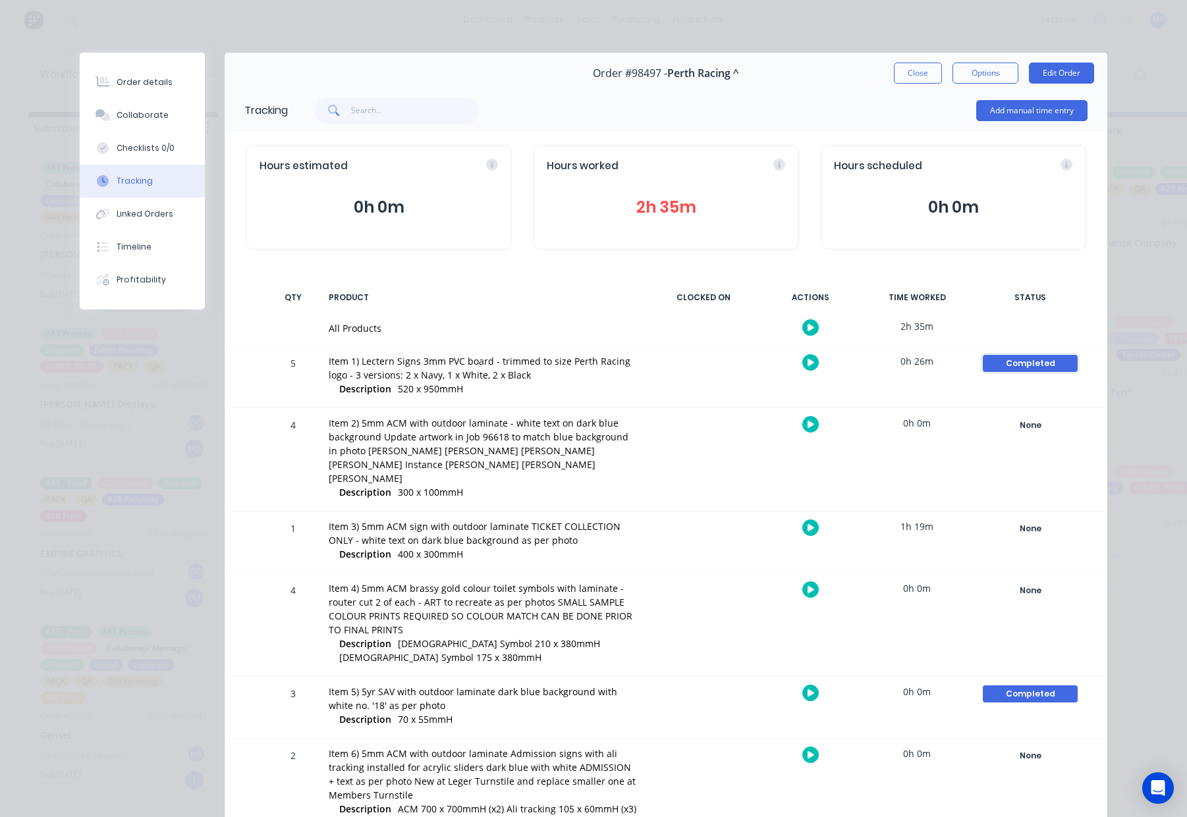
click at [1022, 368] on div "Completed" at bounding box center [1030, 363] width 95 height 17
click at [824, 445] on button "None" at bounding box center [824, 443] width 35 height 17
click at [1023, 686] on div "Completed" at bounding box center [1030, 694] width 95 height 17
click at [829, 765] on button "None" at bounding box center [824, 773] width 35 height 17
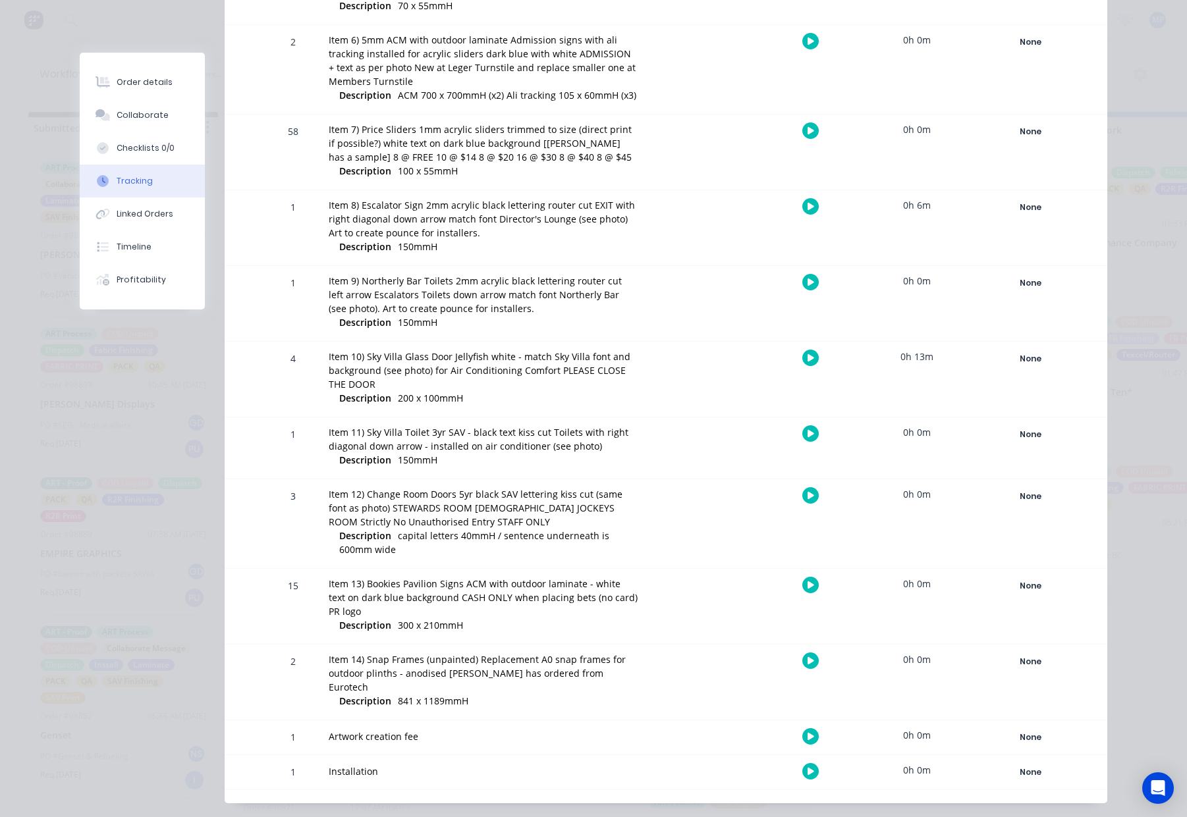
scroll to position [0, 0]
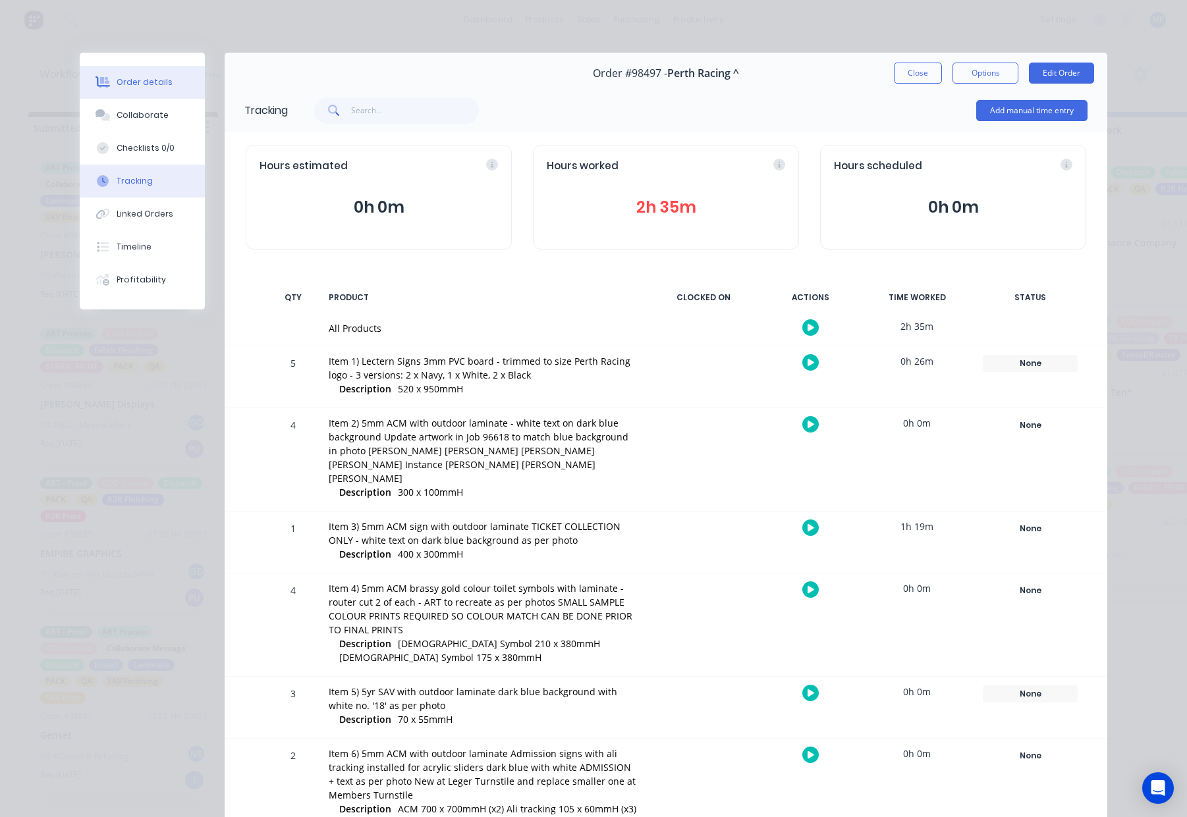
click at [161, 85] on div "Order details" at bounding box center [145, 82] width 56 height 12
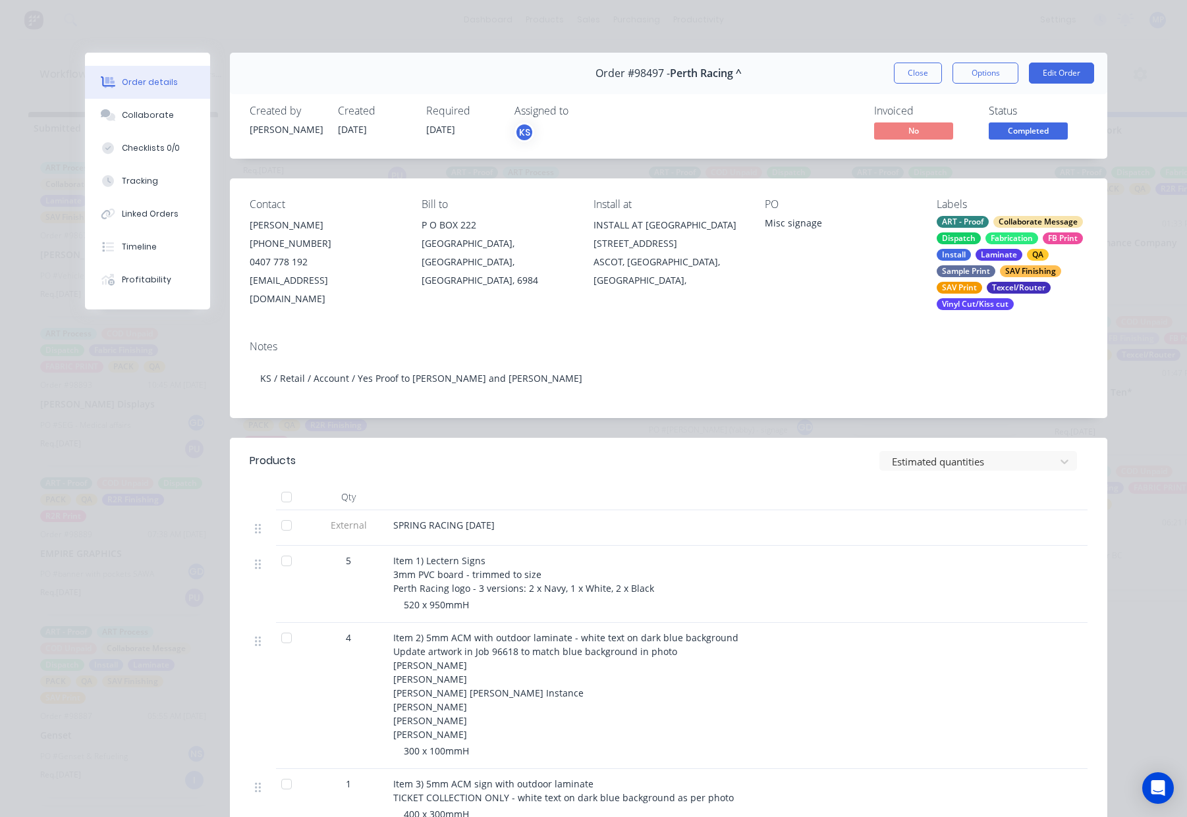
drag, startPoint x: 926, startPoint y: 73, endPoint x: 765, endPoint y: 251, distance: 240.1
click at [926, 73] on button "Close" at bounding box center [918, 73] width 48 height 21
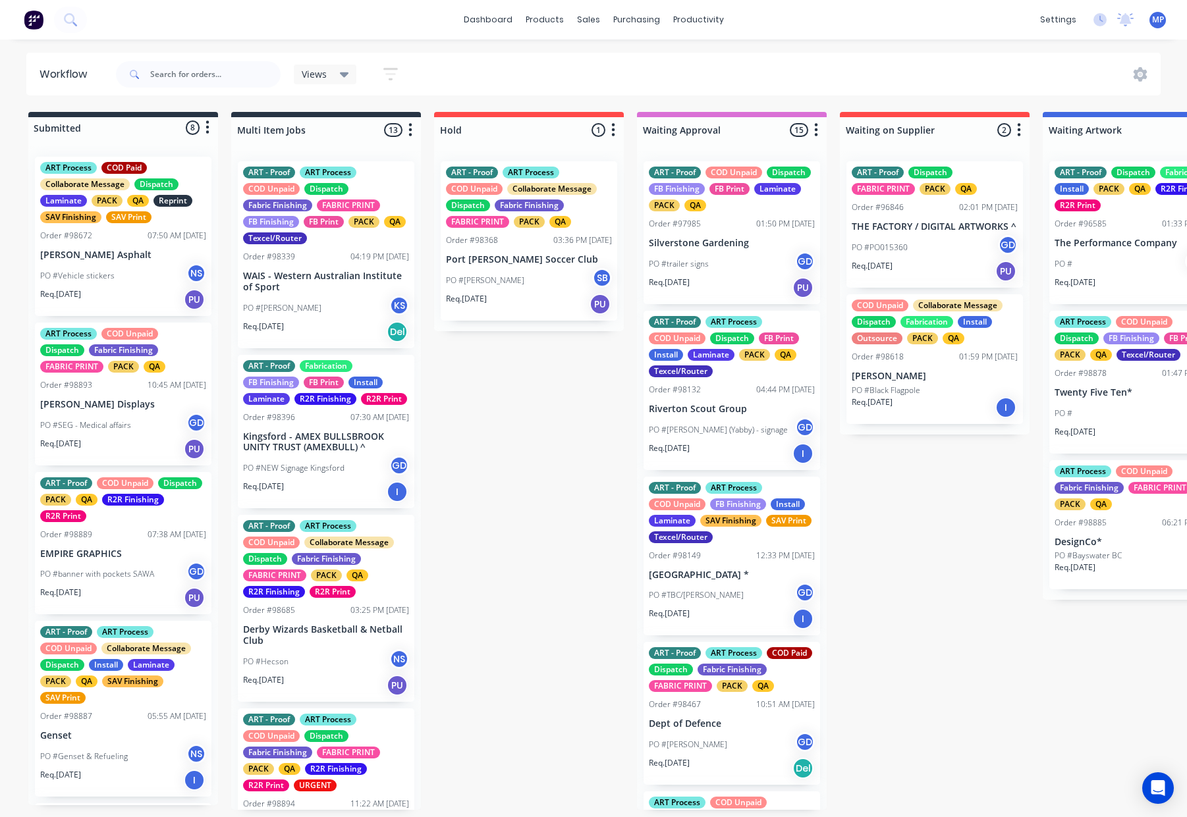
click at [329, 294] on div "ART - Proof ART Process COD Unpaid Dispatch Fabric Finishing FABRIC PRINT FB Fi…" at bounding box center [326, 254] width 176 height 187
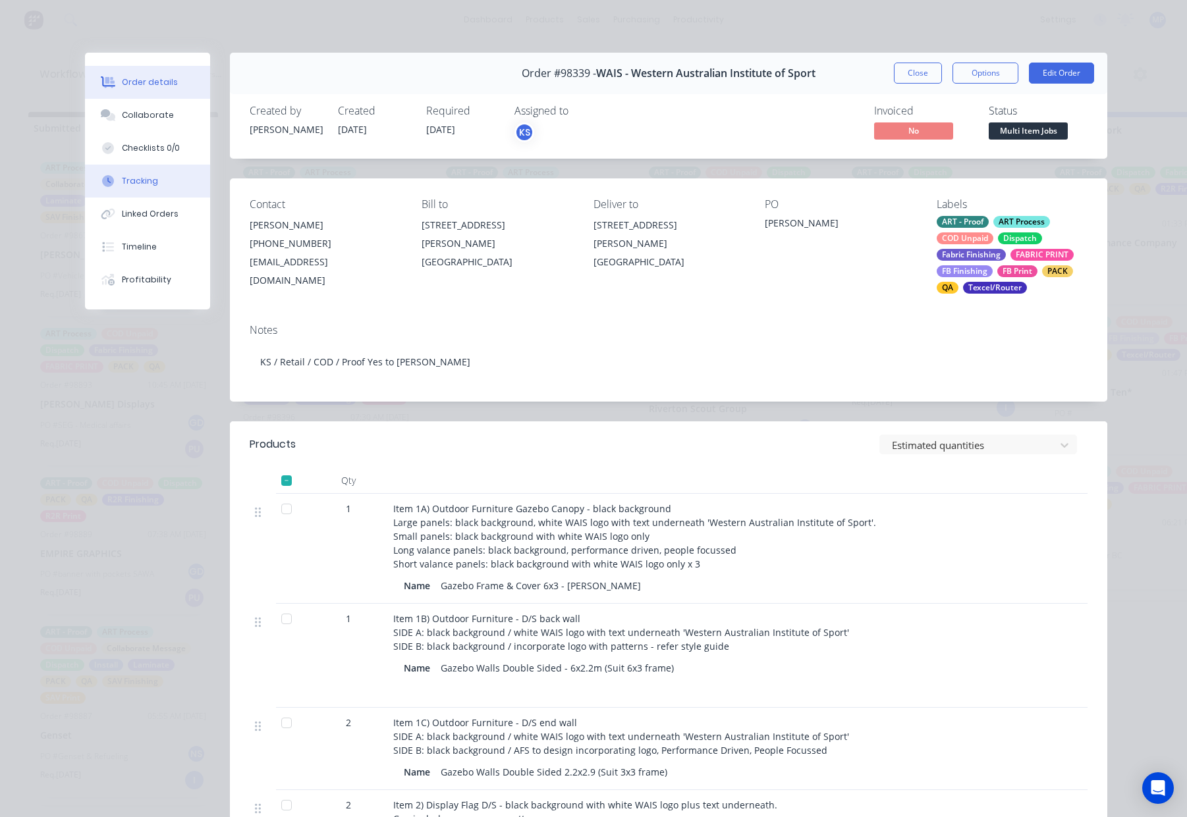
click at [142, 169] on button "Tracking" at bounding box center [147, 181] width 125 height 33
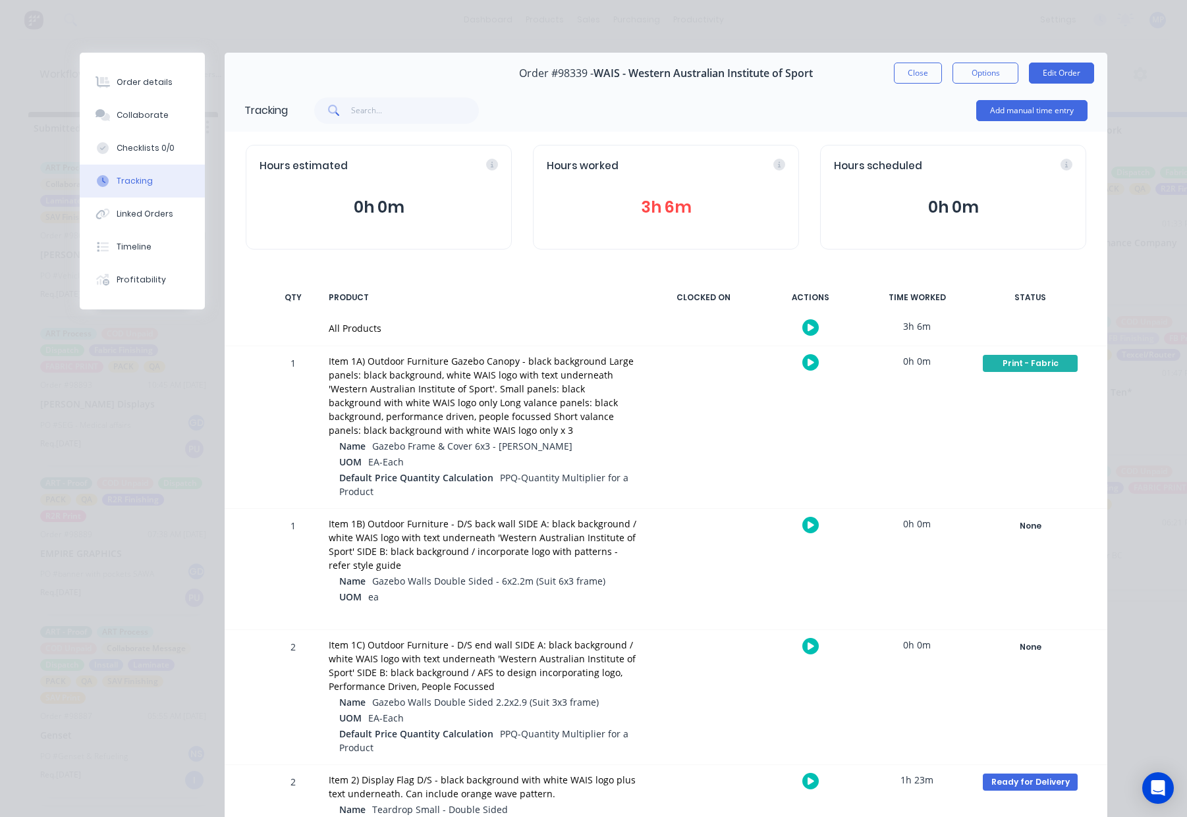
click at [129, 79] on div "Order details" at bounding box center [145, 82] width 56 height 12
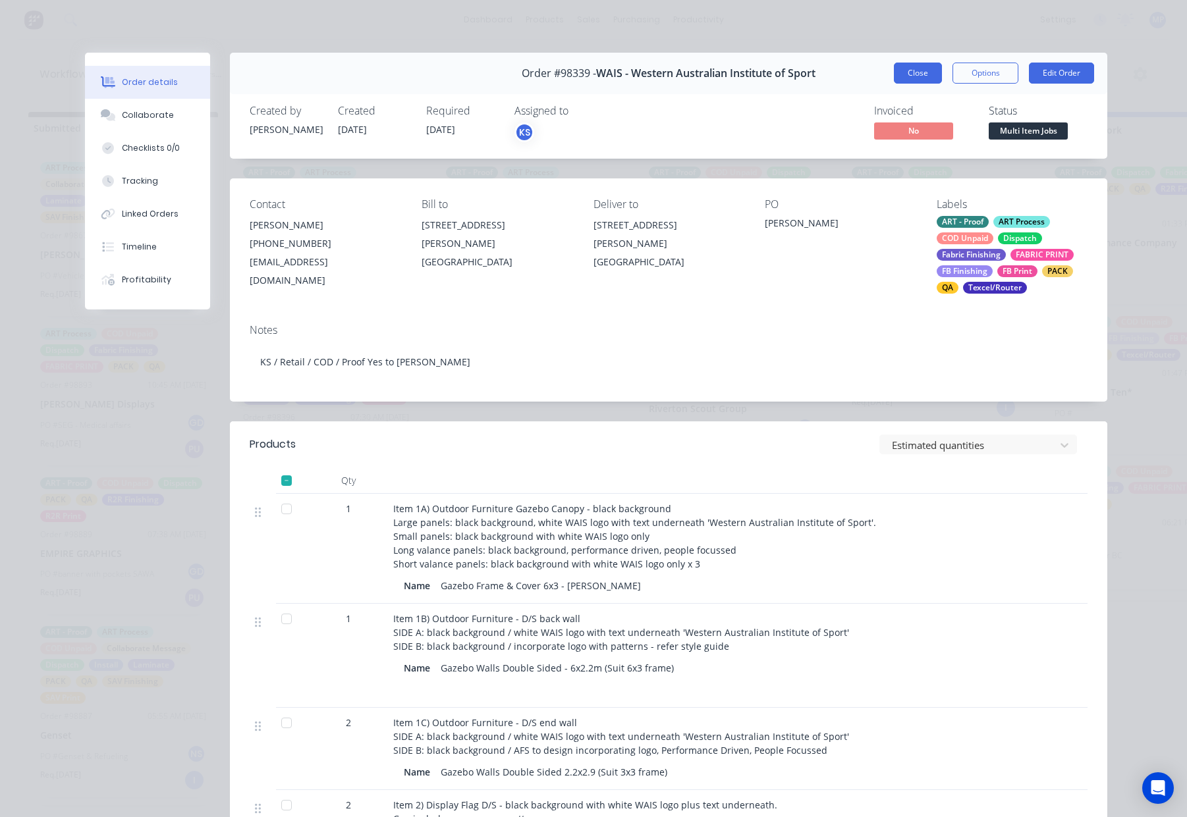
click at [905, 74] on button "Close" at bounding box center [918, 73] width 48 height 21
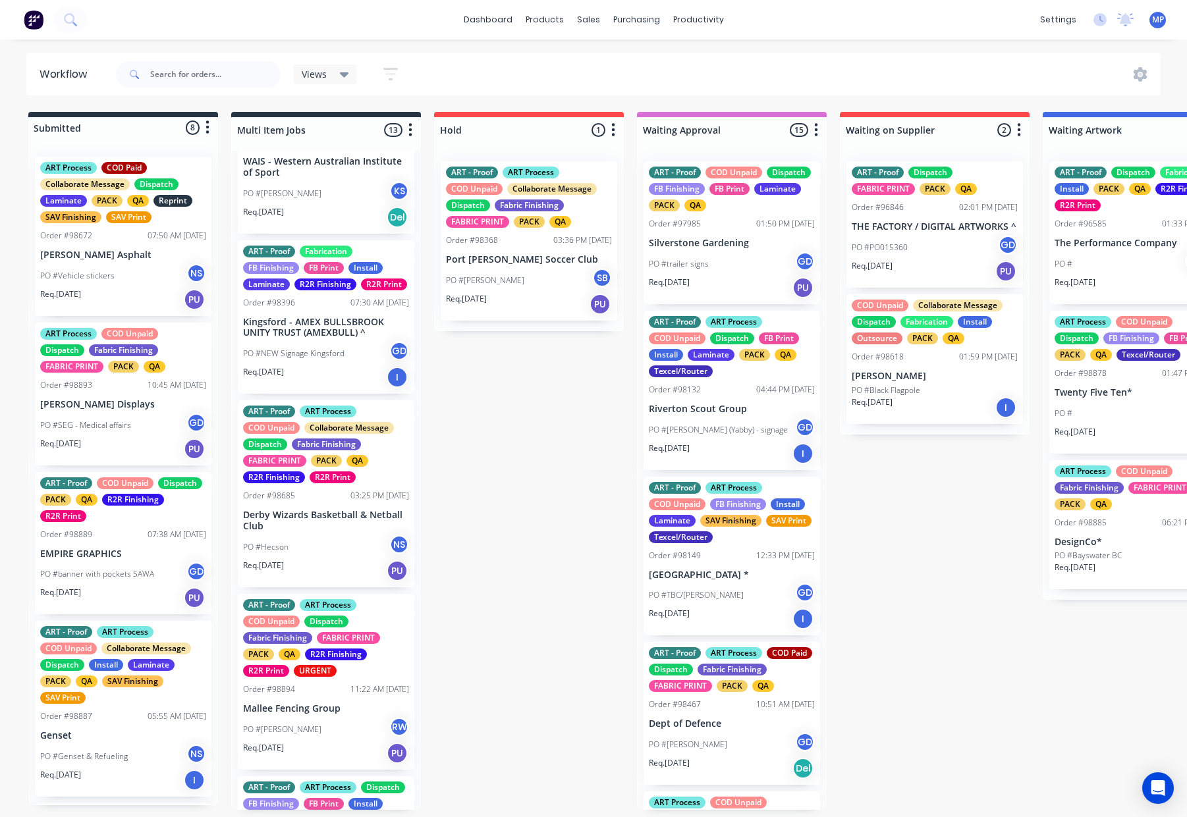
scroll to position [178, 0]
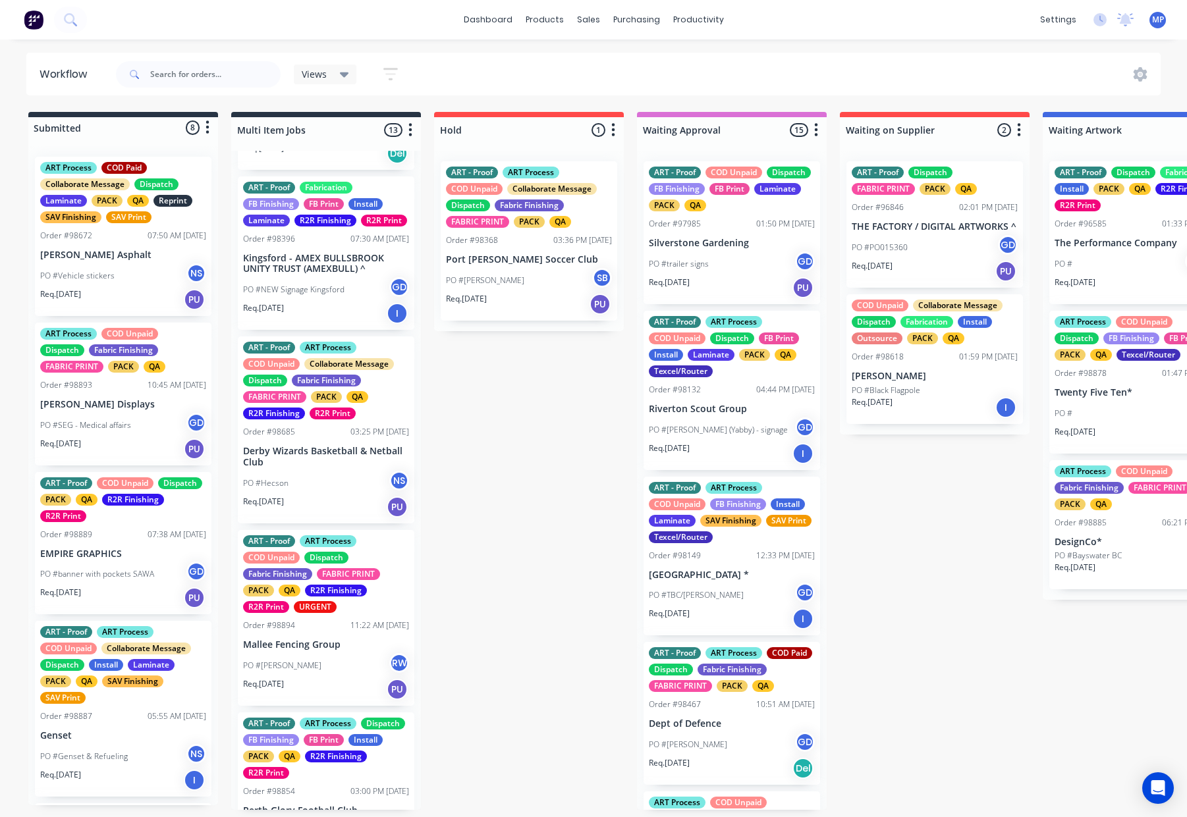
click at [331, 275] on p "Kingsford - AMEX BULLSBROOK UNITY TRUST (AMEXBULL) ^" at bounding box center [326, 264] width 166 height 22
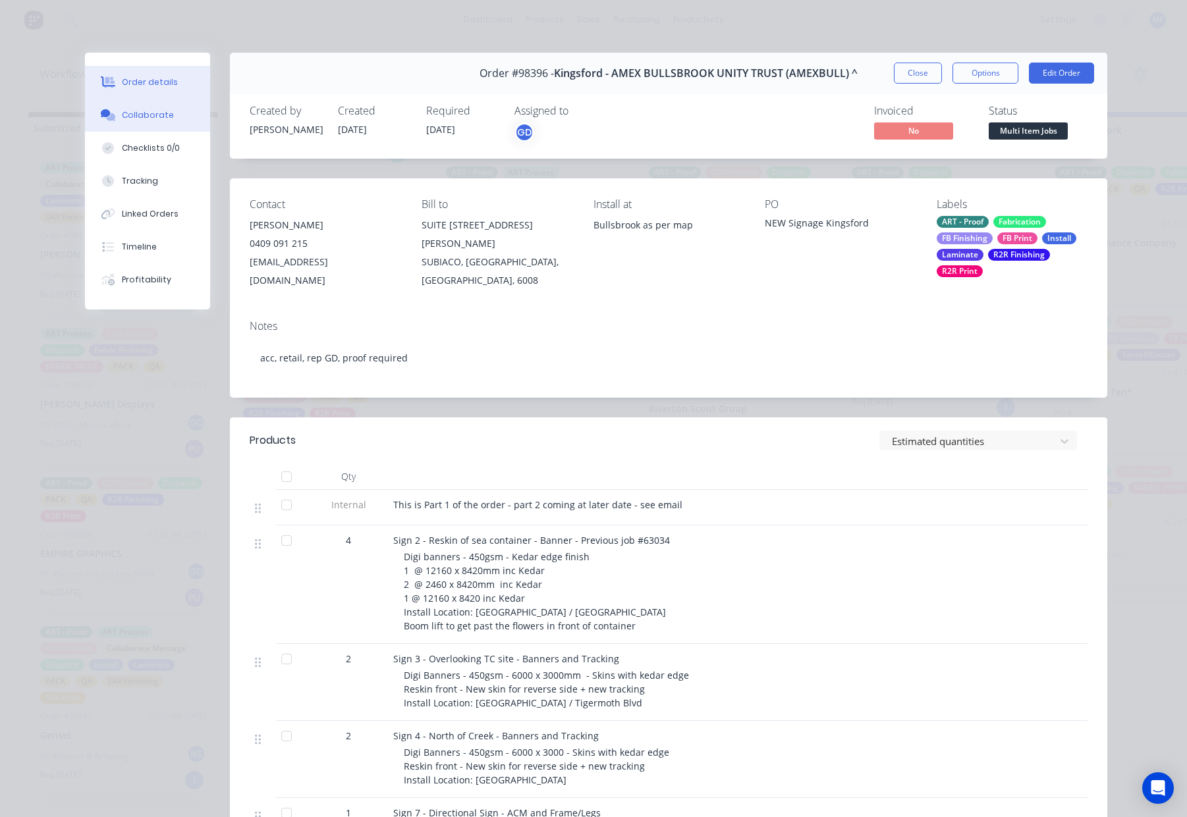
click at [146, 121] on button "Collaborate" at bounding box center [147, 115] width 125 height 33
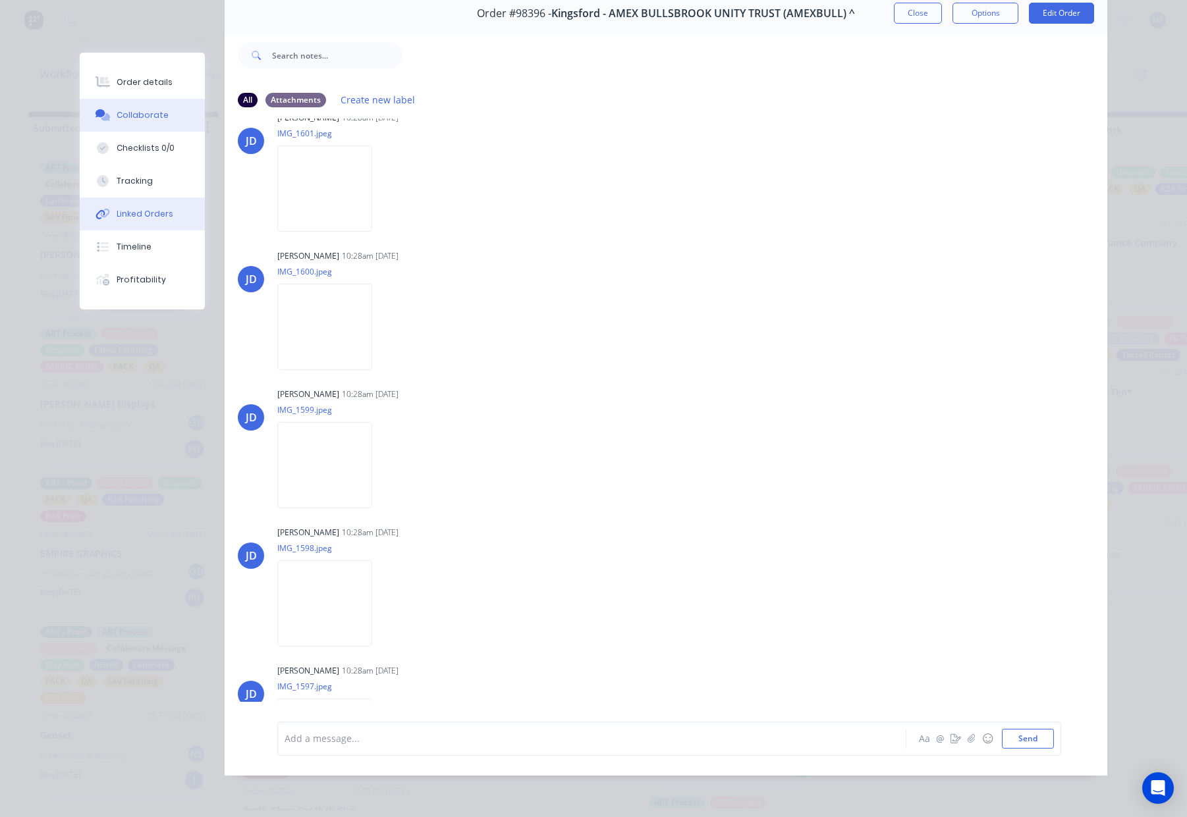
scroll to position [769, 0]
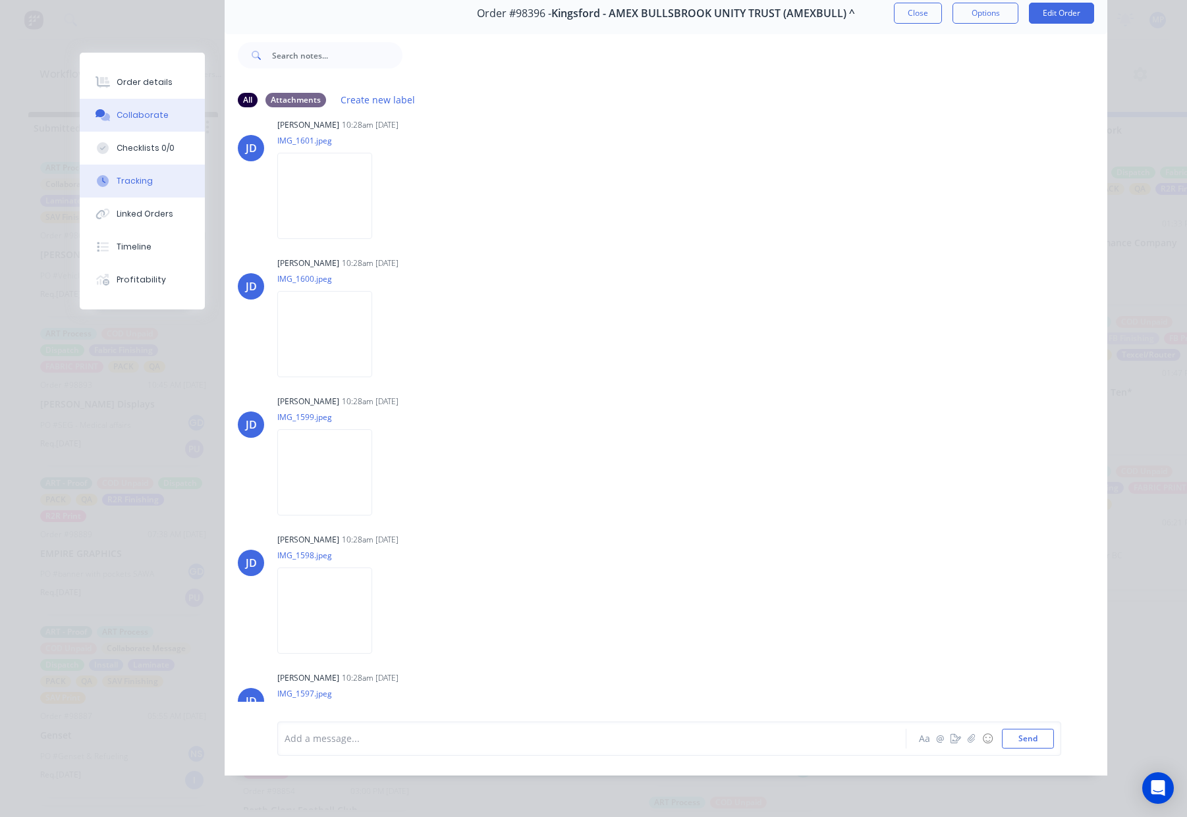
click at [136, 190] on button "Tracking" at bounding box center [142, 181] width 125 height 33
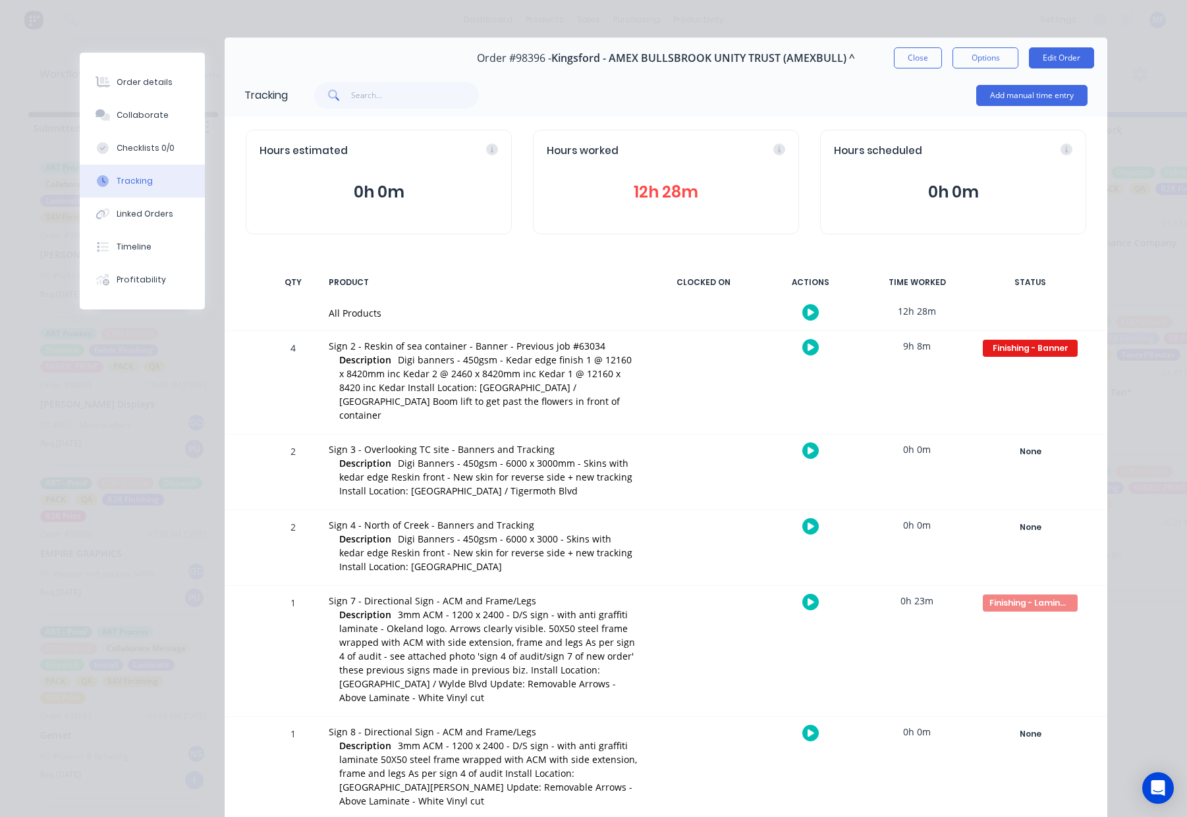
scroll to position [0, 0]
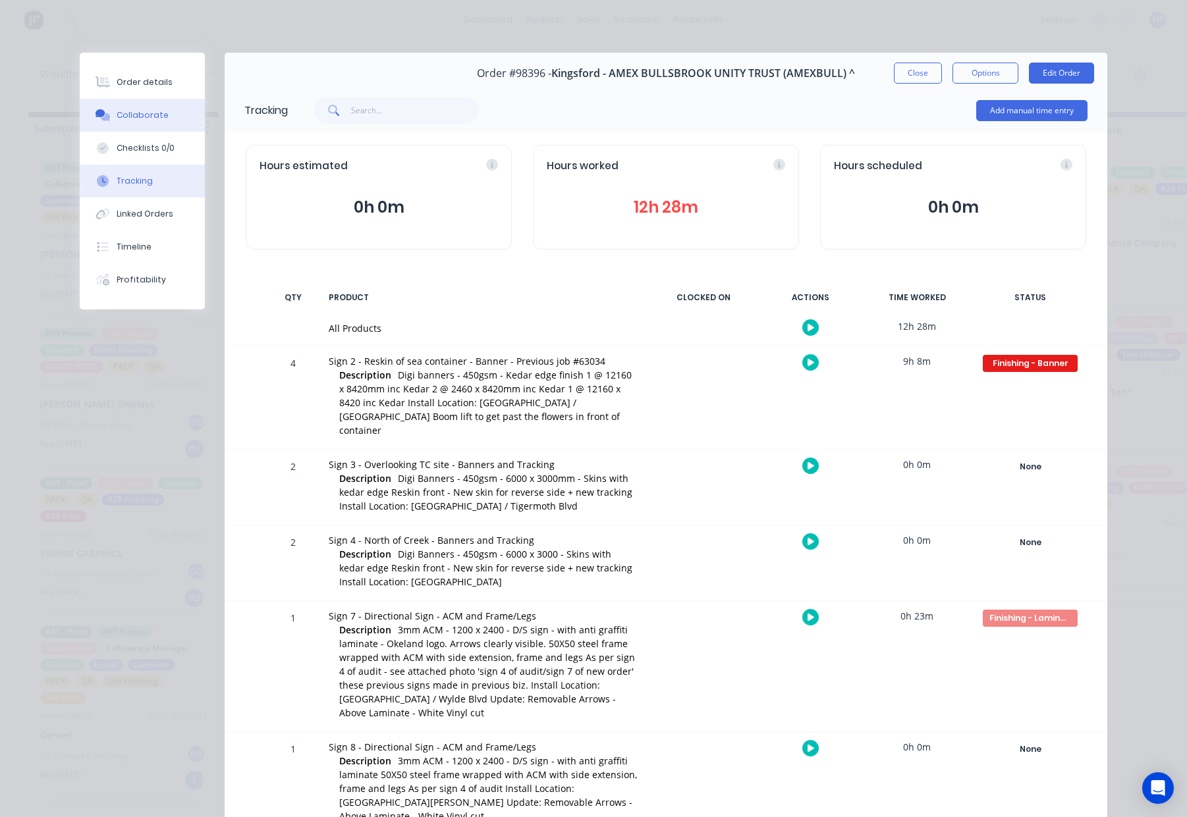
click at [165, 112] on button "Collaborate" at bounding box center [142, 115] width 125 height 33
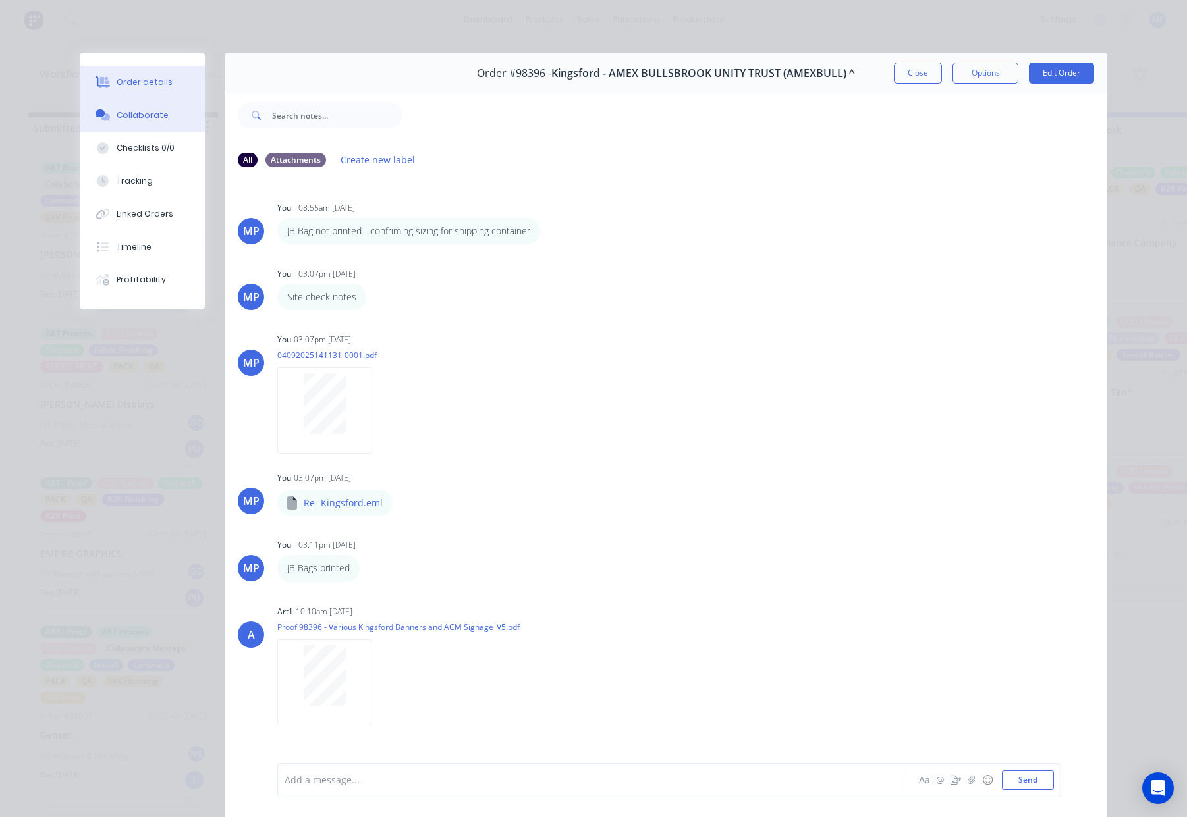
click at [151, 86] on div "Order details" at bounding box center [145, 82] width 56 height 12
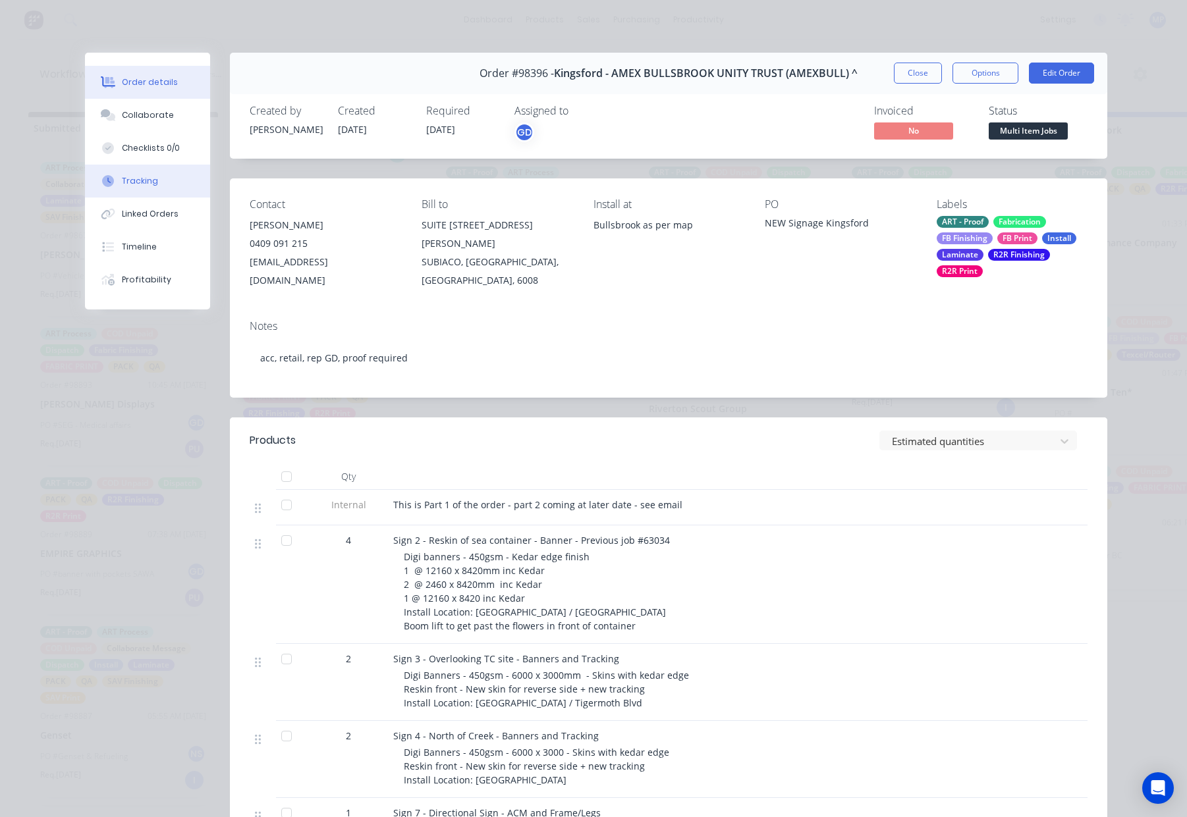
click at [142, 187] on button "Tracking" at bounding box center [147, 181] width 125 height 33
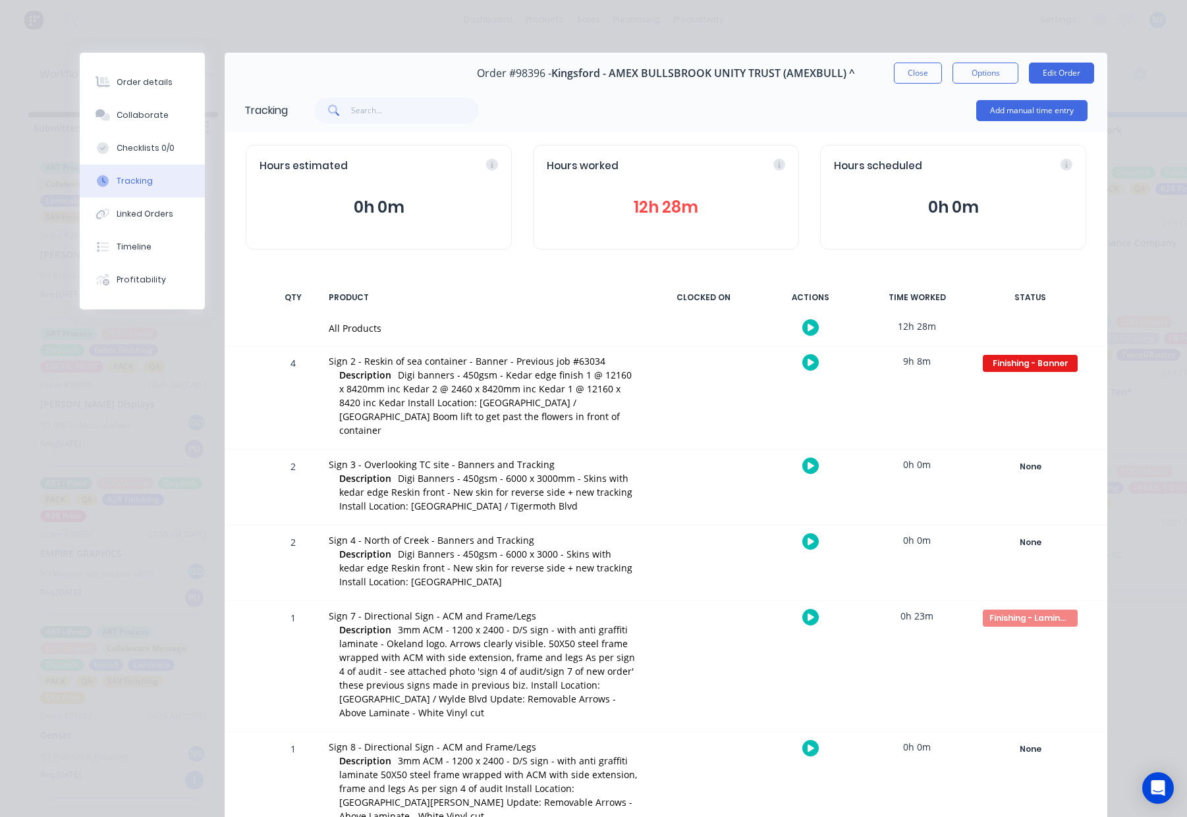
scroll to position [11, 0]
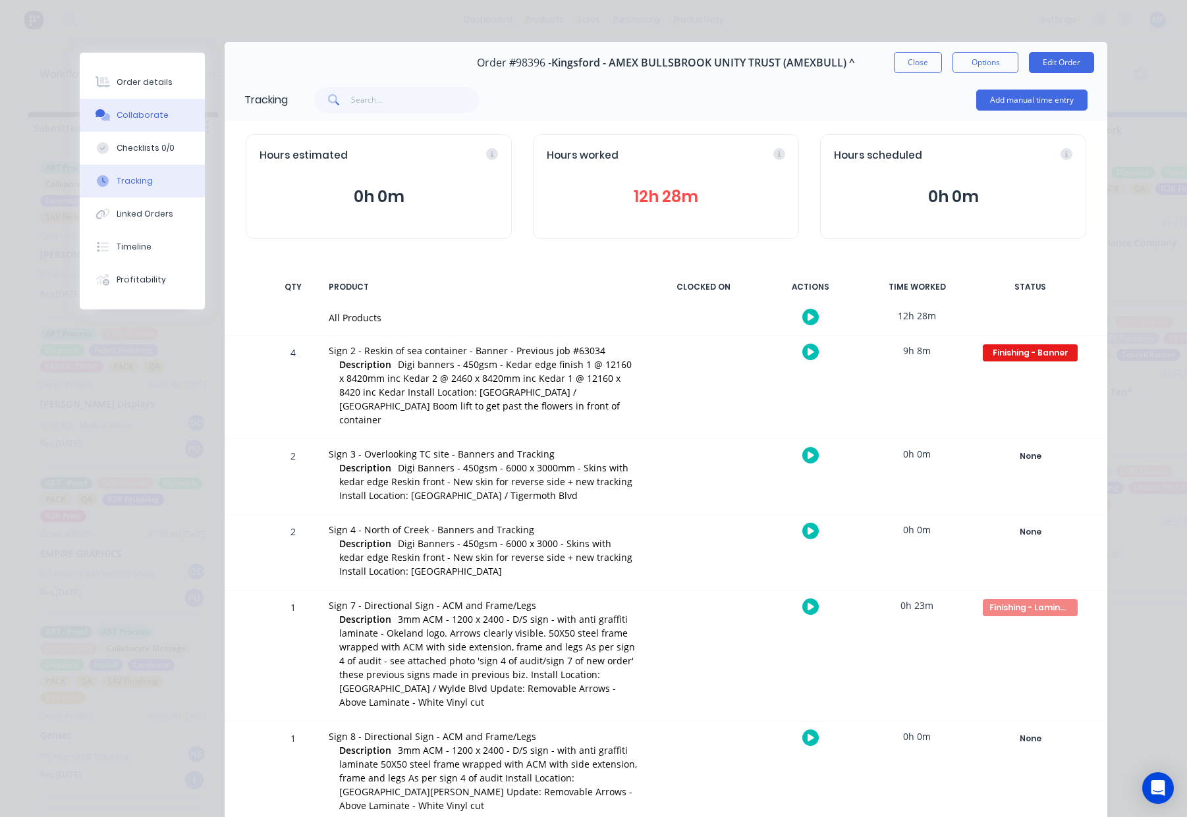
click at [136, 117] on div "Collaborate" at bounding box center [143, 115] width 52 height 12
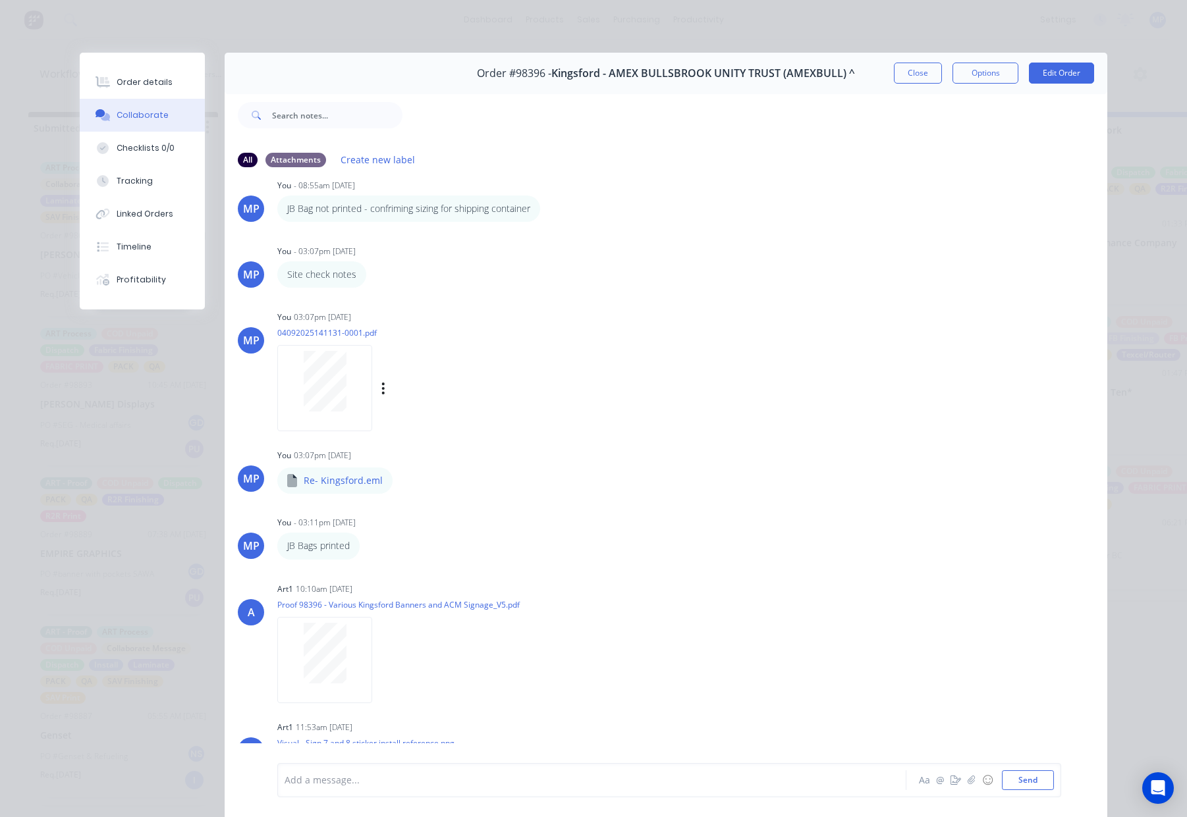
scroll to position [0, 0]
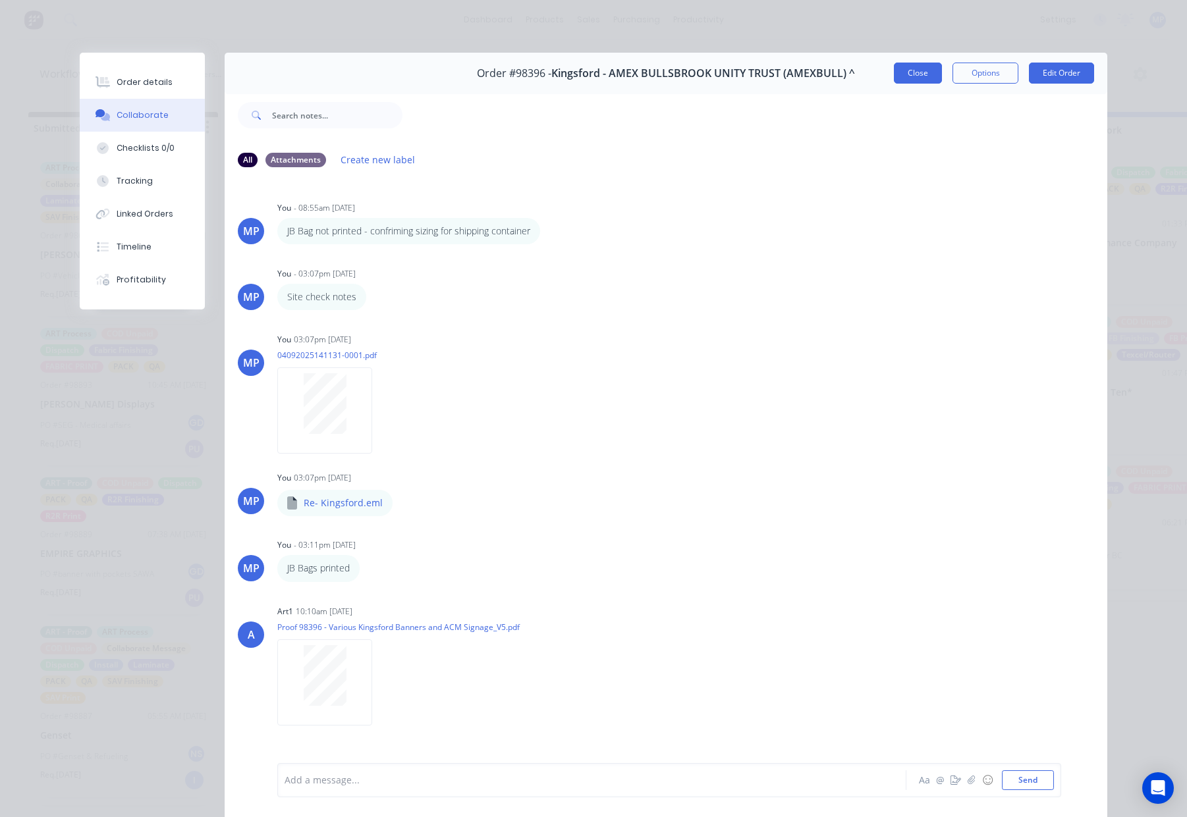
drag, startPoint x: 895, startPoint y: 51, endPoint x: 909, endPoint y: 72, distance: 25.0
click at [895, 52] on div "Order details Collaborate Checklists 0/0 Tracking Linked Orders Timeline Profit…" at bounding box center [593, 408] width 1187 height 817
click at [911, 74] on button "Close" at bounding box center [918, 73] width 48 height 21
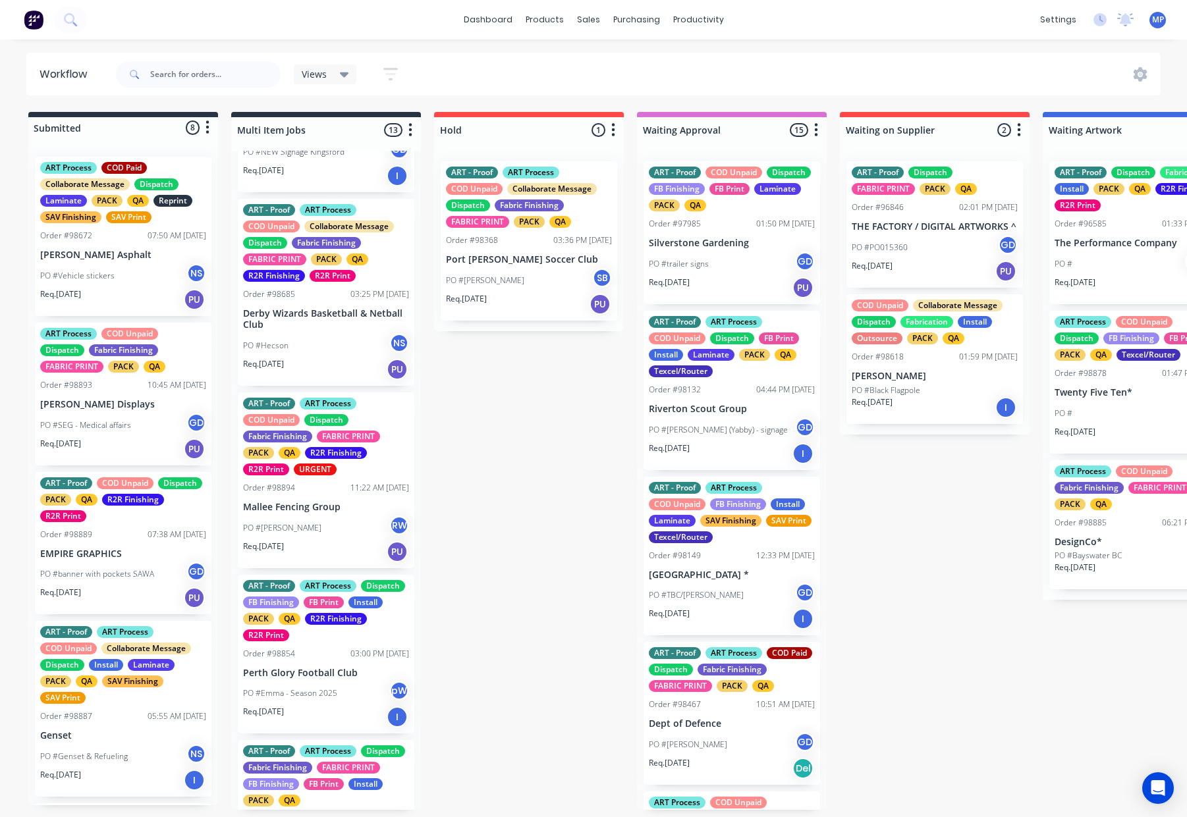
scroll to position [382, 0]
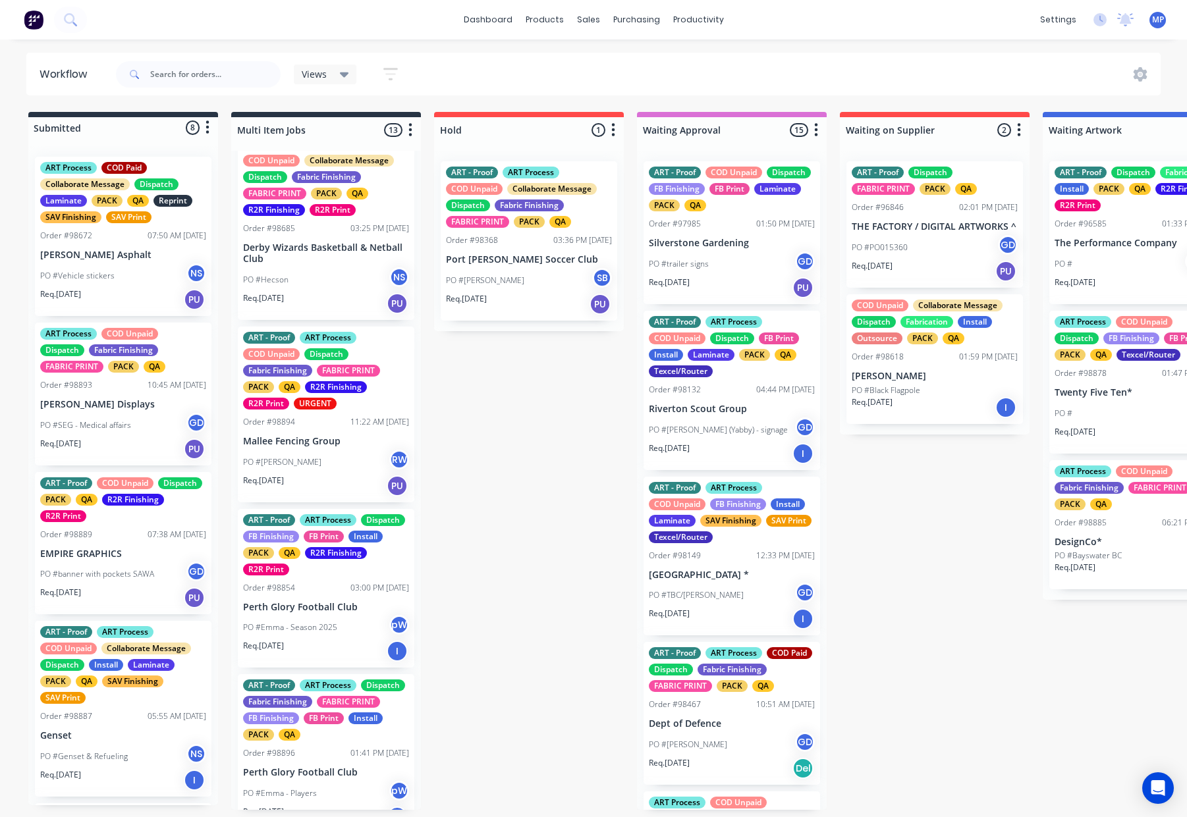
click at [321, 288] on div "PO #Hecson NS" at bounding box center [326, 279] width 166 height 25
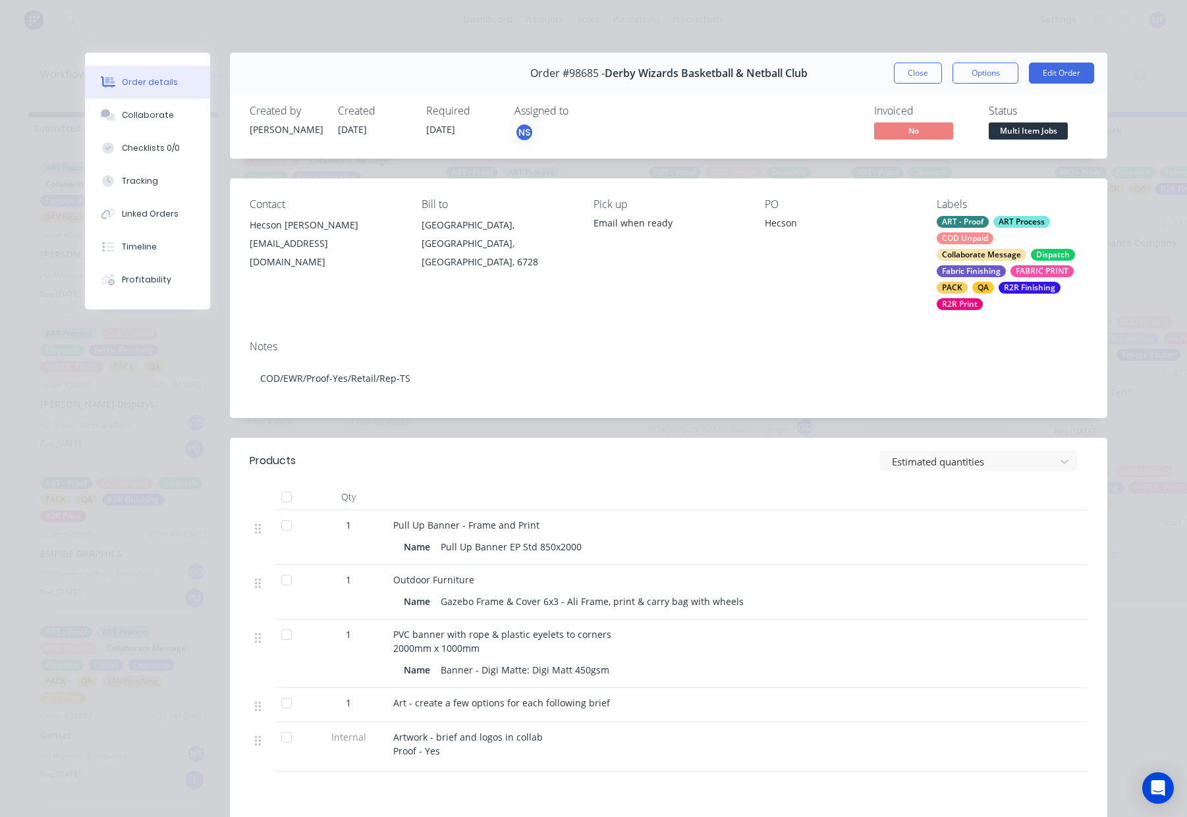
click at [904, 73] on button "Close" at bounding box center [918, 73] width 48 height 21
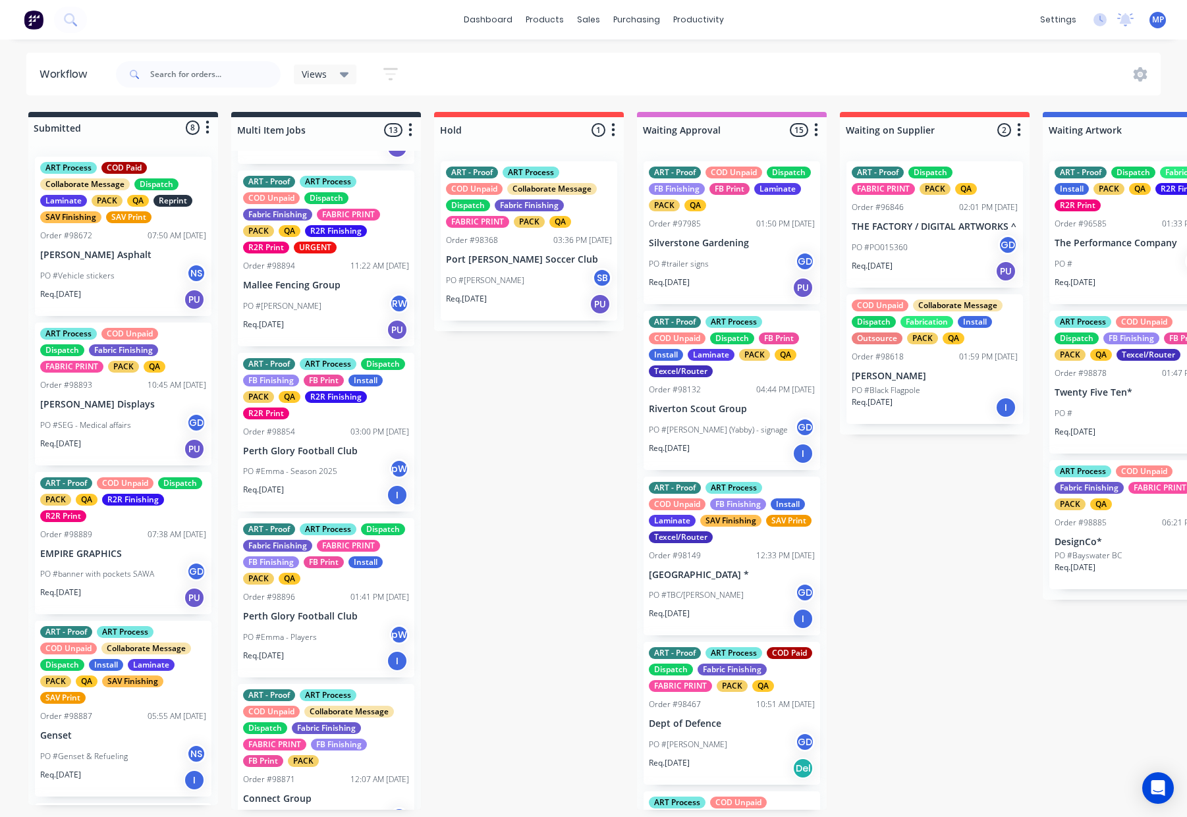
scroll to position [540, 0]
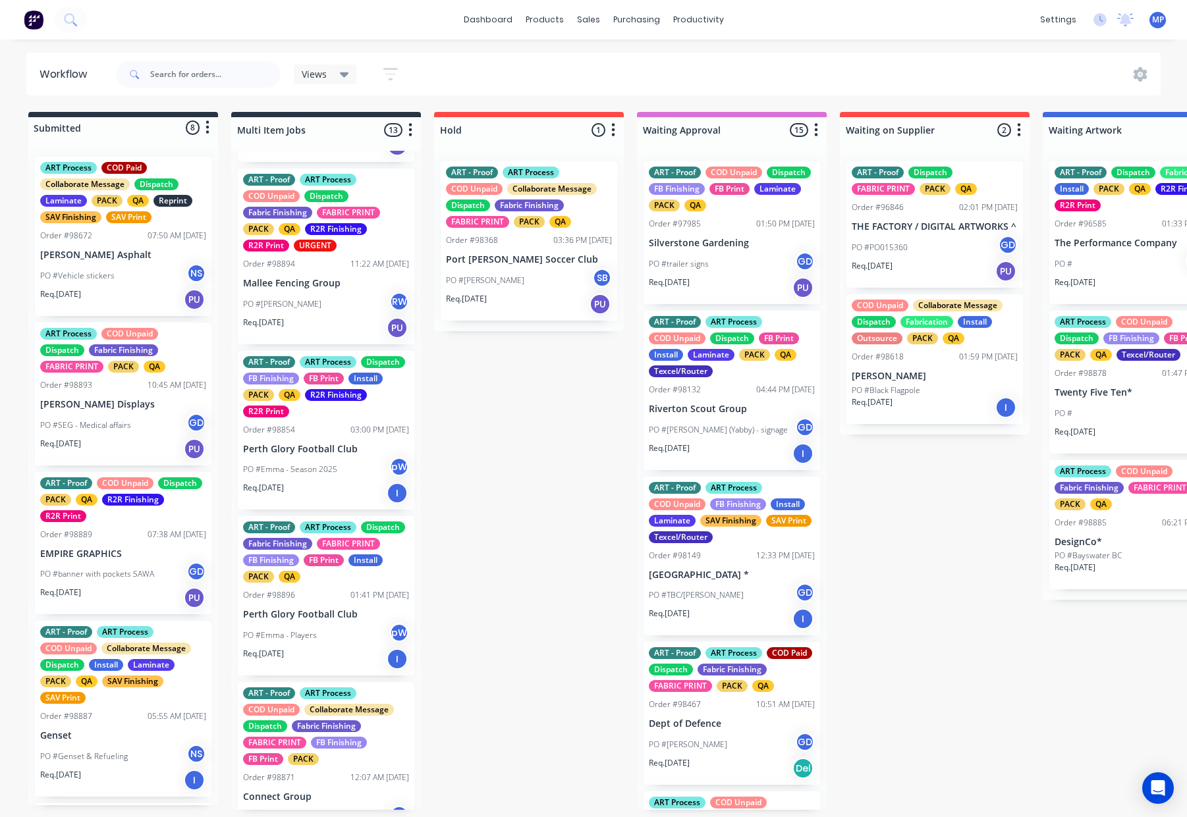
click at [332, 312] on div "PO #Amy RW" at bounding box center [326, 304] width 166 height 25
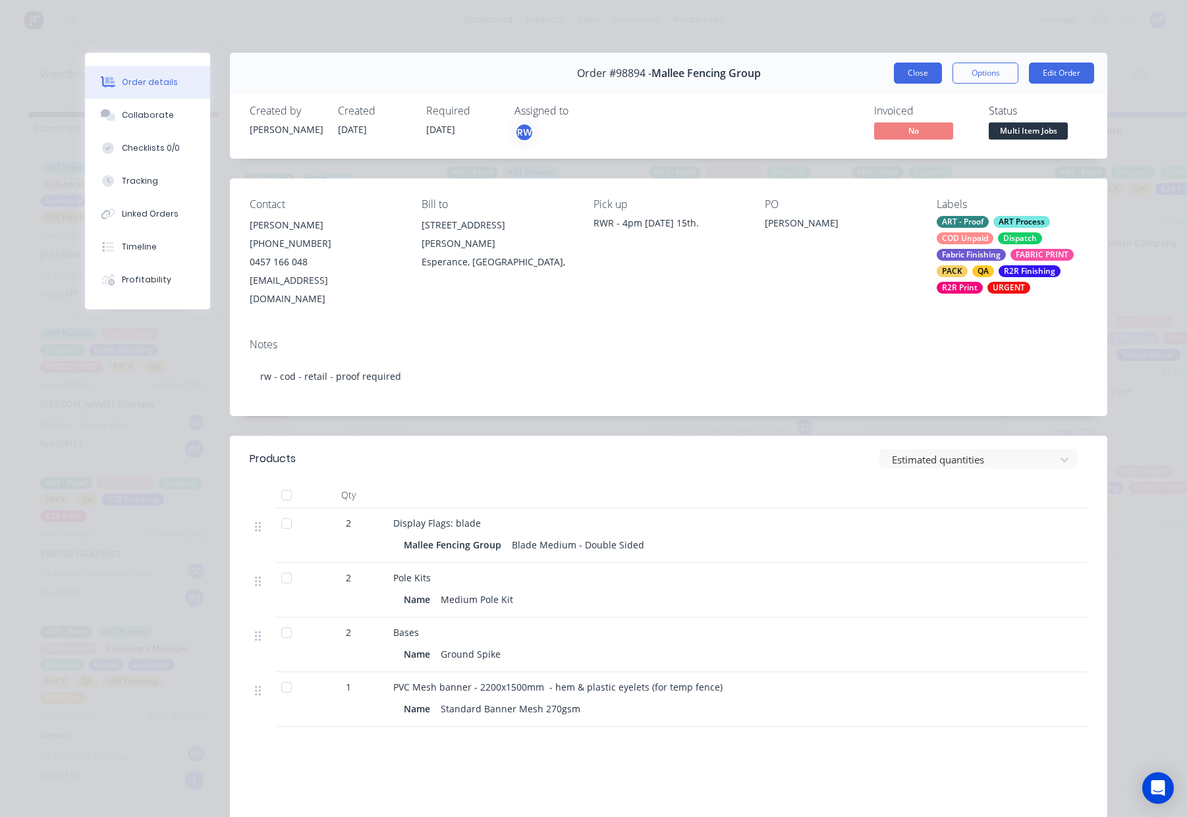
click at [903, 76] on button "Close" at bounding box center [918, 73] width 48 height 21
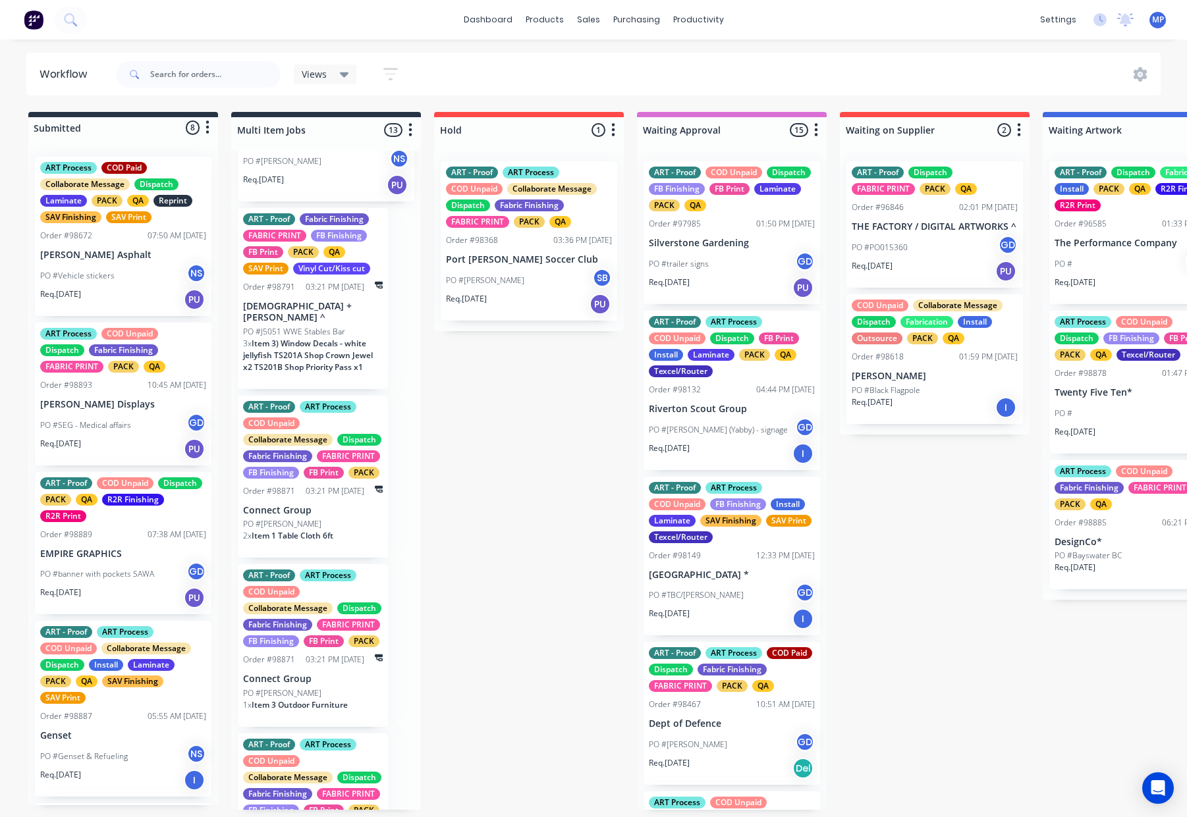
scroll to position [1186, 0]
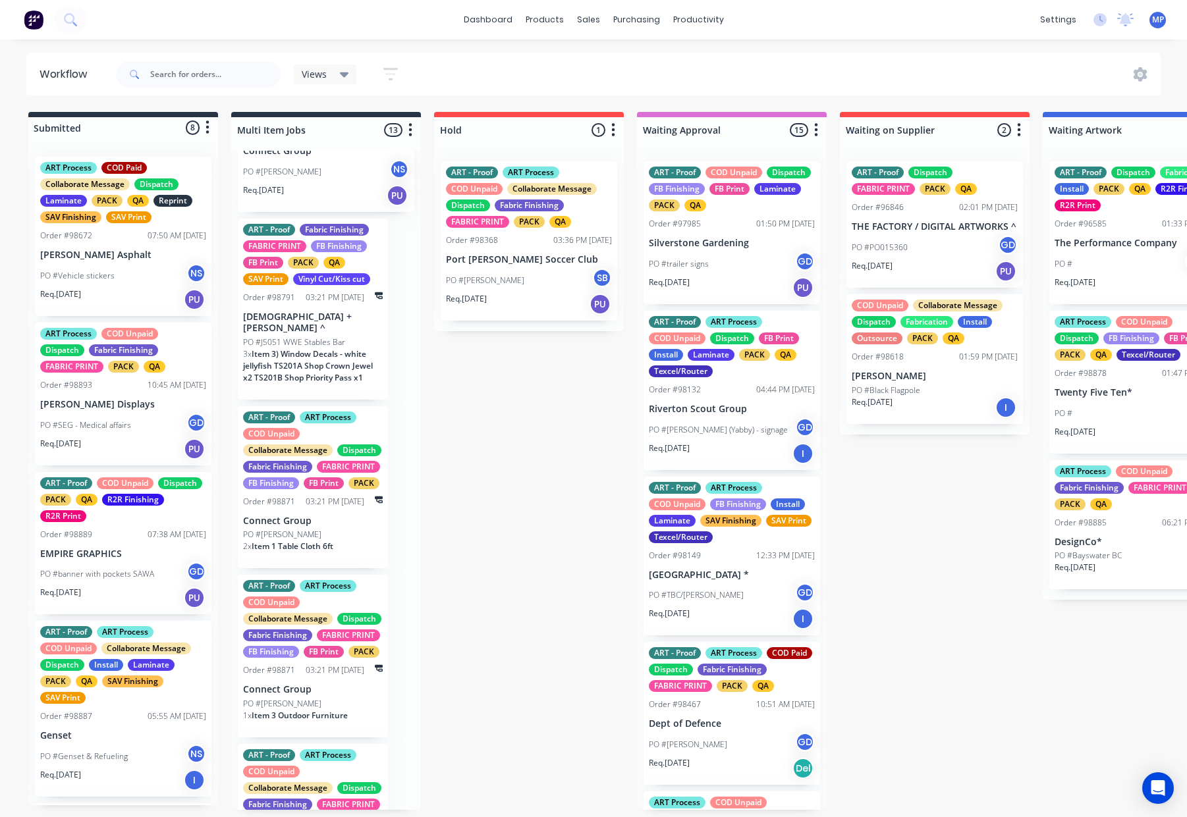
click at [321, 369] on span "Item 3) Window Decals - white jellyfish TS201A Shop Crown Jewel x2 TS201B Shop …" at bounding box center [308, 365] width 130 height 35
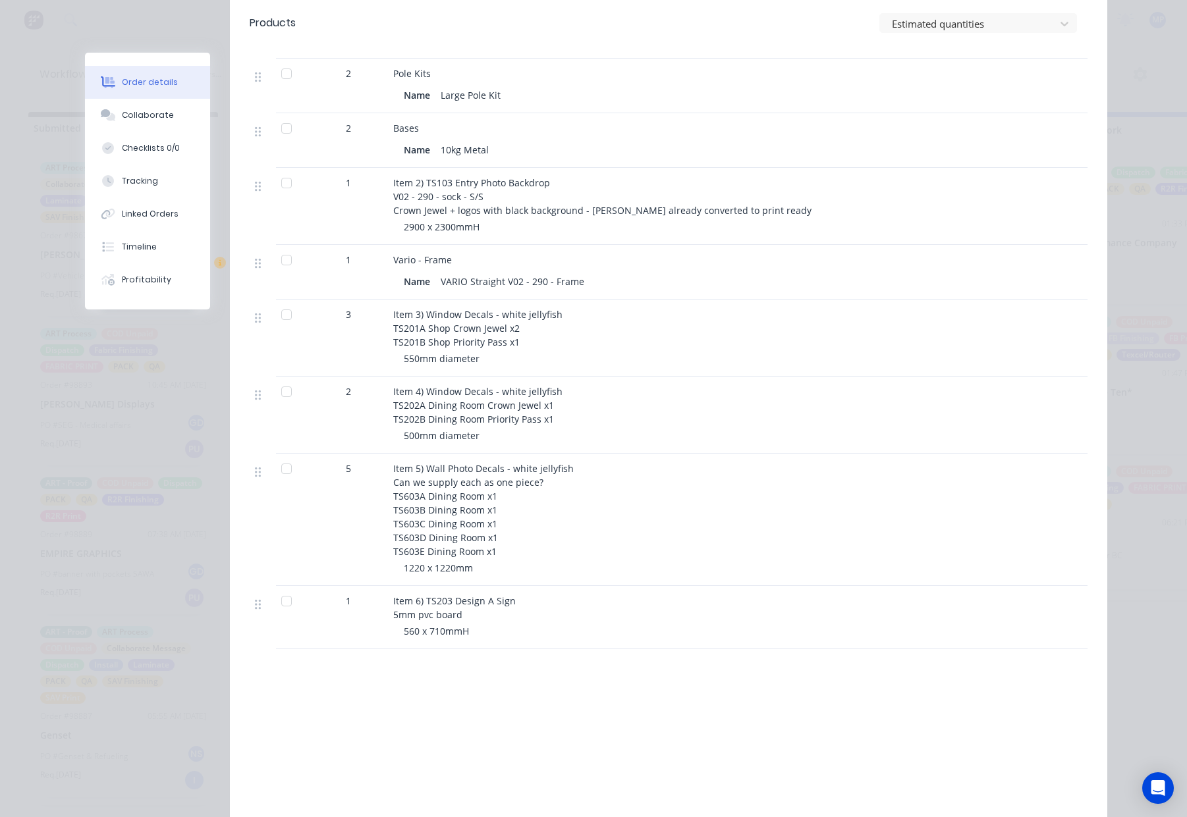
scroll to position [0, 0]
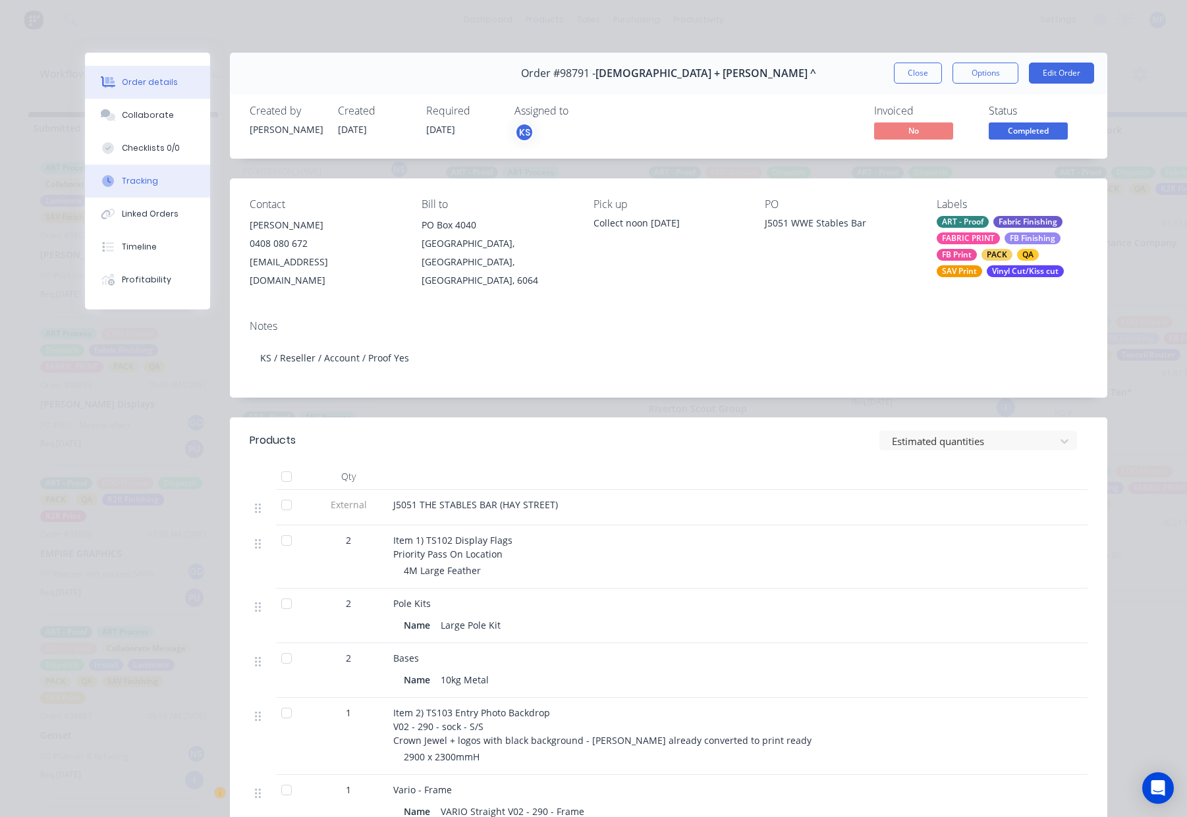
drag, startPoint x: 138, startPoint y: 169, endPoint x: 169, endPoint y: 178, distance: 32.1
click at [138, 169] on button "Tracking" at bounding box center [147, 181] width 125 height 33
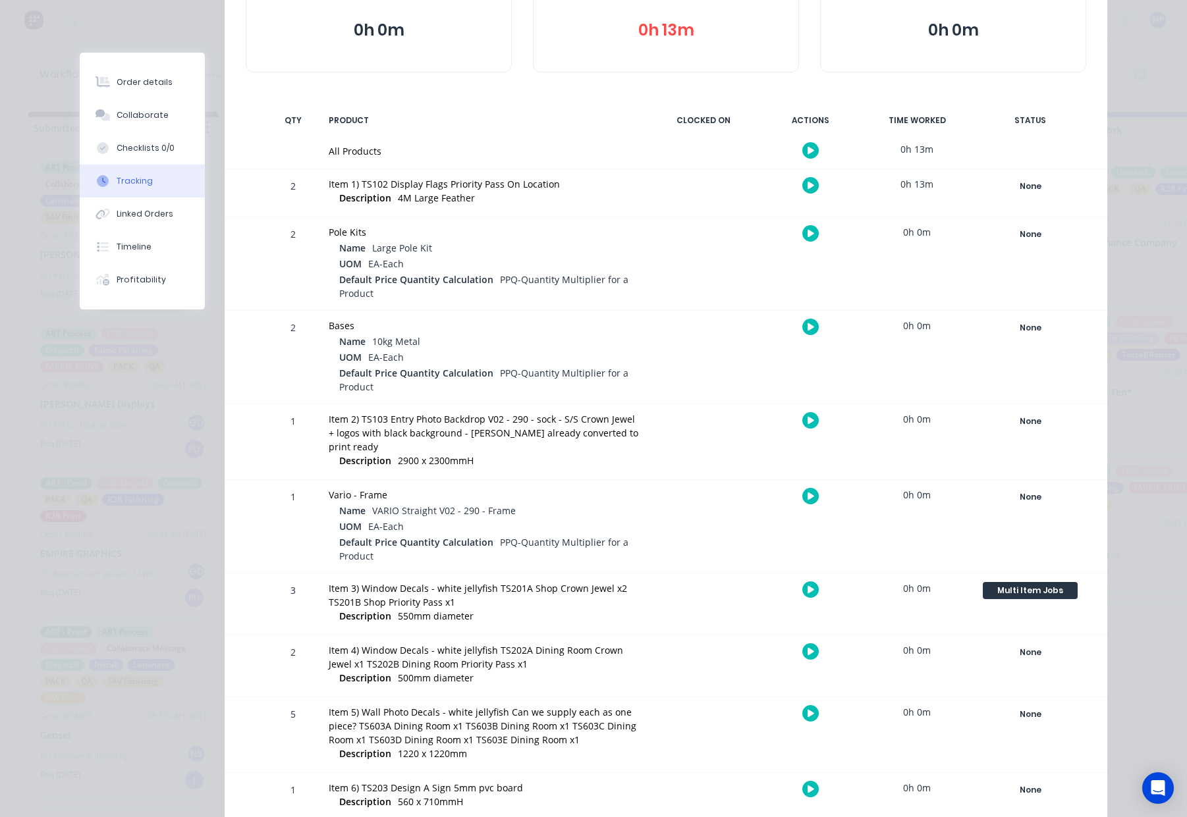
scroll to position [222, 0]
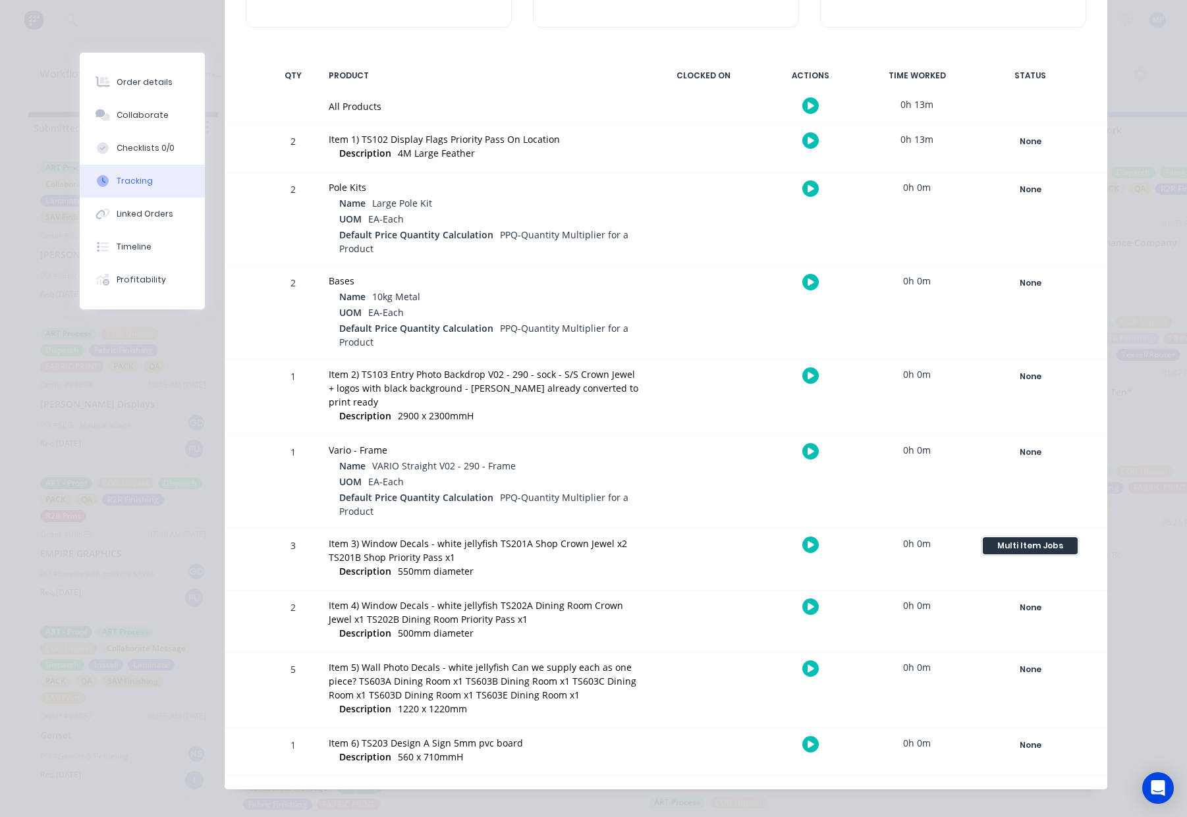
click at [1025, 537] on div "Multi Item Jobs" at bounding box center [1030, 545] width 95 height 17
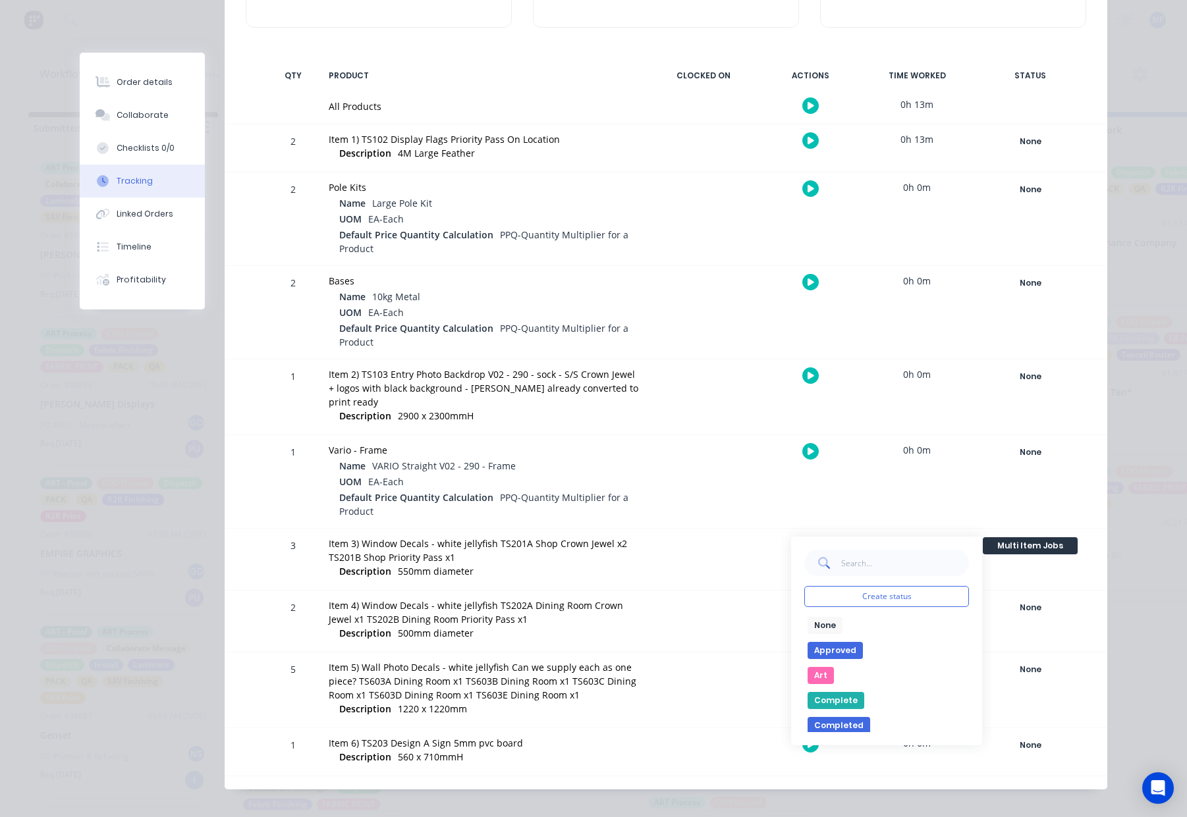
click at [815, 617] on button "None" at bounding box center [824, 625] width 35 height 17
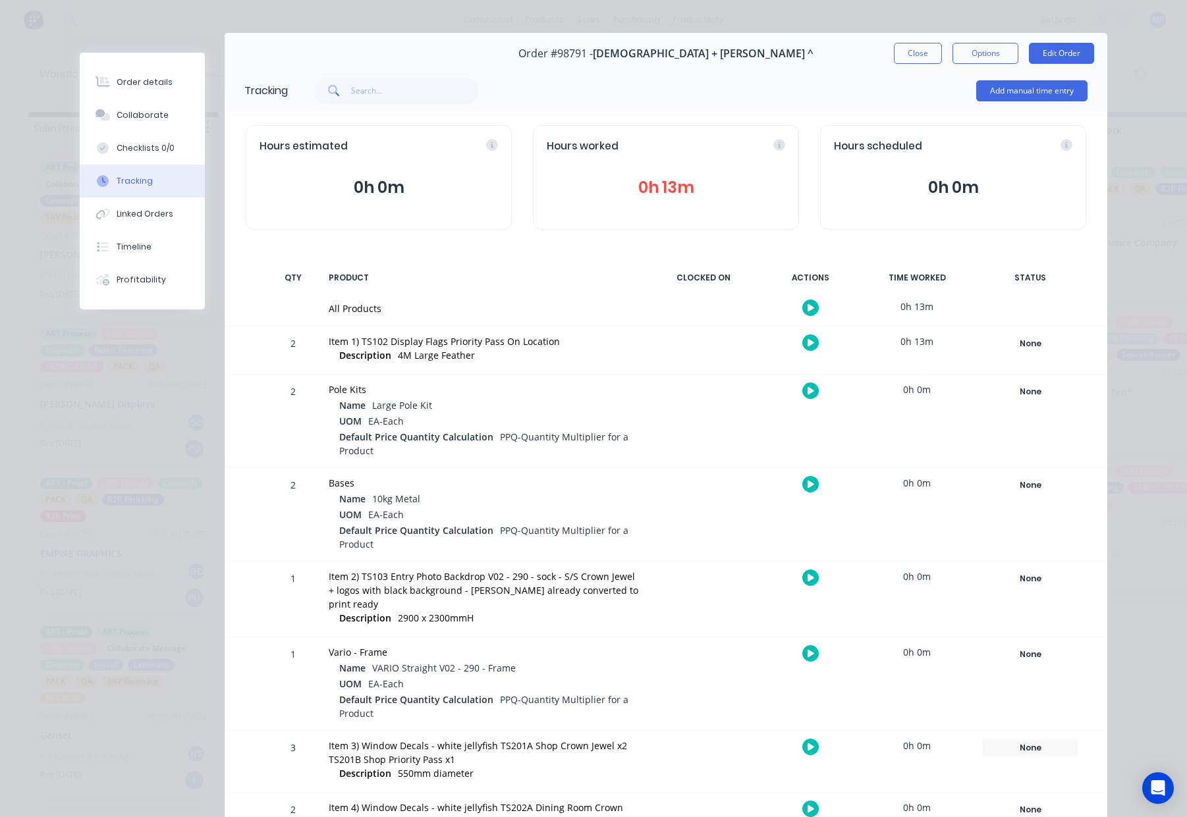
scroll to position [0, 0]
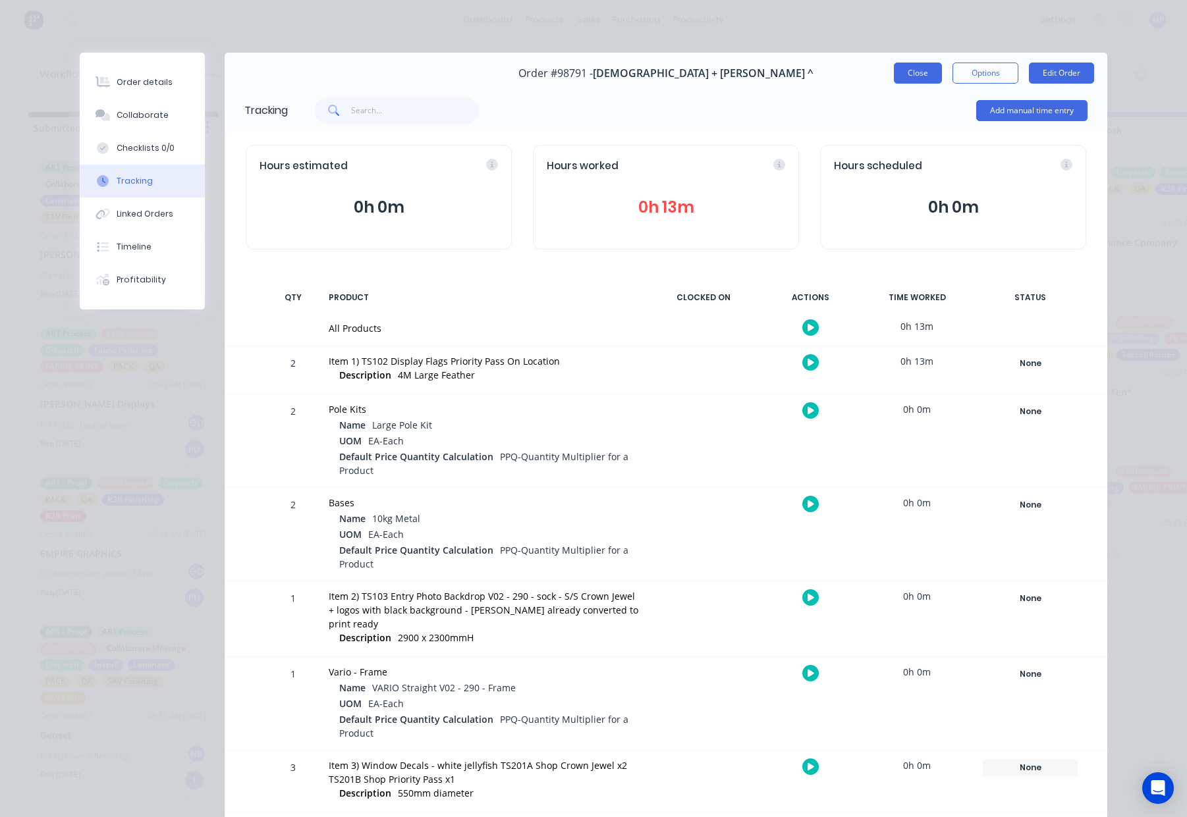
click at [925, 70] on button "Close" at bounding box center [918, 73] width 48 height 21
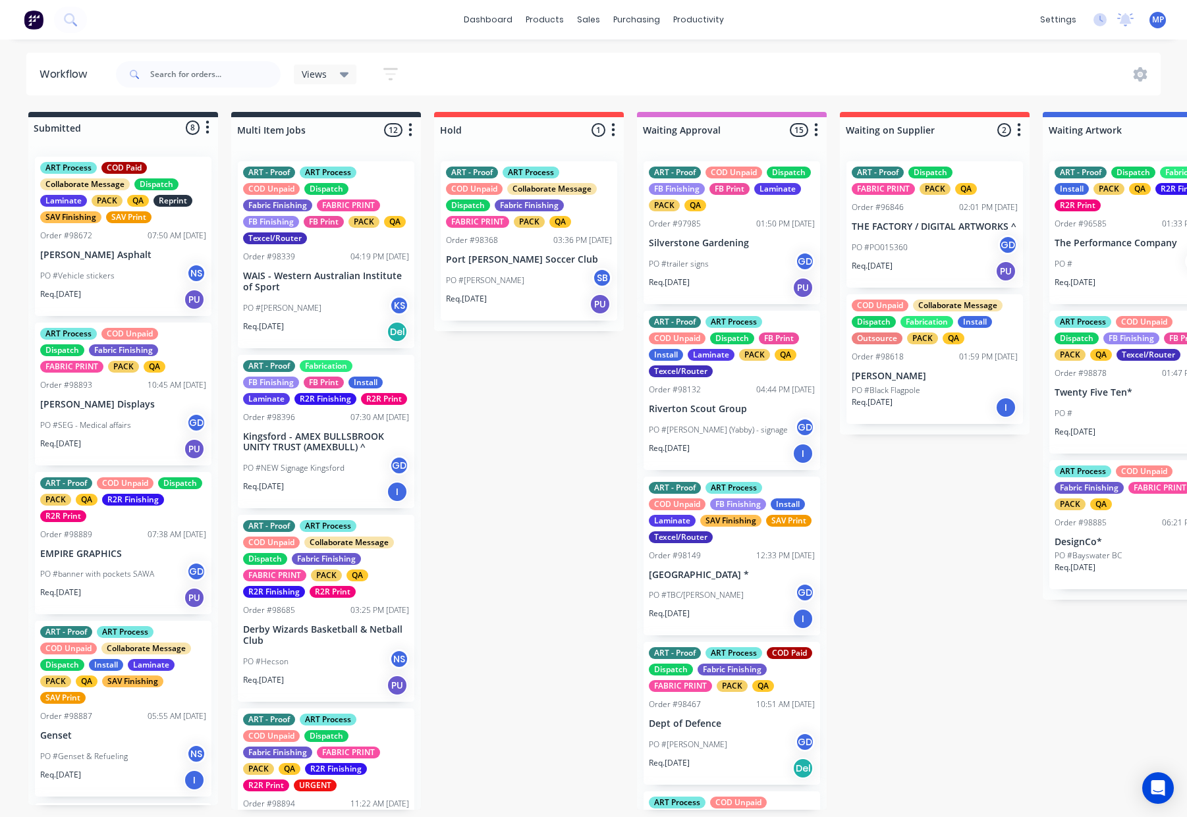
click at [887, 375] on p "Mal Young" at bounding box center [934, 376] width 166 height 11
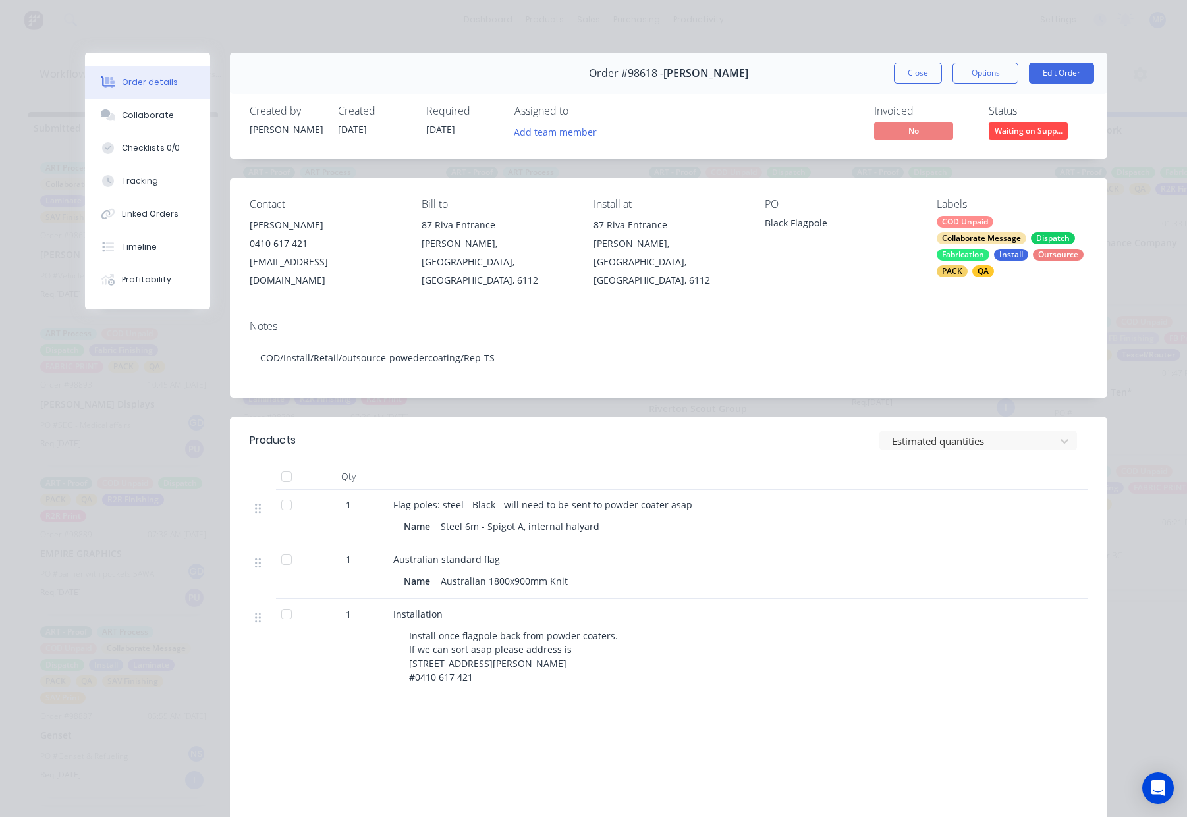
click at [913, 70] on button "Close" at bounding box center [918, 73] width 48 height 21
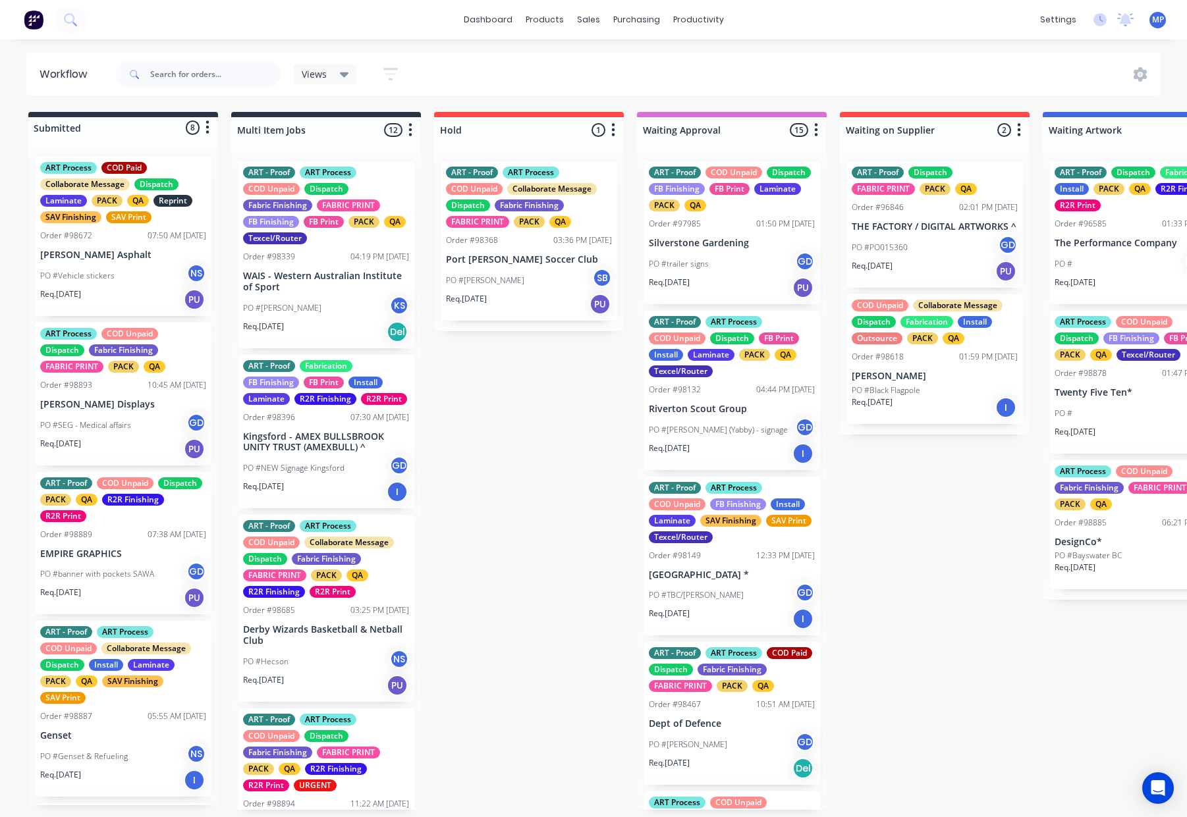
click at [186, 75] on input "text" at bounding box center [215, 74] width 130 height 26
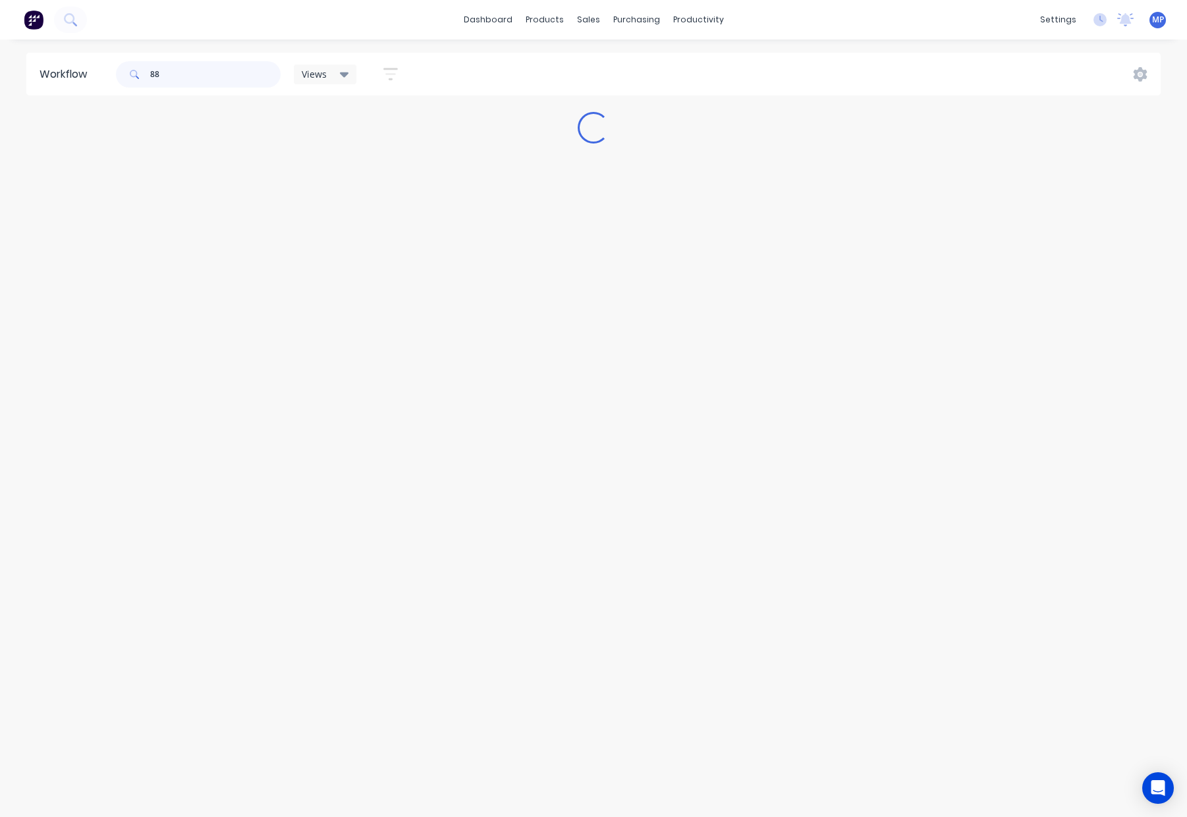
type input "8"
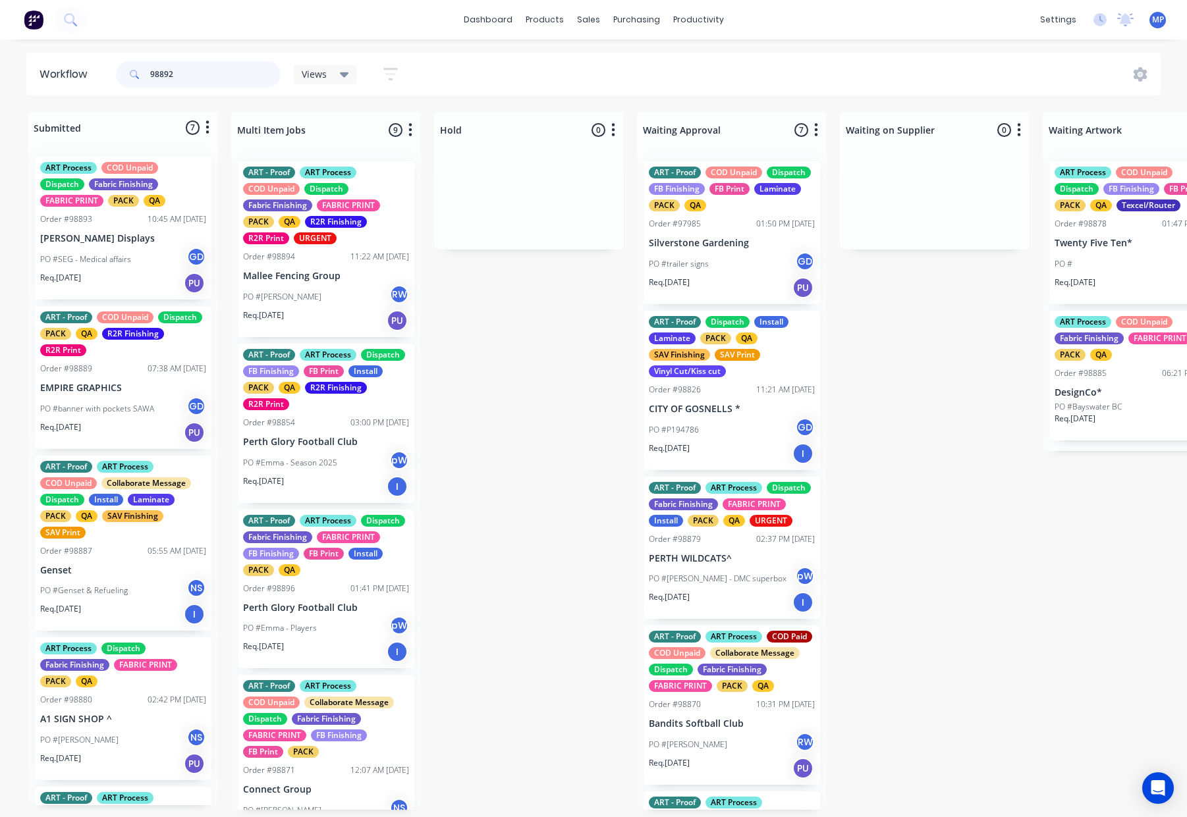
type input "98892"
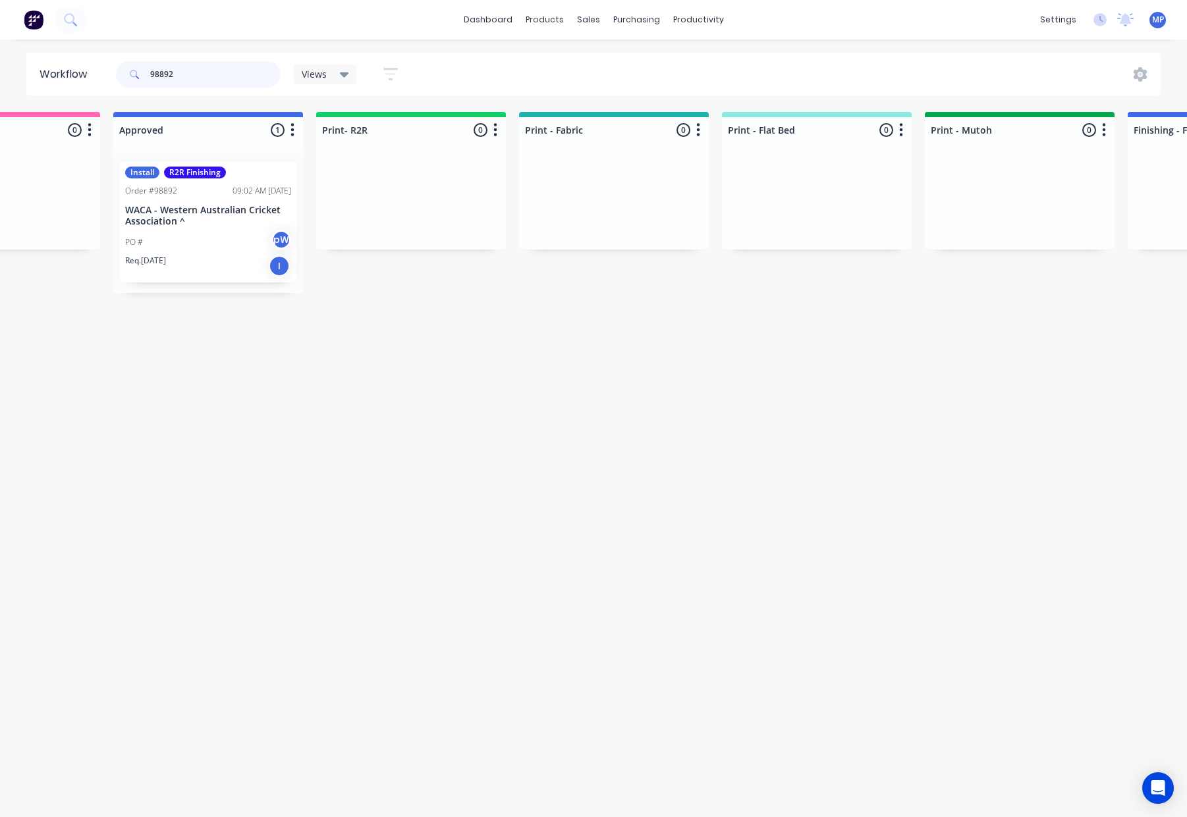
scroll to position [0, 1283]
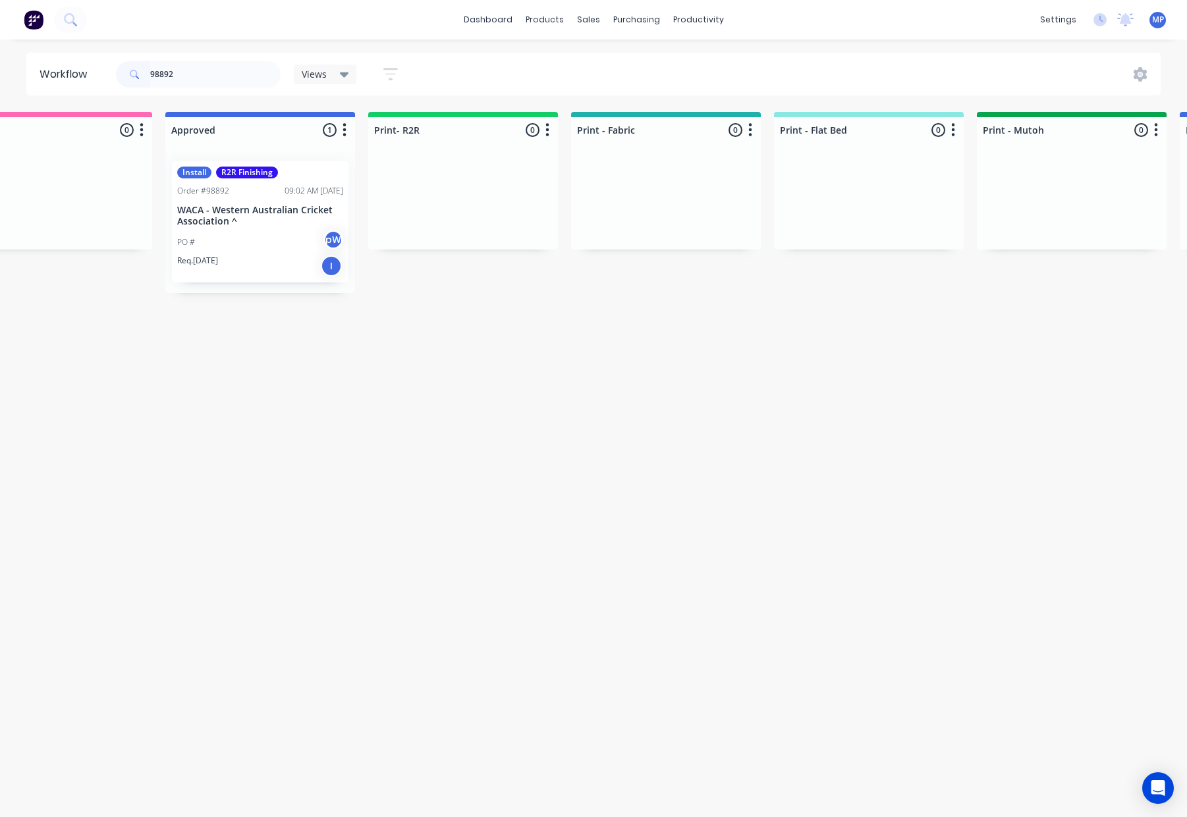
click at [265, 225] on p "WACA - Western Australian Cricket Association ^" at bounding box center [260, 216] width 166 height 22
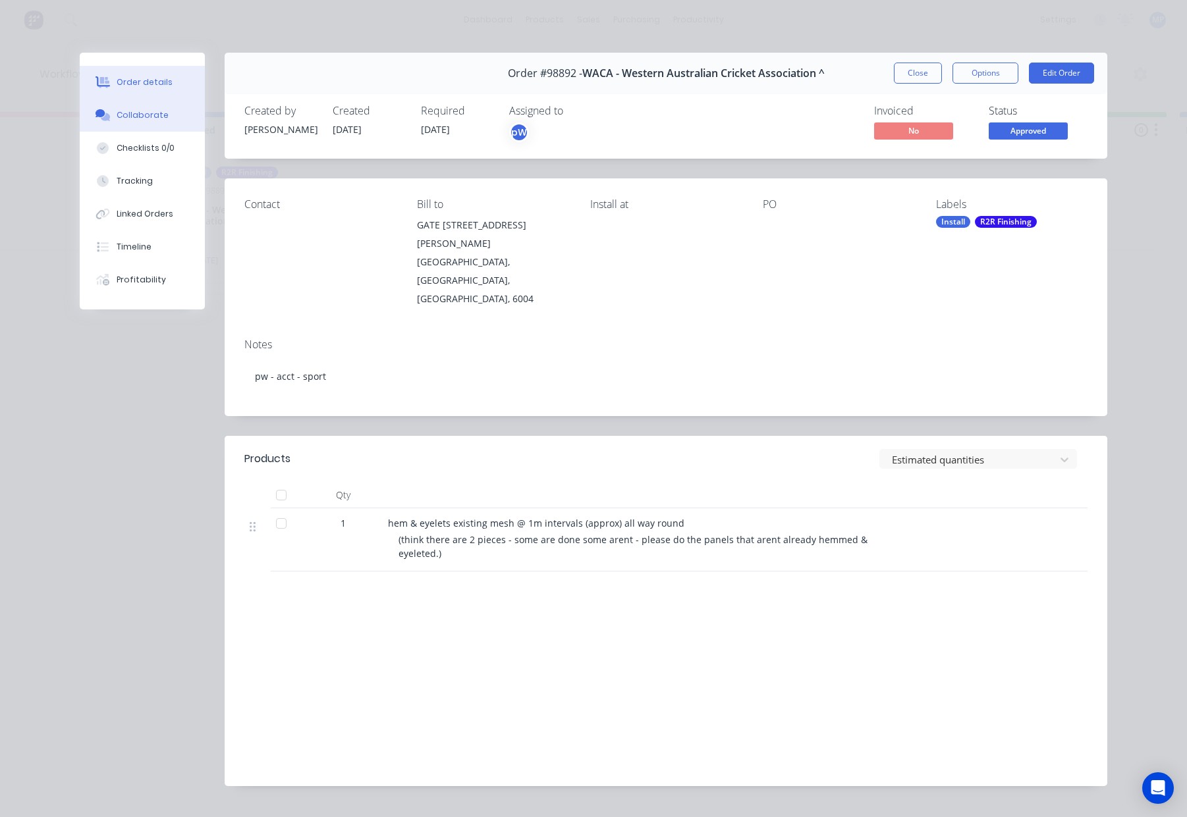
click at [155, 113] on div "Collaborate" at bounding box center [143, 115] width 52 height 12
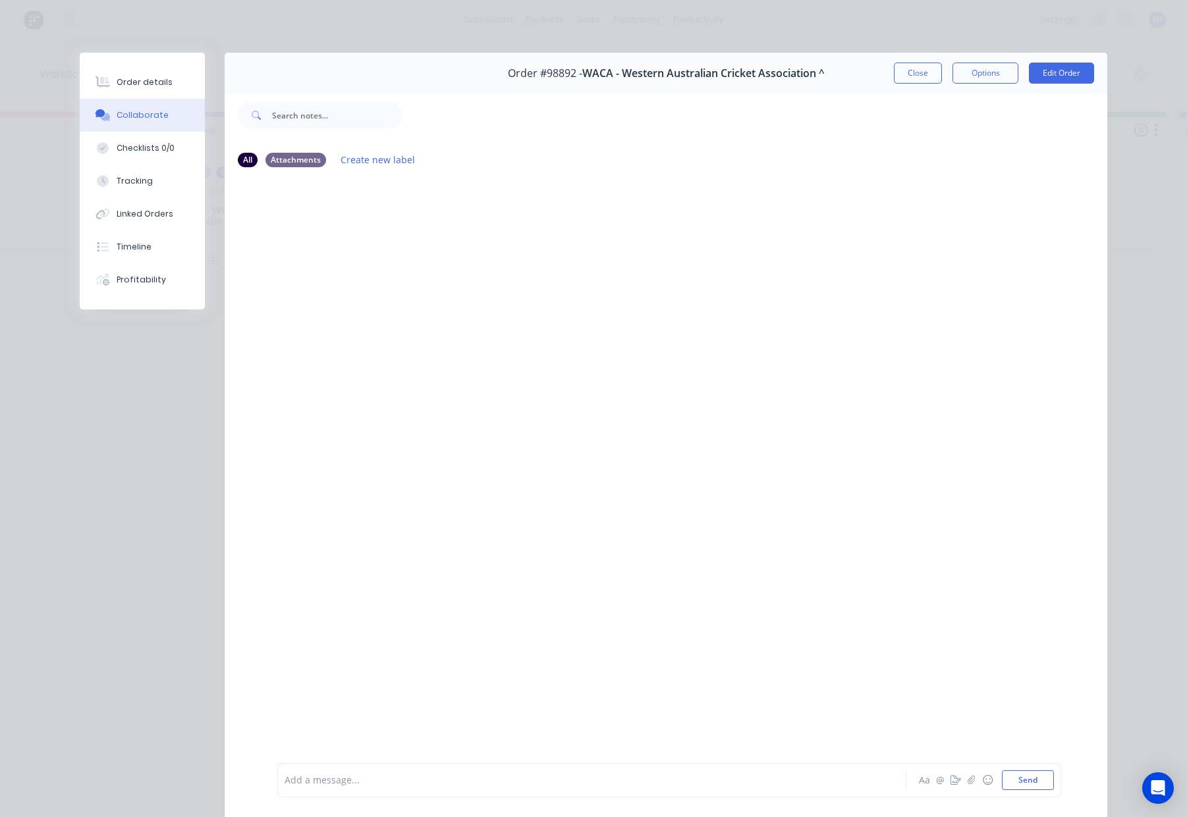
click at [352, 786] on div at bounding box center [573, 781] width 576 height 14
drag, startPoint x: 927, startPoint y: 71, endPoint x: 635, endPoint y: 88, distance: 292.2
click at [929, 70] on button "Close" at bounding box center [918, 73] width 48 height 21
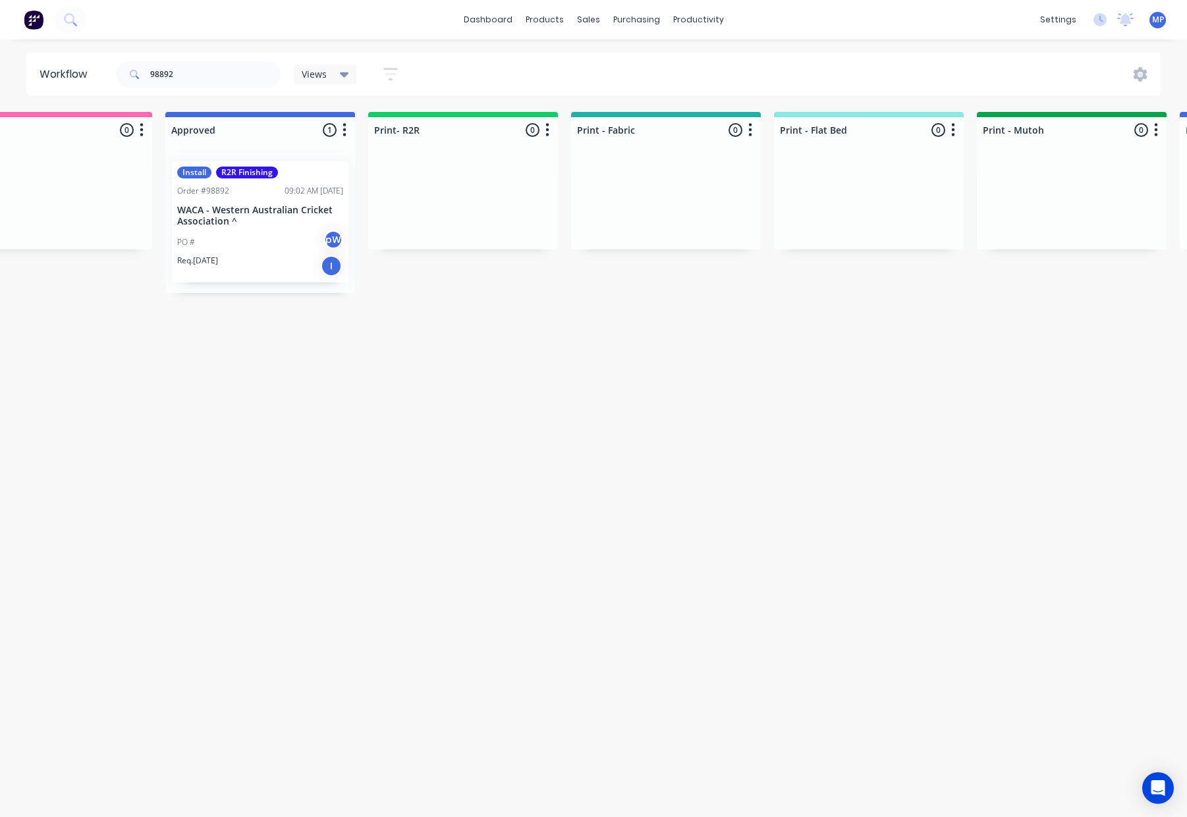
click at [207, 59] on div "98892" at bounding box center [198, 75] width 165 height 40
drag, startPoint x: 209, startPoint y: 73, endPoint x: 148, endPoint y: 77, distance: 62.0
click at [148, 77] on div "98892" at bounding box center [198, 74] width 165 height 26
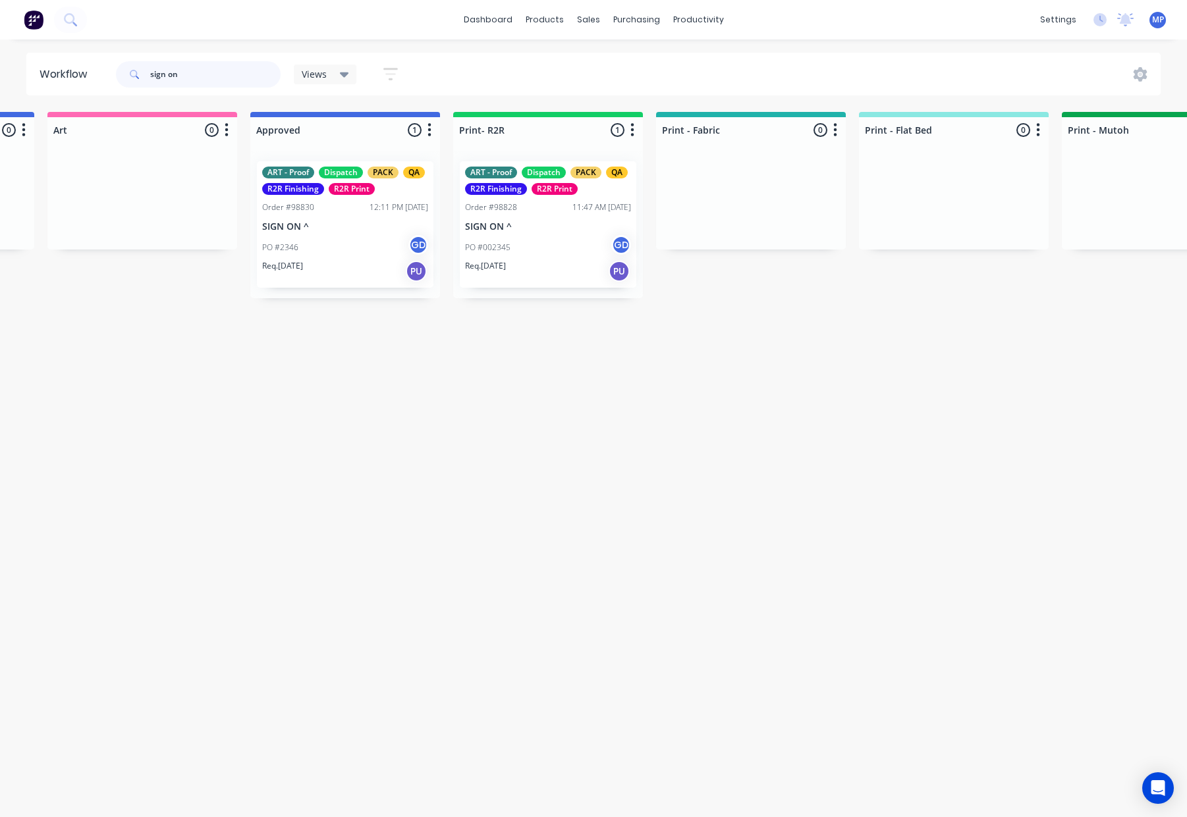
scroll to position [0, 1133]
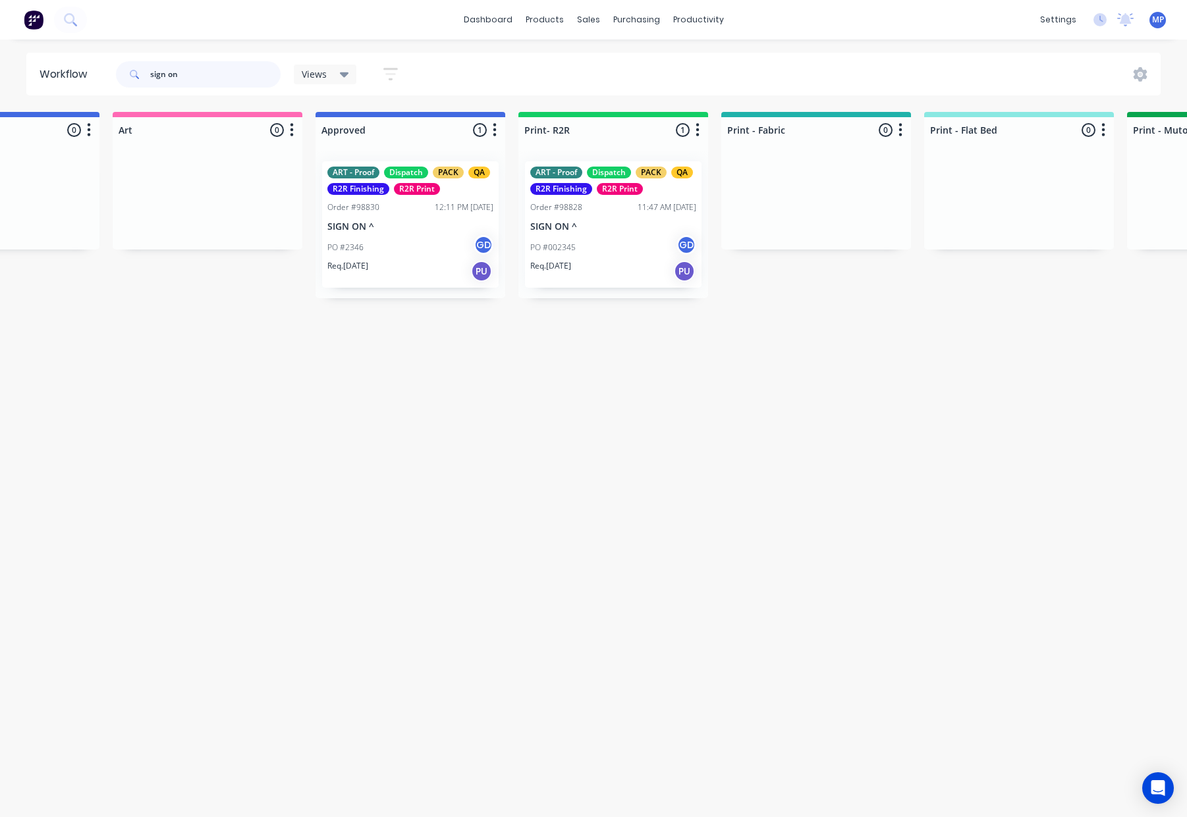
type input "sign on"
click at [389, 218] on div "ART - Proof Dispatch PACK QA R2R Finishing R2R Print Order #98830 12:11 PM 06/1…" at bounding box center [410, 224] width 176 height 126
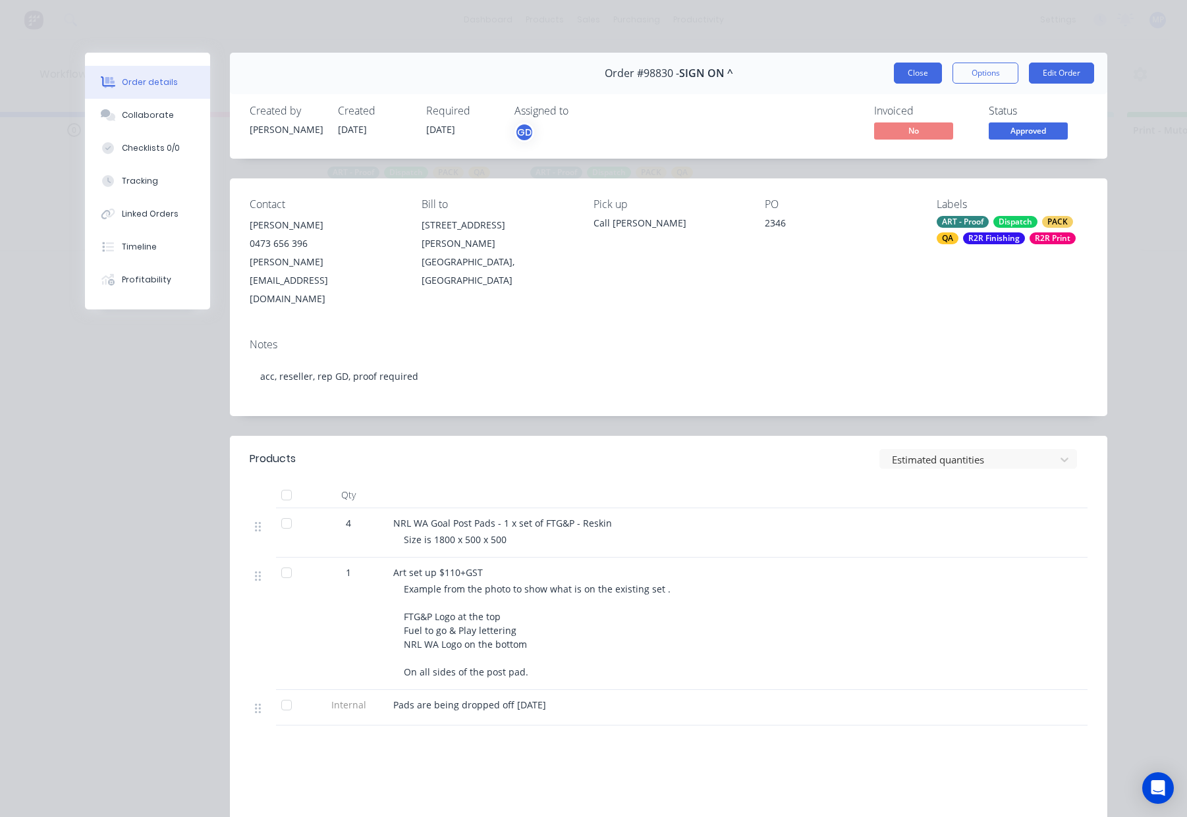
click at [926, 70] on button "Close" at bounding box center [918, 73] width 48 height 21
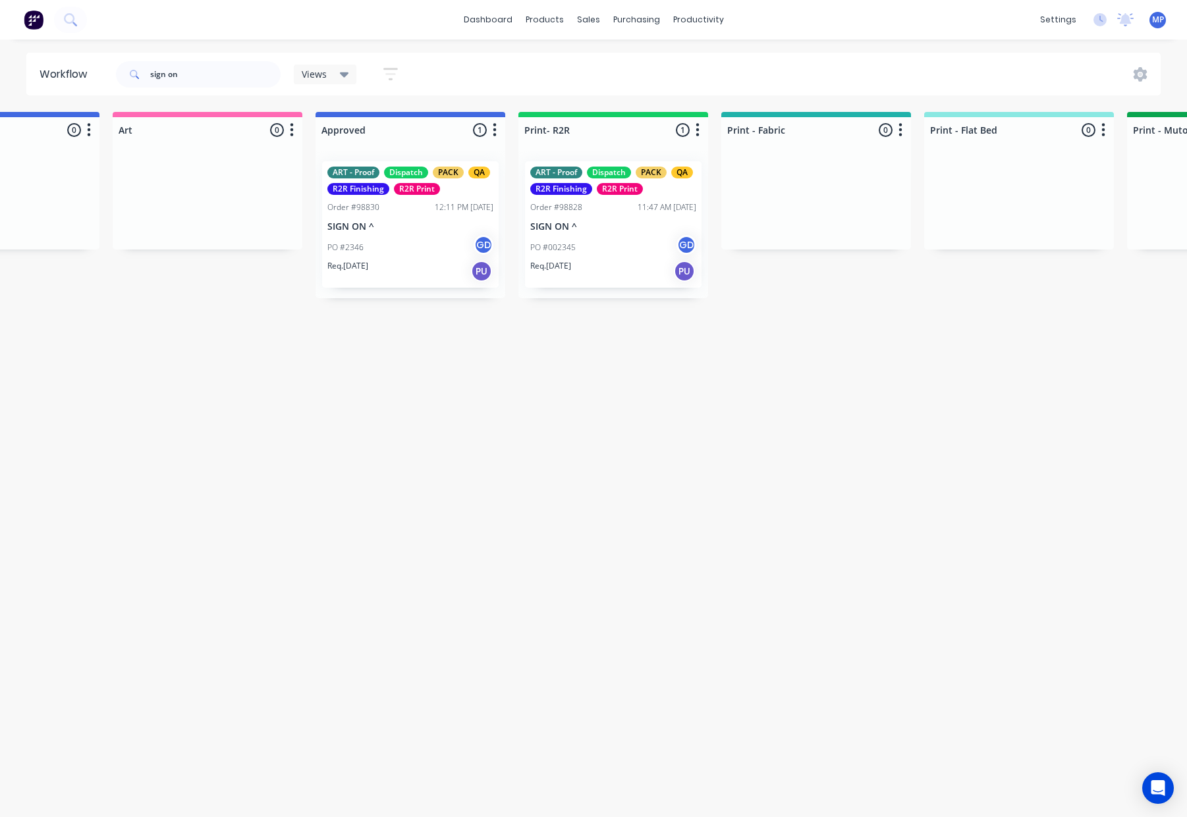
click at [604, 277] on div "Req. 20/10/25 PU" at bounding box center [613, 271] width 166 height 22
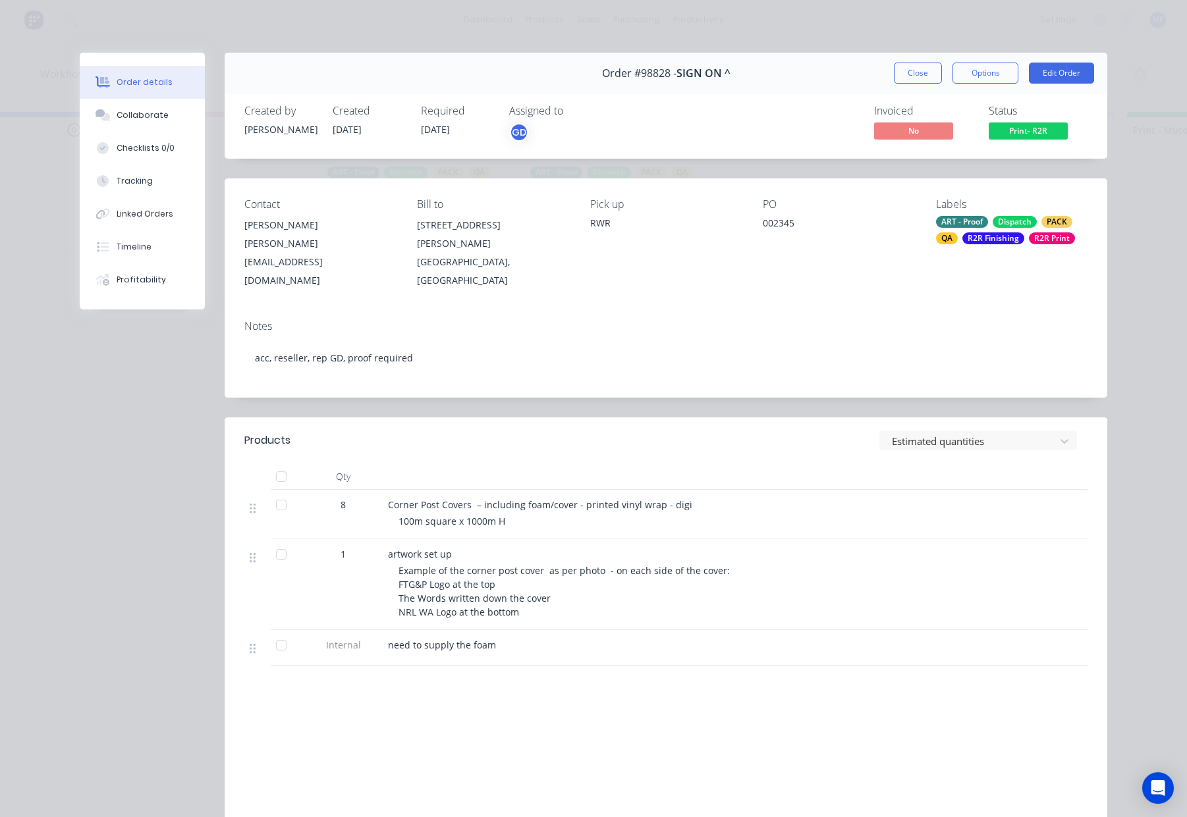
click at [919, 72] on button "Close" at bounding box center [918, 73] width 48 height 21
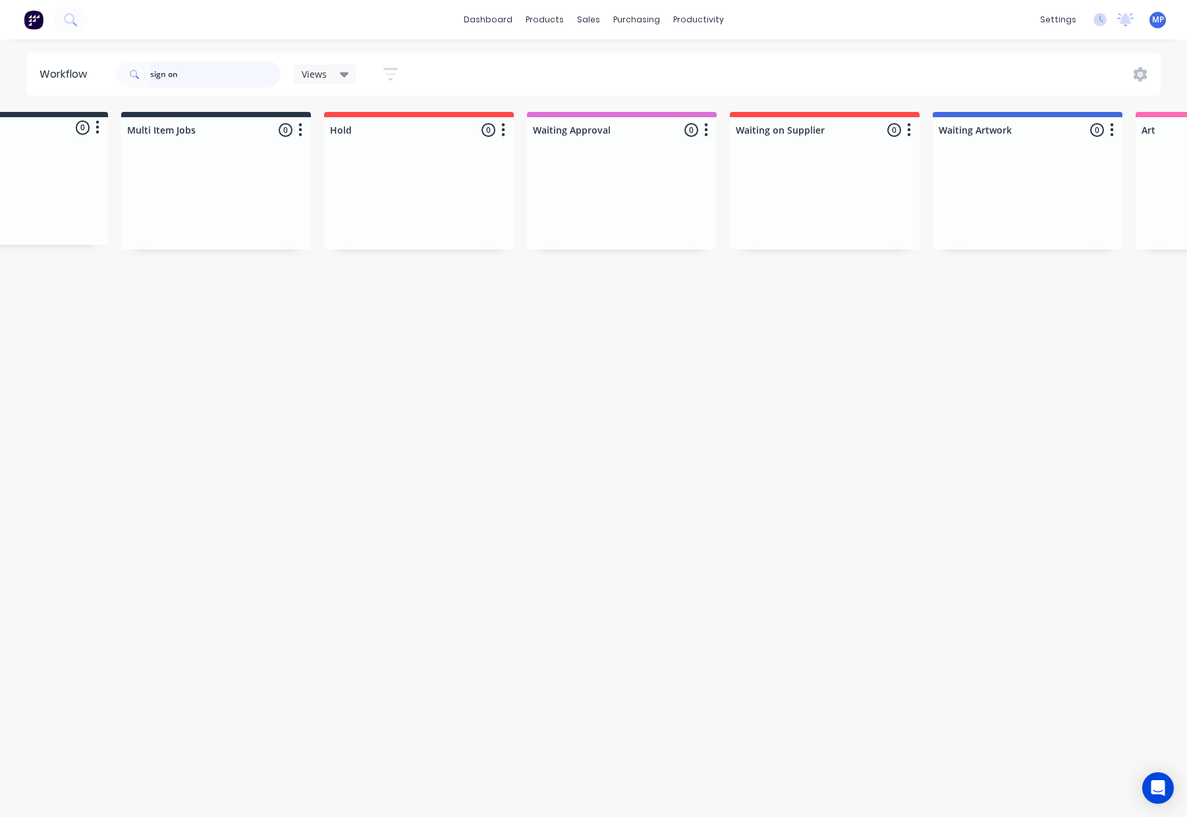
scroll to position [0, 0]
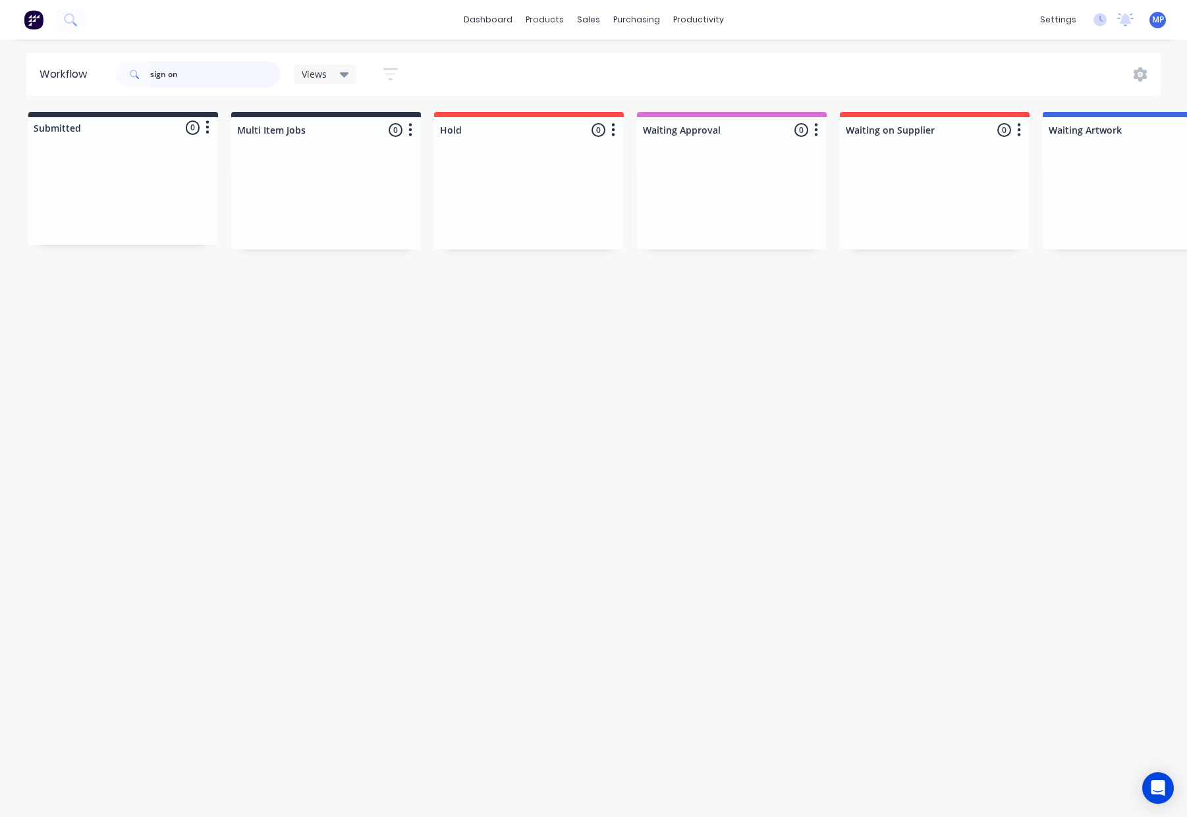
drag, startPoint x: 155, startPoint y: 74, endPoint x: 88, endPoint y: 71, distance: 67.9
click at [88, 72] on header "Workflow sign on Views Save new view None (Default) edit ART DEPT edit Banner F…" at bounding box center [593, 74] width 1135 height 43
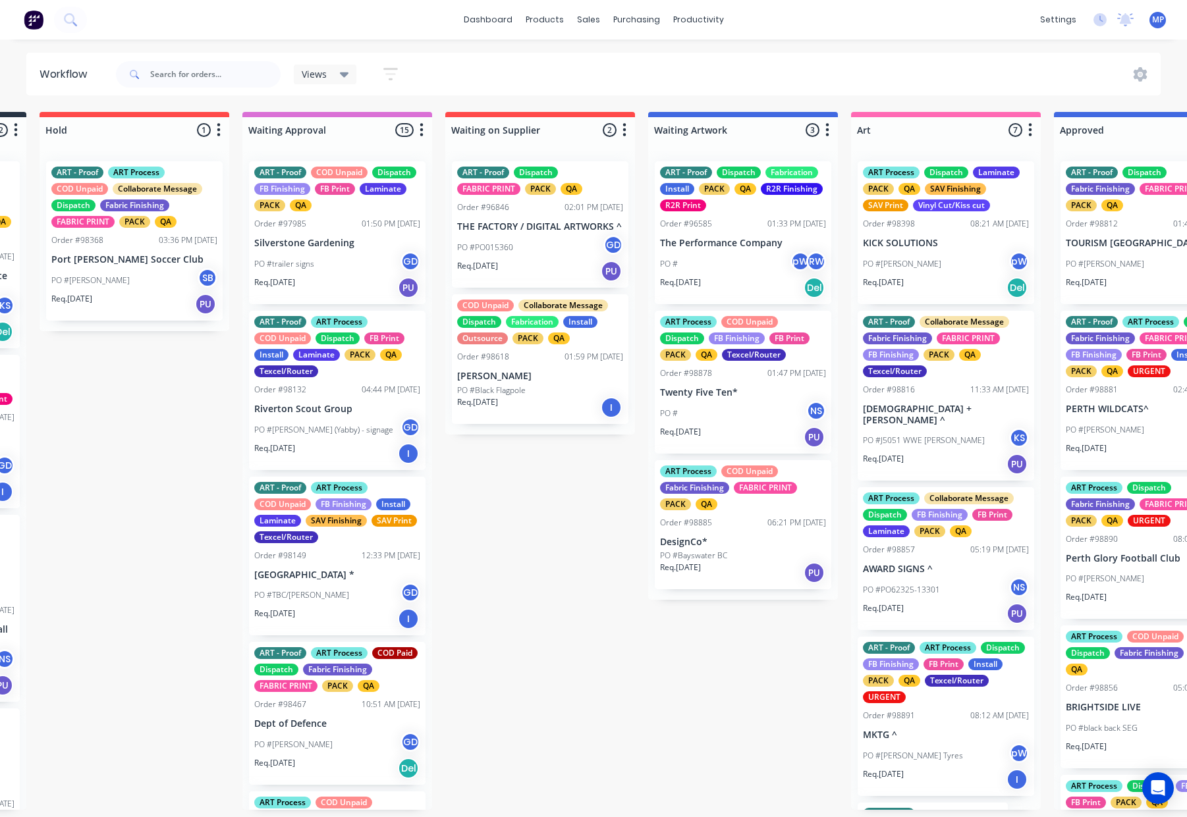
scroll to position [0, 425]
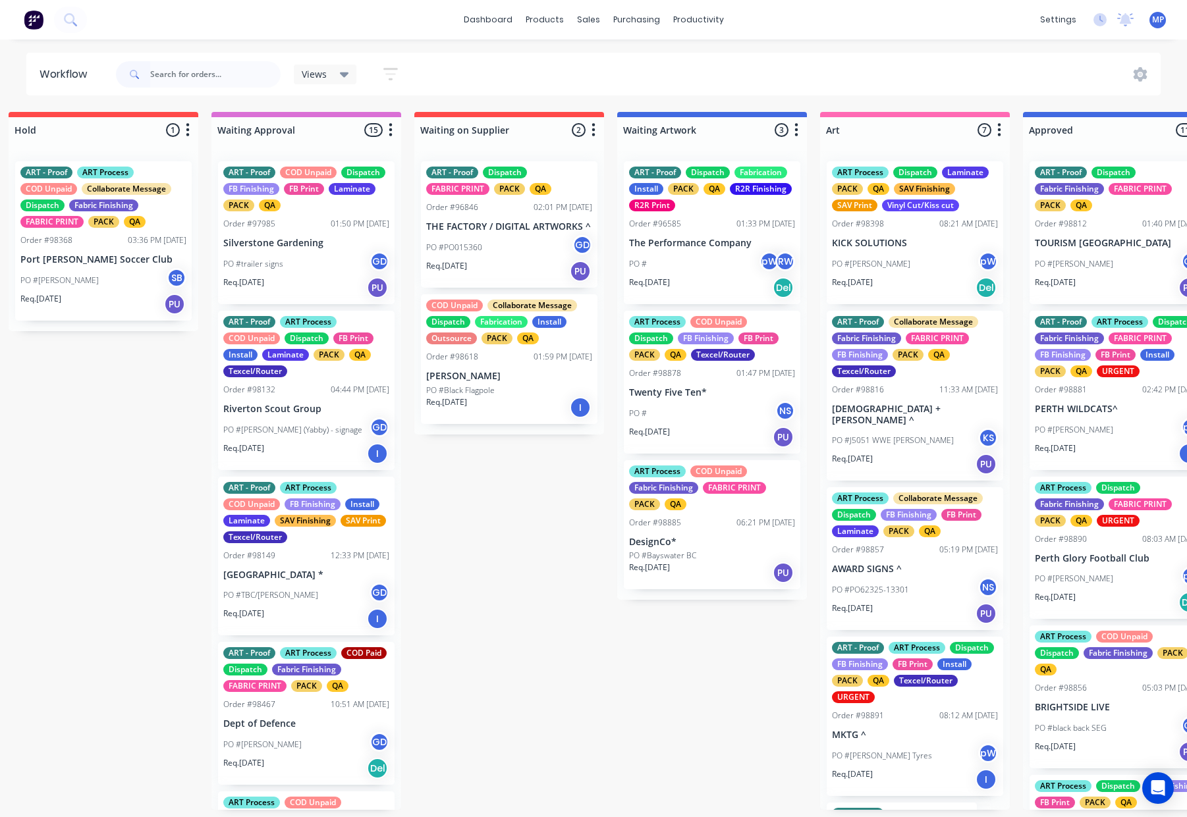
click at [701, 537] on p "DesignCo*" at bounding box center [712, 542] width 166 height 11
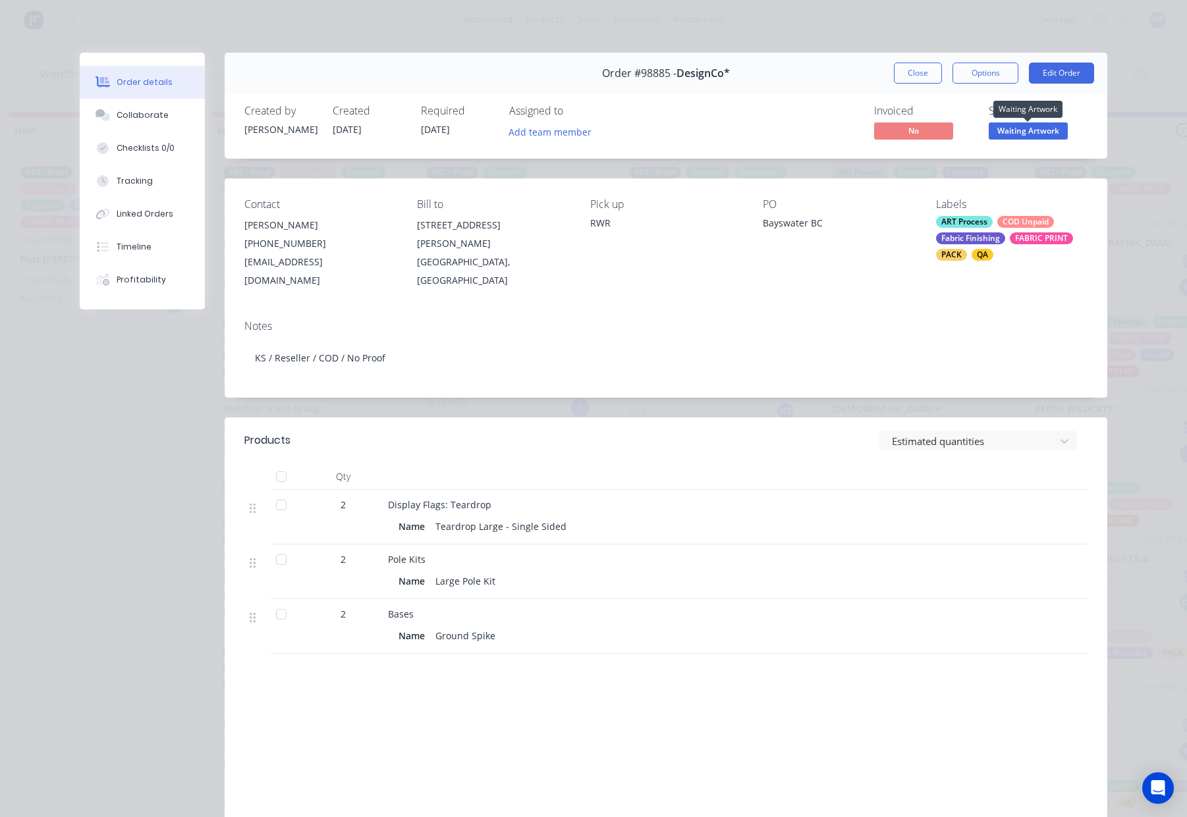
click at [1027, 130] on span "Waiting Artwork" at bounding box center [1027, 130] width 79 height 16
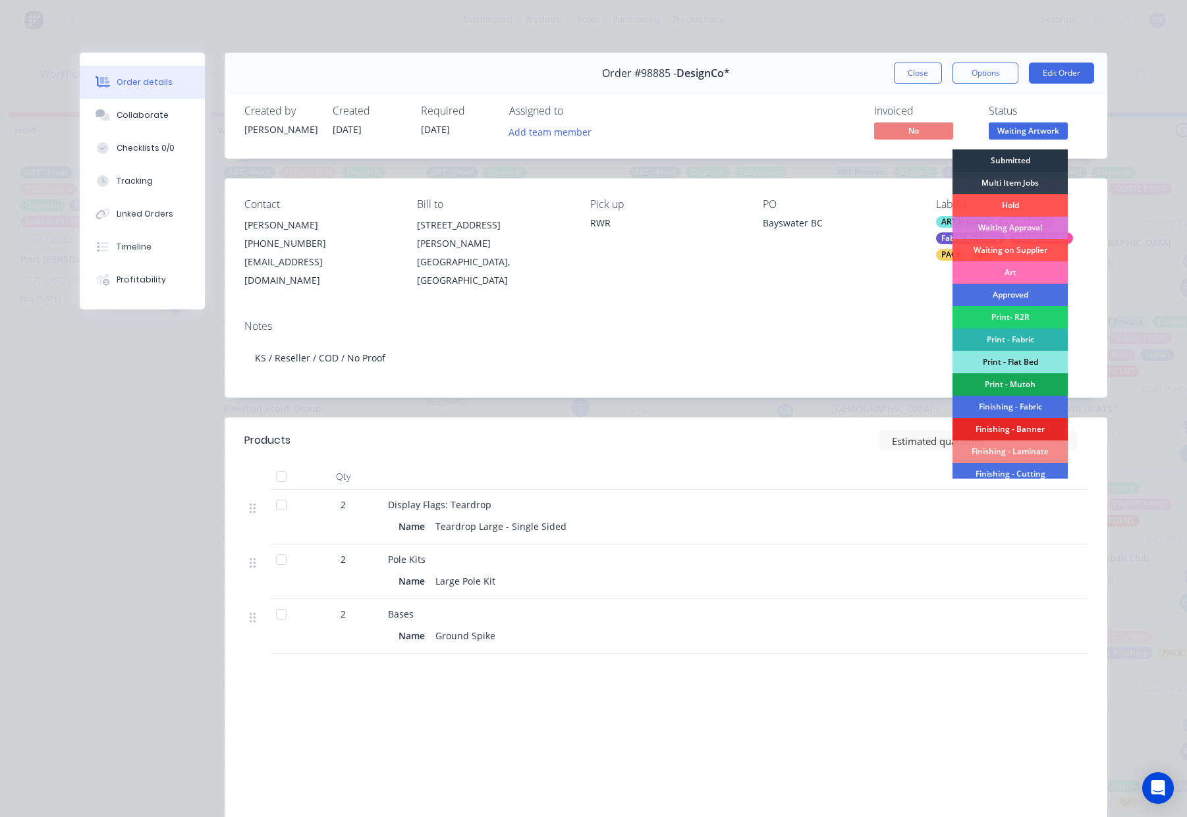
click at [1017, 160] on div "Submitted" at bounding box center [1009, 160] width 115 height 22
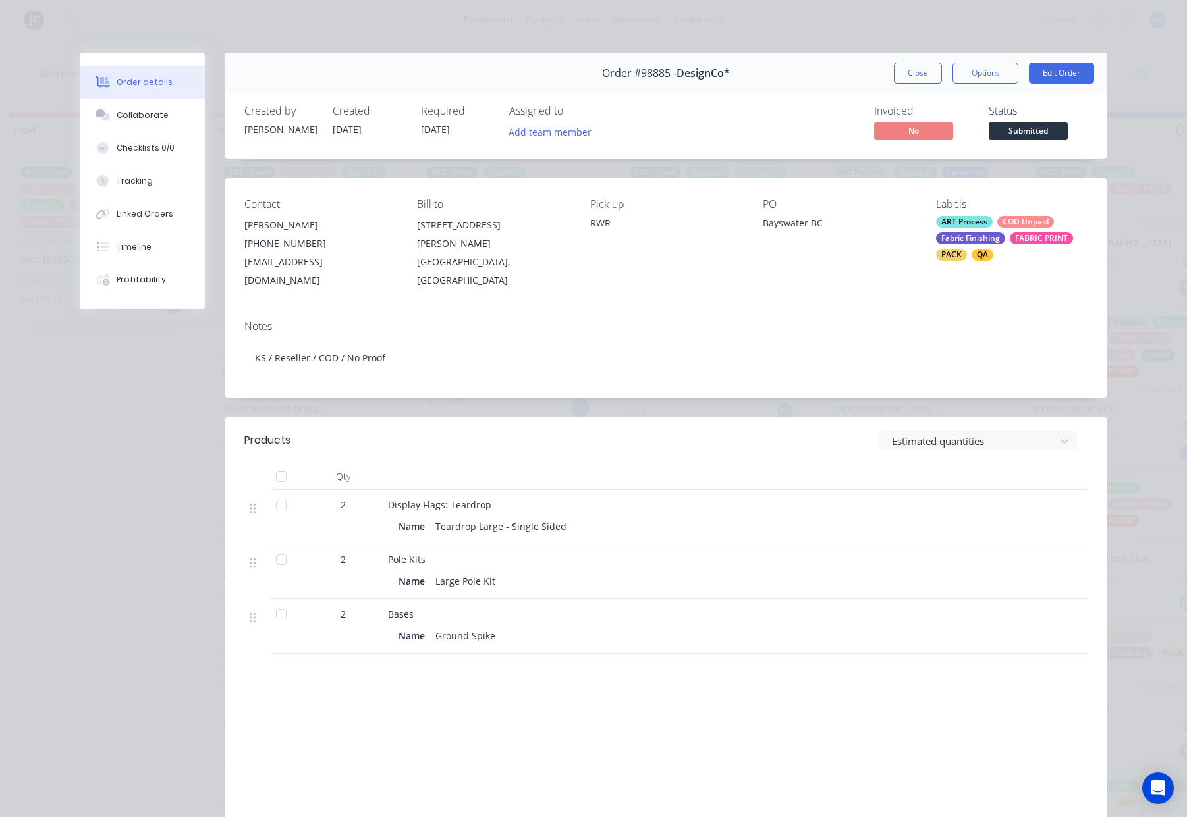
click at [909, 74] on button "Close" at bounding box center [918, 73] width 48 height 21
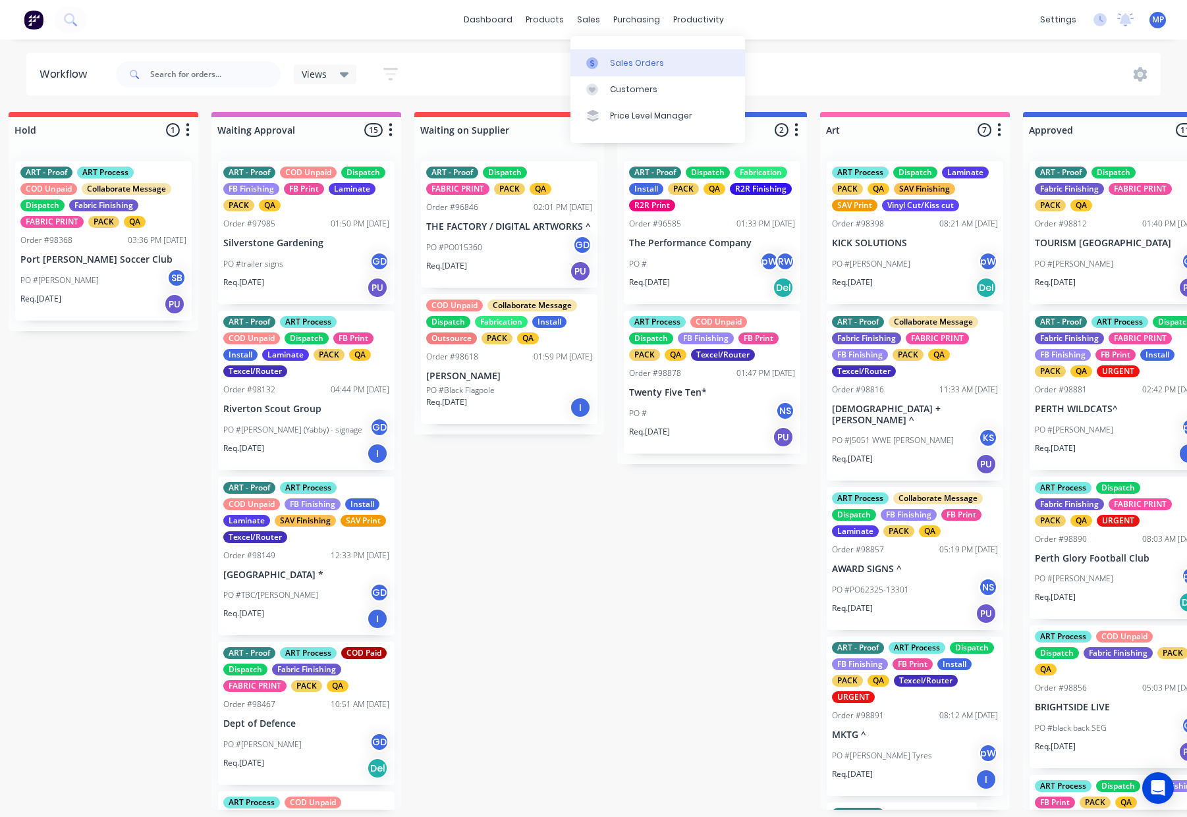
click at [610, 72] on link "Sales Orders" at bounding box center [657, 62] width 175 height 26
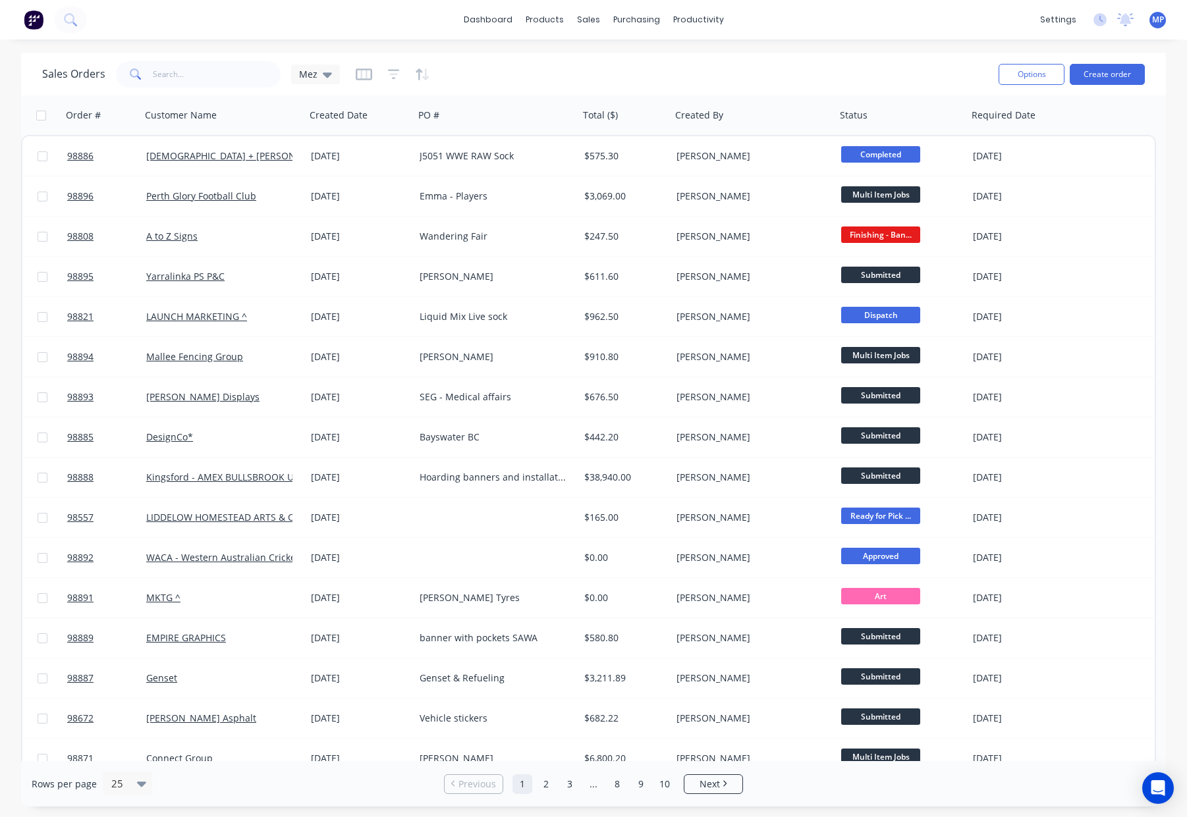
click at [742, 68] on div "Sales Orders Mez" at bounding box center [515, 74] width 946 height 32
